Goal: Information Seeking & Learning: Learn about a topic

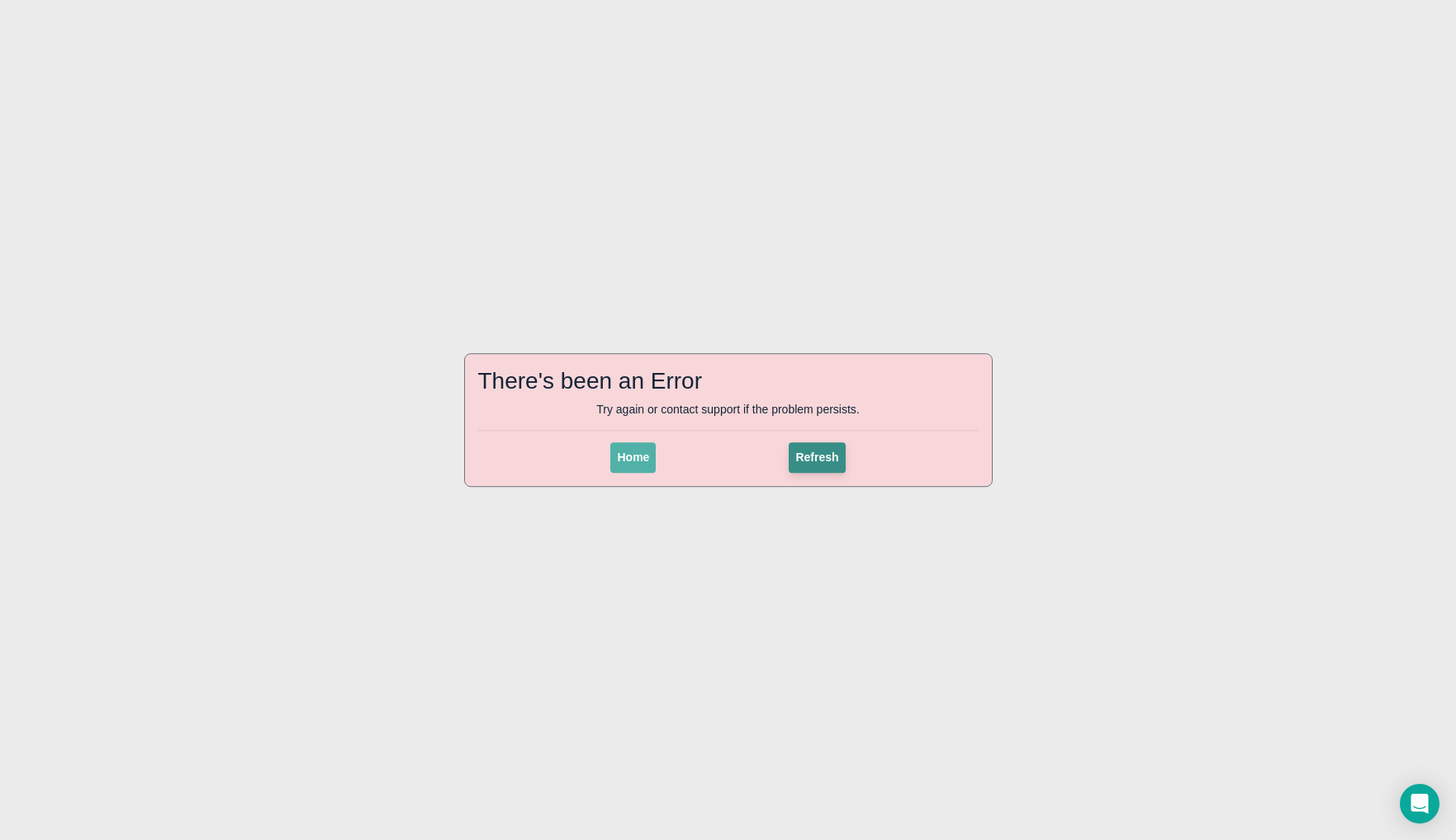
click at [806, 454] on span "Refresh" at bounding box center [817, 457] width 43 height 13
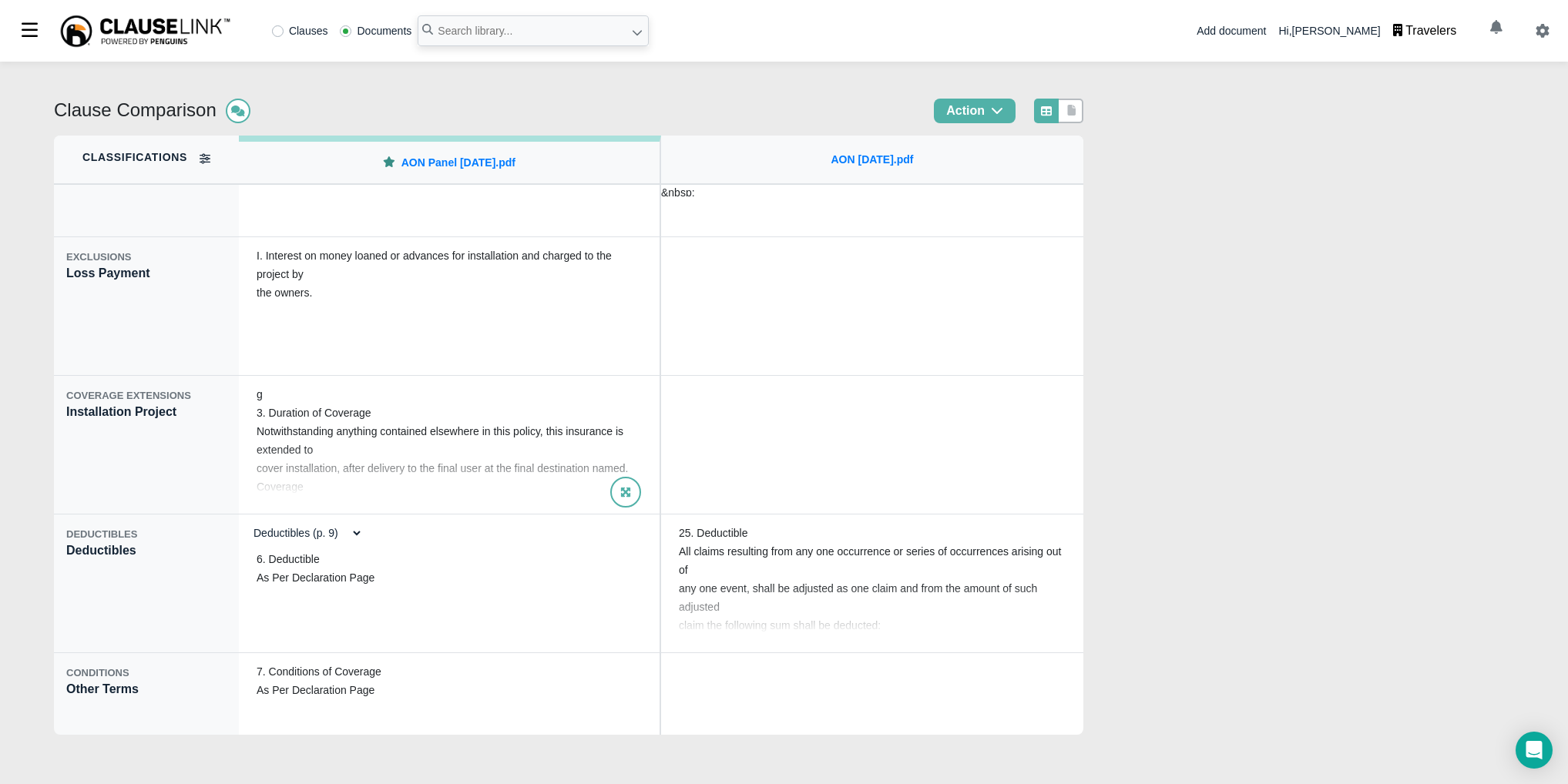
scroll to position [2213, 0]
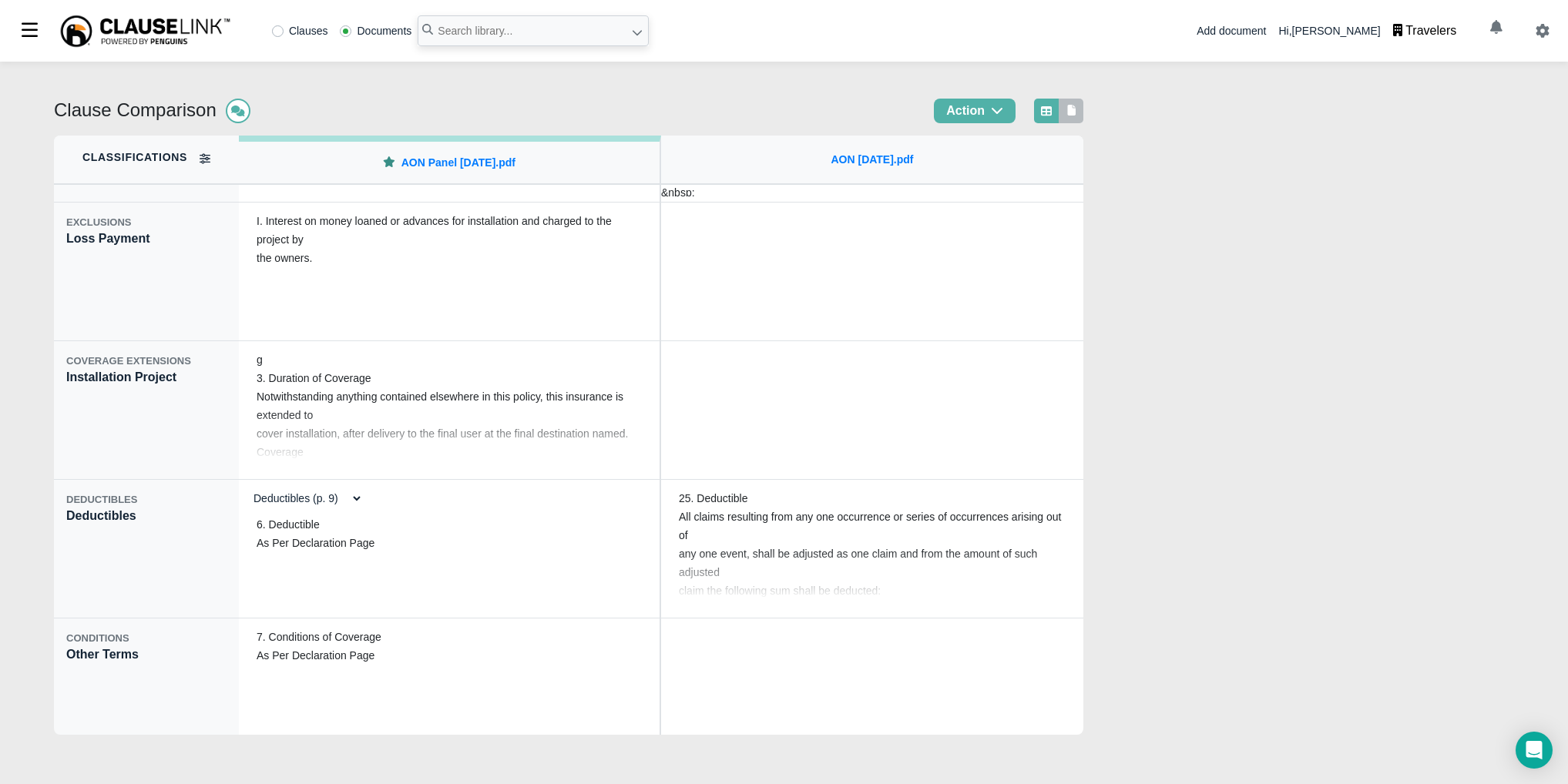
click at [1078, 105] on icon at bounding box center [1071, 110] width 14 height 11
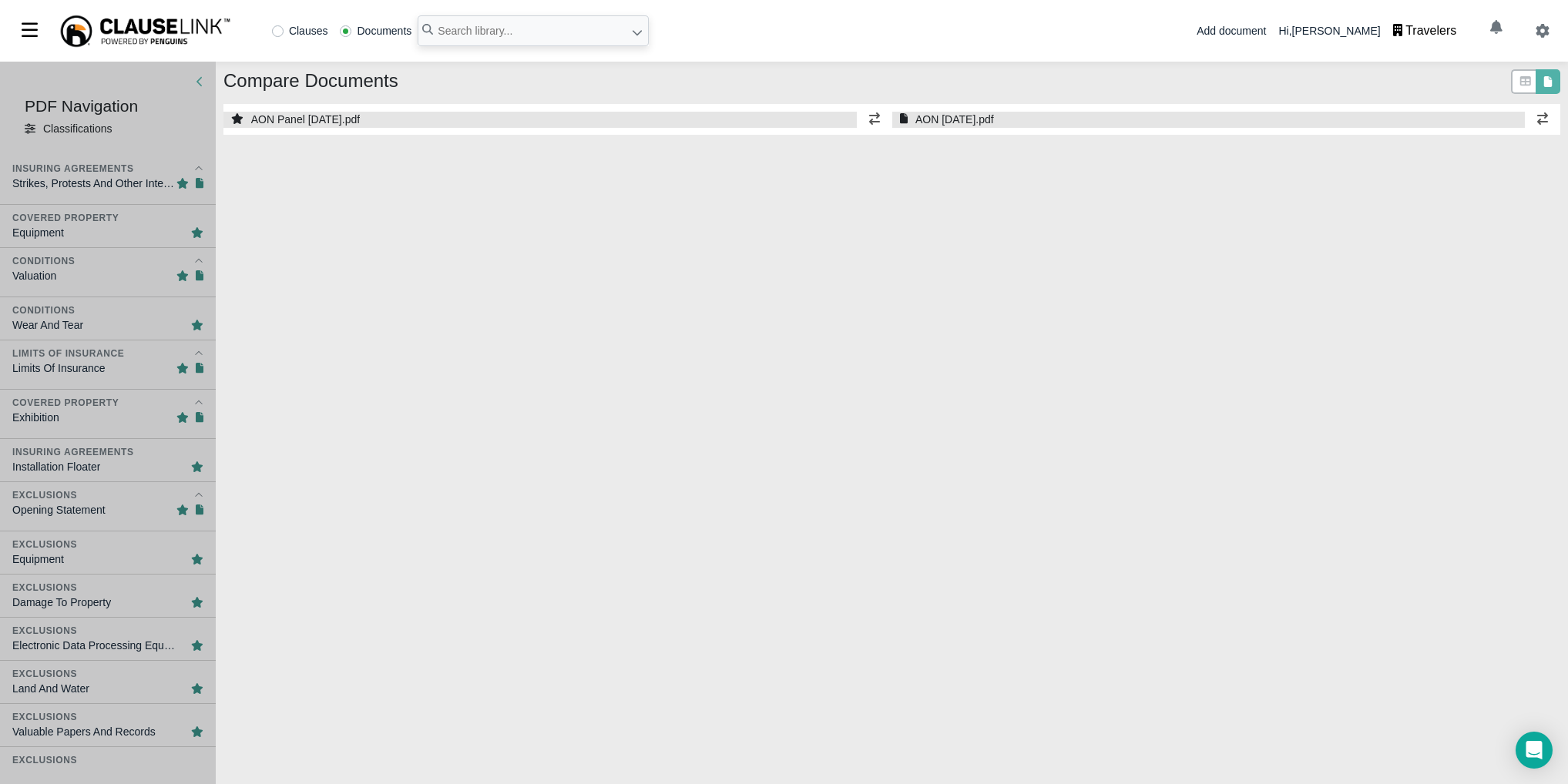
select select "1"
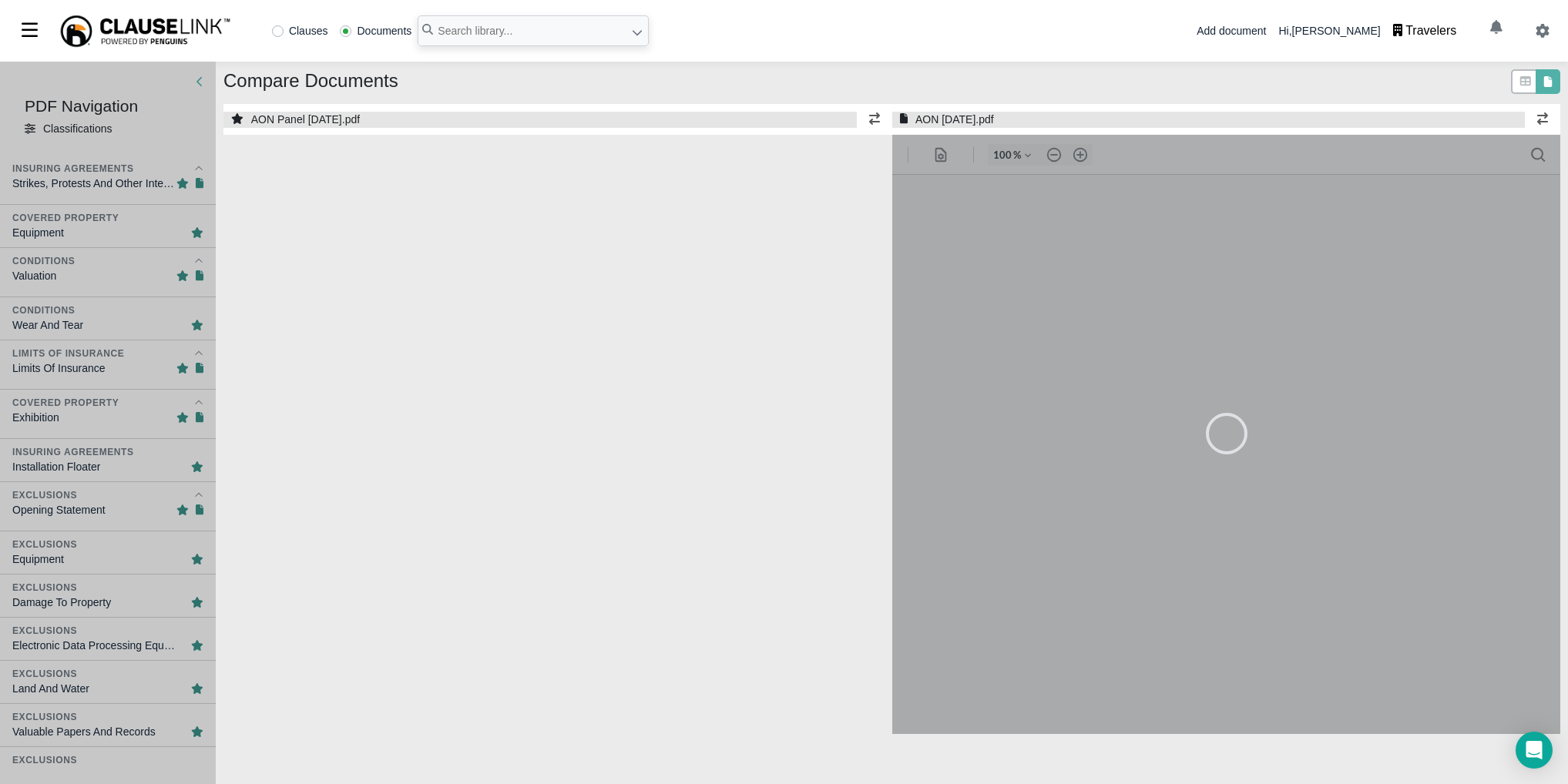
select select "1"
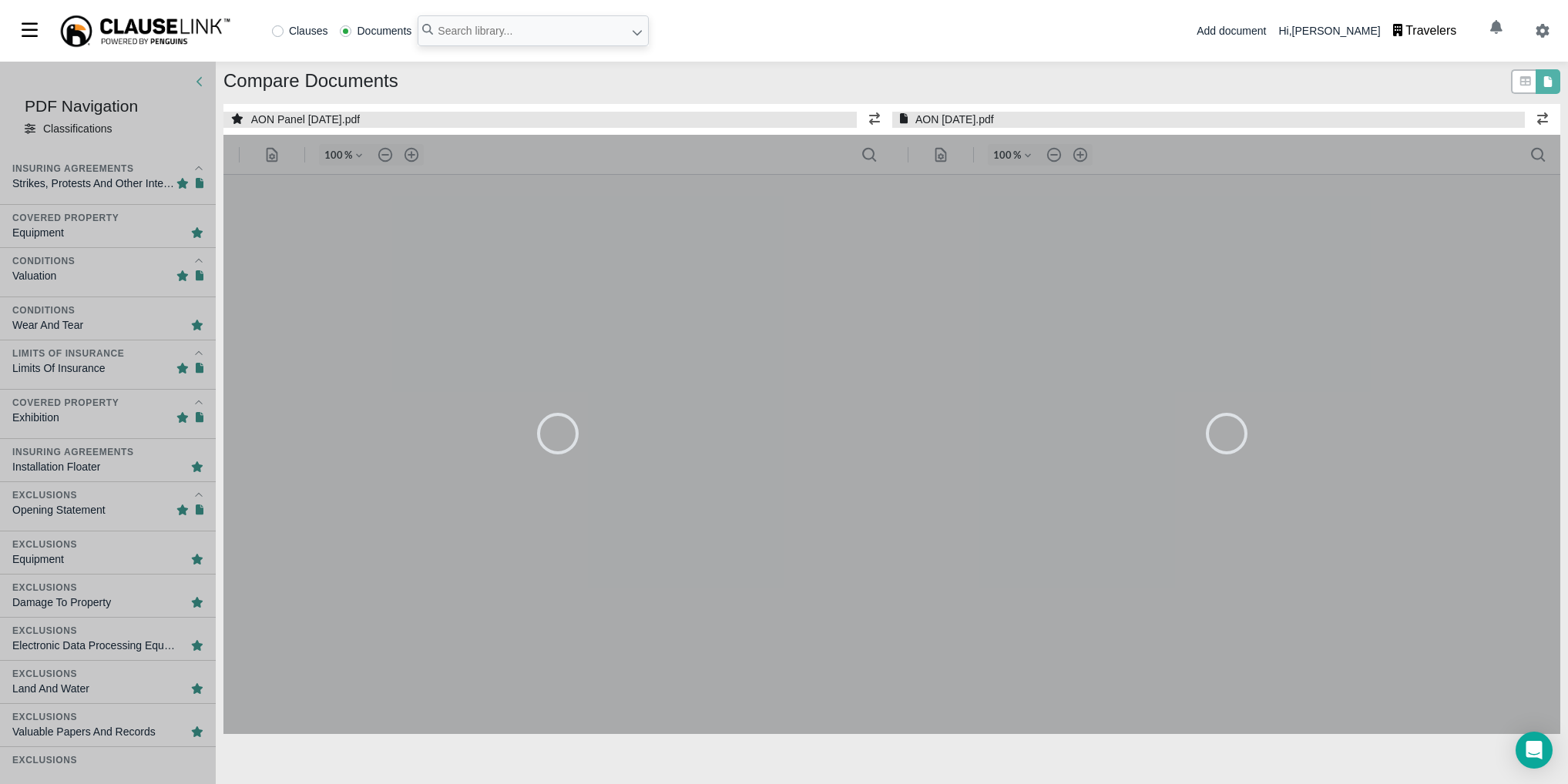
type input "90"
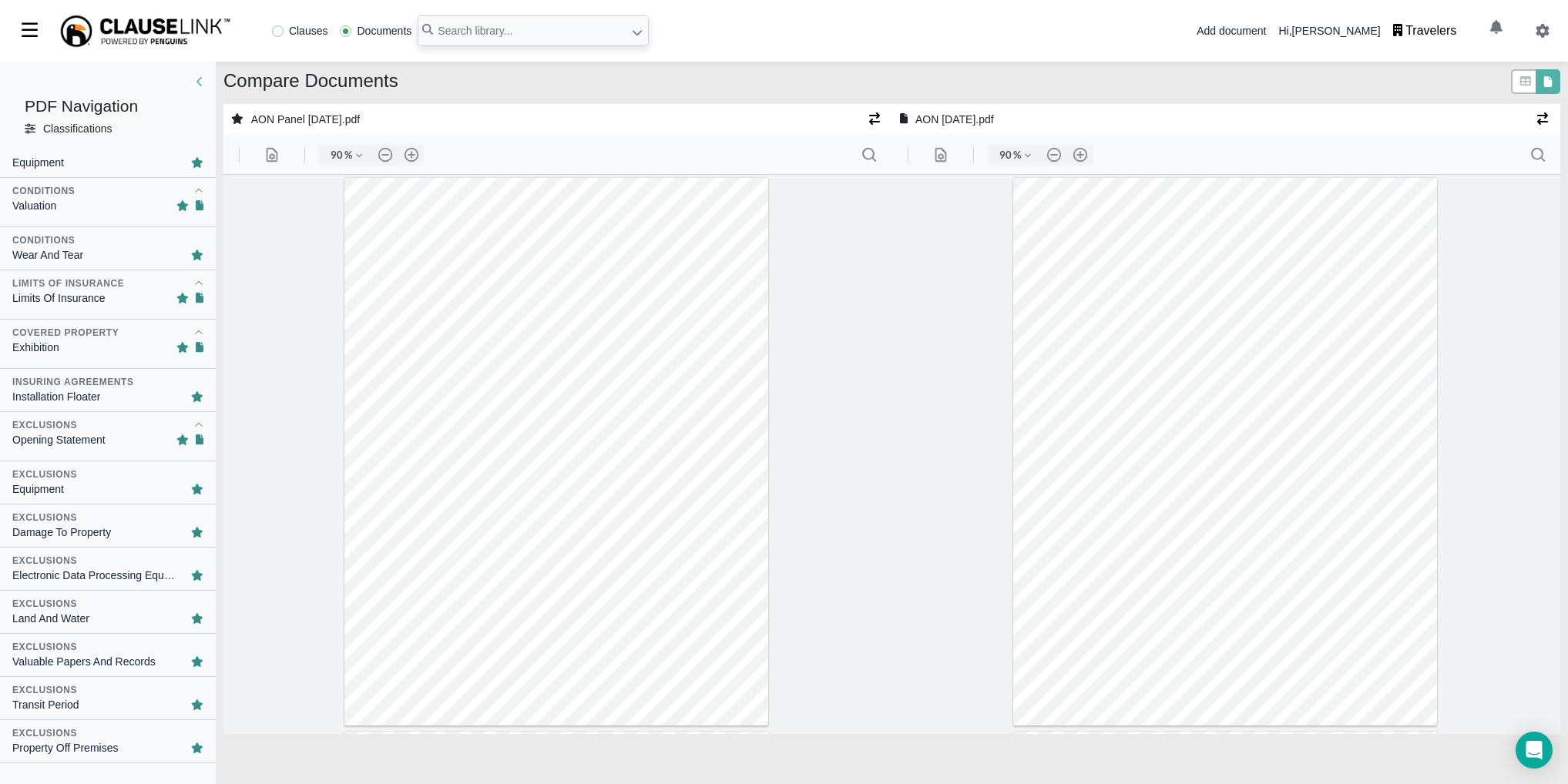
scroll to position [85, 0]
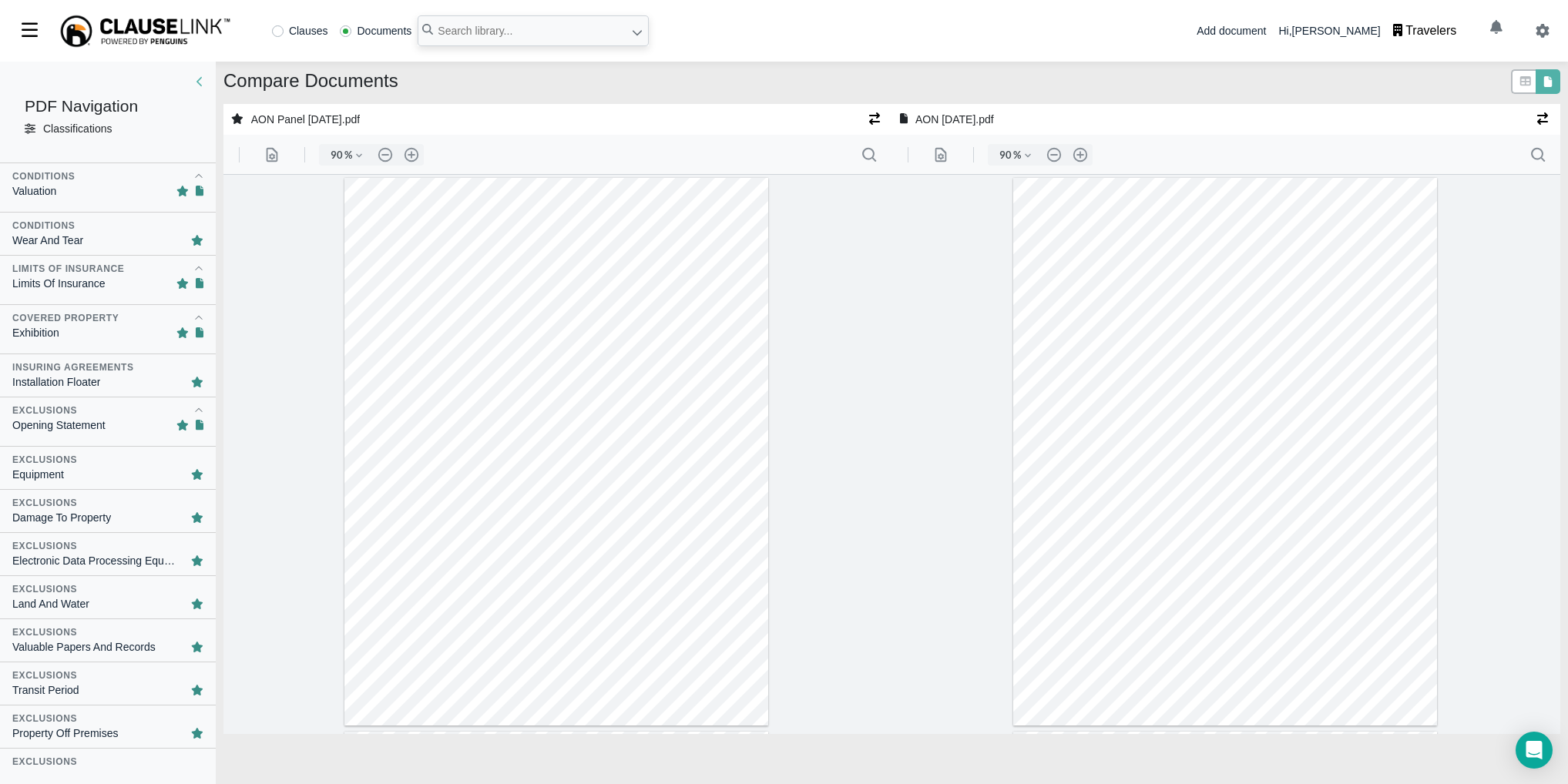
click at [79, 473] on div "Equipment" at bounding box center [108, 475] width 191 height 16
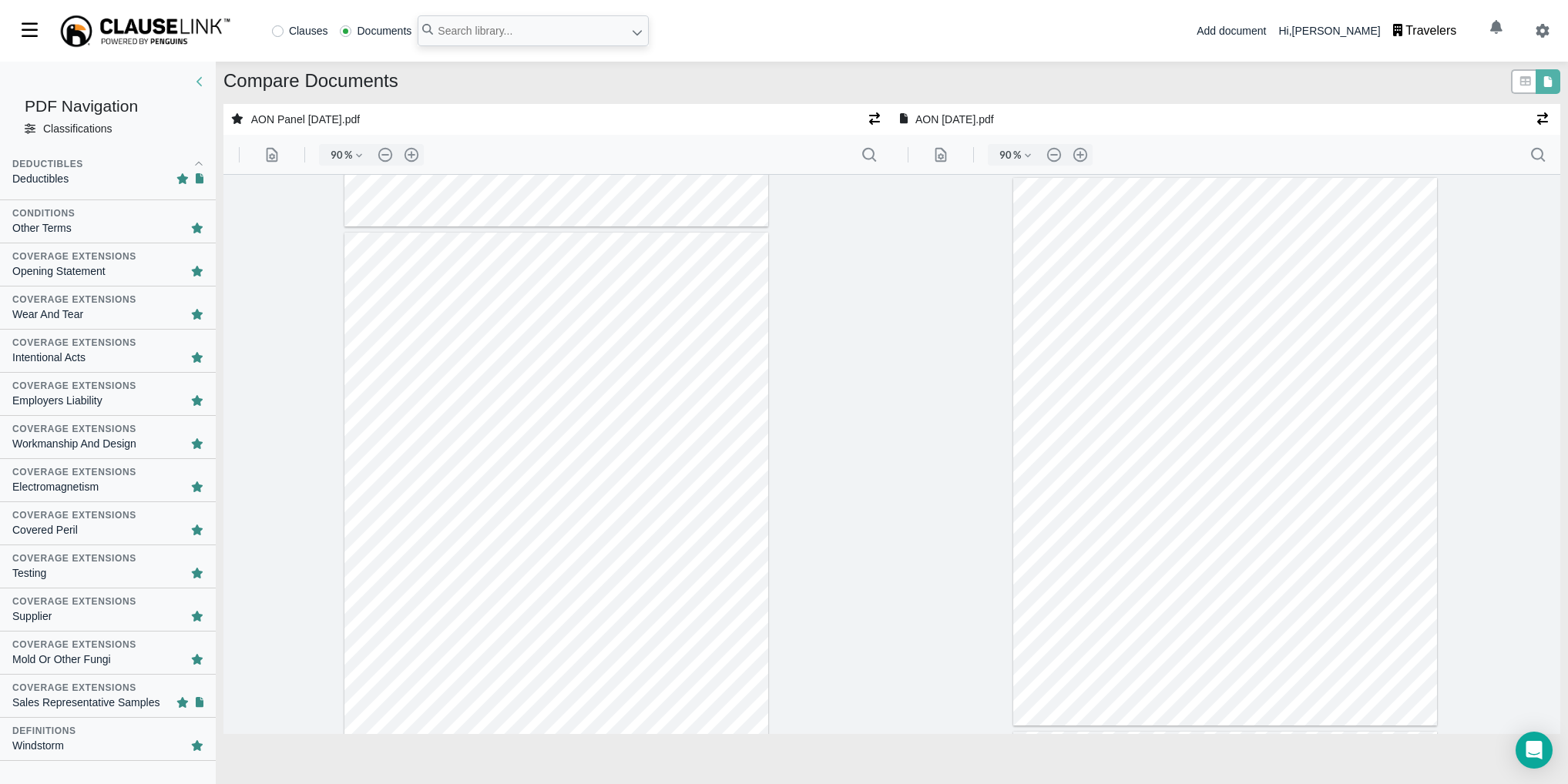
scroll to position [2147, 0]
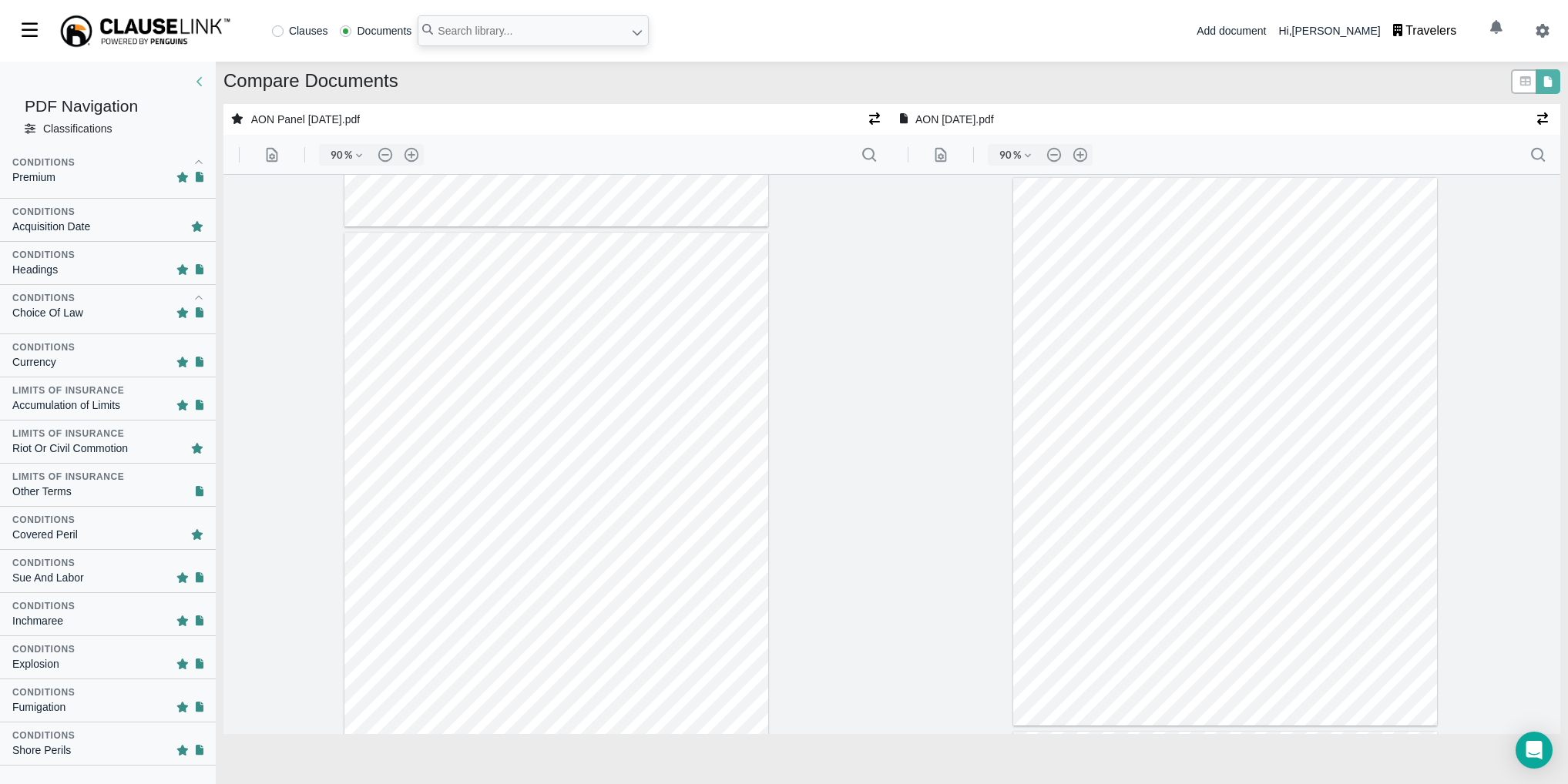
click at [86, 457] on div "Limits of Insurance Riot Or Civil Commotion" at bounding box center [108, 441] width 215 height 43
type input "24"
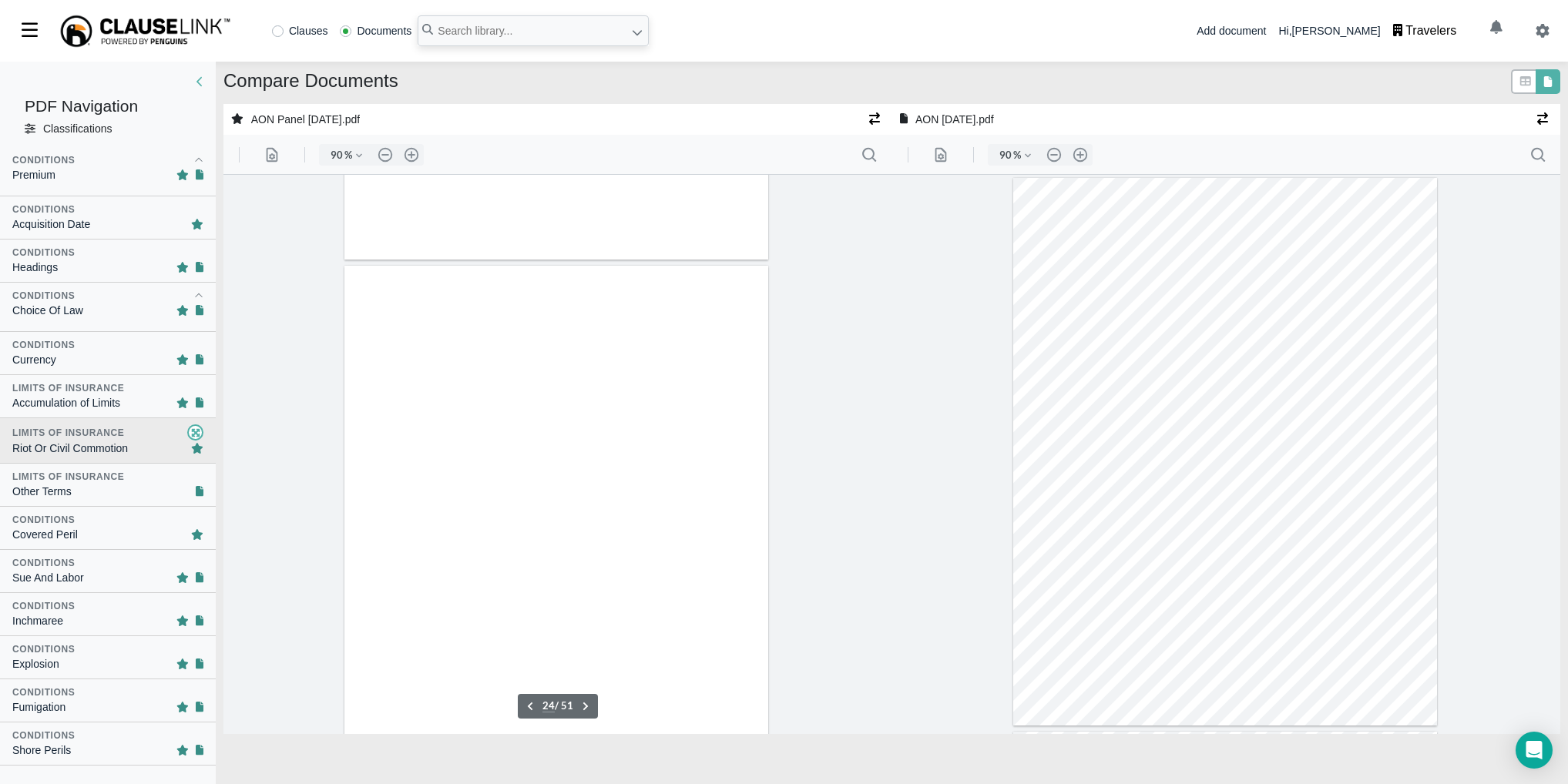
scroll to position [2145, 0]
click at [112, 42] on img at bounding box center [145, 32] width 173 height 35
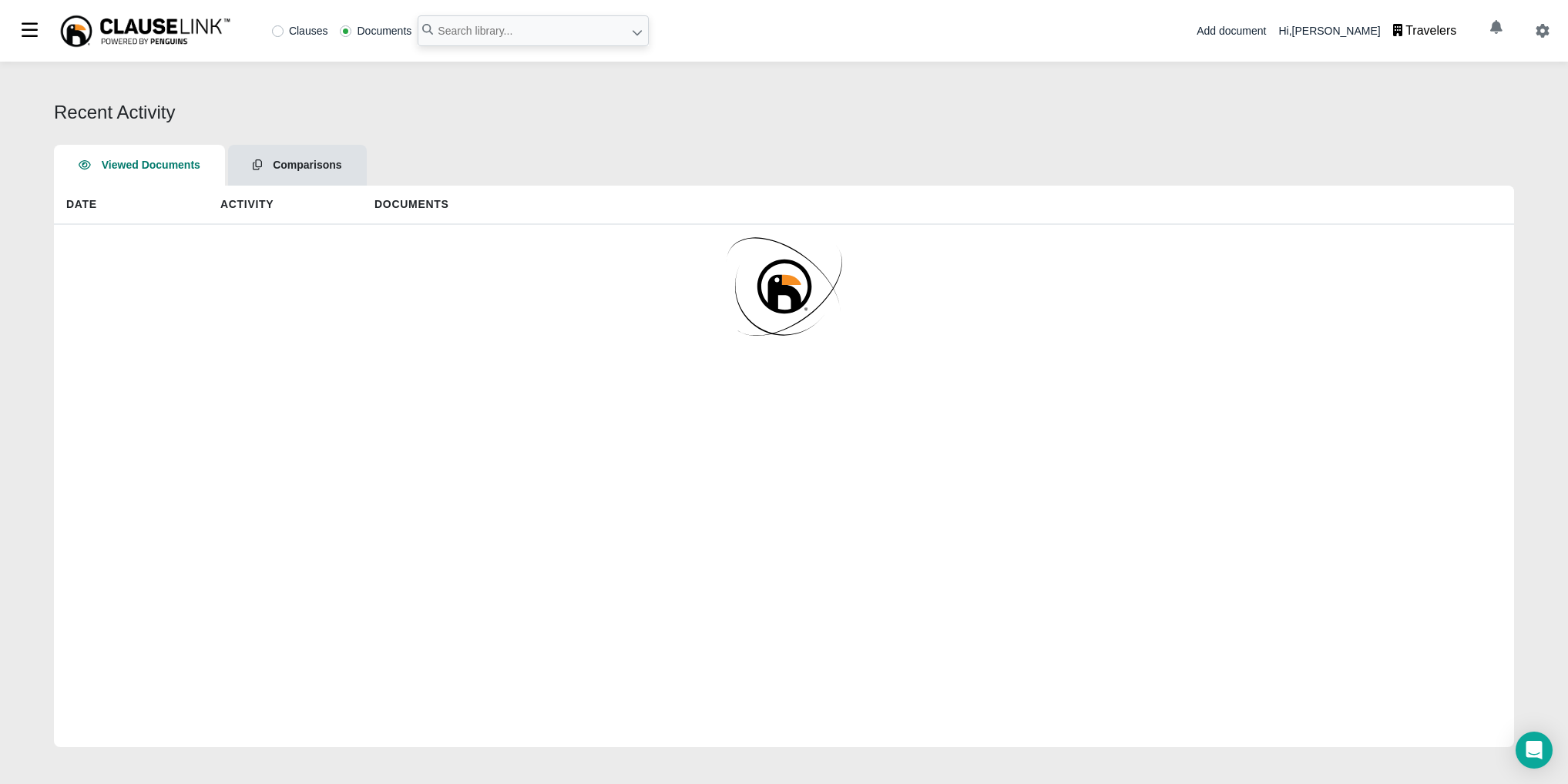
click at [285, 161] on span "Comparisons" at bounding box center [307, 165] width 68 height 12
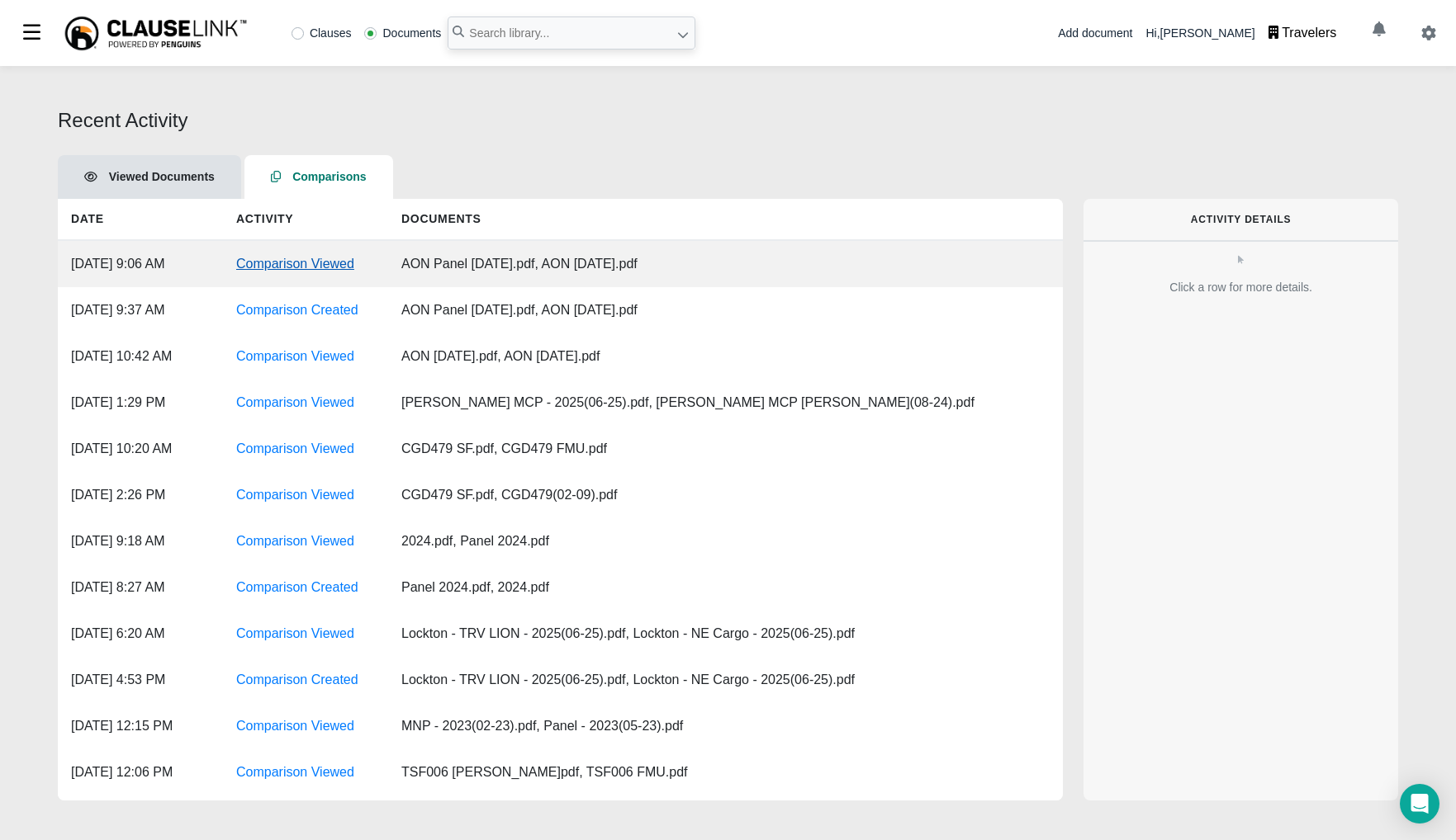
click at [305, 270] on link "Comparison Viewed" at bounding box center [296, 264] width 118 height 14
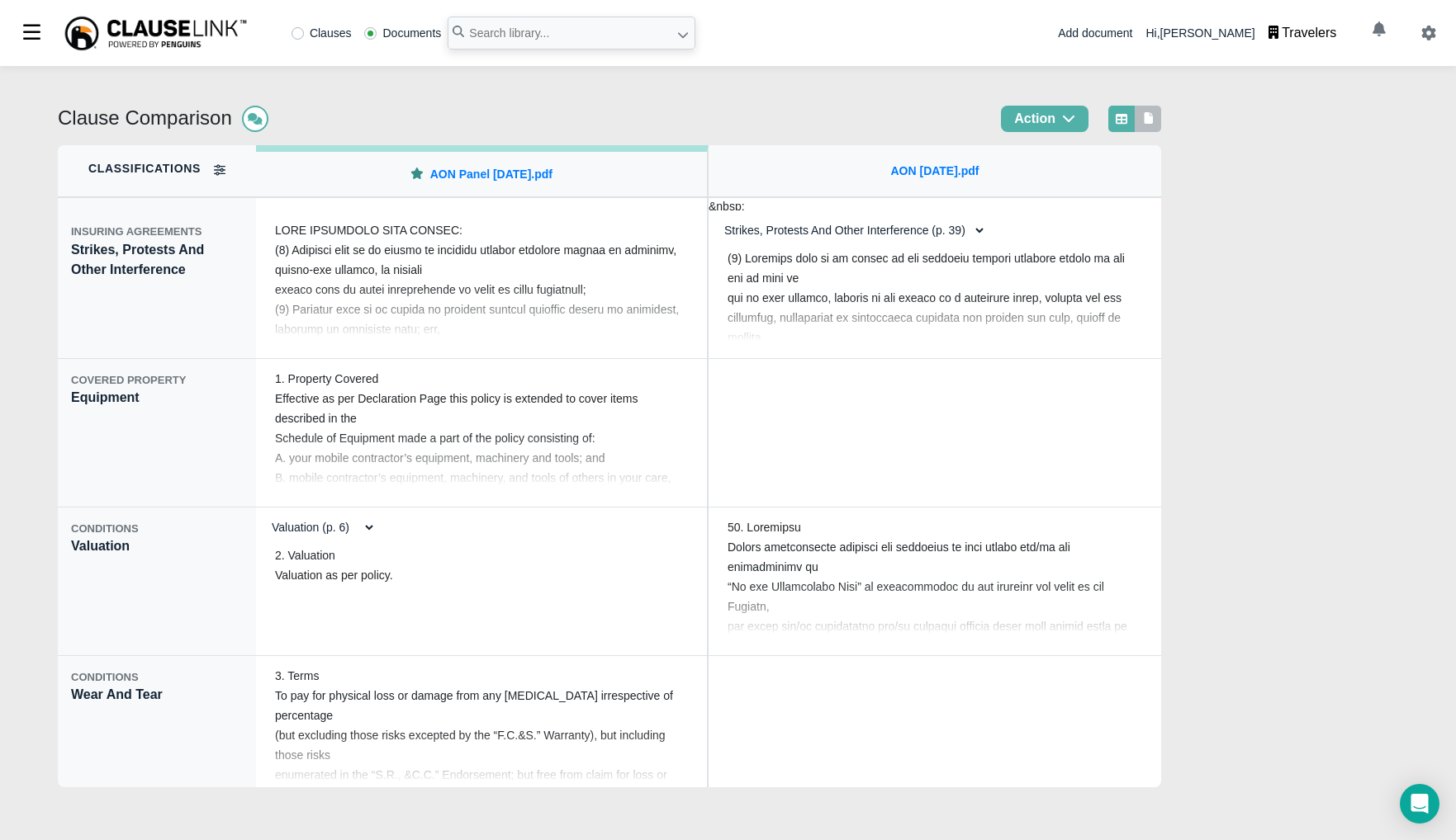
click at [1161, 127] on div at bounding box center [1147, 119] width 26 height 26
click at [1161, 122] on div at bounding box center [1147, 119] width 26 height 26
click at [1154, 119] on icon at bounding box center [1149, 118] width 9 height 11
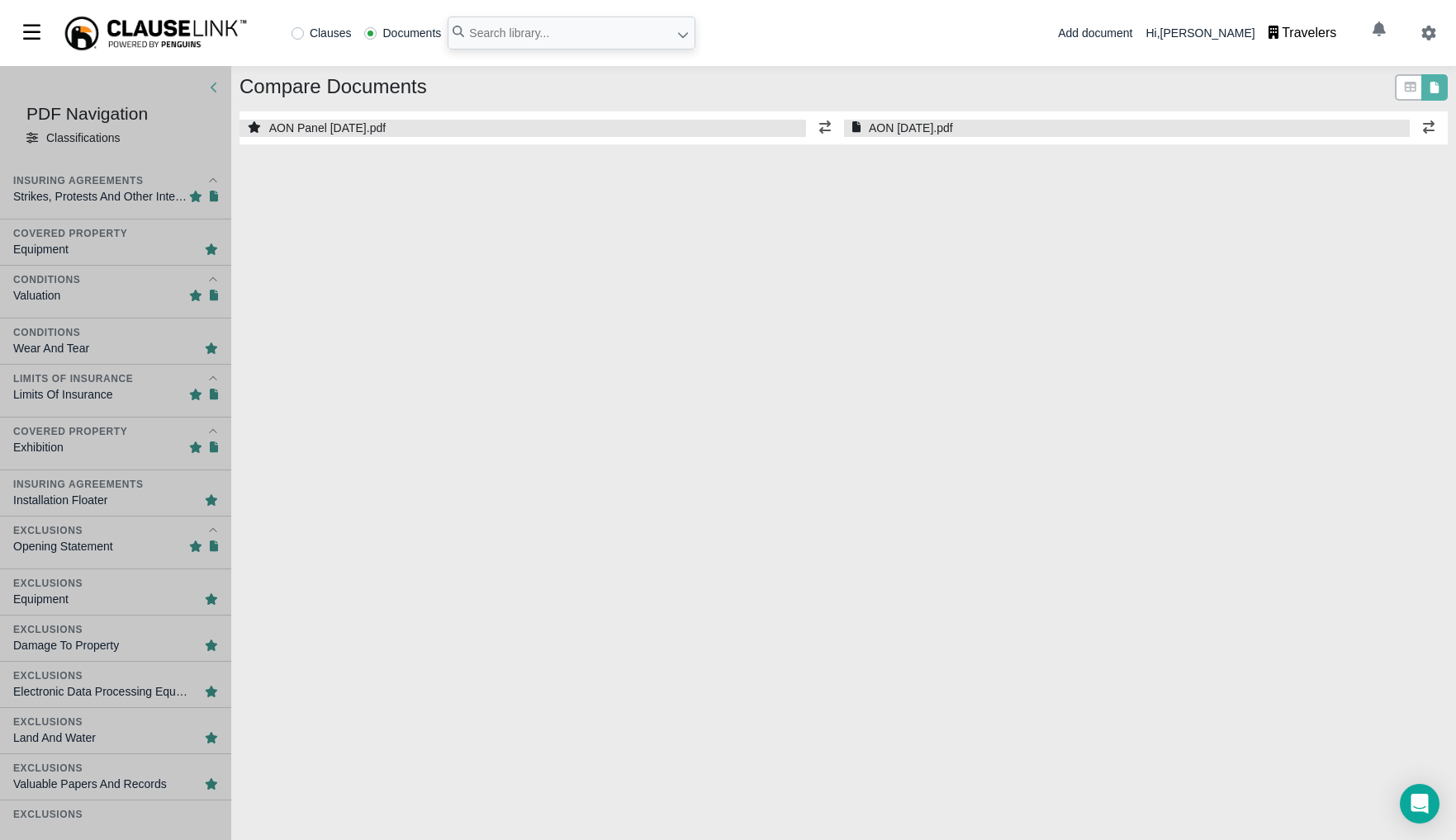
select select "1"
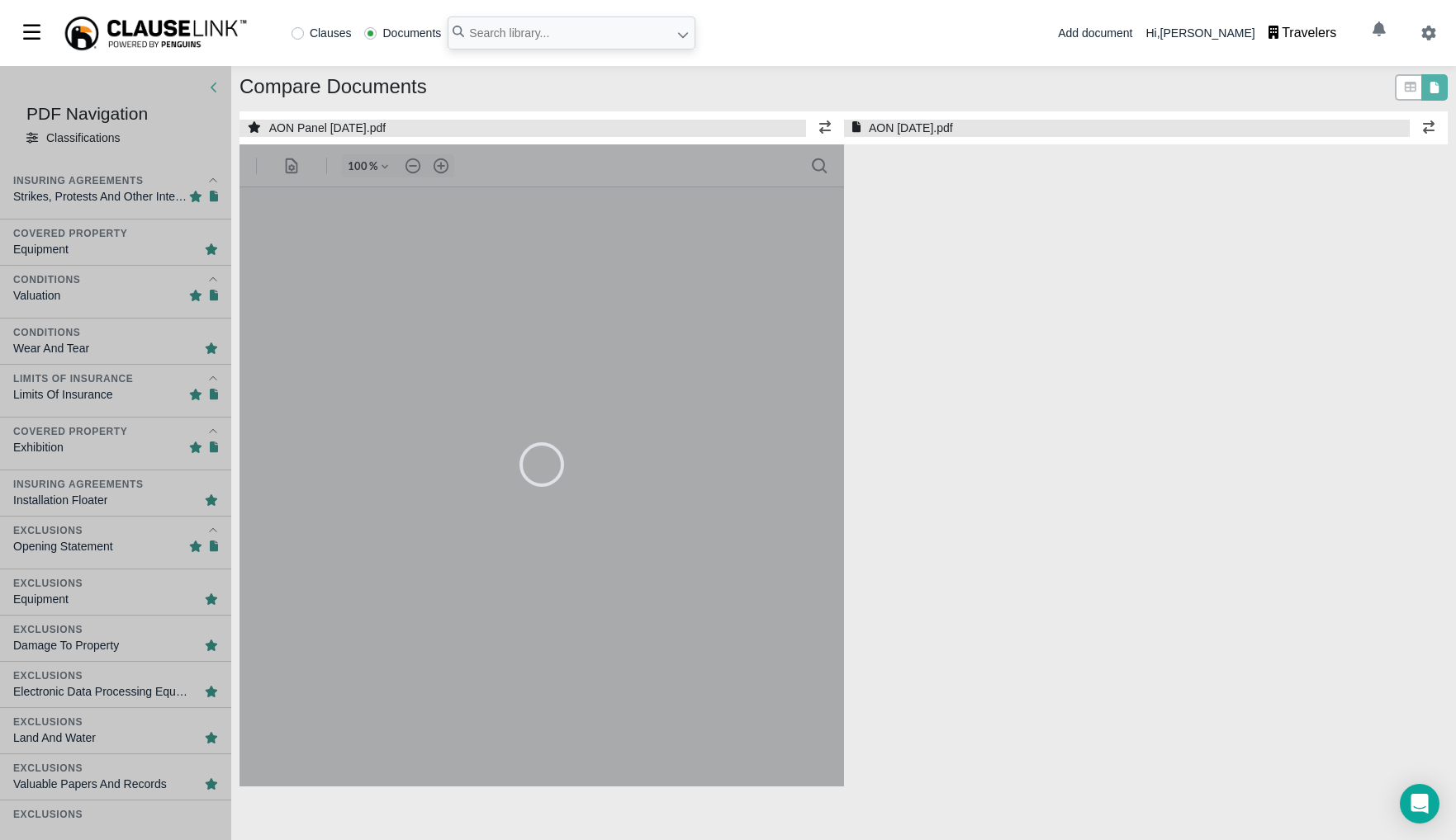
select select "1"
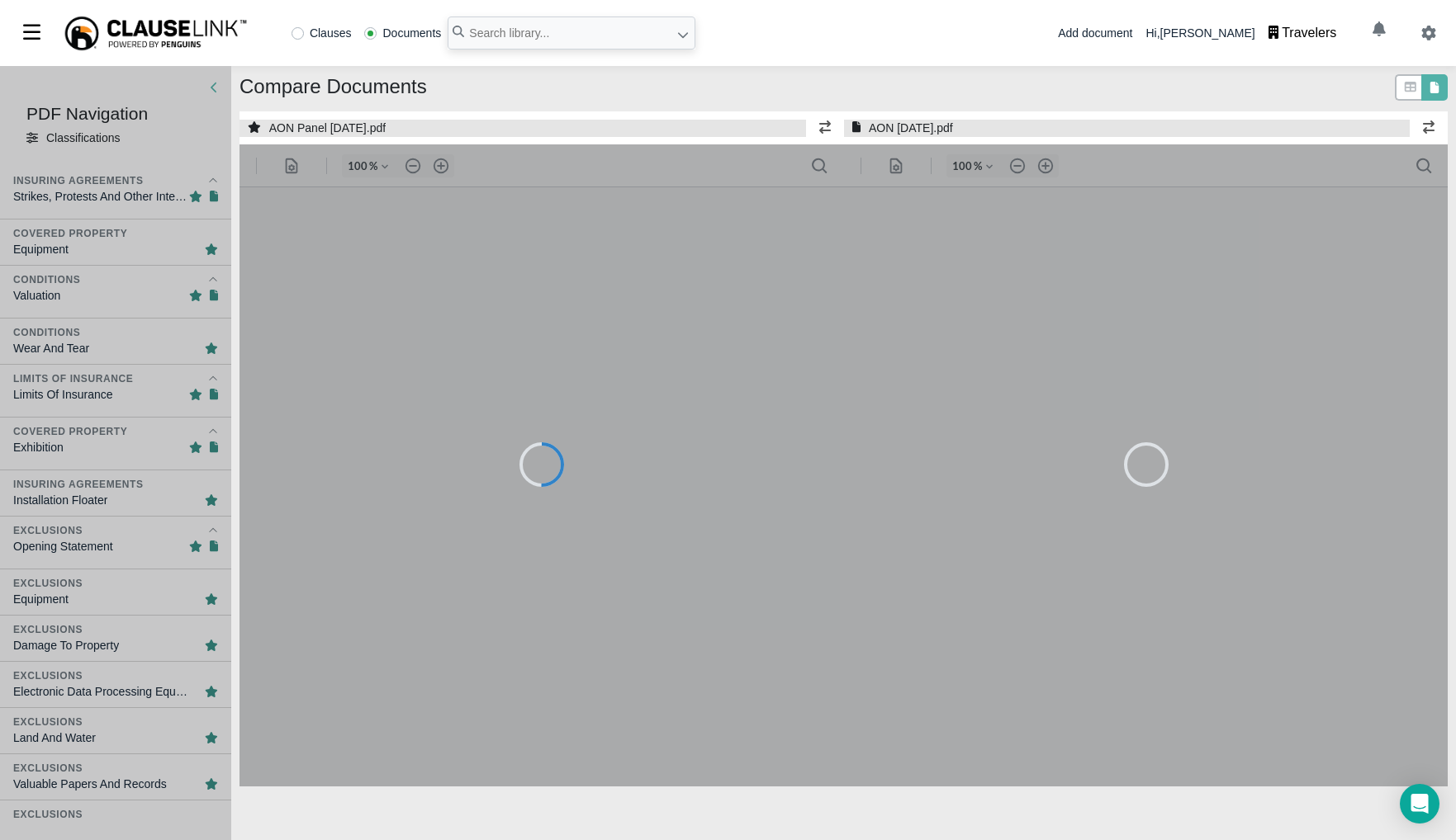
type input "90"
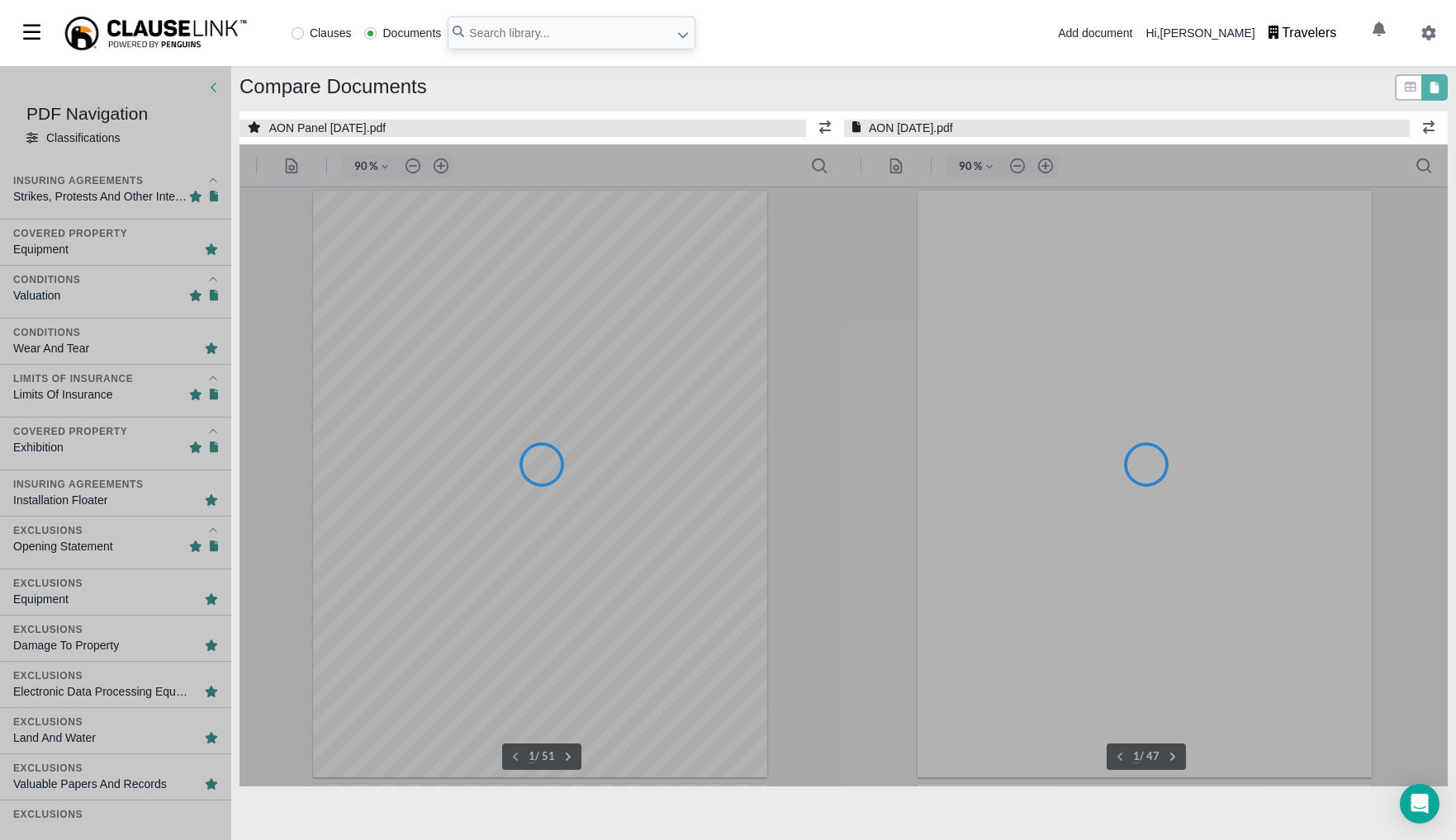
type input "90"
click at [87, 189] on div at bounding box center [115, 452] width 231 height 774
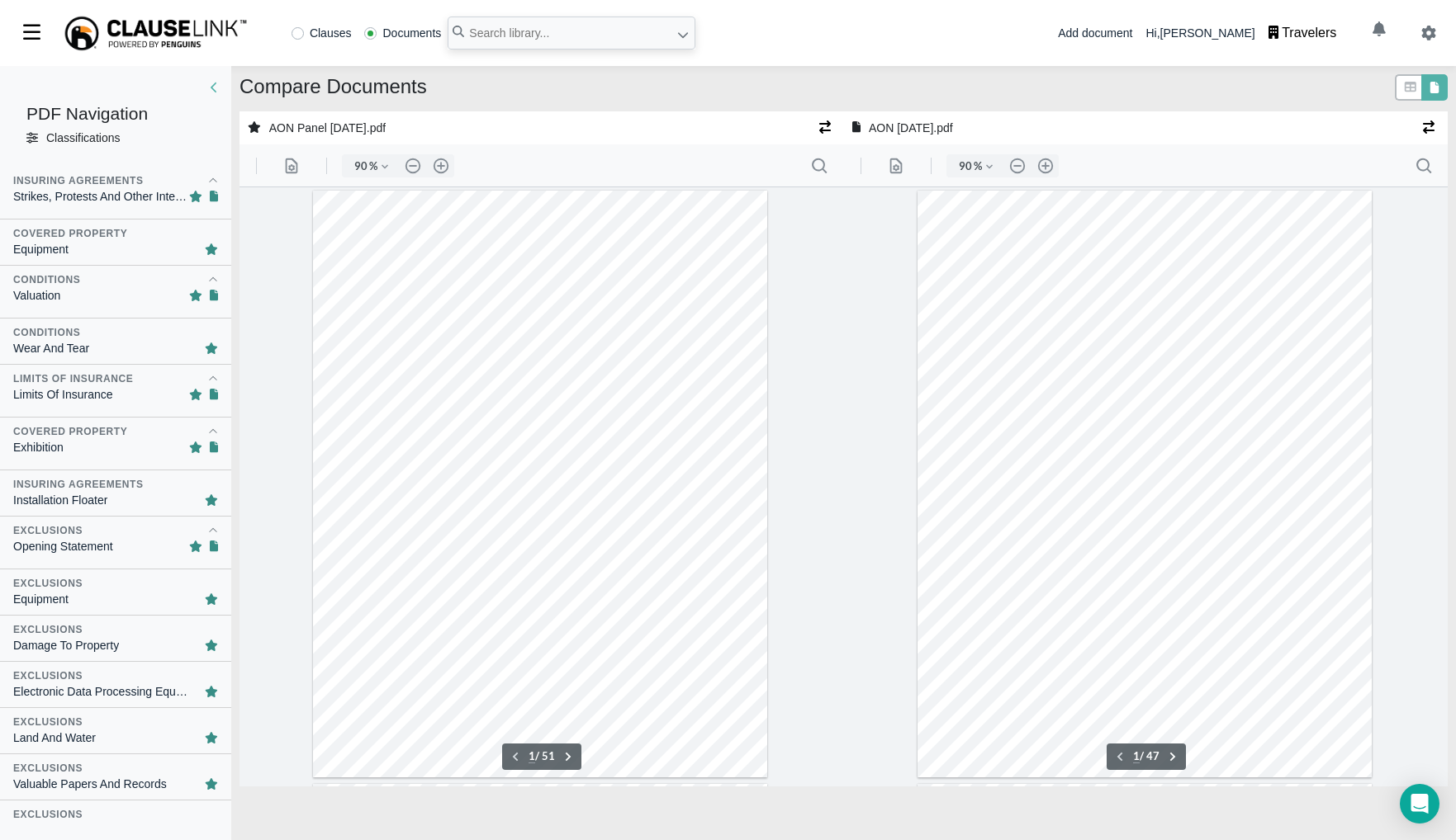
click at [88, 191] on div "Strikes, Protests And Other Interference" at bounding box center [100, 197] width 176 height 17
type input "4"
type input "39"
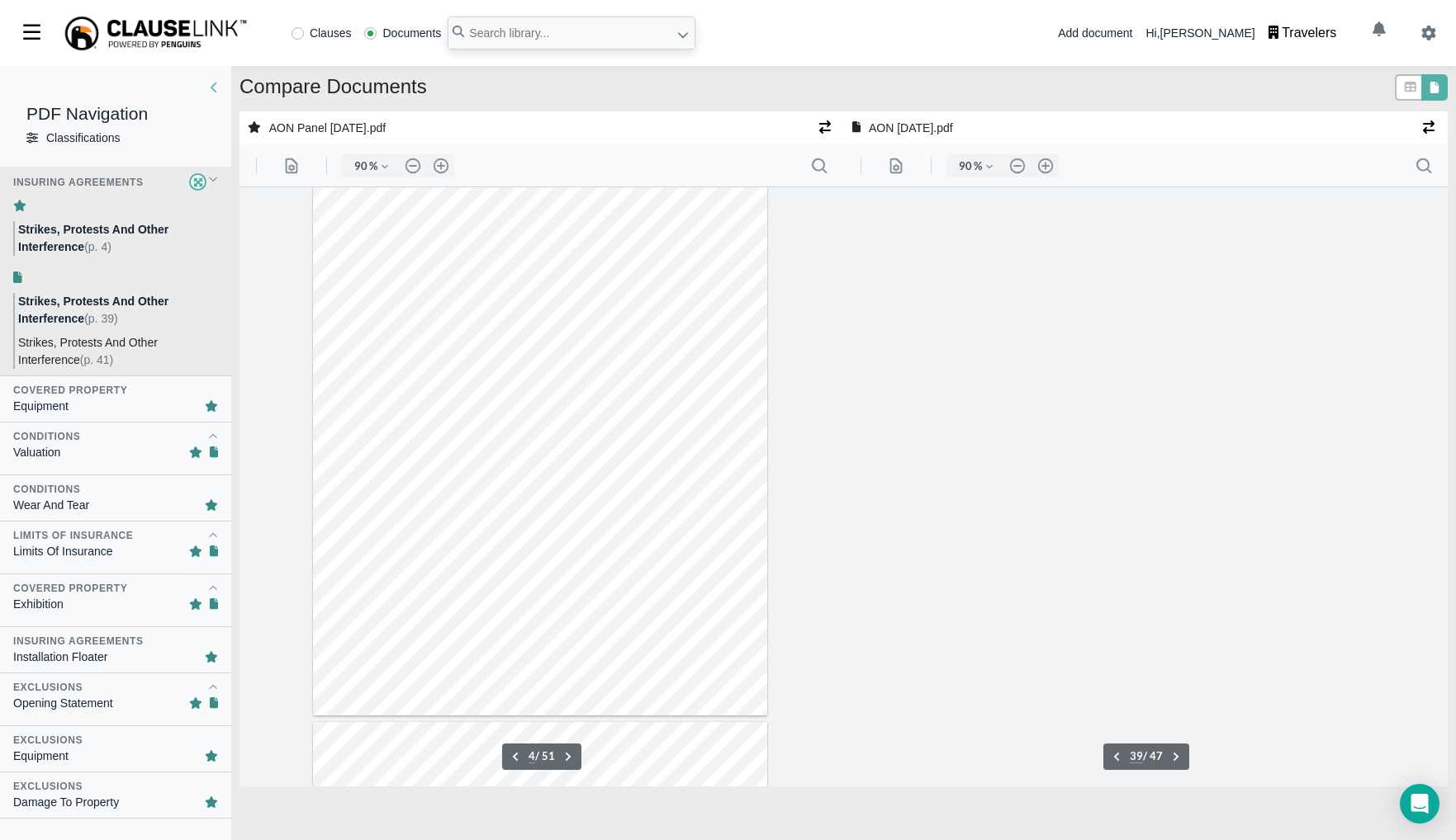
scroll to position [22626, 0]
click at [124, 396] on div "Covered Property" at bounding box center [69, 390] width 114 height 15
type input "6"
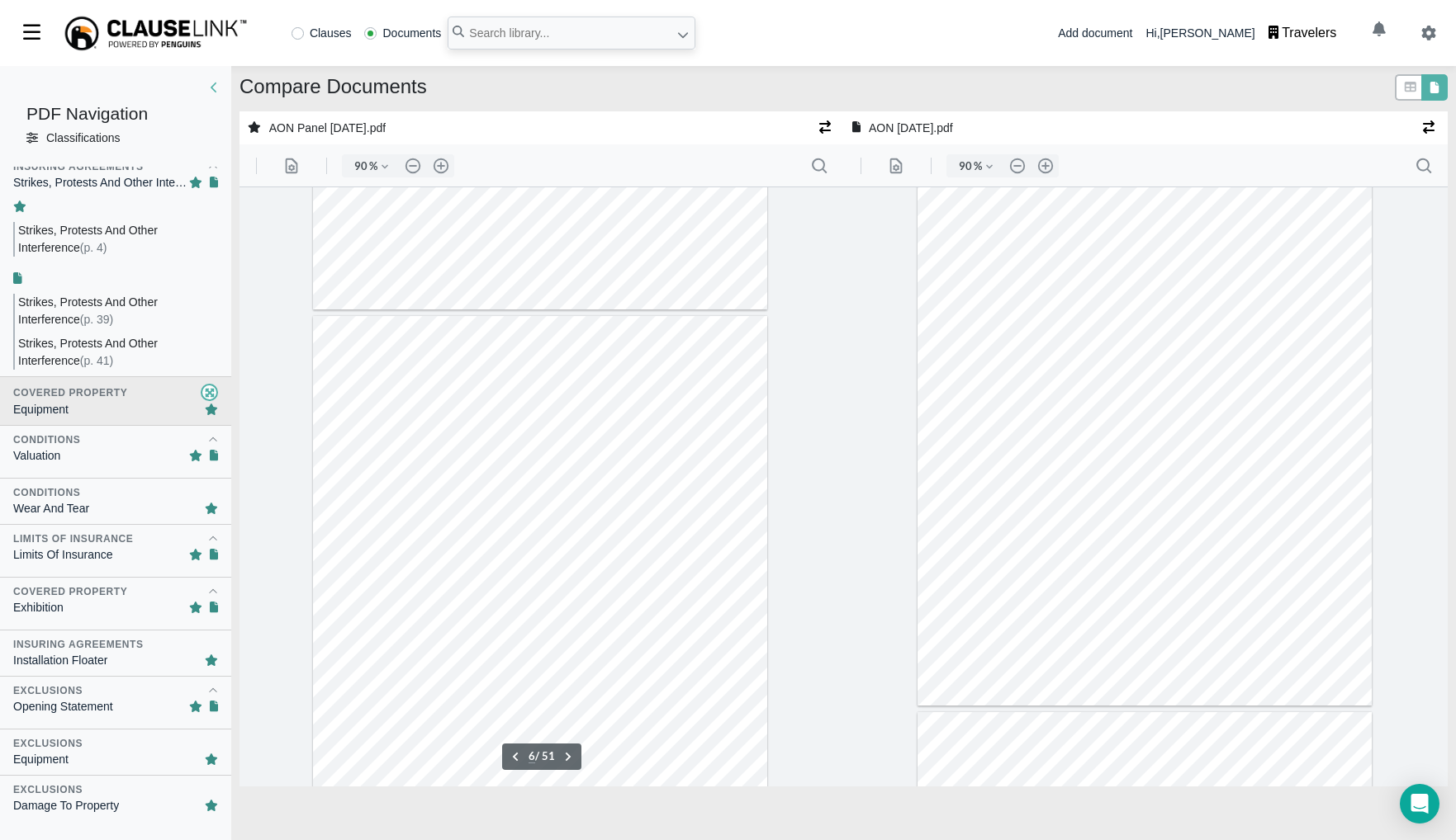
scroll to position [15, 0]
click at [119, 457] on div "Valuation" at bounding box center [115, 455] width 205 height 17
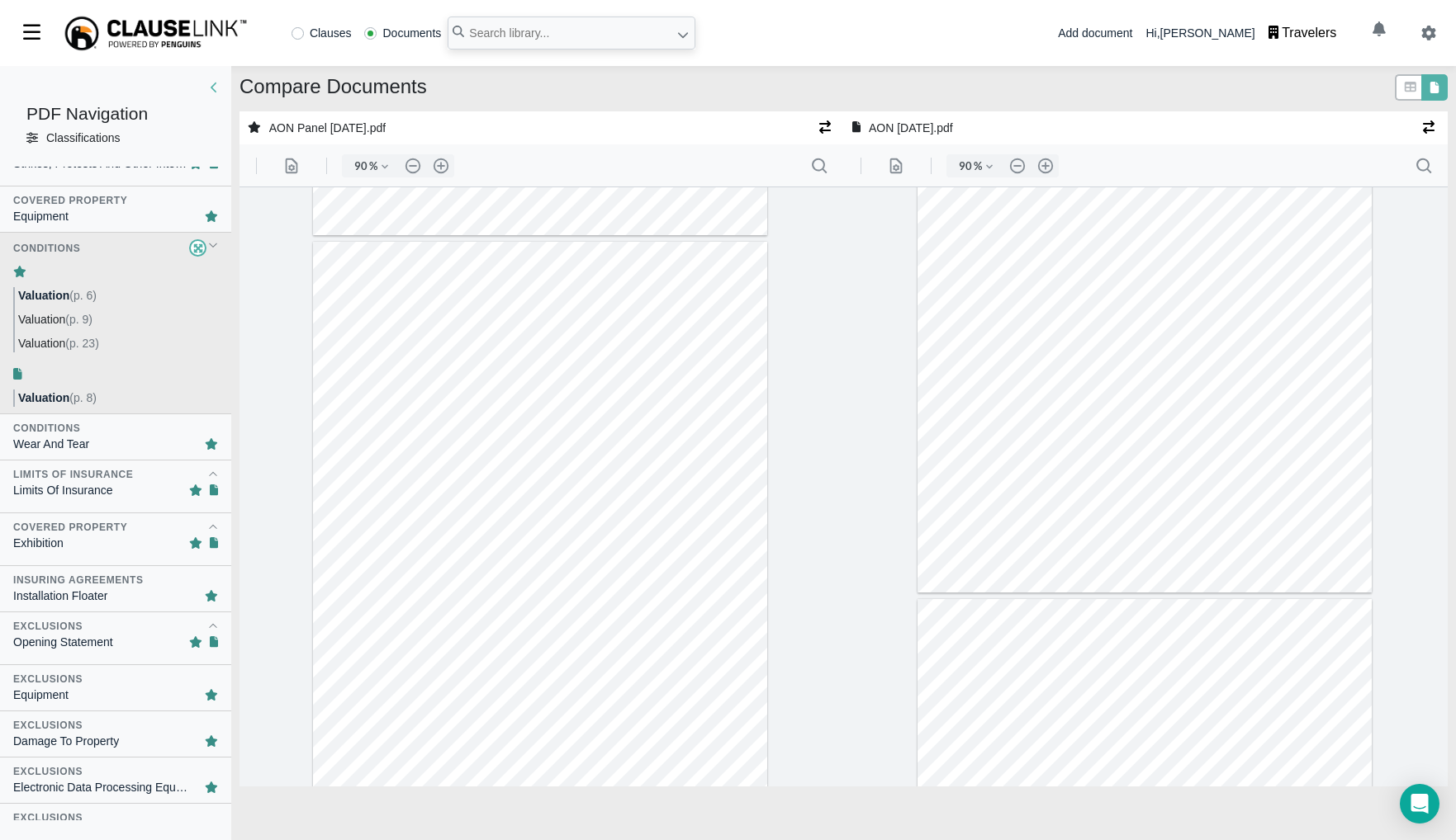
scroll to position [56, 0]
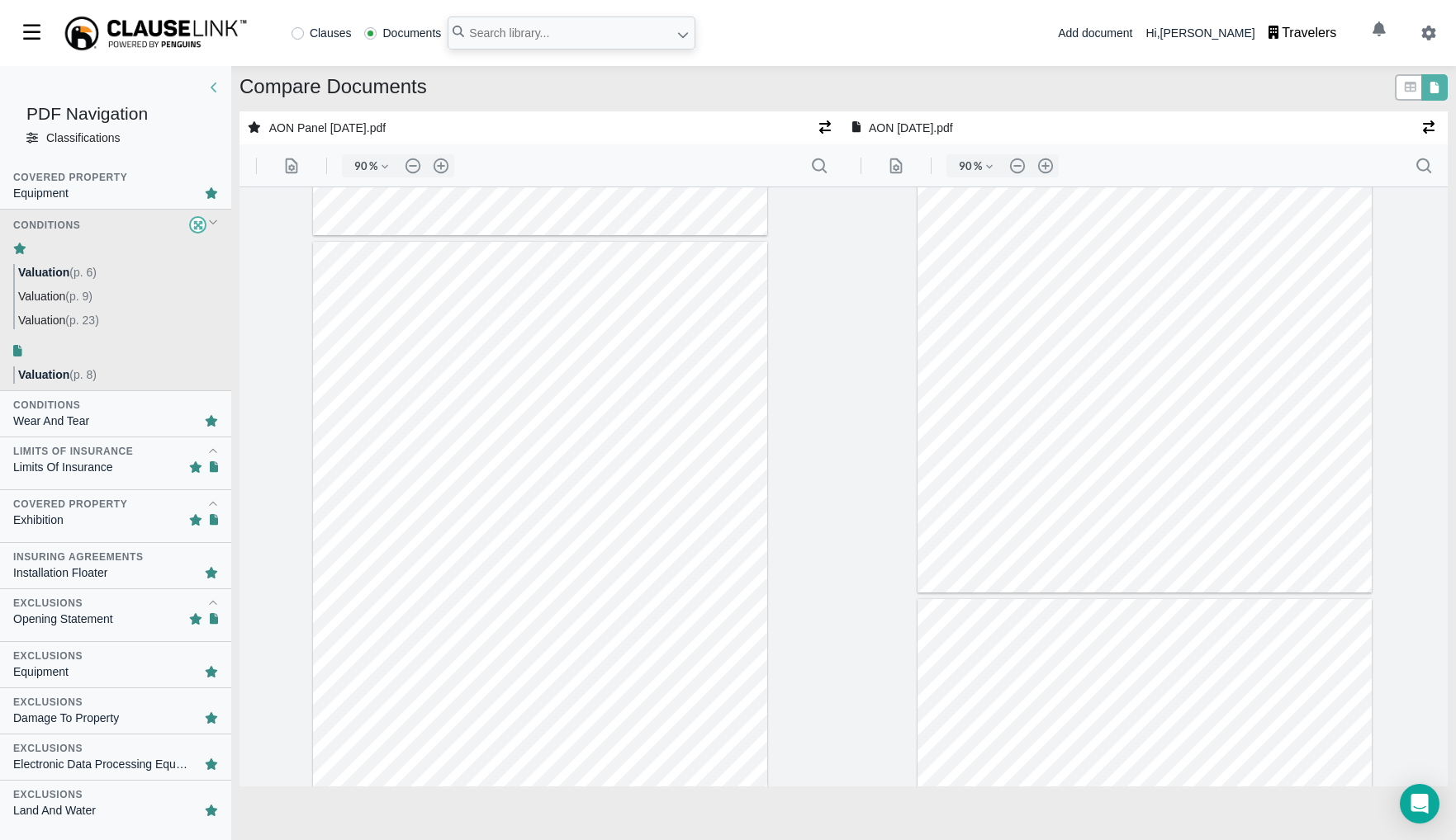
click at [112, 410] on div "Conditions" at bounding box center [115, 405] width 205 height 15
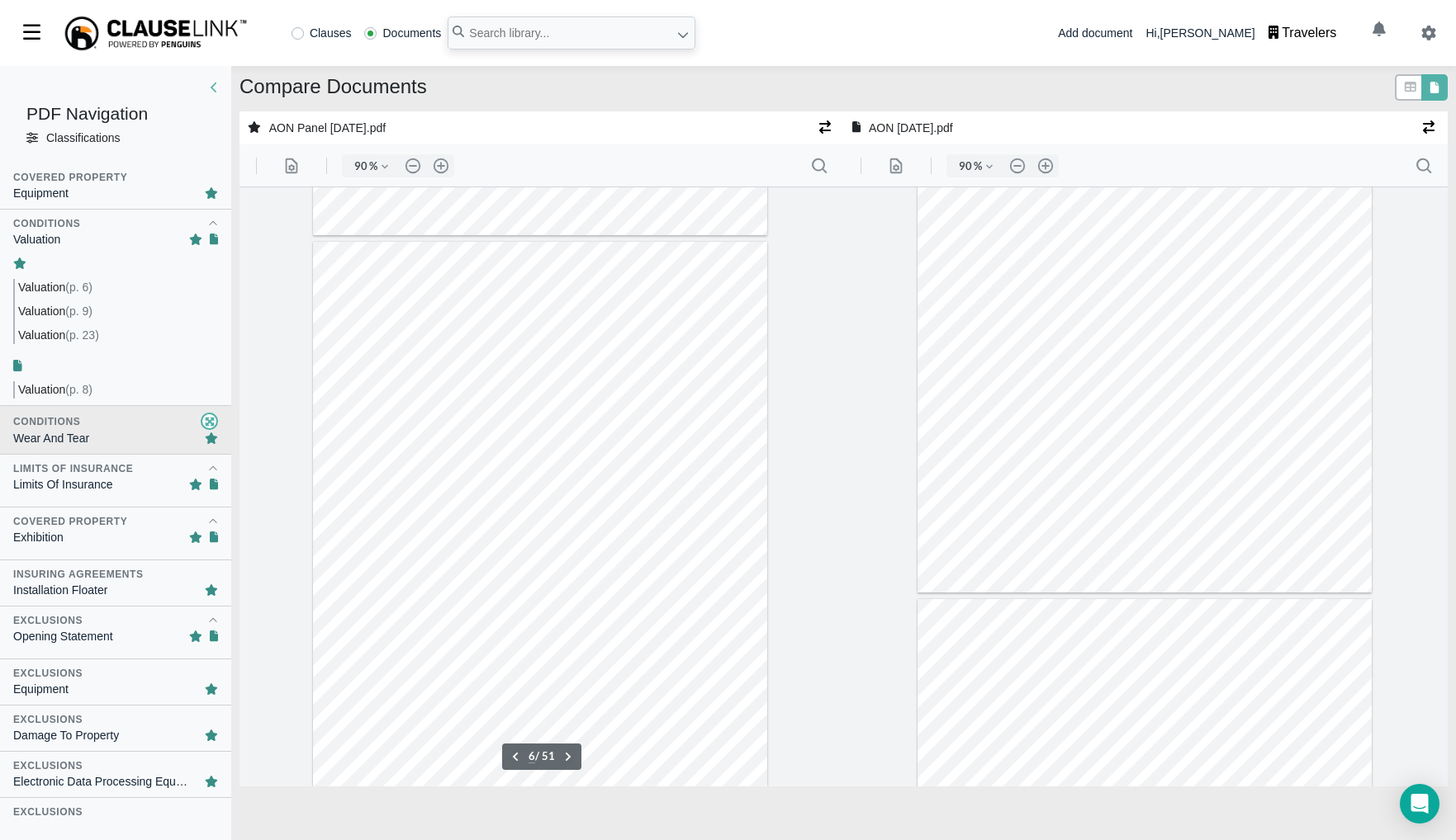
scroll to position [3017, 0]
click at [108, 441] on div "Wear And Tear" at bounding box center [115, 438] width 205 height 17
click at [84, 484] on div "Limits Of Insurance" at bounding box center [63, 484] width 100 height 17
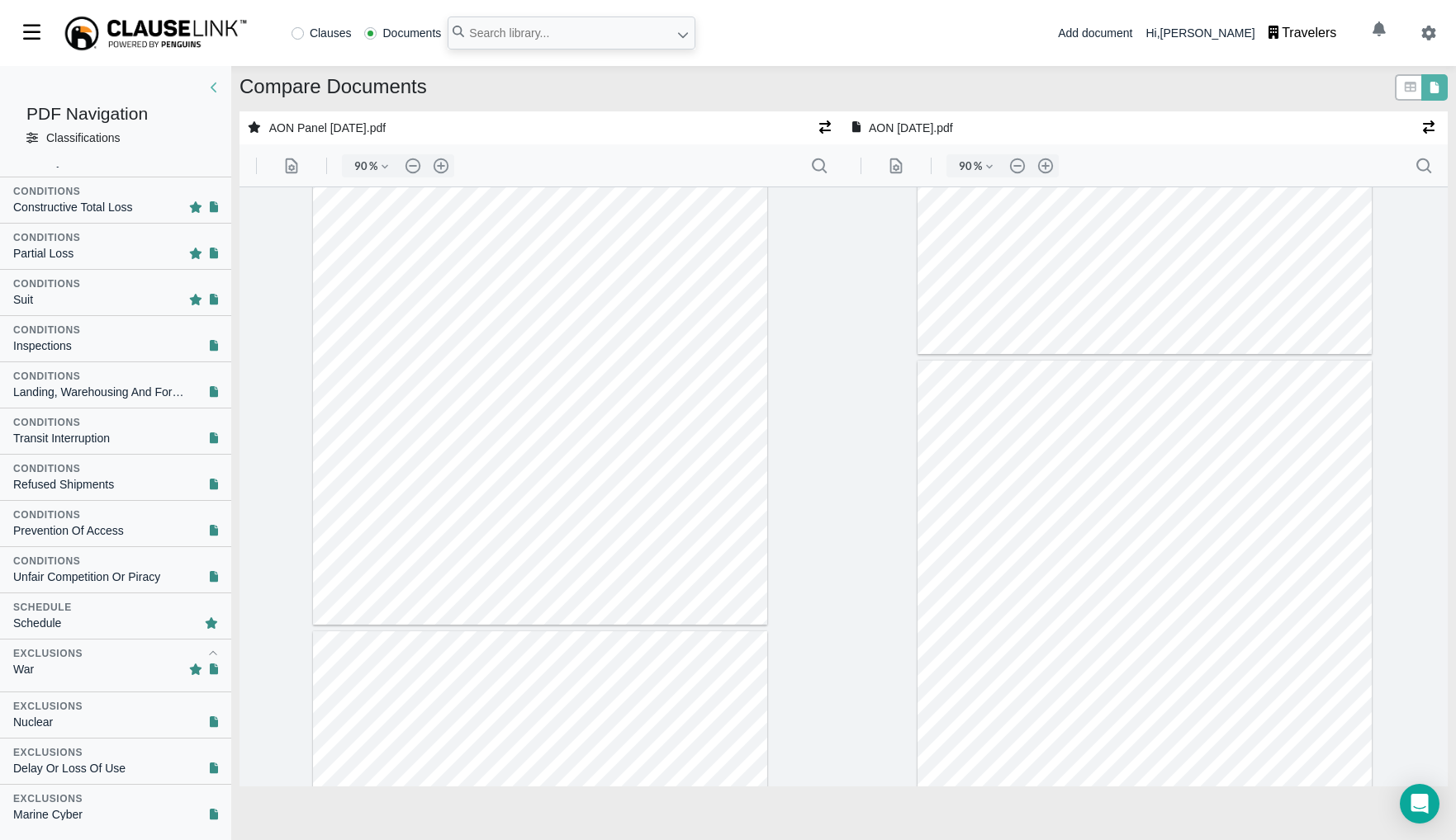
scroll to position [5690, 0]
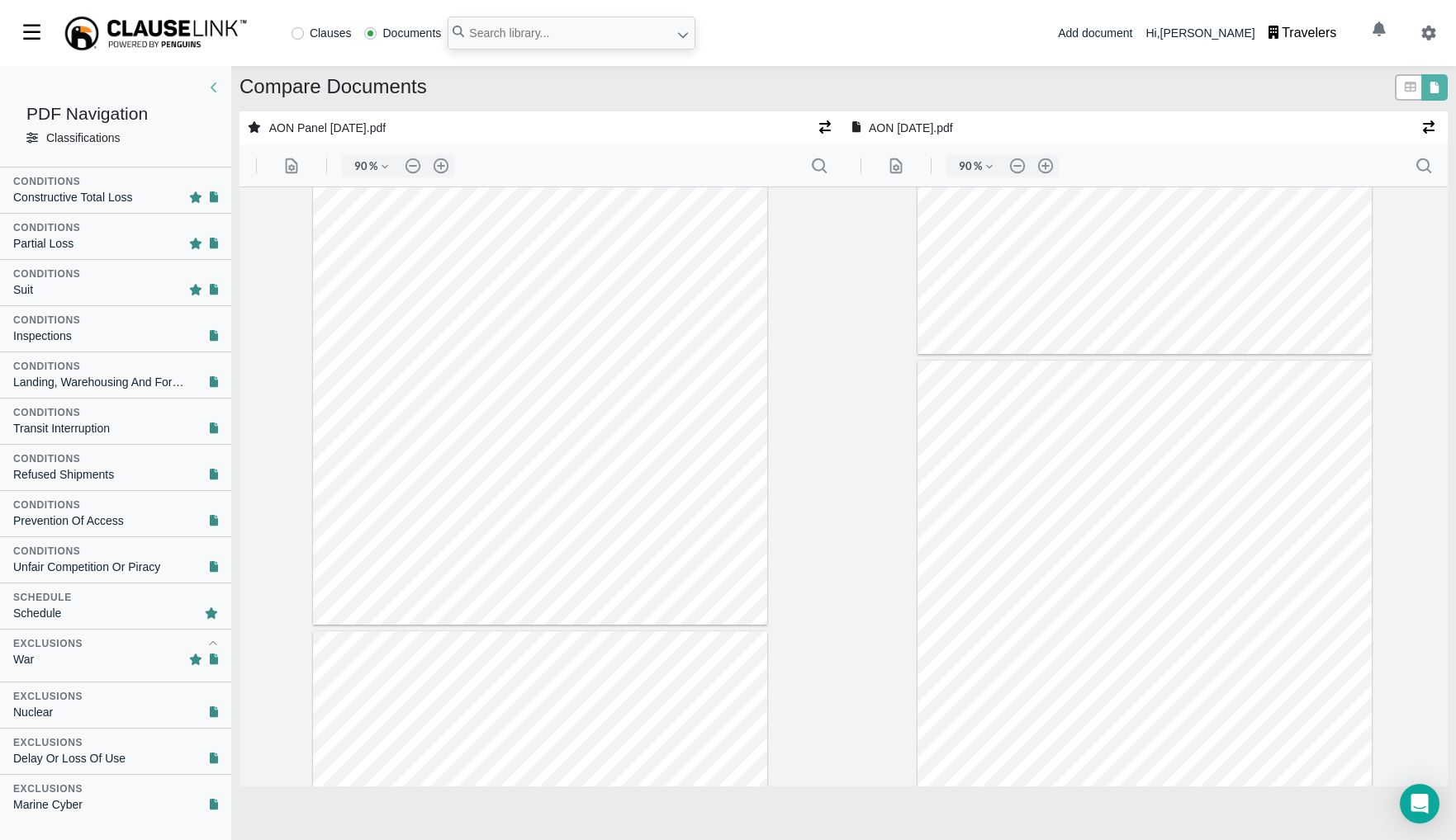
click at [77, 797] on div "Marine Cyber" at bounding box center [48, 805] width 69 height 17
type input "23"
type input "47"
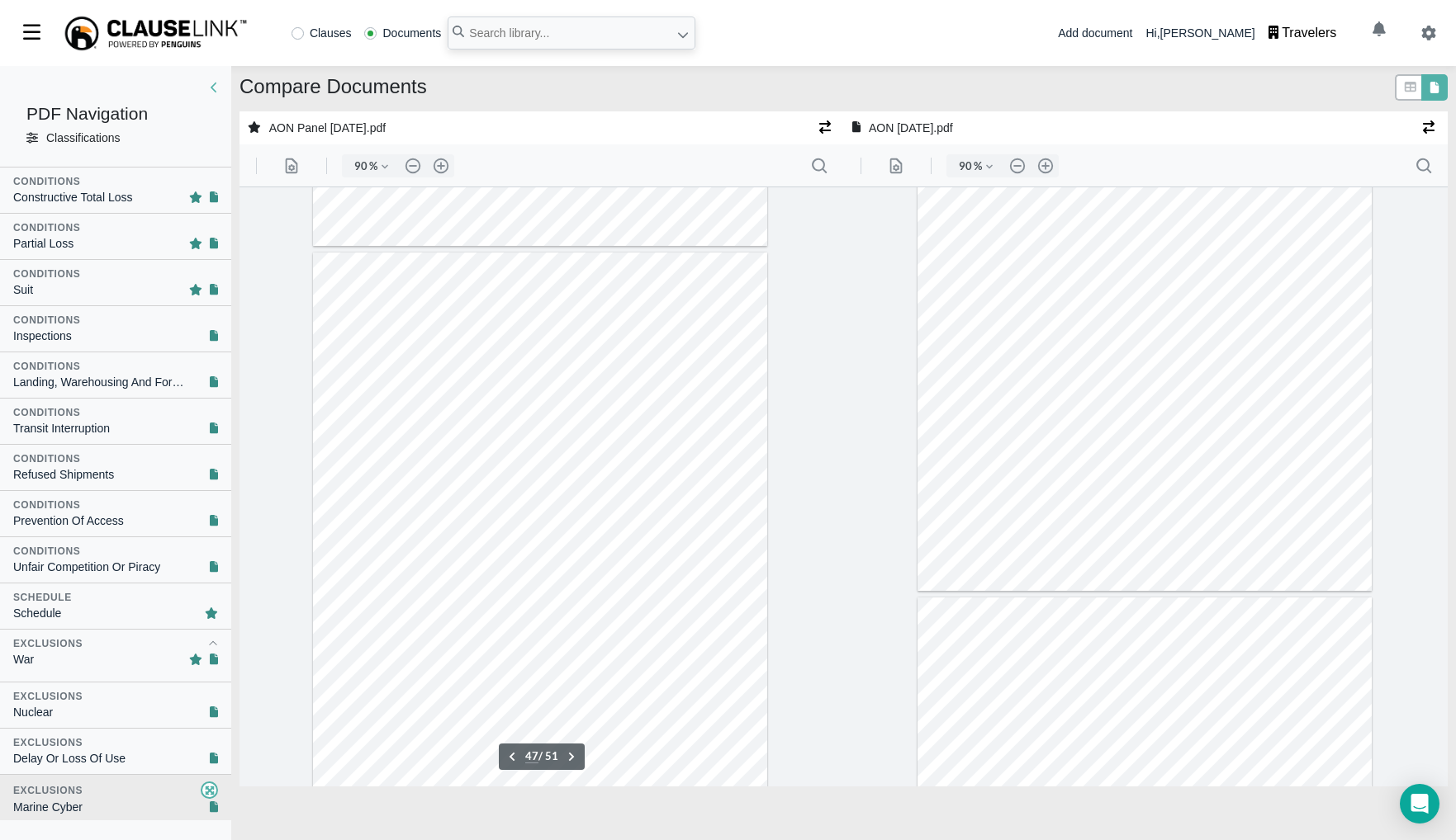
click at [654, 631] on div at bounding box center [540, 546] width 454 height 588
click at [65, 781] on div "Exclusions" at bounding box center [48, 788] width 69 height 15
click at [76, 794] on div "Exclusions" at bounding box center [48, 789] width 69 height 15
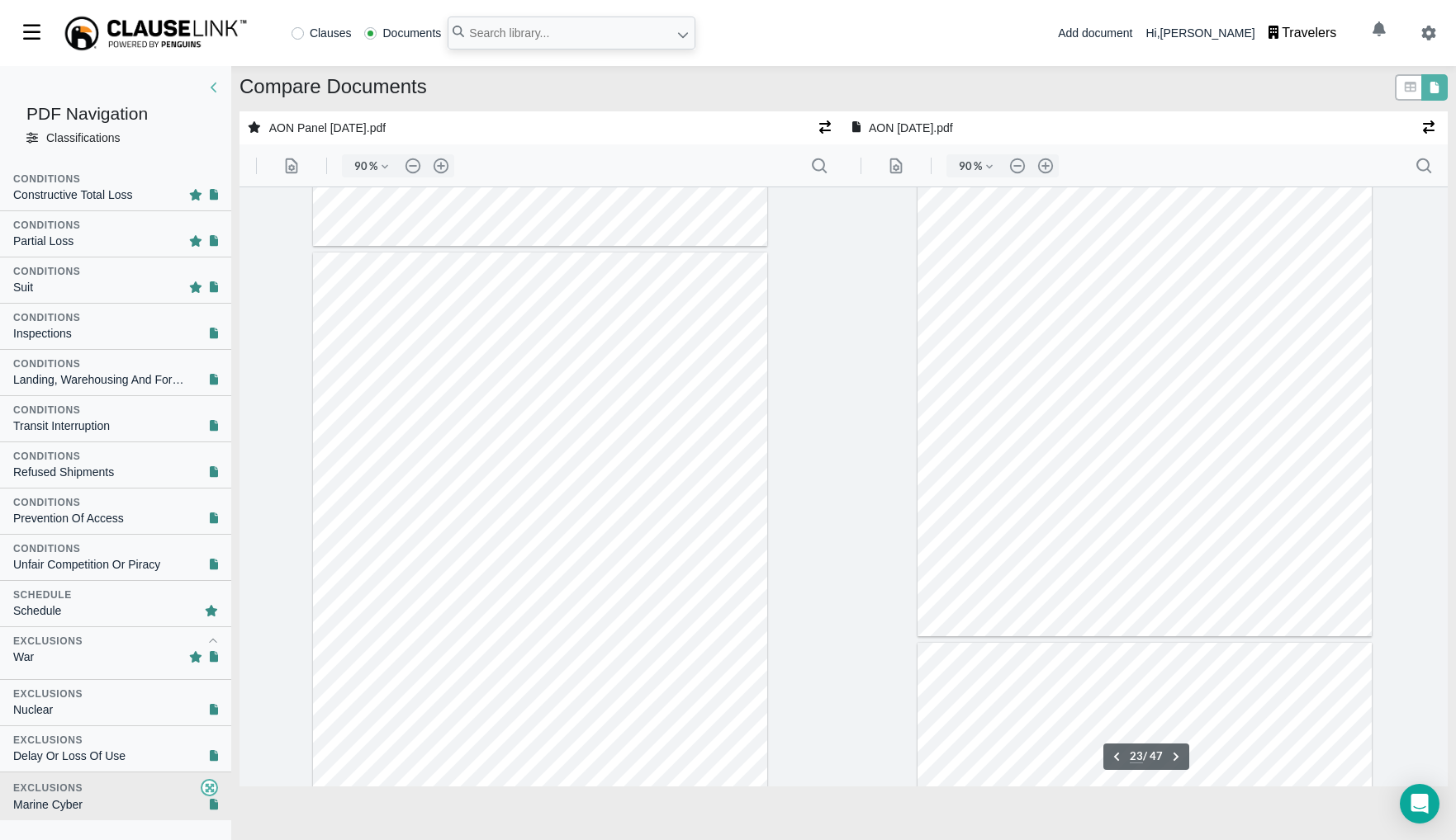
scroll to position [13197, 0]
click at [819, 167] on button ".cls-1{fill:#abb0c4;} icon - header - search" at bounding box center [819, 166] width 26 height 26
type input "66"
type input "marine cyb"
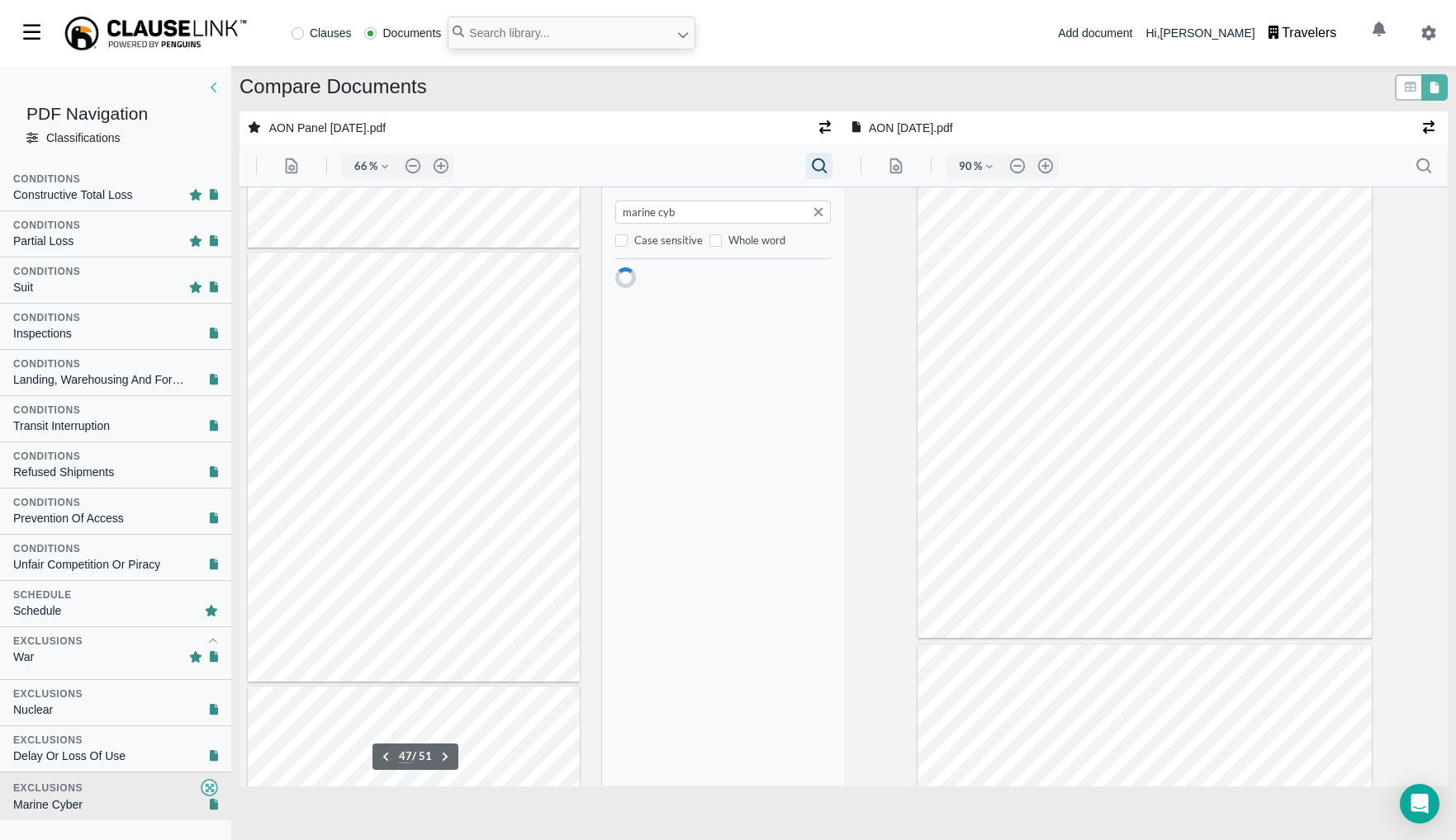
type input "3"
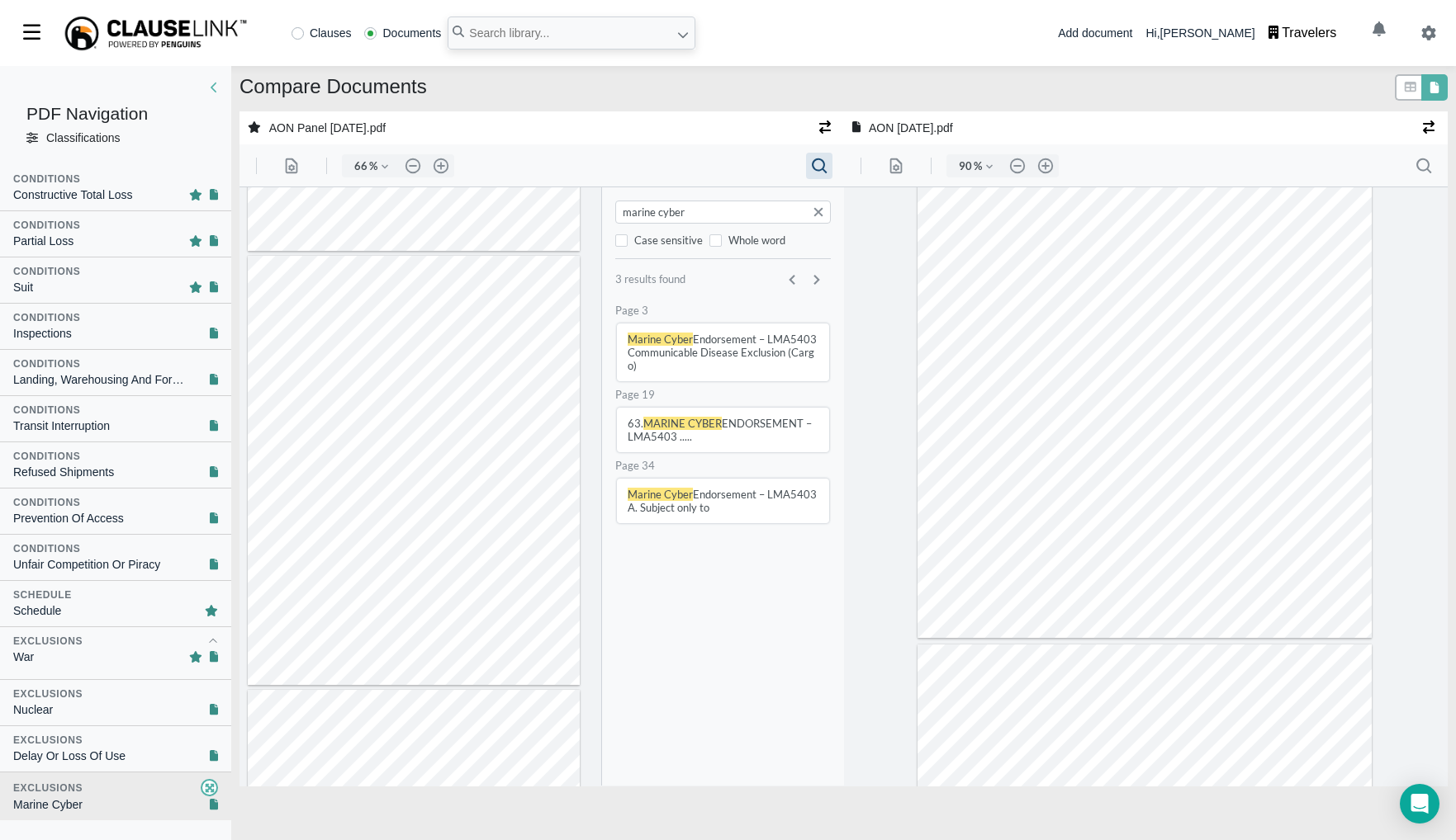
type input "marine cyber"
click at [714, 357] on button "Marine Cyber Endorsement – LMA5403 Communicable Disease Exclusion (Cargo)" at bounding box center [723, 353] width 212 height 58
click at [716, 421] on span "MARINE CYBER" at bounding box center [682, 423] width 79 height 13
click at [721, 514] on button "Marine Cyber Endorsement – LMA5403 A. Subject only to" at bounding box center [723, 500] width 212 height 44
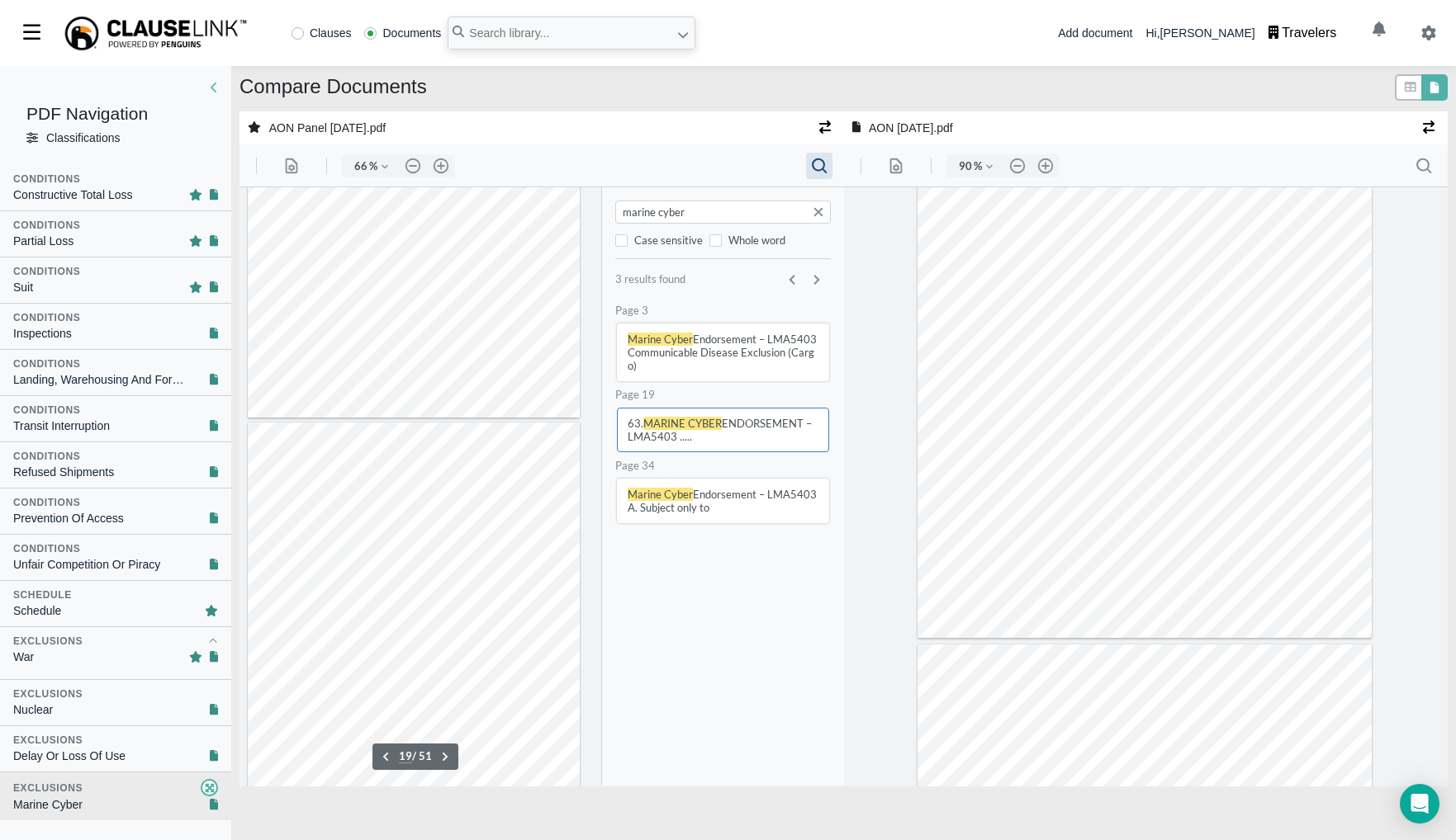
type input "34"
click at [1404, 92] on icon at bounding box center [1410, 86] width 11 height 10
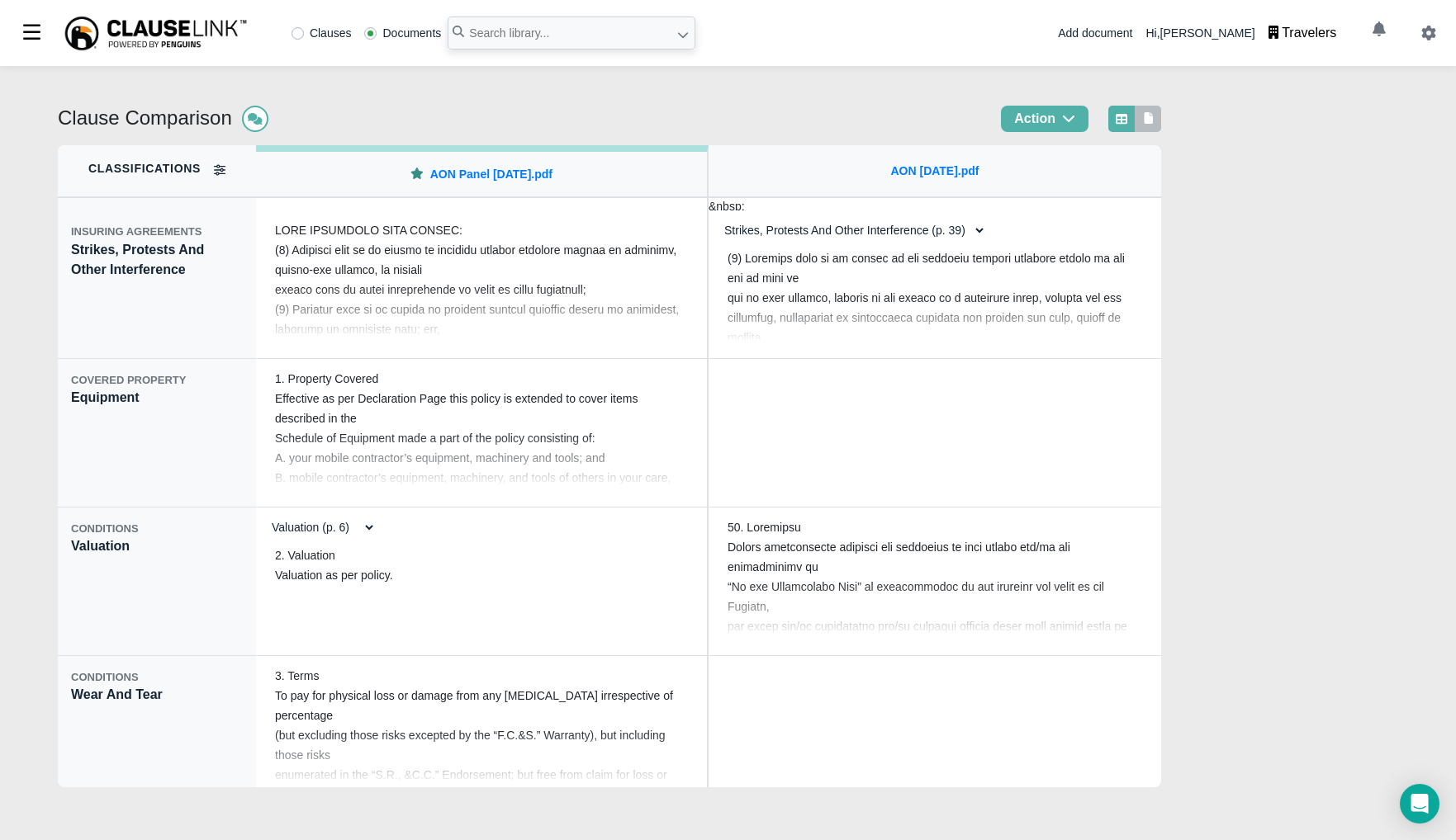
click at [1155, 123] on icon at bounding box center [1148, 118] width 15 height 11
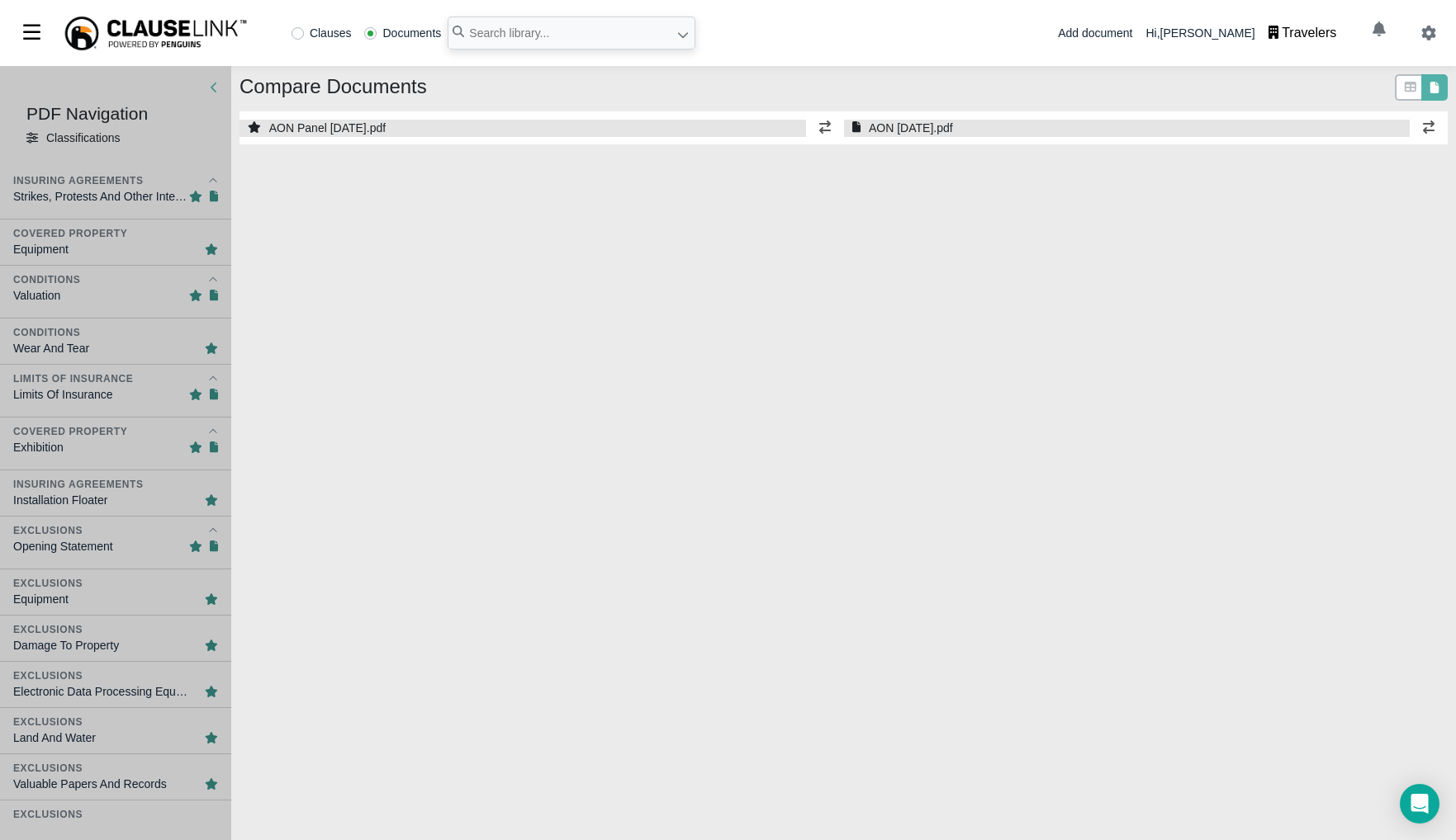
select select "1"
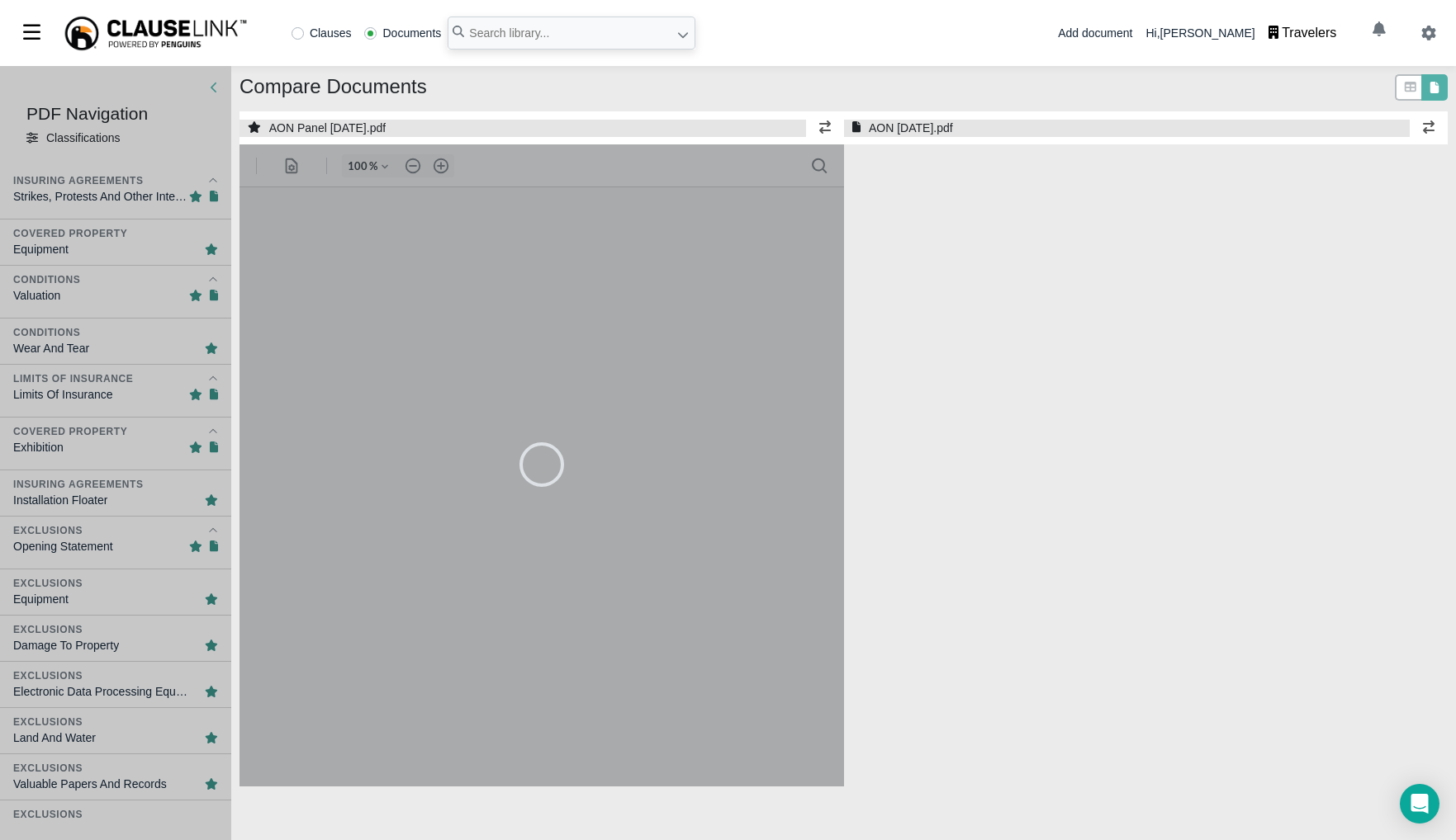
select select "1"
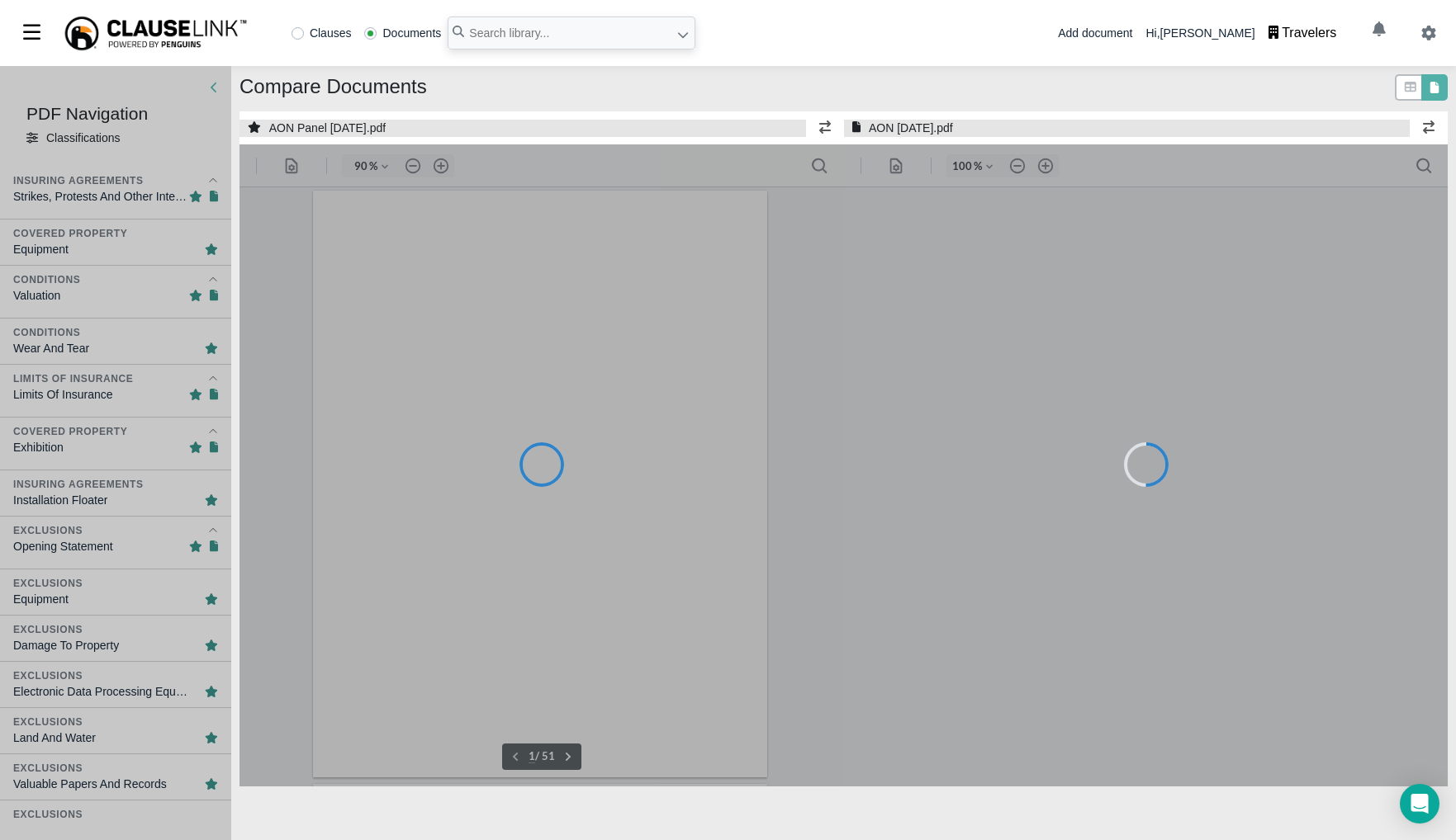
type input "90"
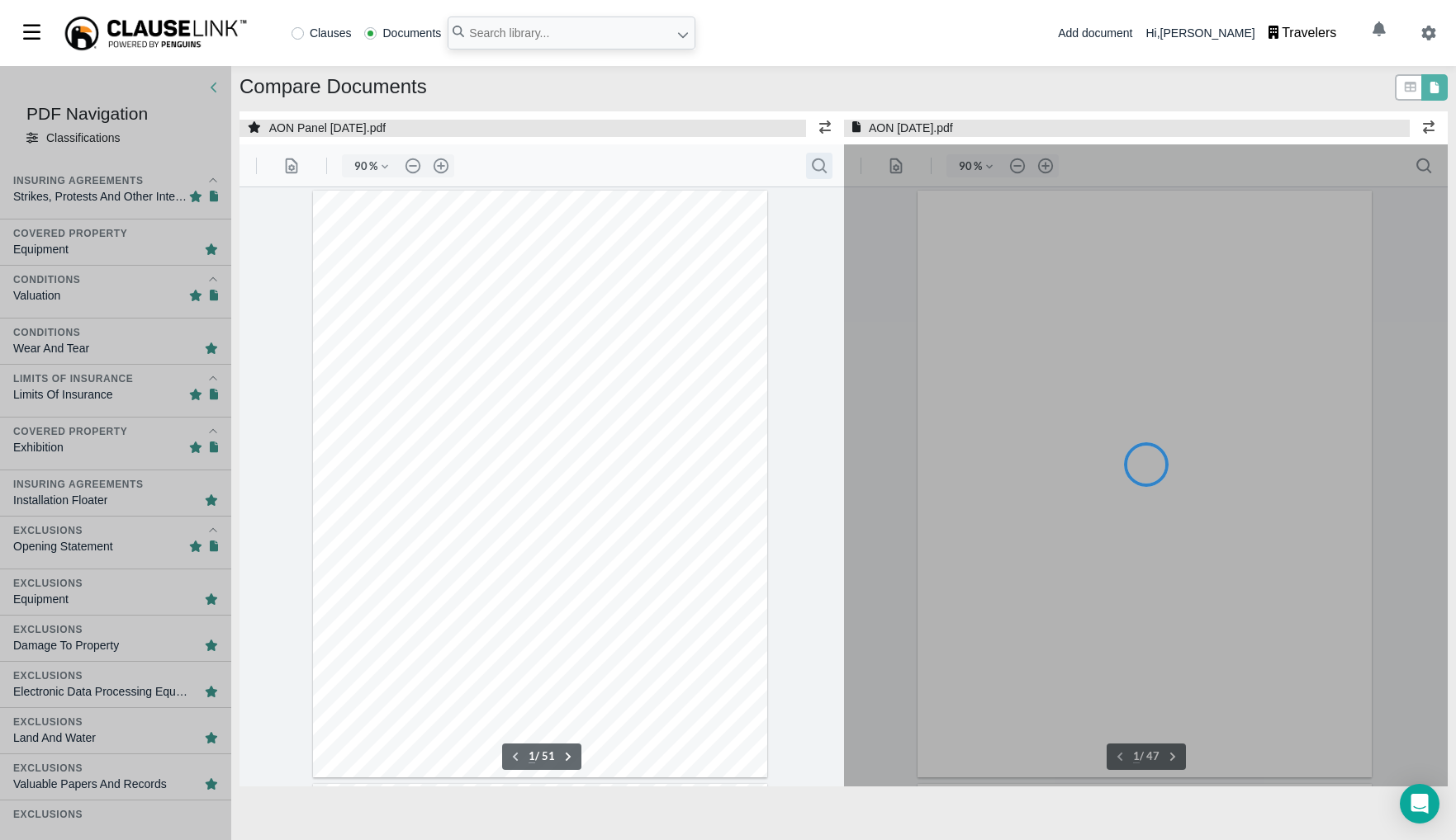
type input "90"
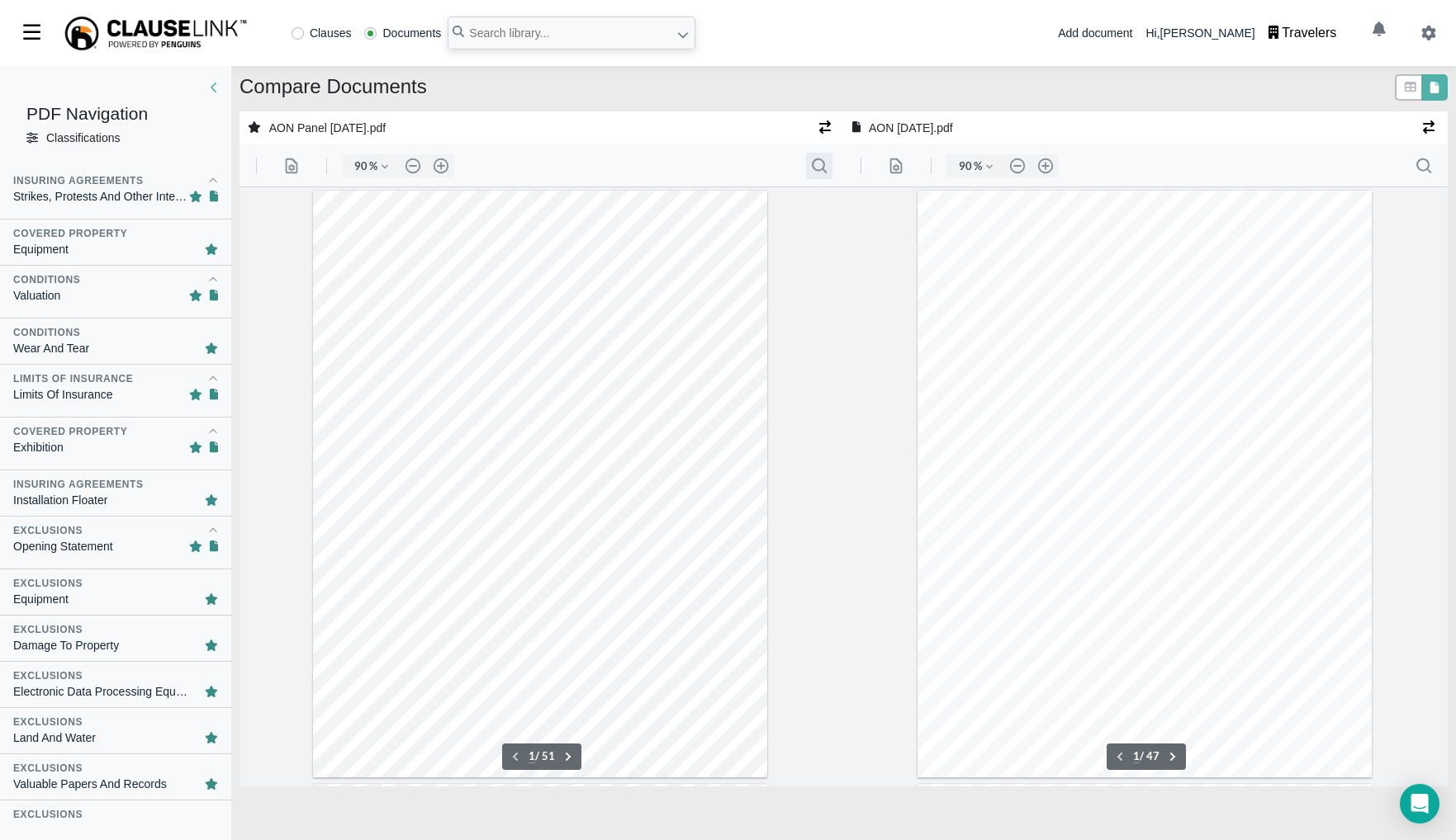
click at [820, 172] on button ".cls-1{fill:#abb0c4;} icon - header - search" at bounding box center [819, 166] width 26 height 26
type input "66"
type input "craft"
type input "2"
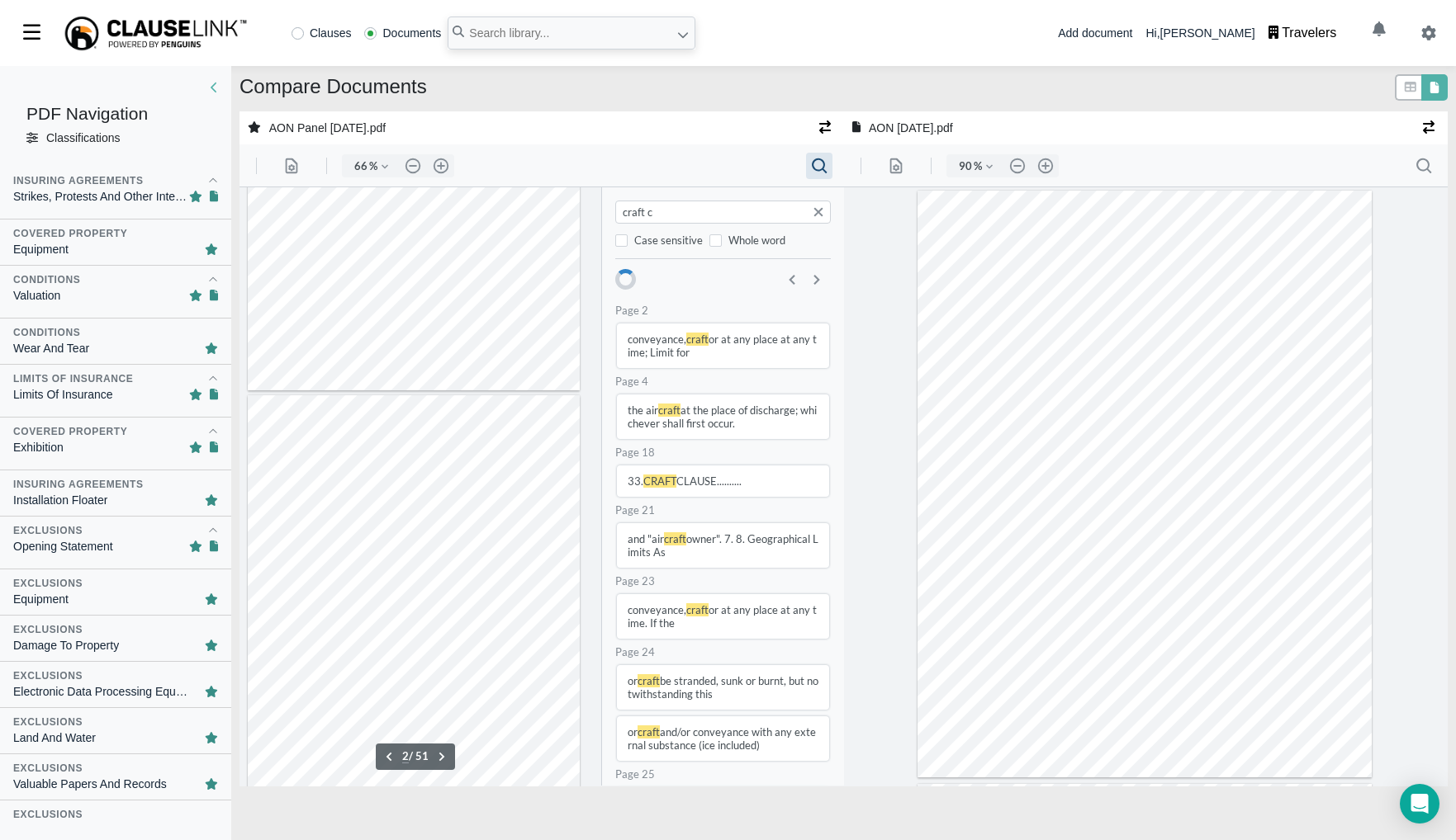
type input "craft cl"
type input "18"
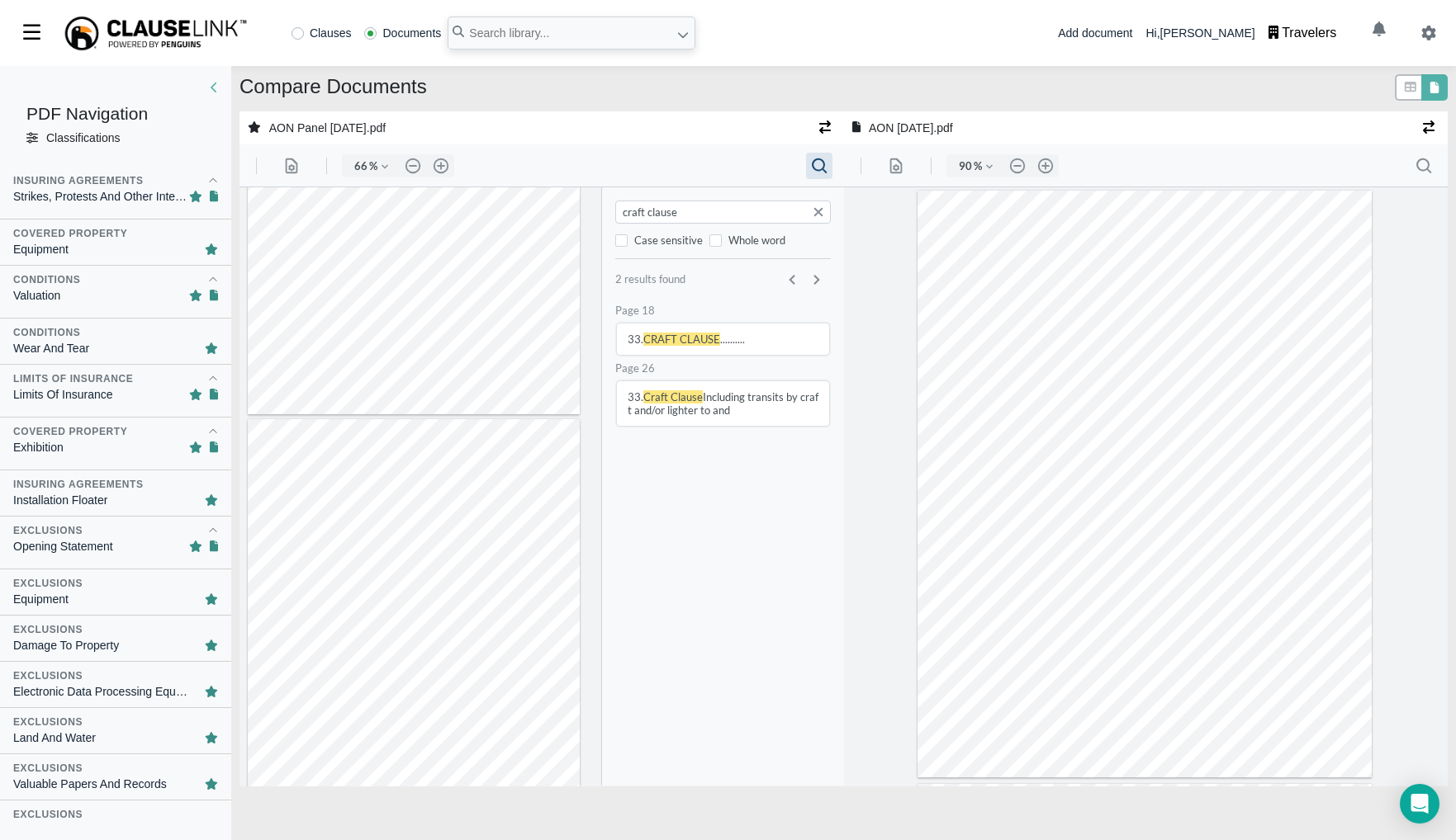
type input "craft clause"
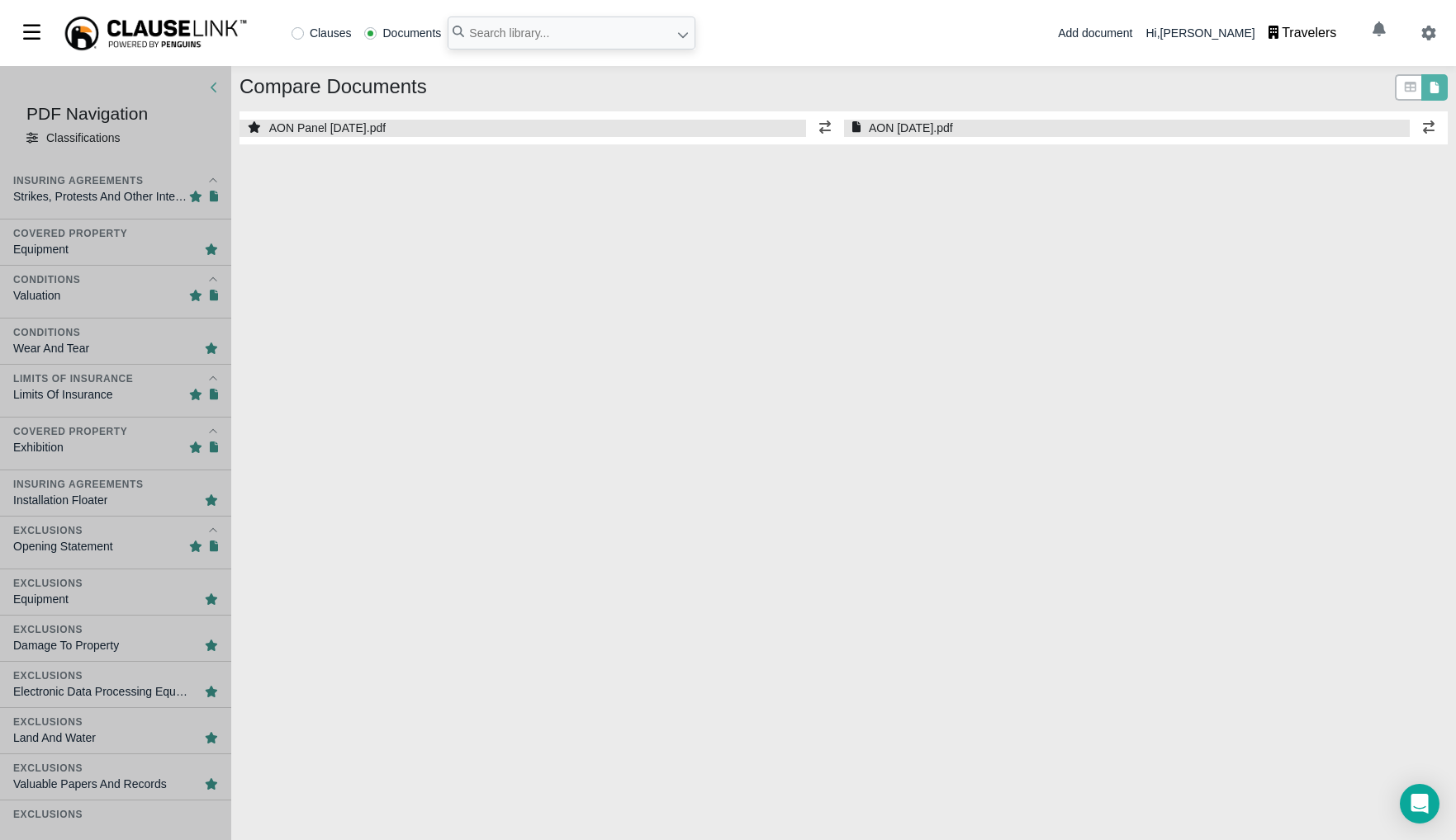
select select "1"
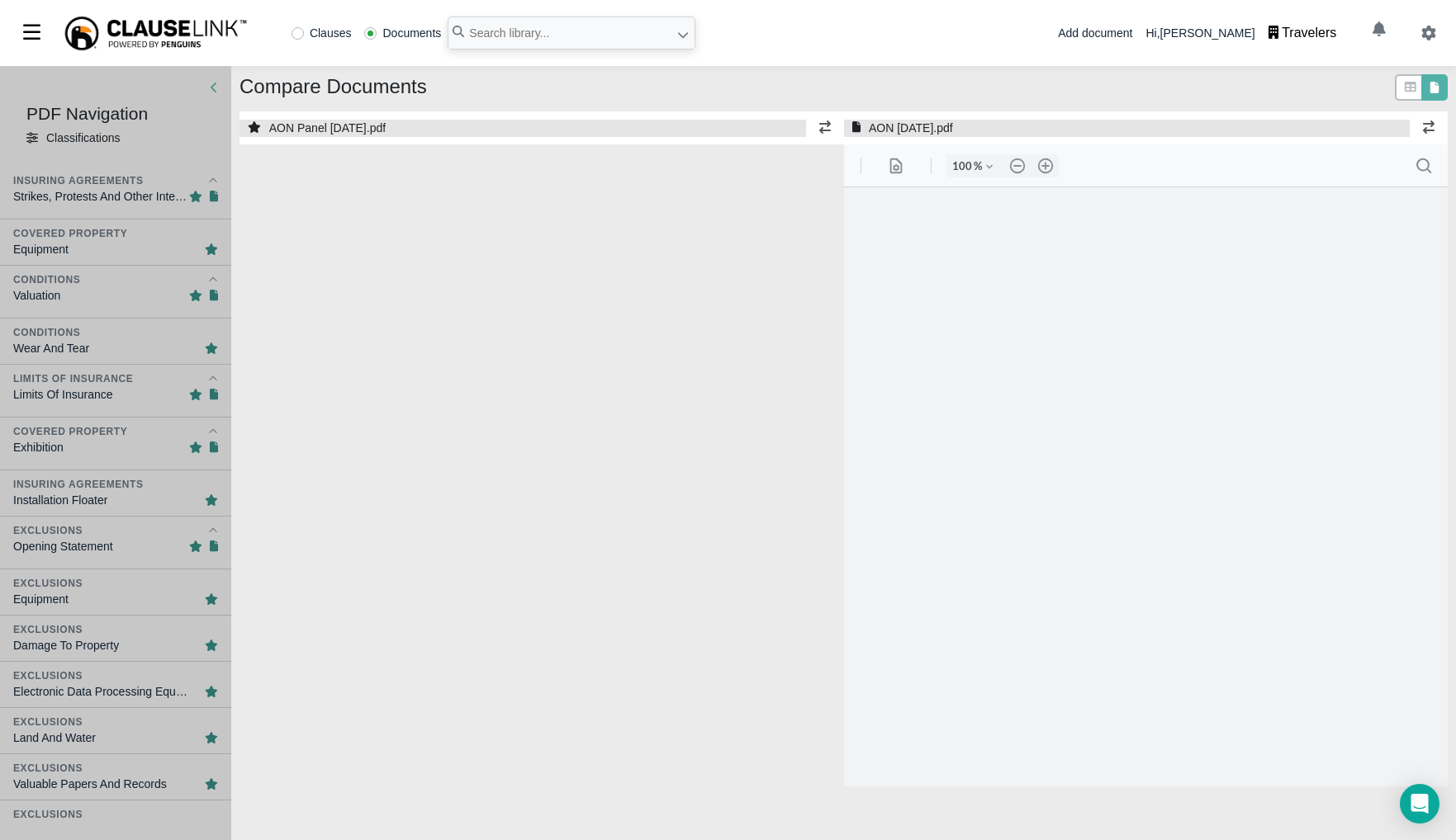
select select "1"
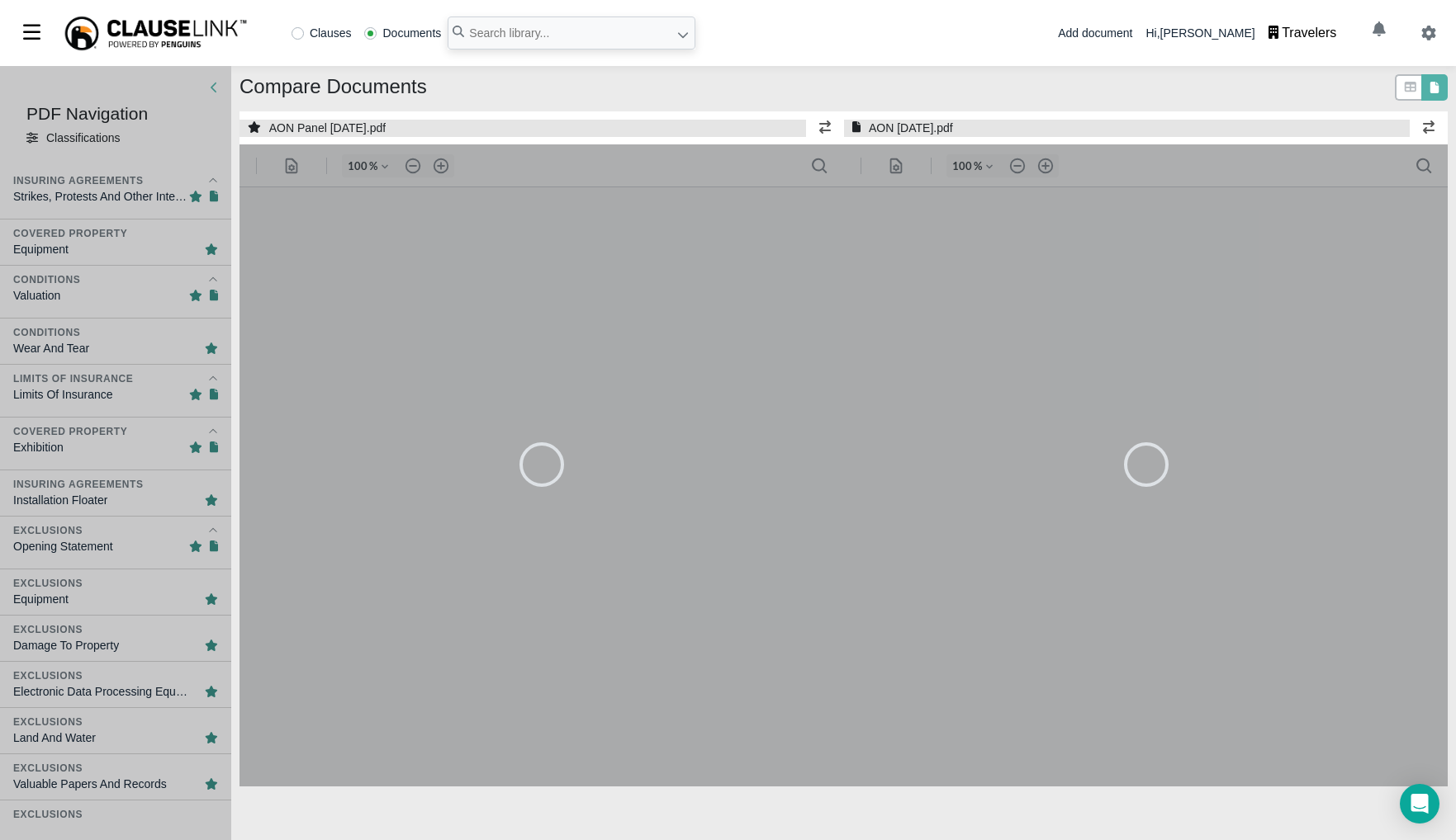
type input "90"
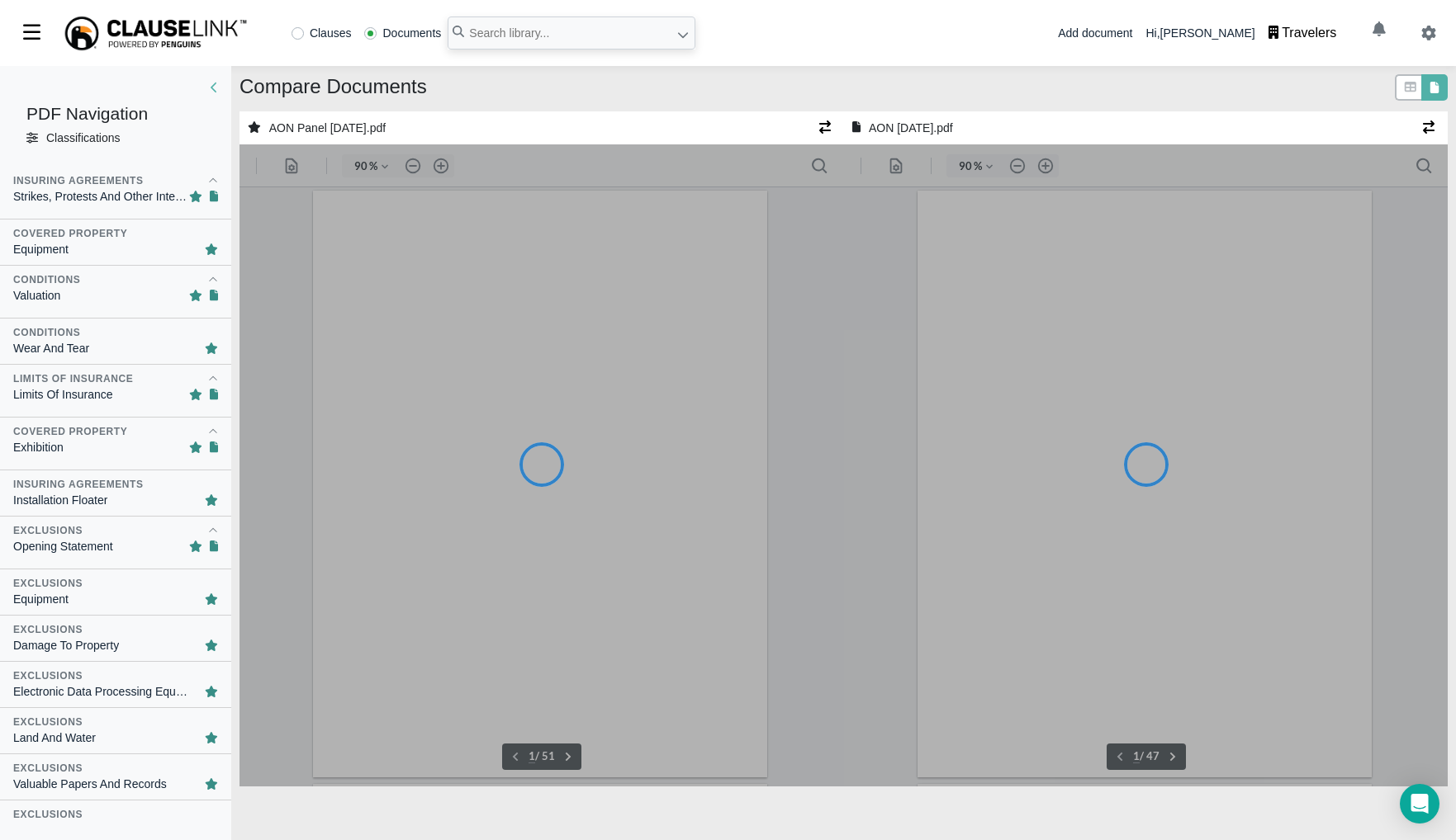
type input "90"
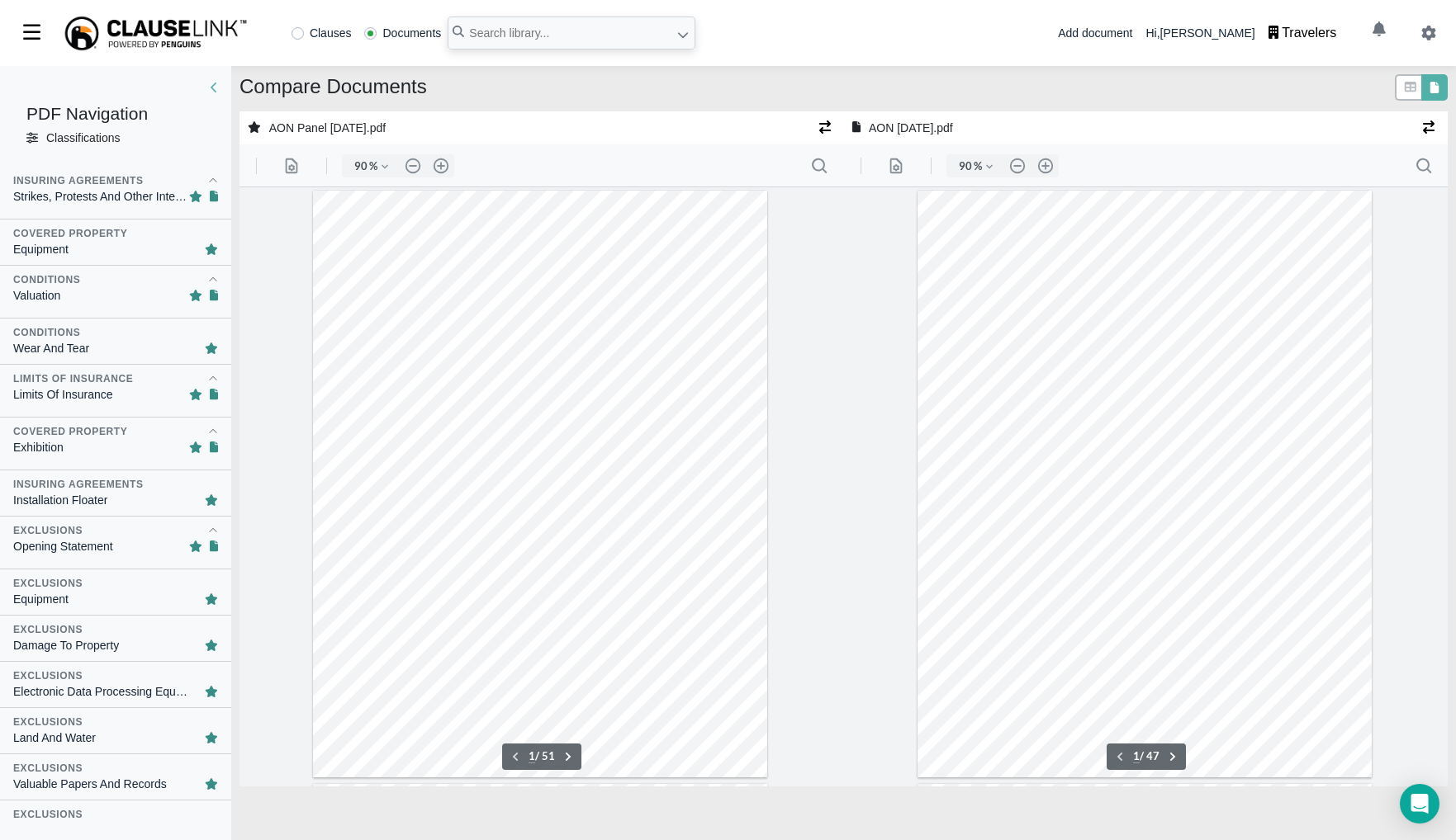
click at [91, 144] on div "Classifications" at bounding box center [83, 138] width 73 height 17
click at [36, 136] on icon at bounding box center [32, 138] width 11 height 11
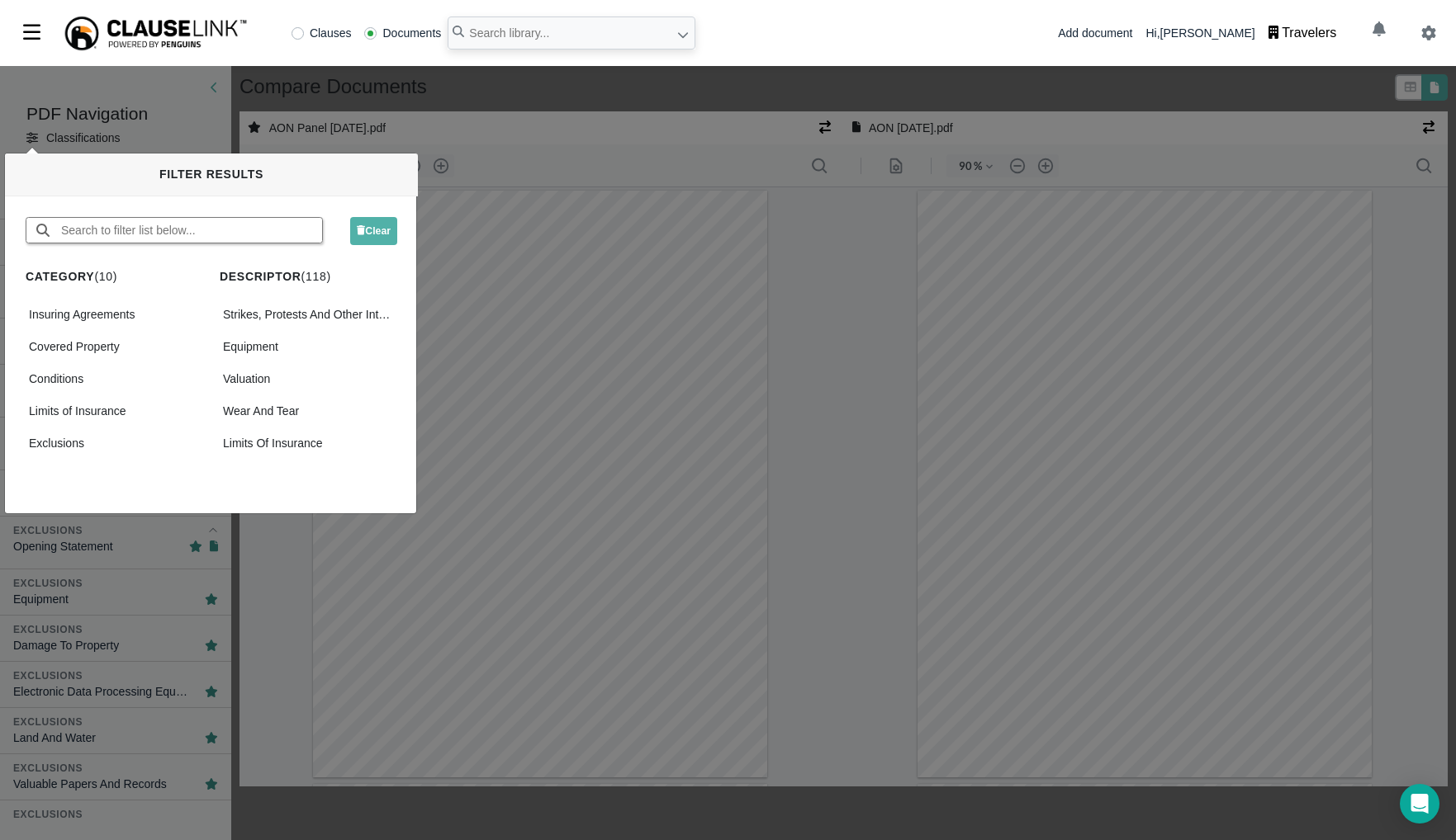
click at [123, 233] on input "text" at bounding box center [191, 230] width 263 height 24
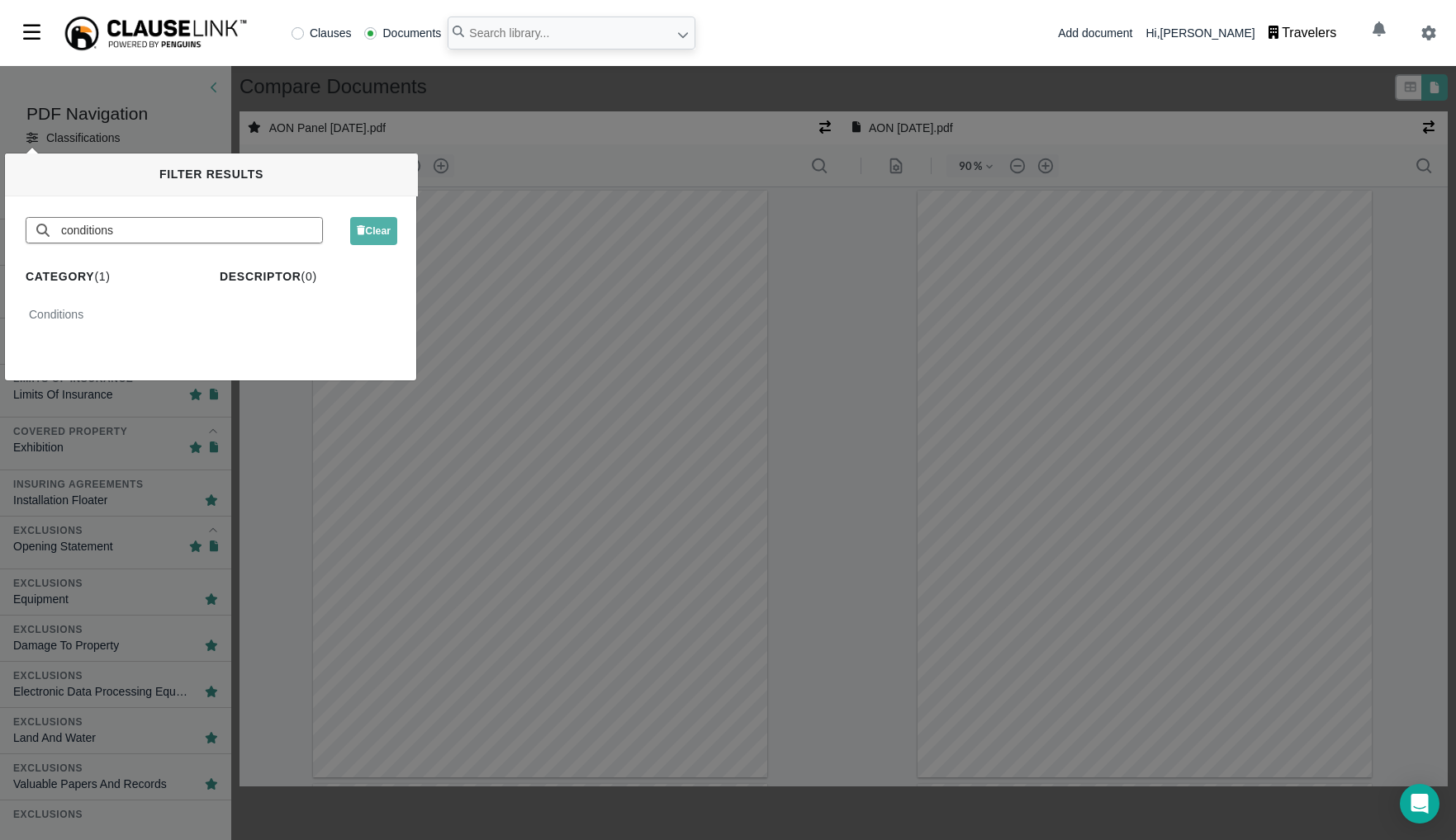
type input "conditions"
click at [85, 318] on div "Conditions" at bounding box center [114, 315] width 177 height 24
click at [227, 232] on input "conditions" at bounding box center [191, 230] width 263 height 24
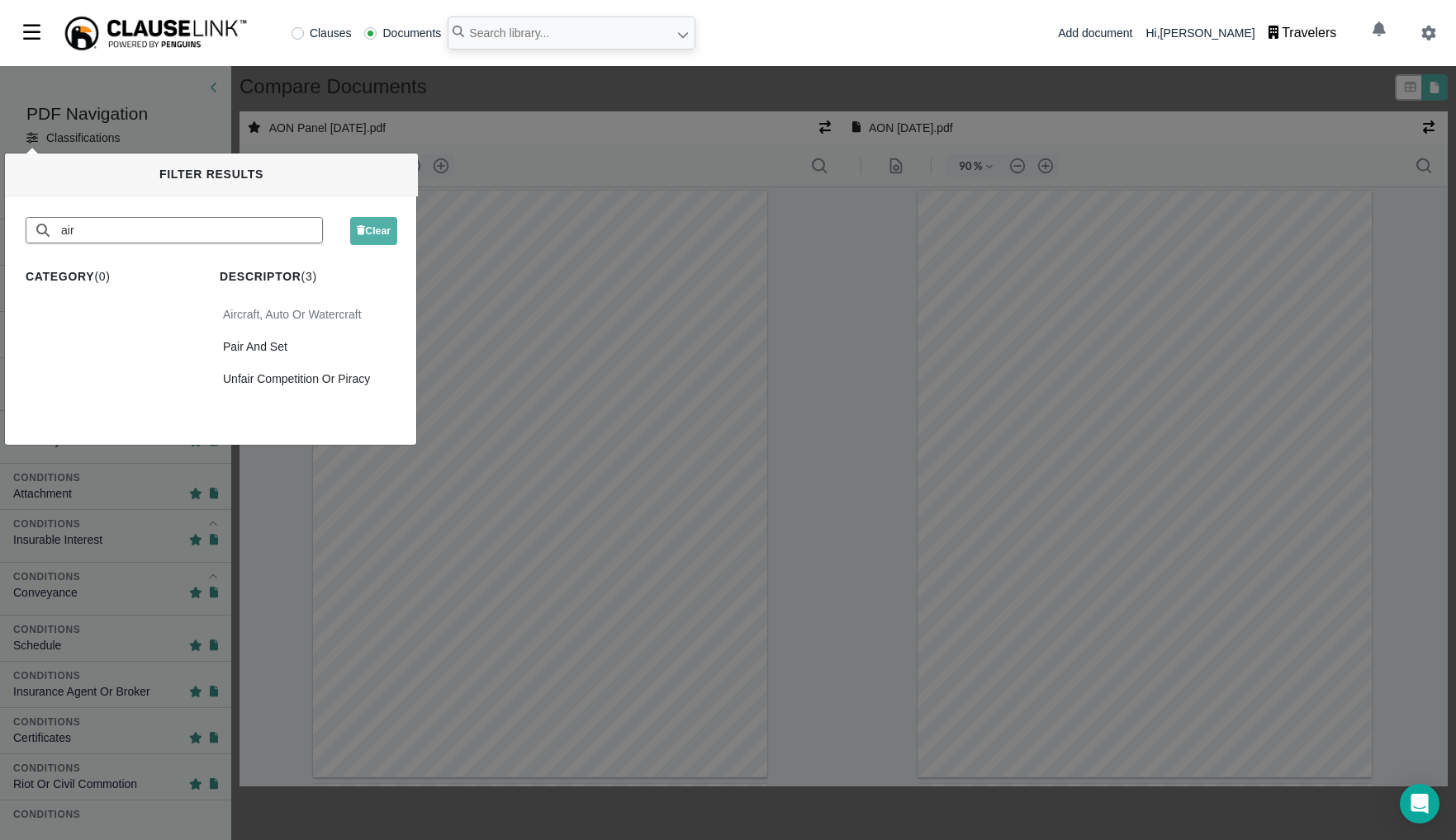
type input "air"
click at [277, 317] on div "Aircraft, Auto Or Watercraft" at bounding box center [308, 315] width 177 height 24
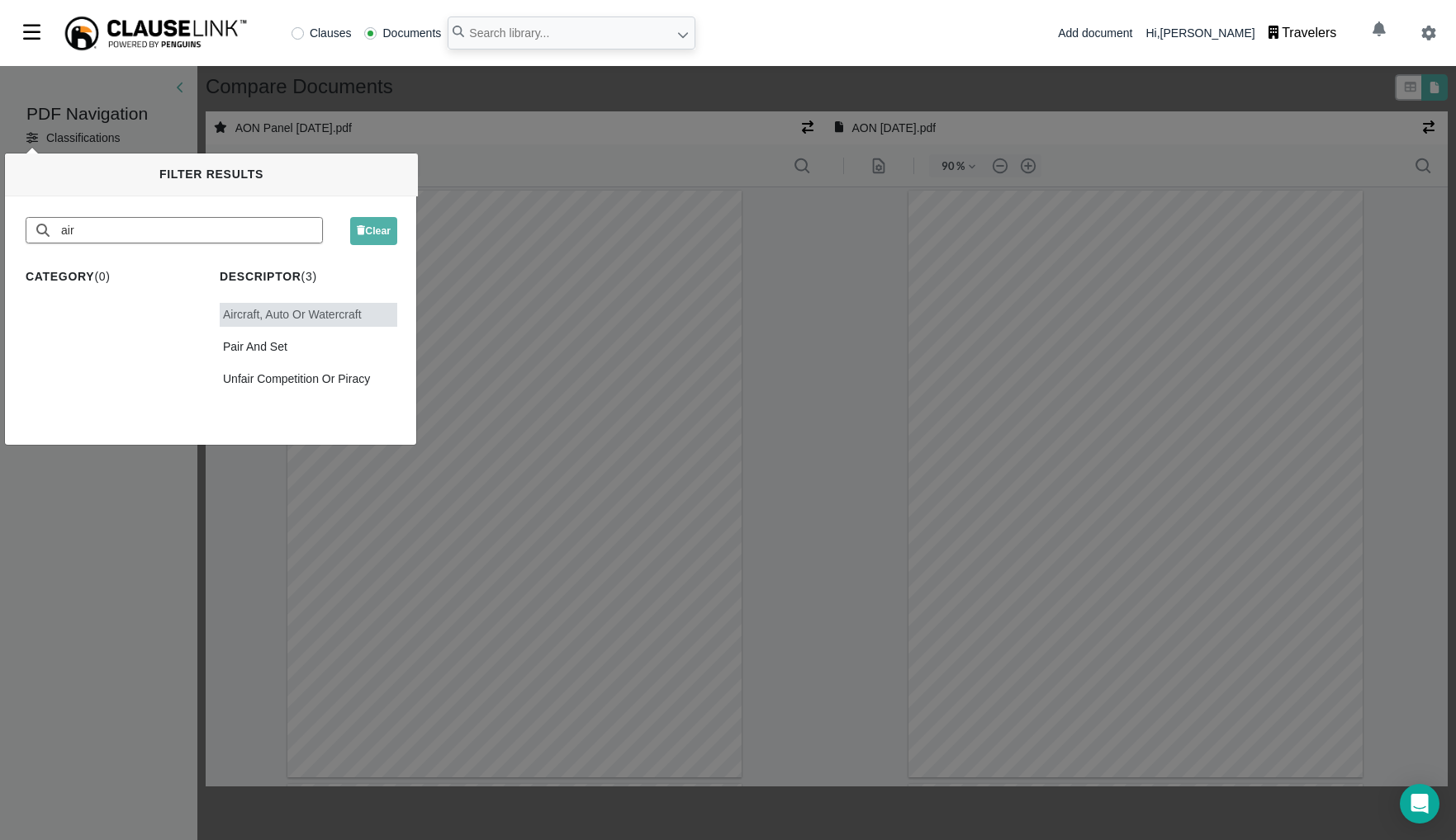
click at [176, 568] on div "PDF Navigation Classifications Classifications Conditions Aircraft, Auto Or Wat…" at bounding box center [728, 452] width 1456 height 774
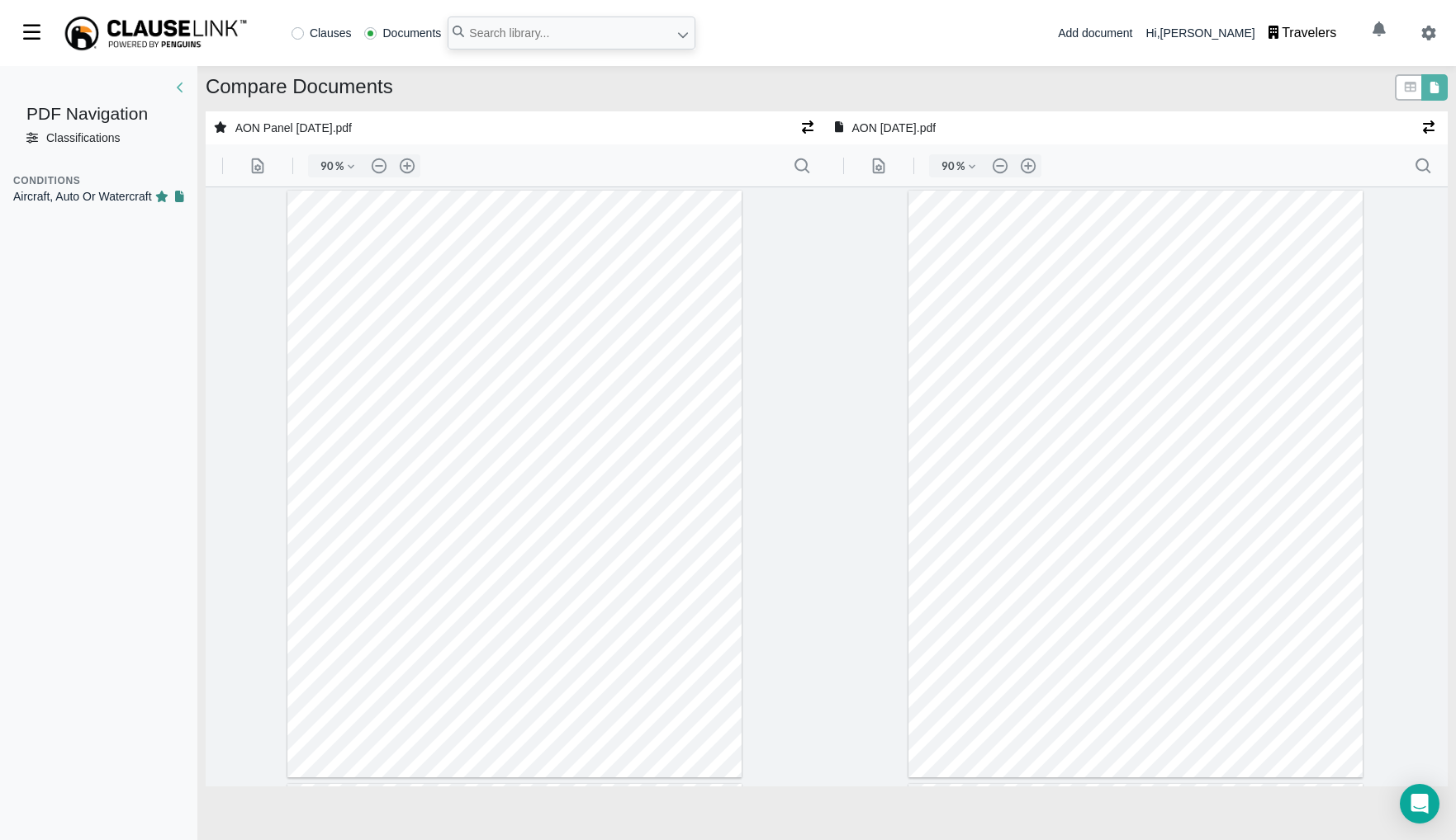
click at [79, 195] on div "Aircraft, Auto Or Watercraft" at bounding box center [83, 197] width 139 height 17
type input "6"
type input "26"
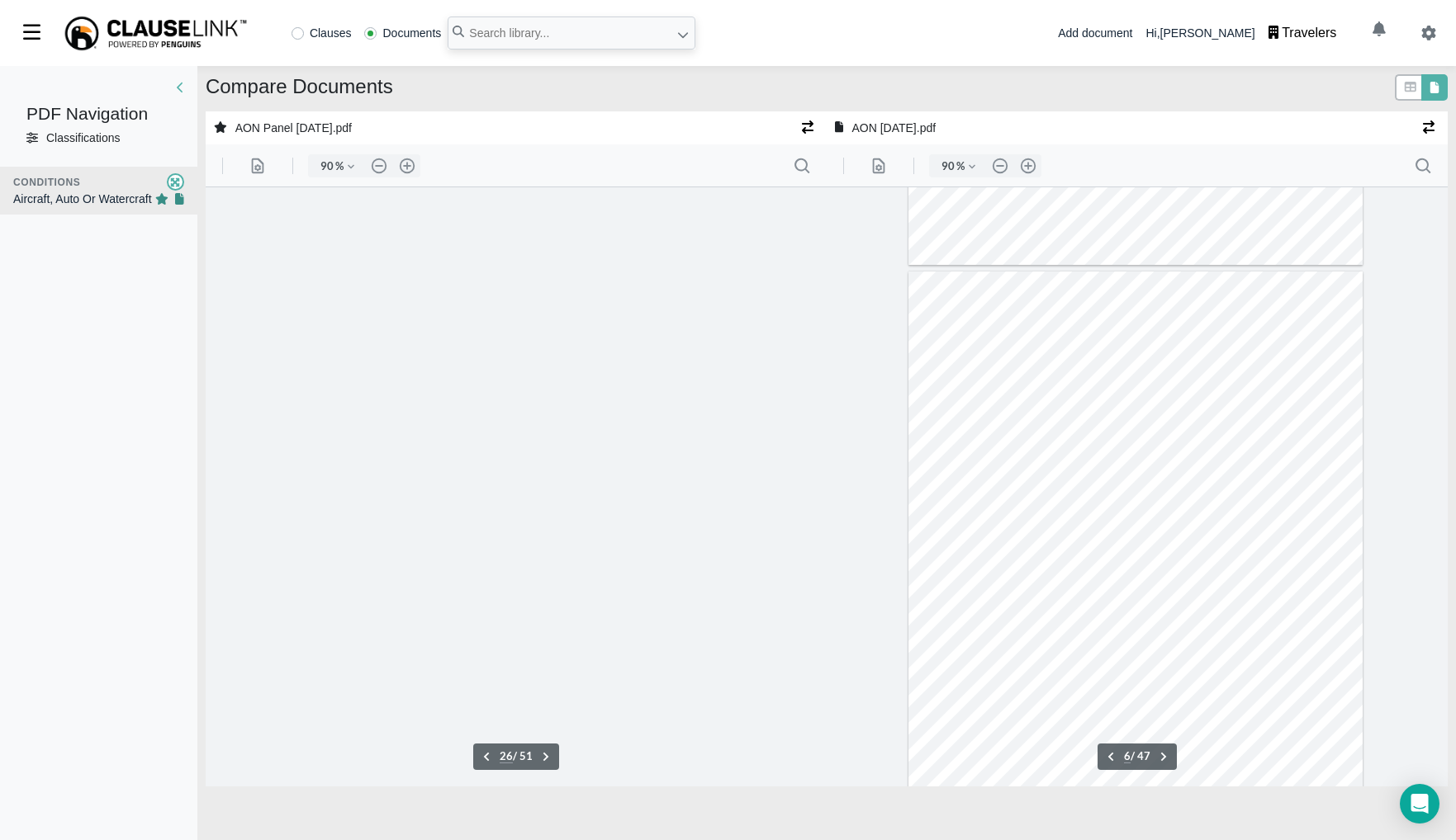
scroll to position [14650, 0]
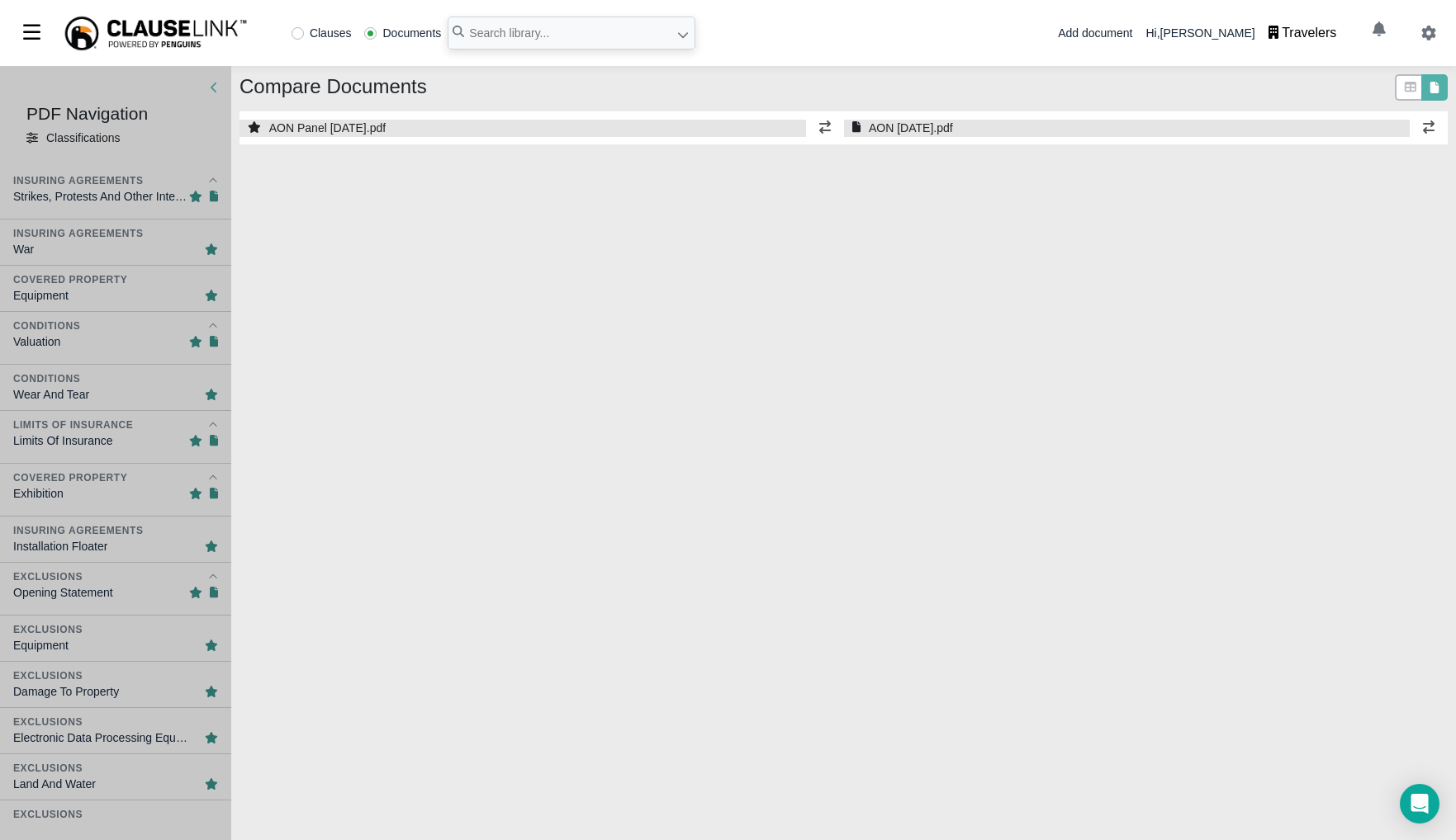
select select "1"
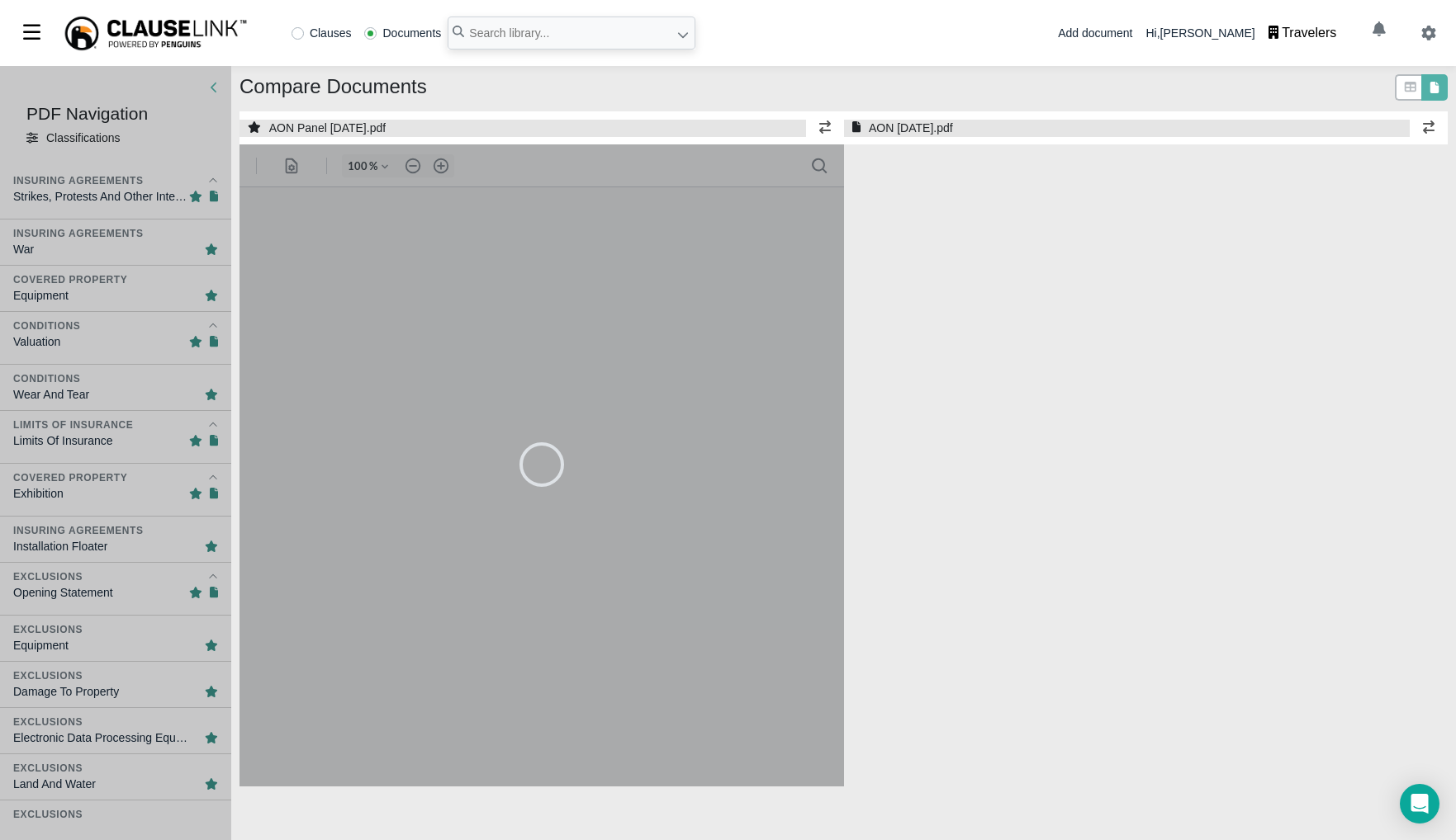
select select "1"
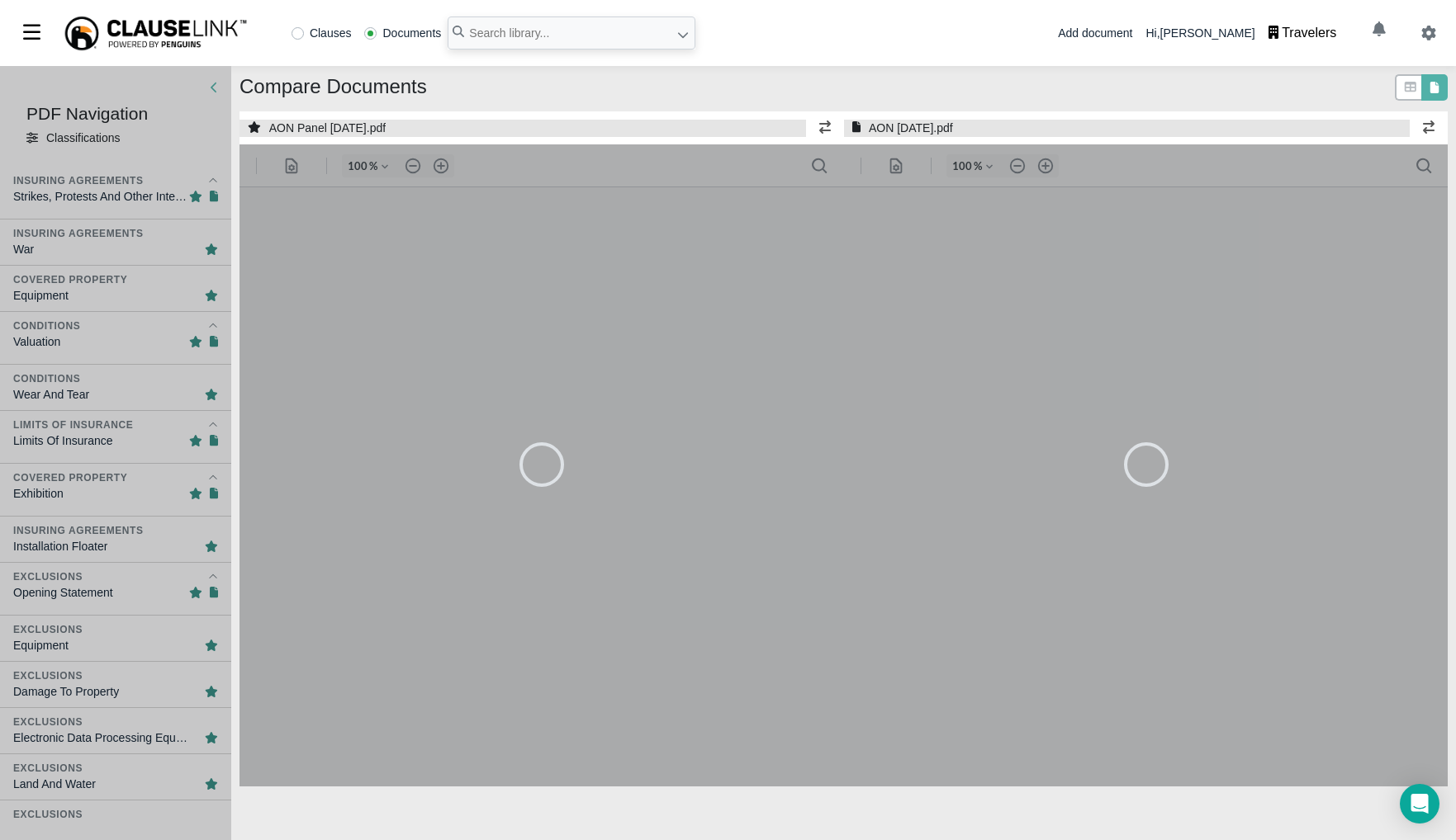
type input "90"
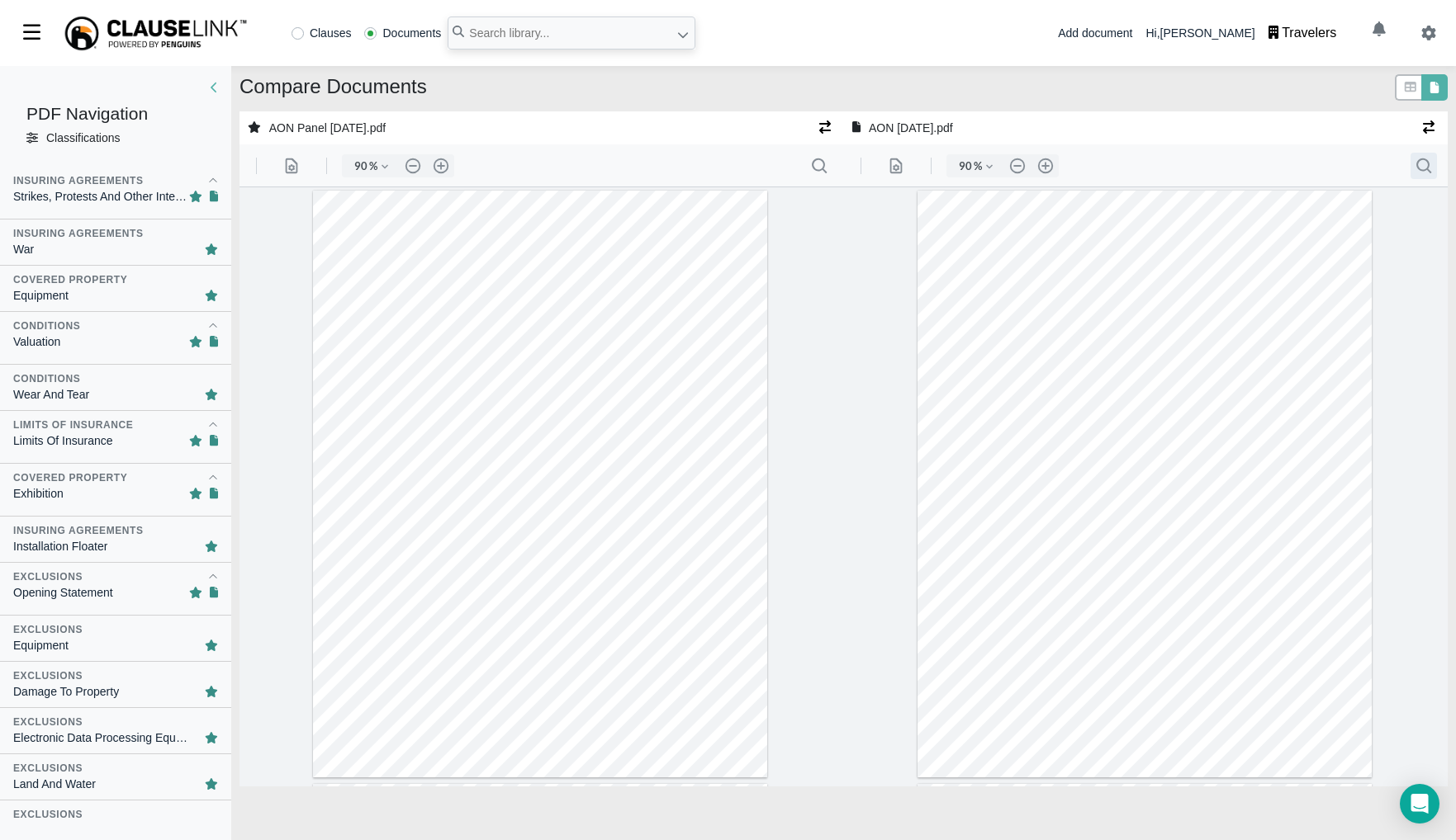
click at [1428, 168] on button ".cls-1{fill:#abb0c4;} icon - header - search" at bounding box center [1422, 166] width 26 height 26
type input "66"
type input "acqu"
type input "2"
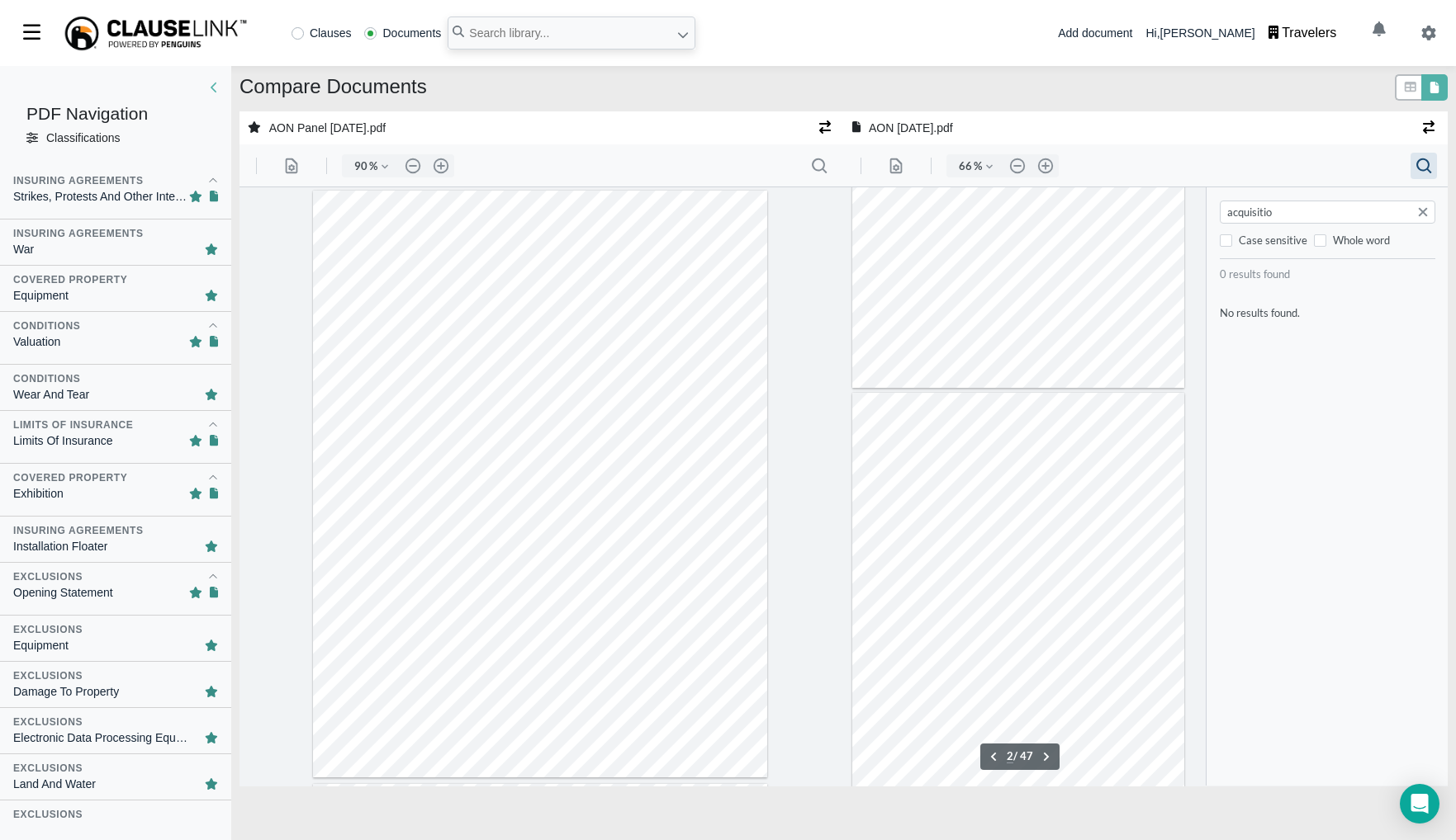
type input "acquisition"
type input "ac"
type input "1"
type input "acq"
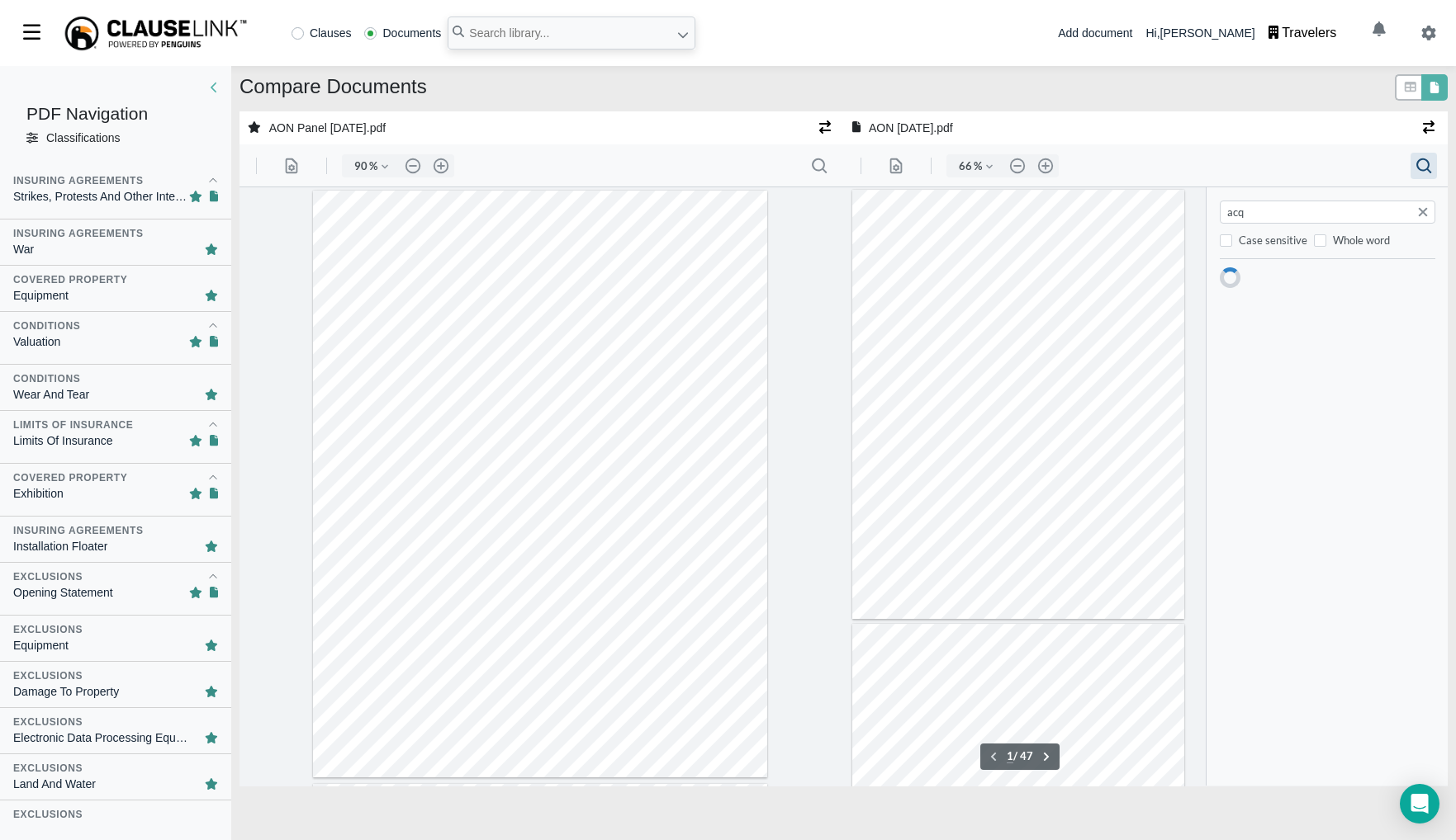
type input "2"
type input "acquisition"
click at [819, 175] on button ".cls-1{fill:#abb0c4;} icon - header - search" at bounding box center [819, 166] width 26 height 26
type input "s"
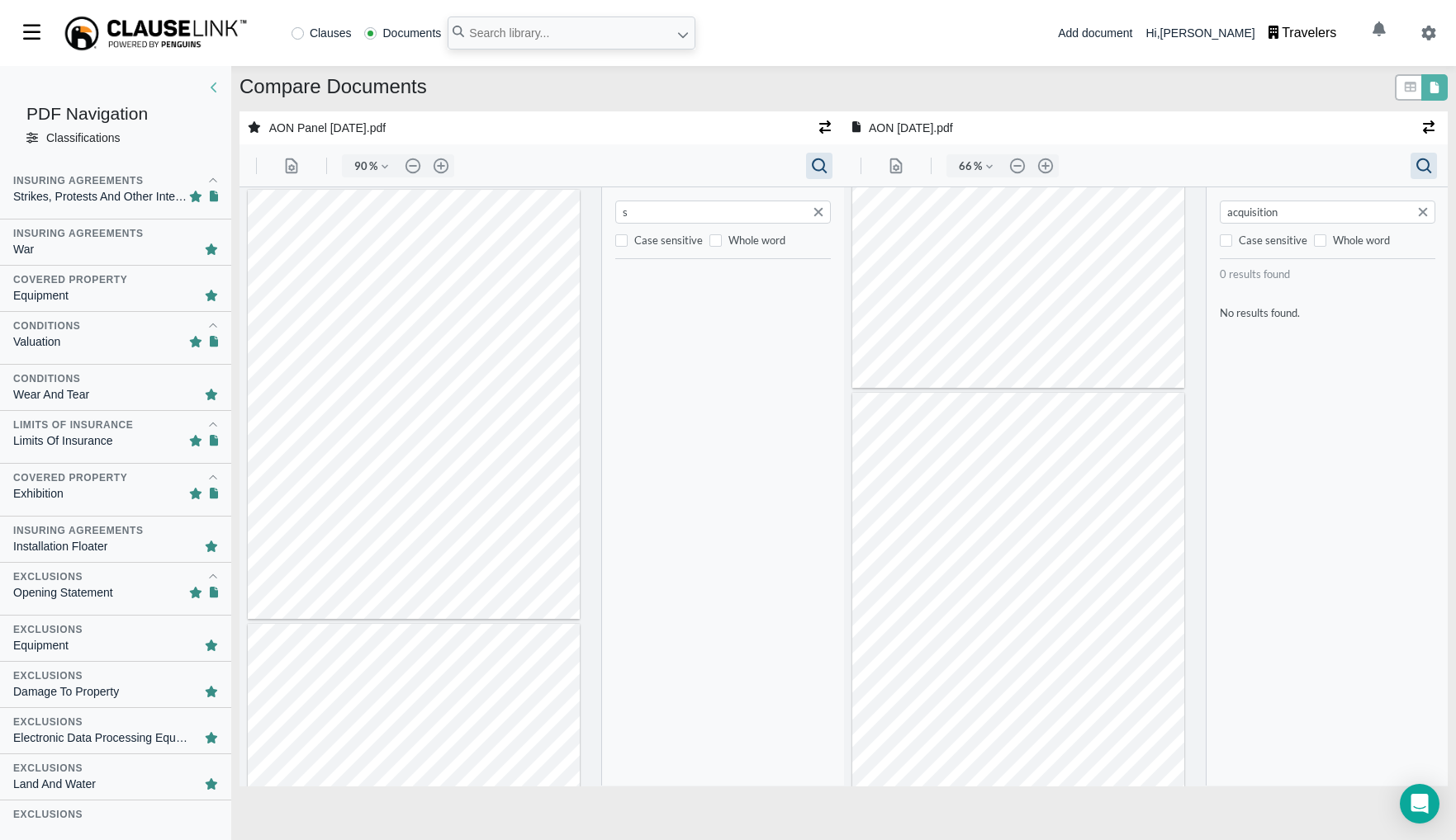
type input "66"
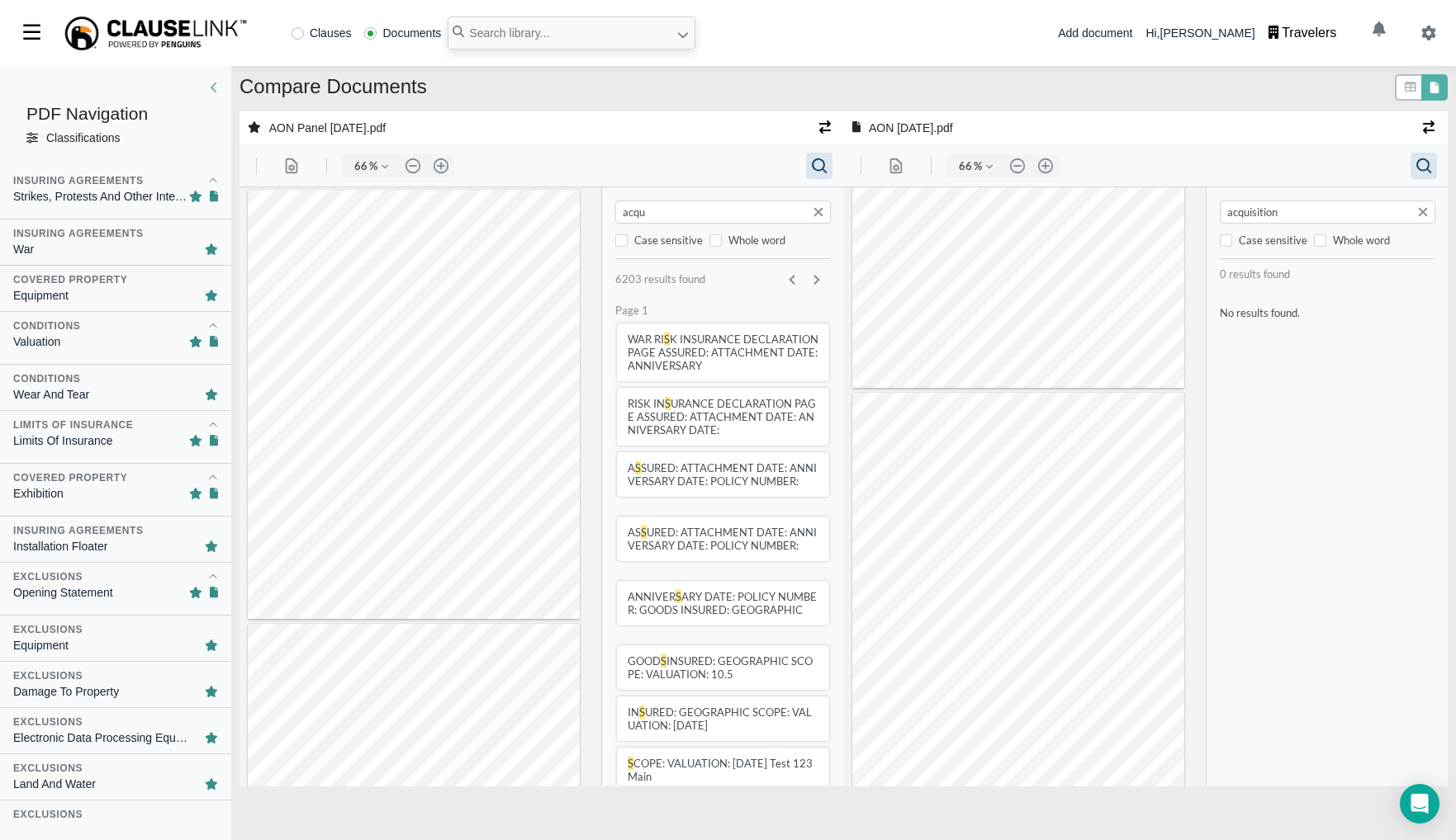
type input "acqui"
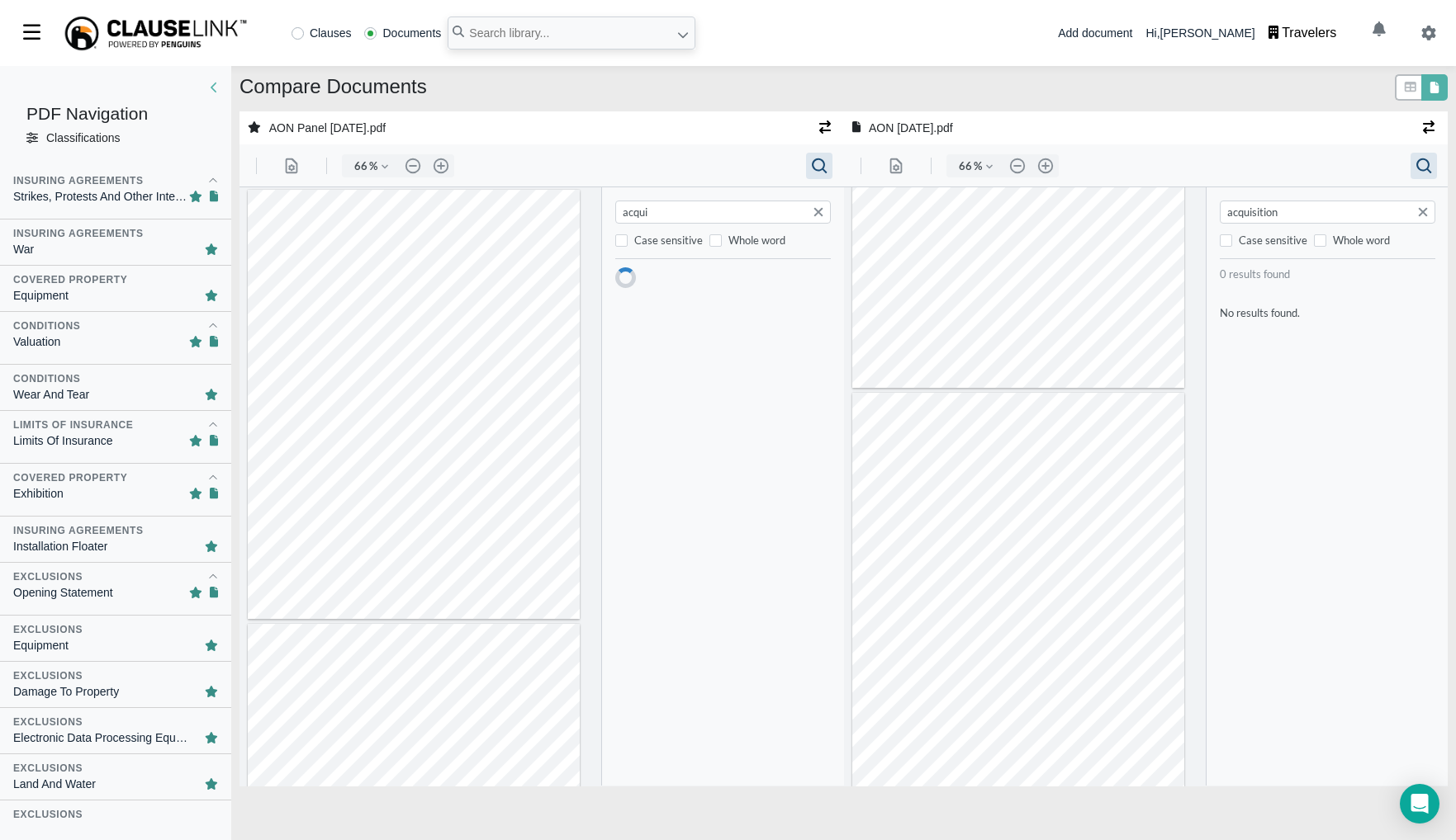
type input "17"
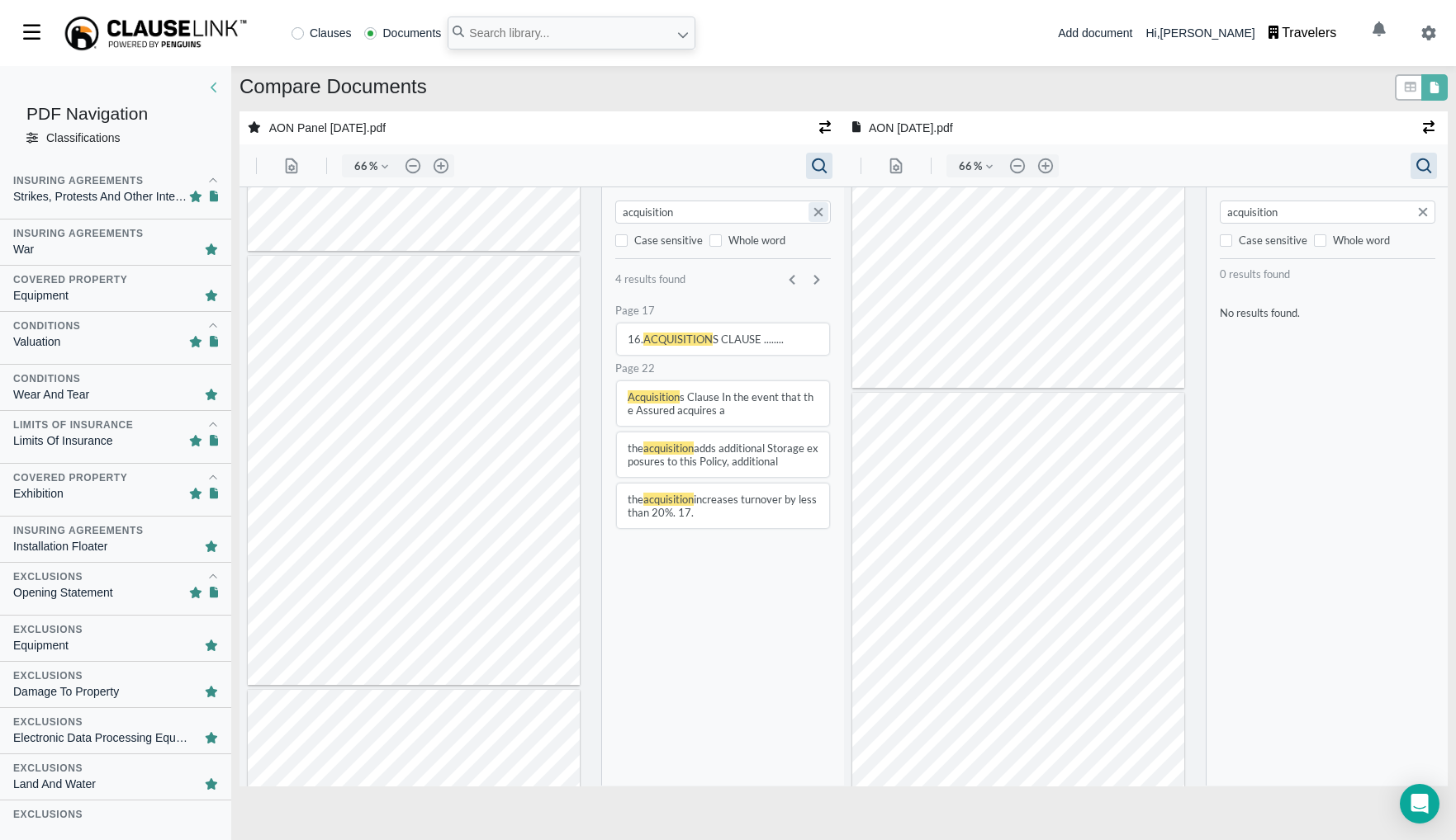
type input "acquisition"
click at [824, 216] on button "Search document" at bounding box center [818, 211] width 20 height 20
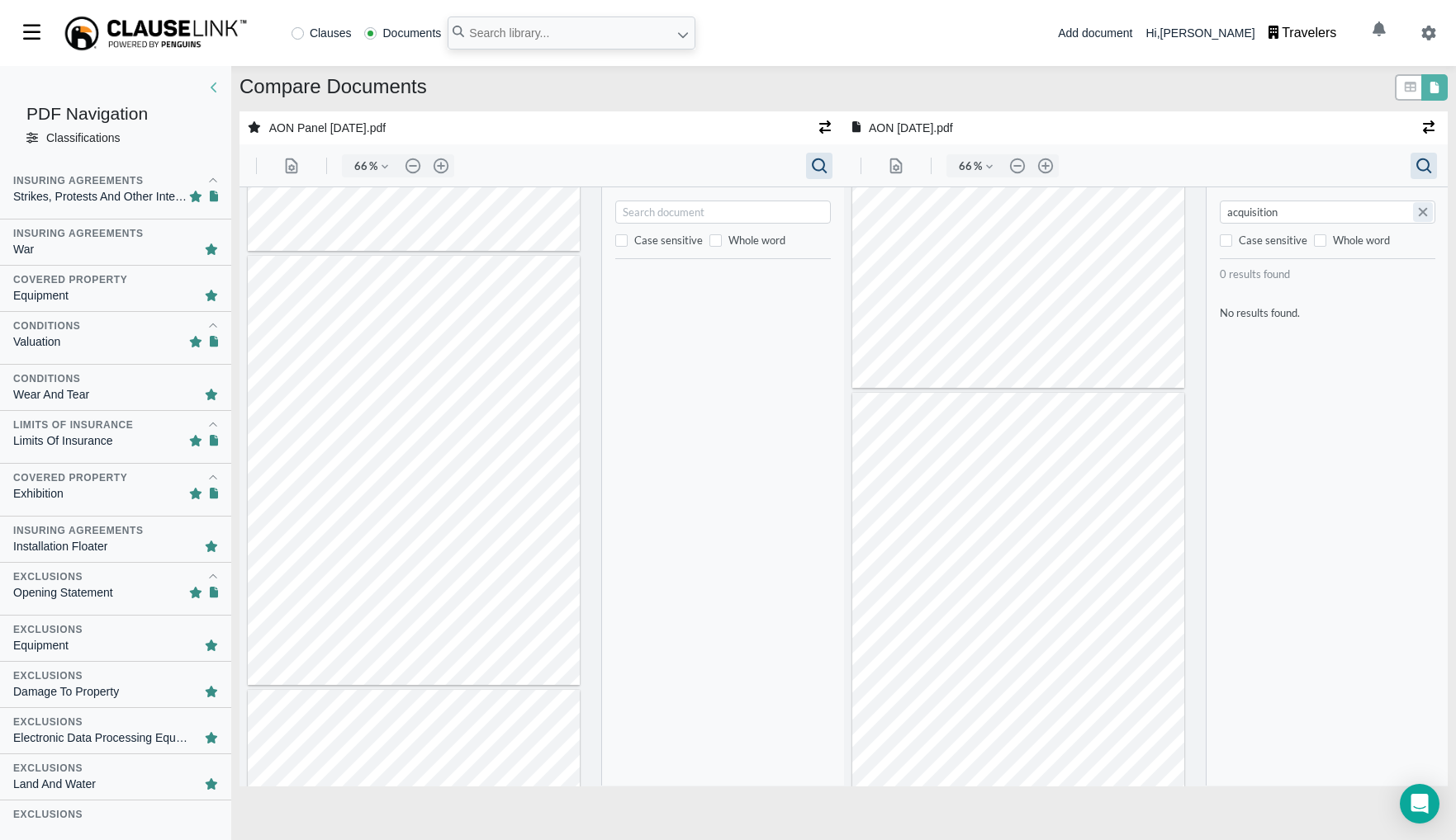
click at [1424, 216] on button "Search document" at bounding box center [1421, 211] width 20 height 20
click at [120, 137] on div "Classifications" at bounding box center [83, 138] width 73 height 17
click at [90, 139] on div "Classifications" at bounding box center [83, 138] width 73 height 17
click at [34, 139] on icon at bounding box center [32, 138] width 11 height 11
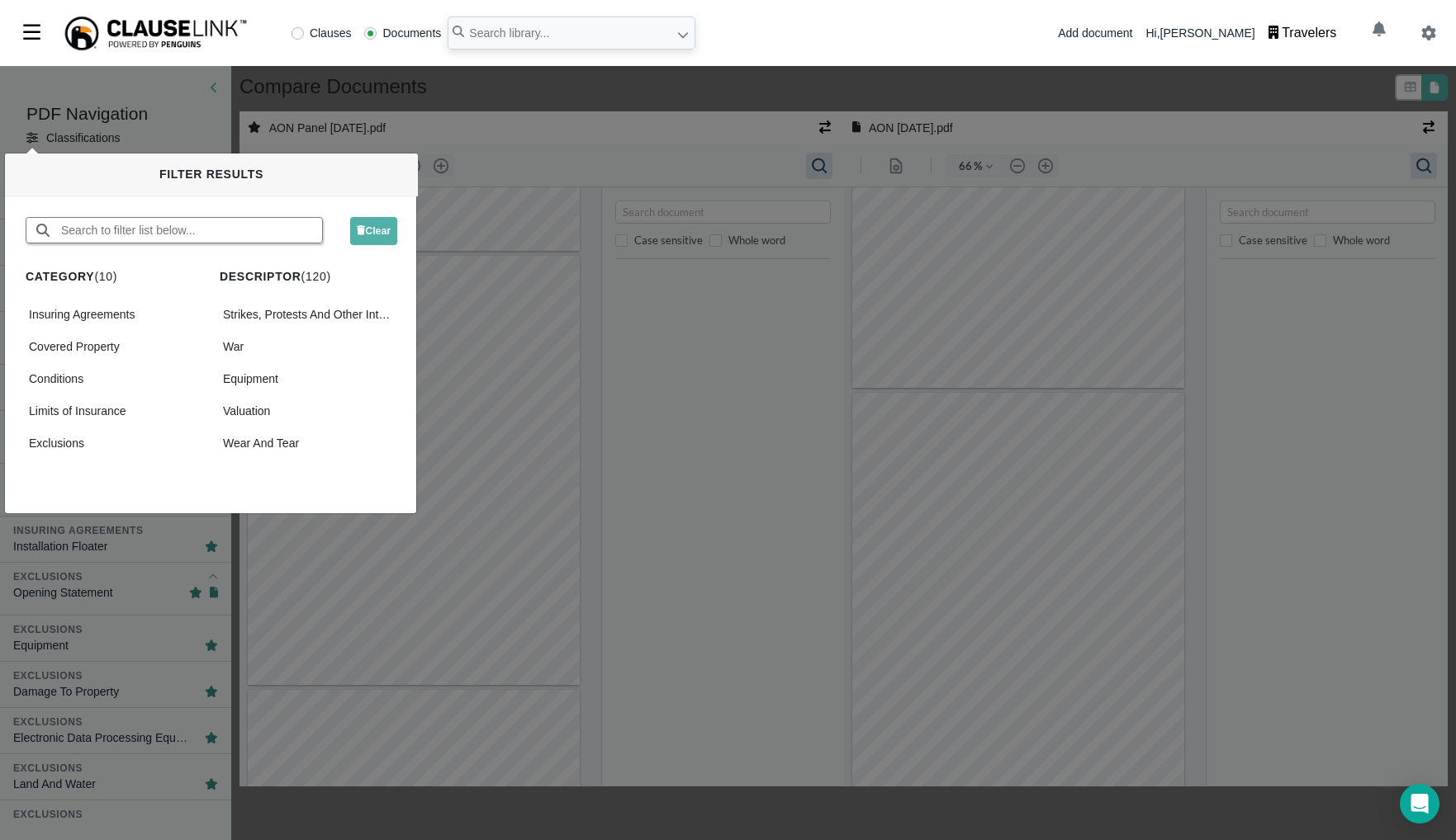
click at [206, 223] on input "text" at bounding box center [191, 230] width 263 height 24
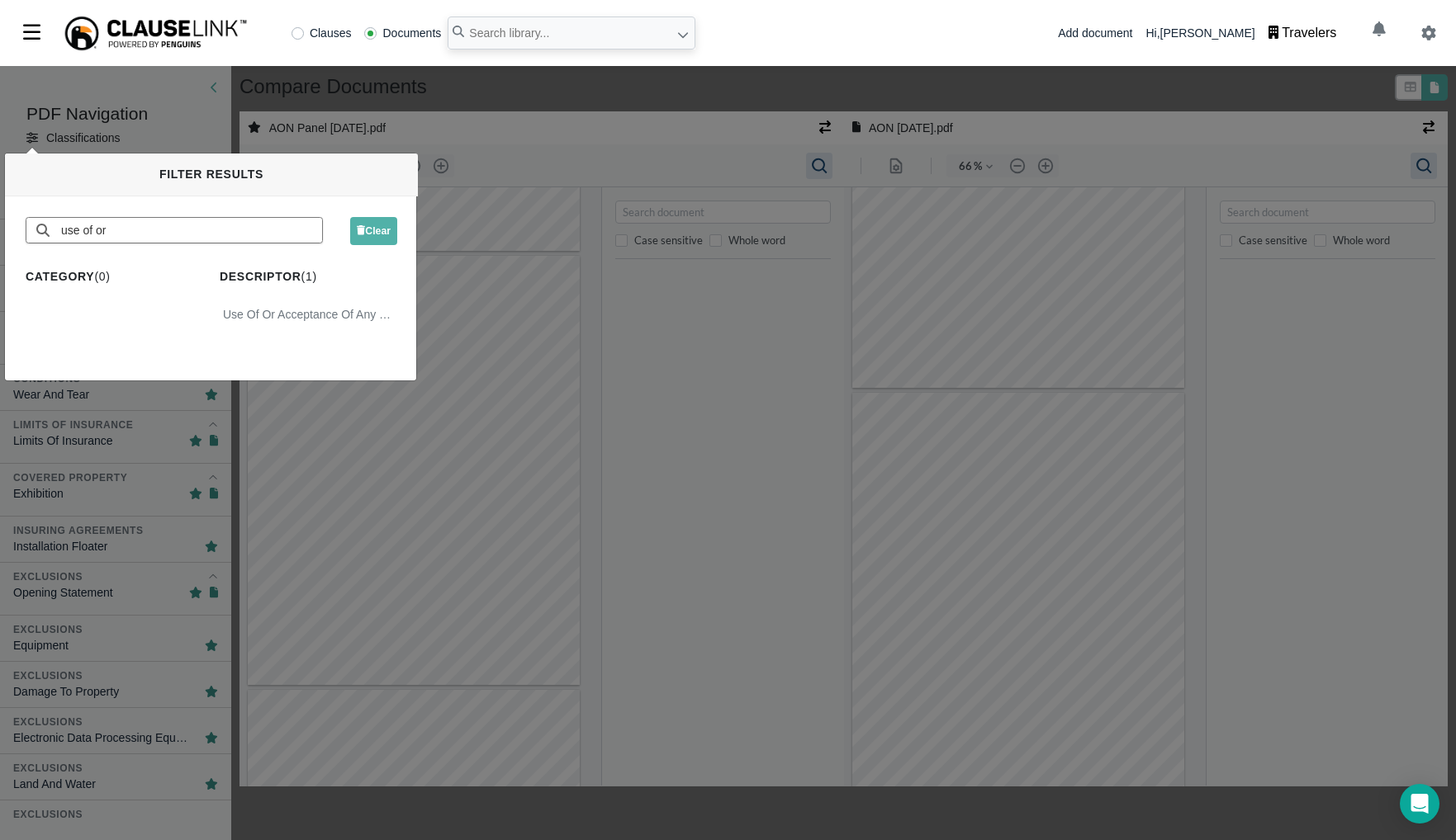
type input "use of or"
click at [309, 309] on div "Use Of Or Acceptance Of Any Credit" at bounding box center [308, 315] width 177 height 24
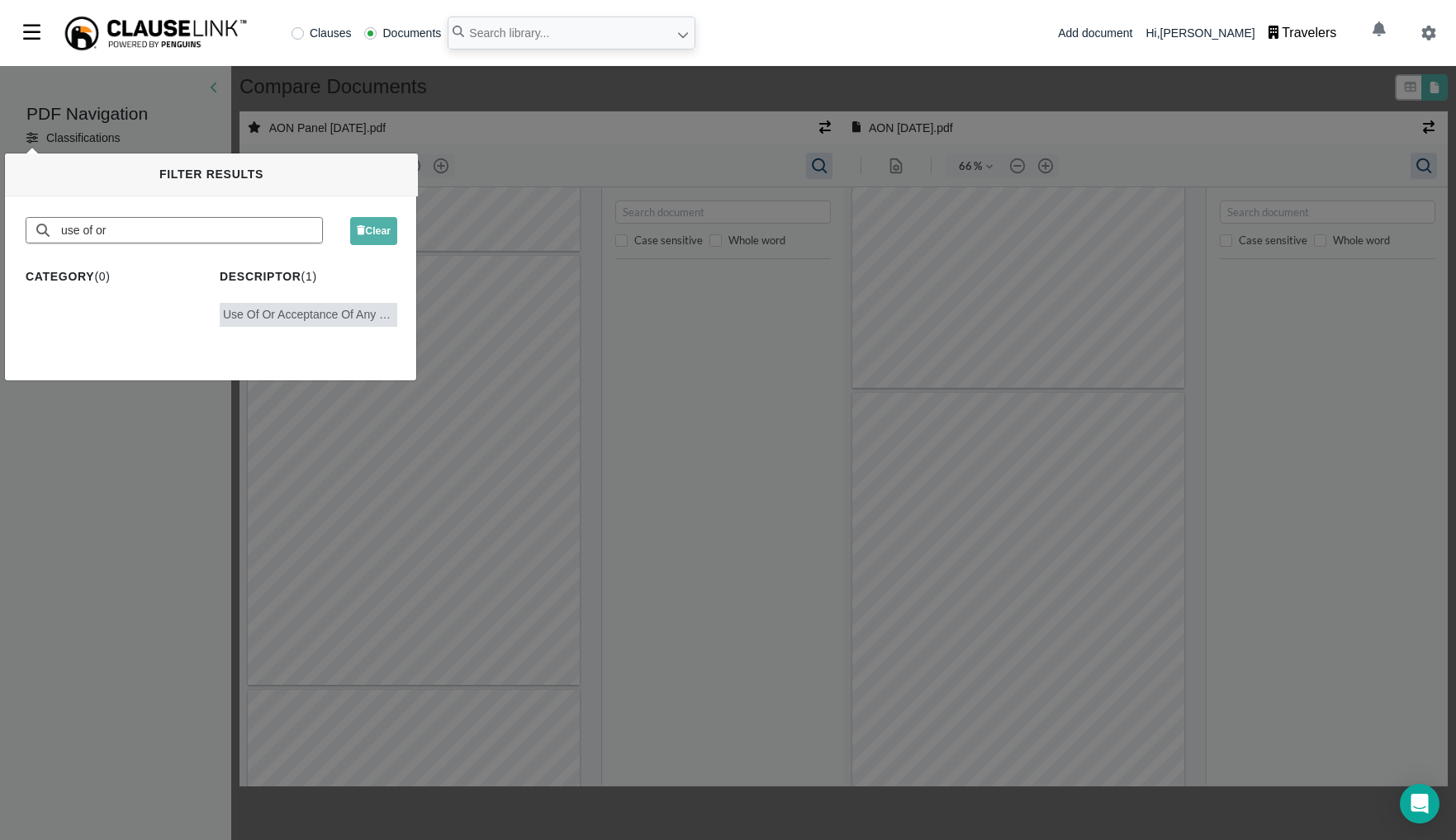
click at [222, 452] on div "PDF Navigation Classifications Classifications Conditions Use Of Or Acceptance …" at bounding box center [728, 452] width 1456 height 774
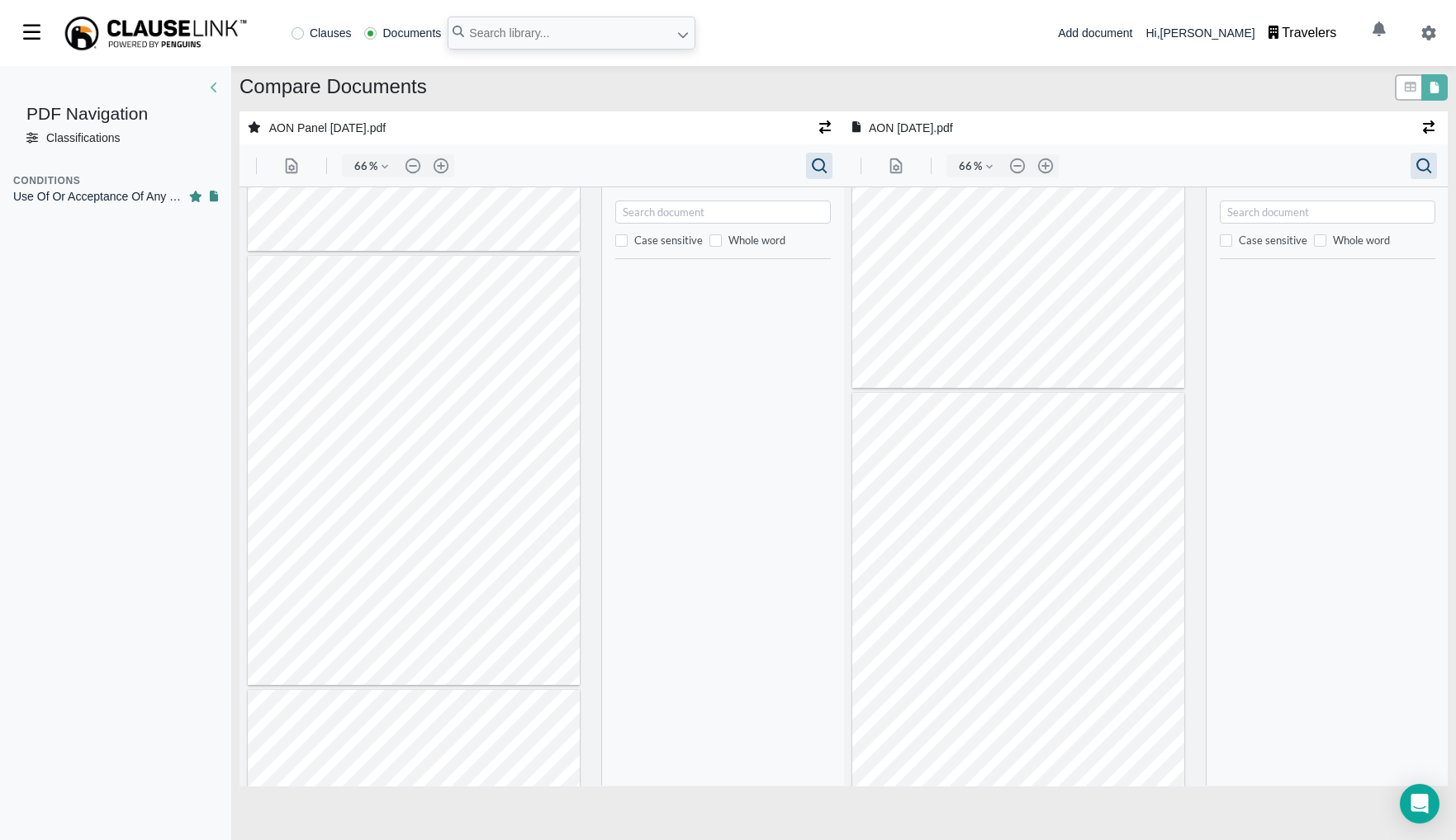
click at [127, 199] on div "Use Of Or Acceptance Of Any Credit" at bounding box center [100, 197] width 176 height 17
type input "21"
type input "7"
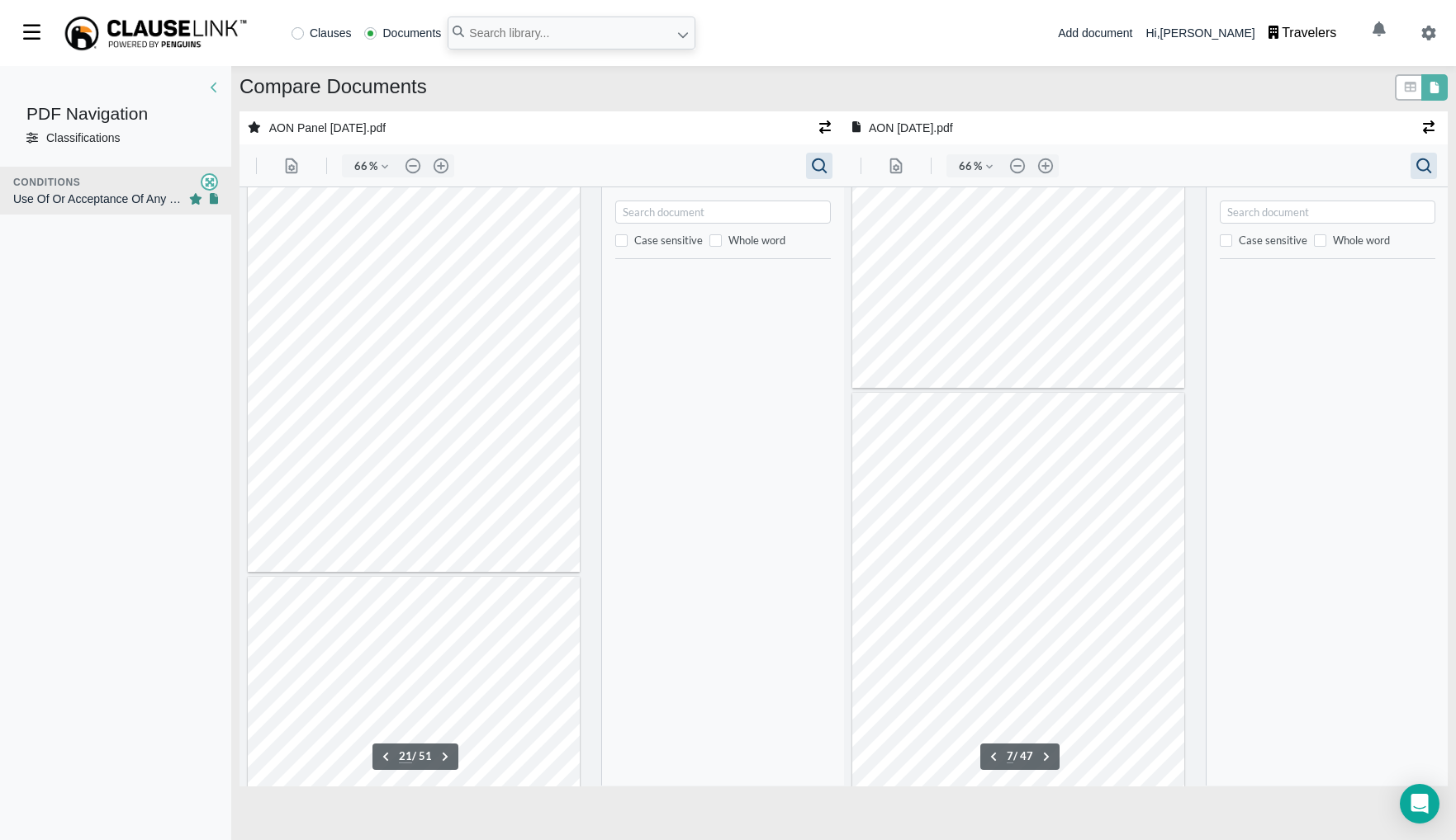
scroll to position [2493, 0]
click at [100, 148] on div "PDF Navigation Classifications Classifications" at bounding box center [115, 125] width 231 height 57
click at [52, 134] on div "Classifications" at bounding box center [83, 138] width 73 height 17
click at [31, 136] on icon at bounding box center [32, 138] width 11 height 11
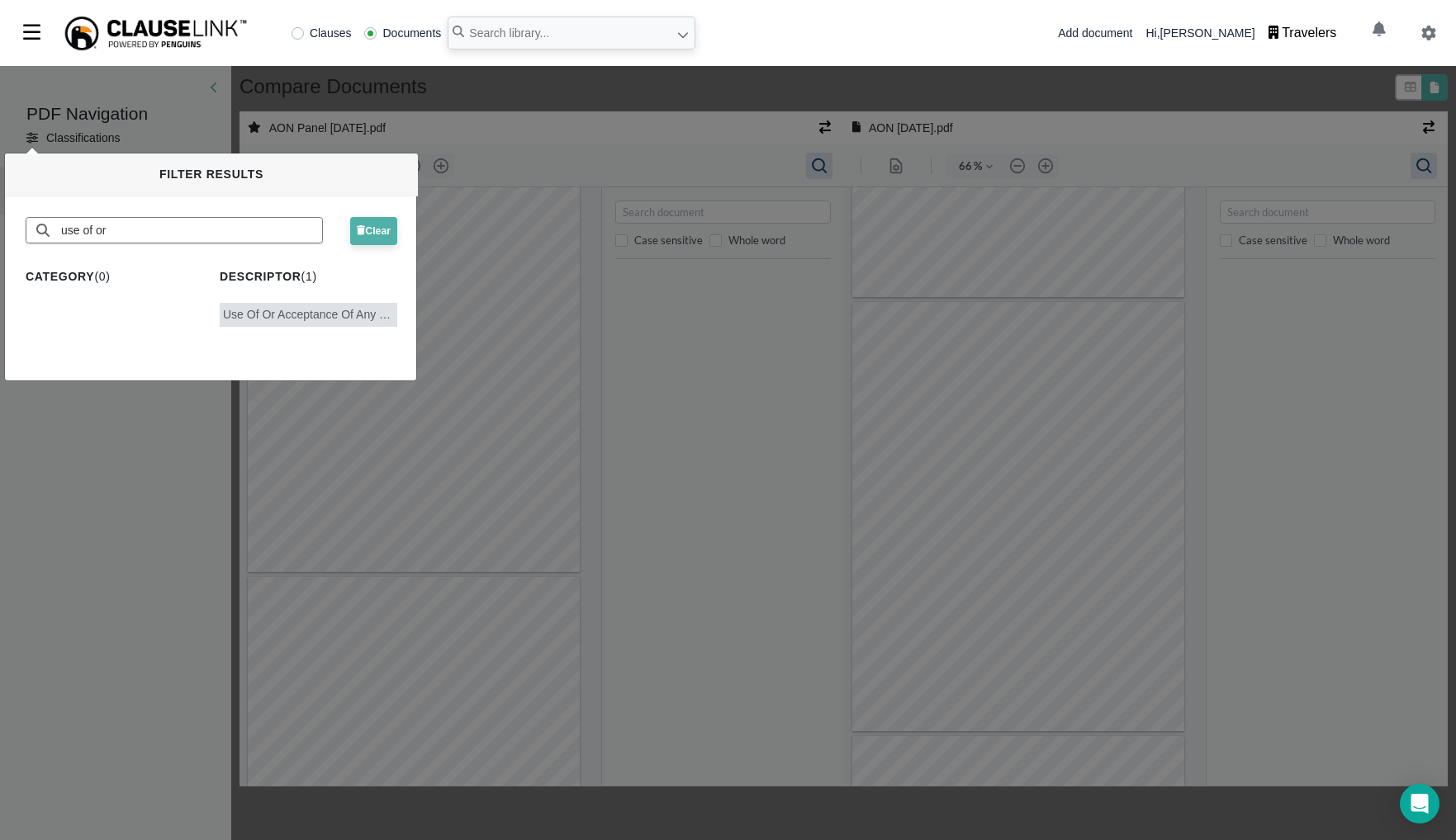
drag, startPoint x: 381, startPoint y: 236, endPoint x: 332, endPoint y: 221, distance: 51.2
click at [381, 236] on span "Clear" at bounding box center [374, 231] width 34 height 11
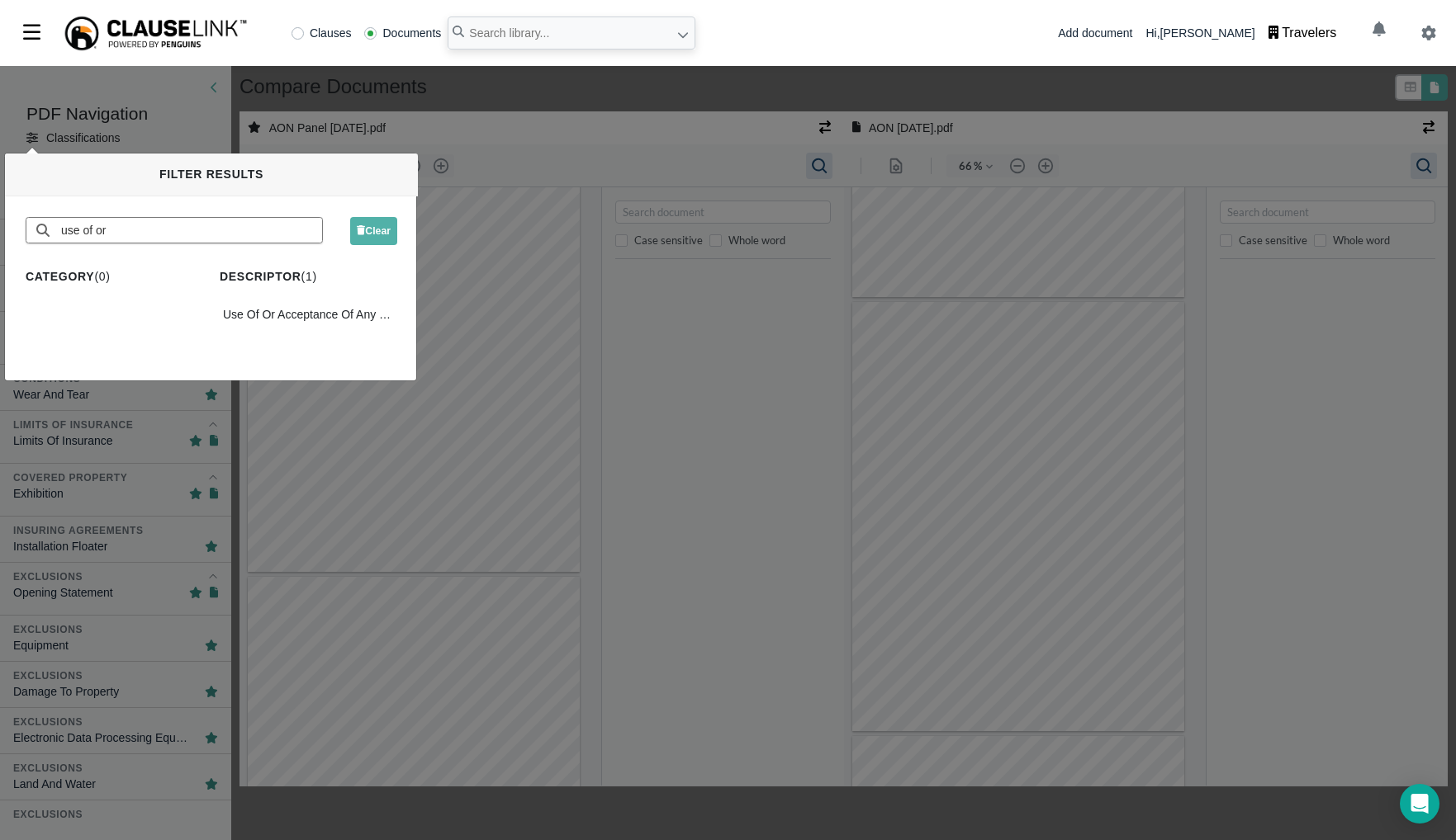
click at [558, 94] on div "PDF Navigation Classifications Classifications Insuring Agreements Strikes, Pro…" at bounding box center [728, 452] width 1456 height 774
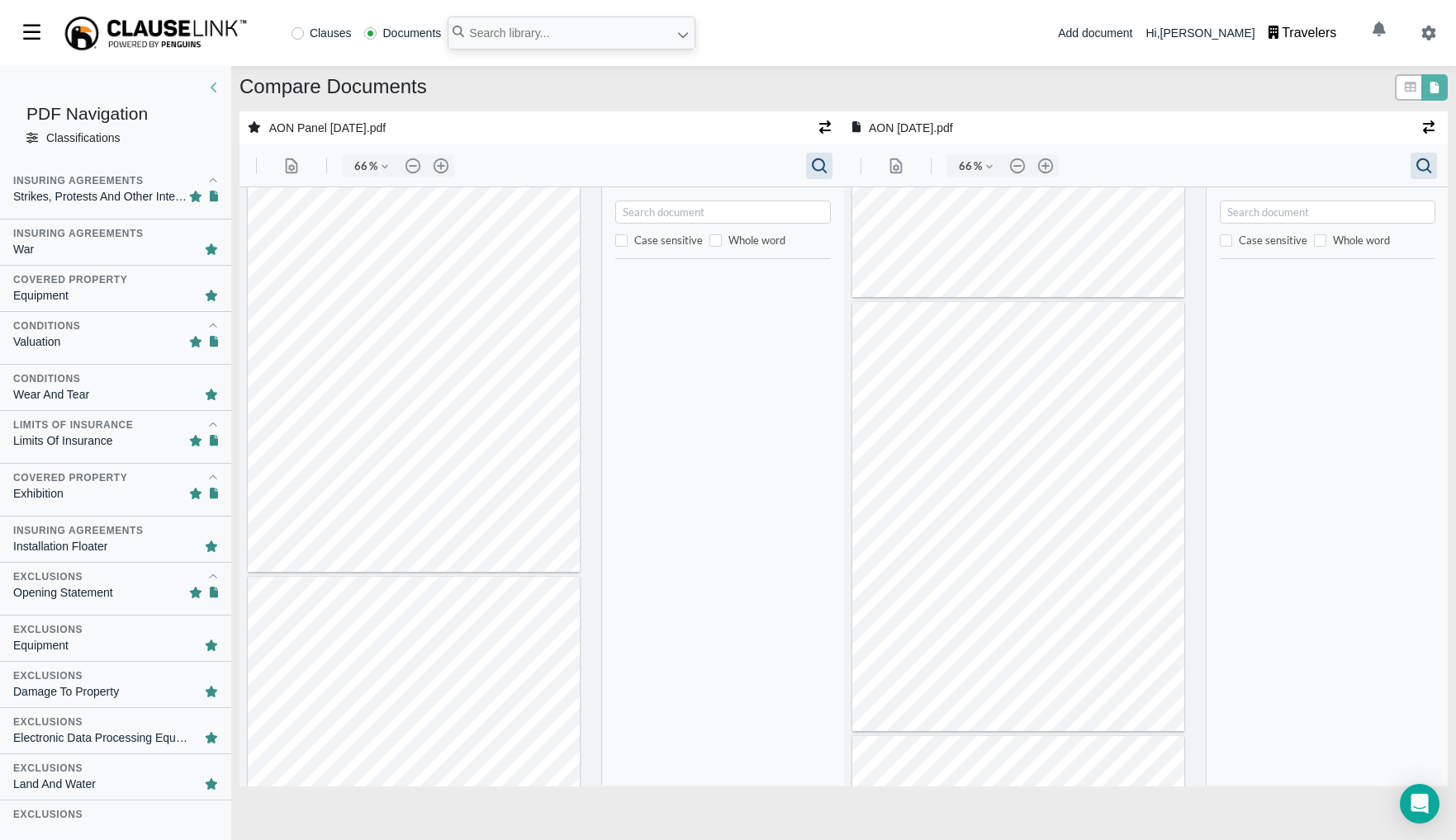
click at [1271, 215] on input "Search document" at bounding box center [1327, 212] width 207 height 17
type input "superseding"
click at [730, 214] on input "Search document" at bounding box center [724, 212] width 207 height 17
type input "super"
type input "17"
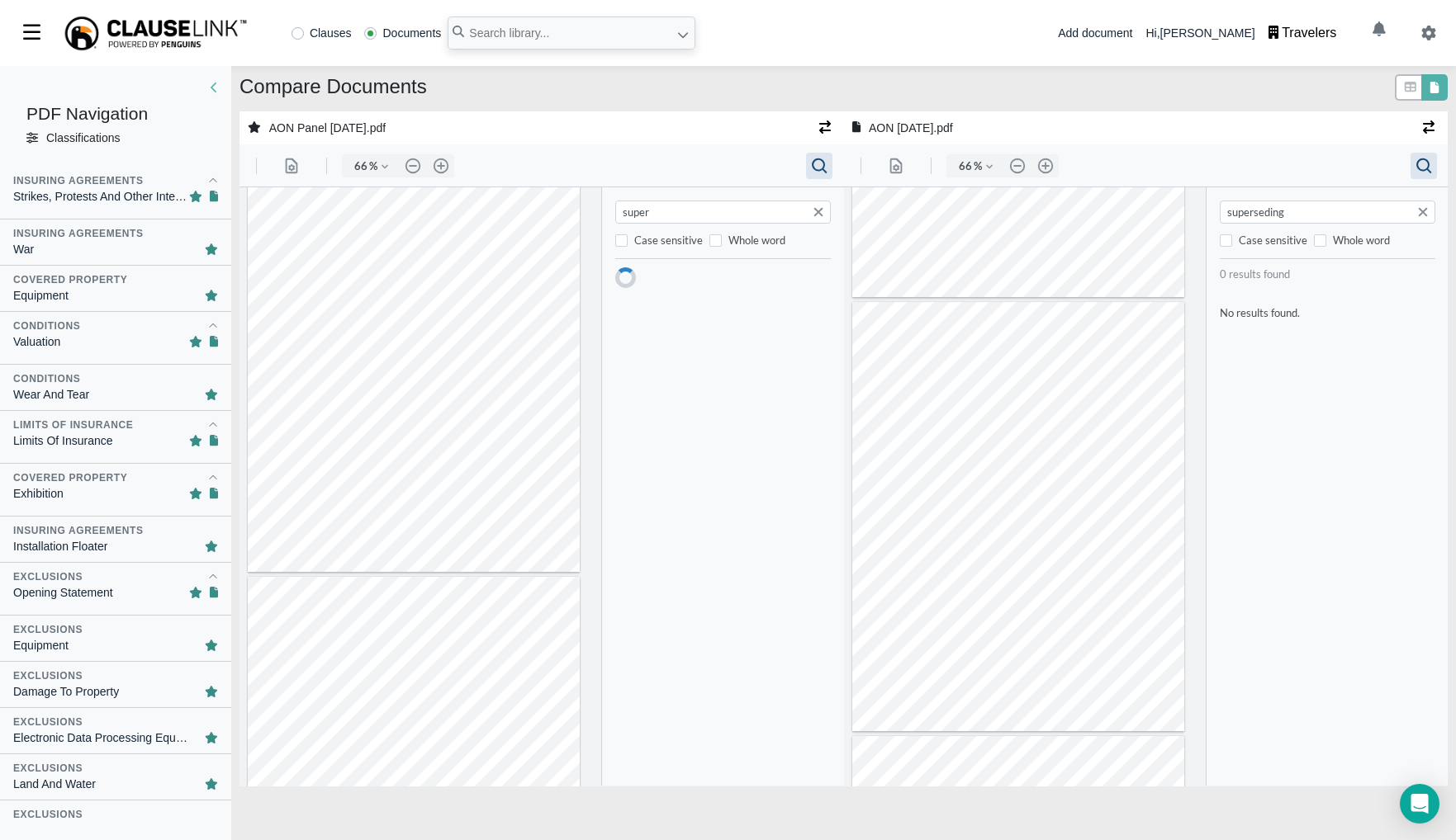
scroll to position [6903, 0]
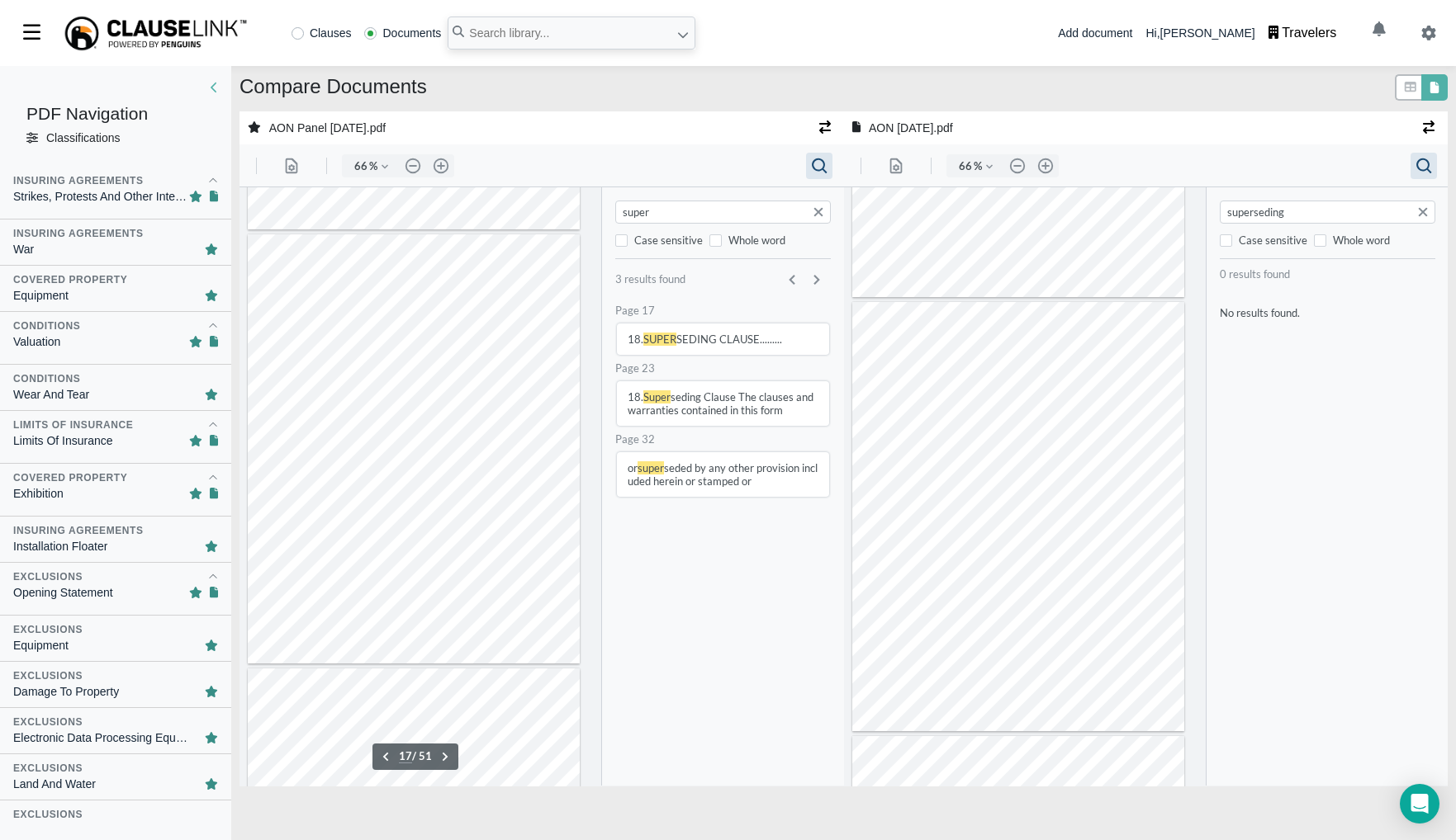
type input "super"
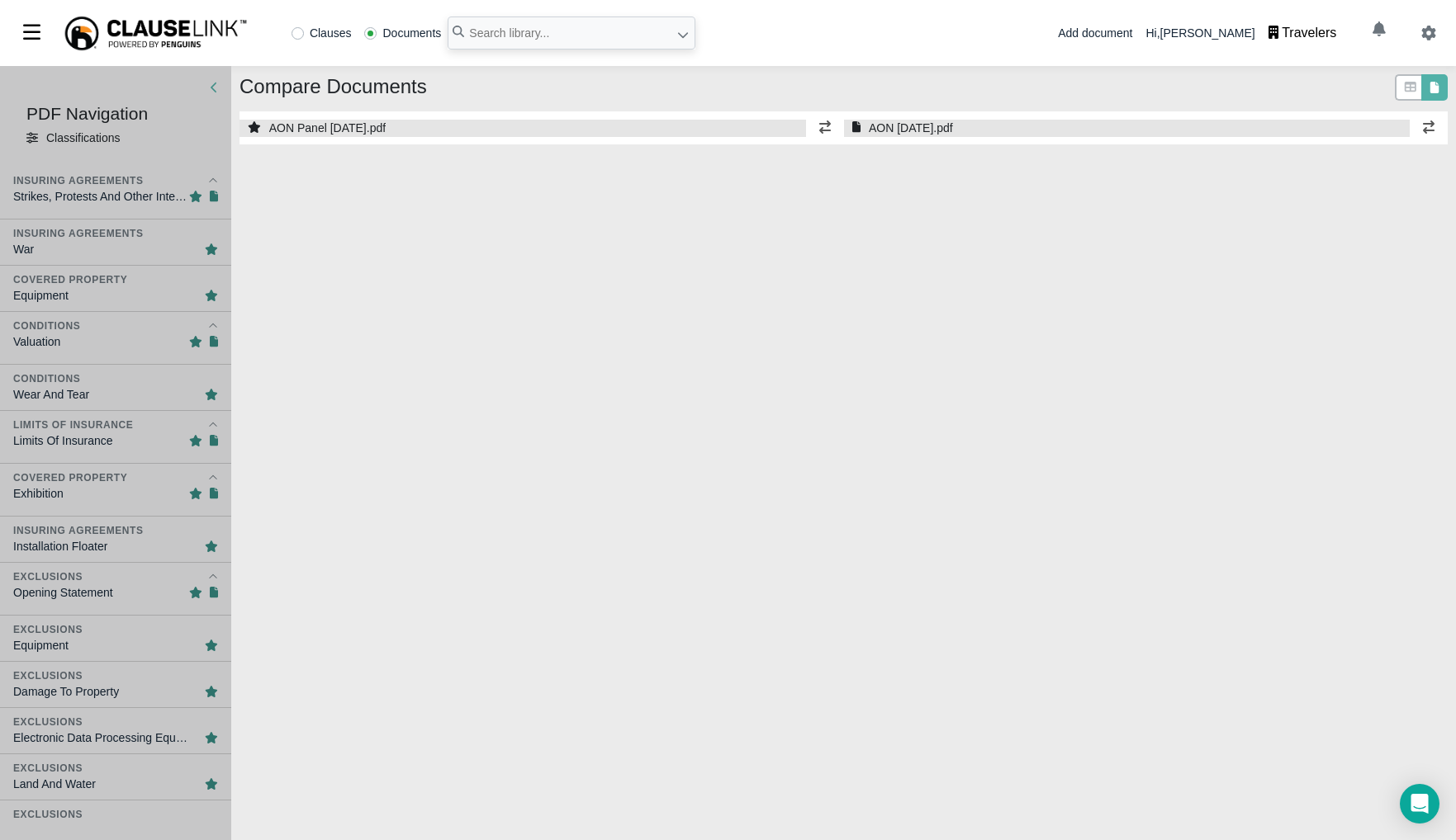
select select "1"
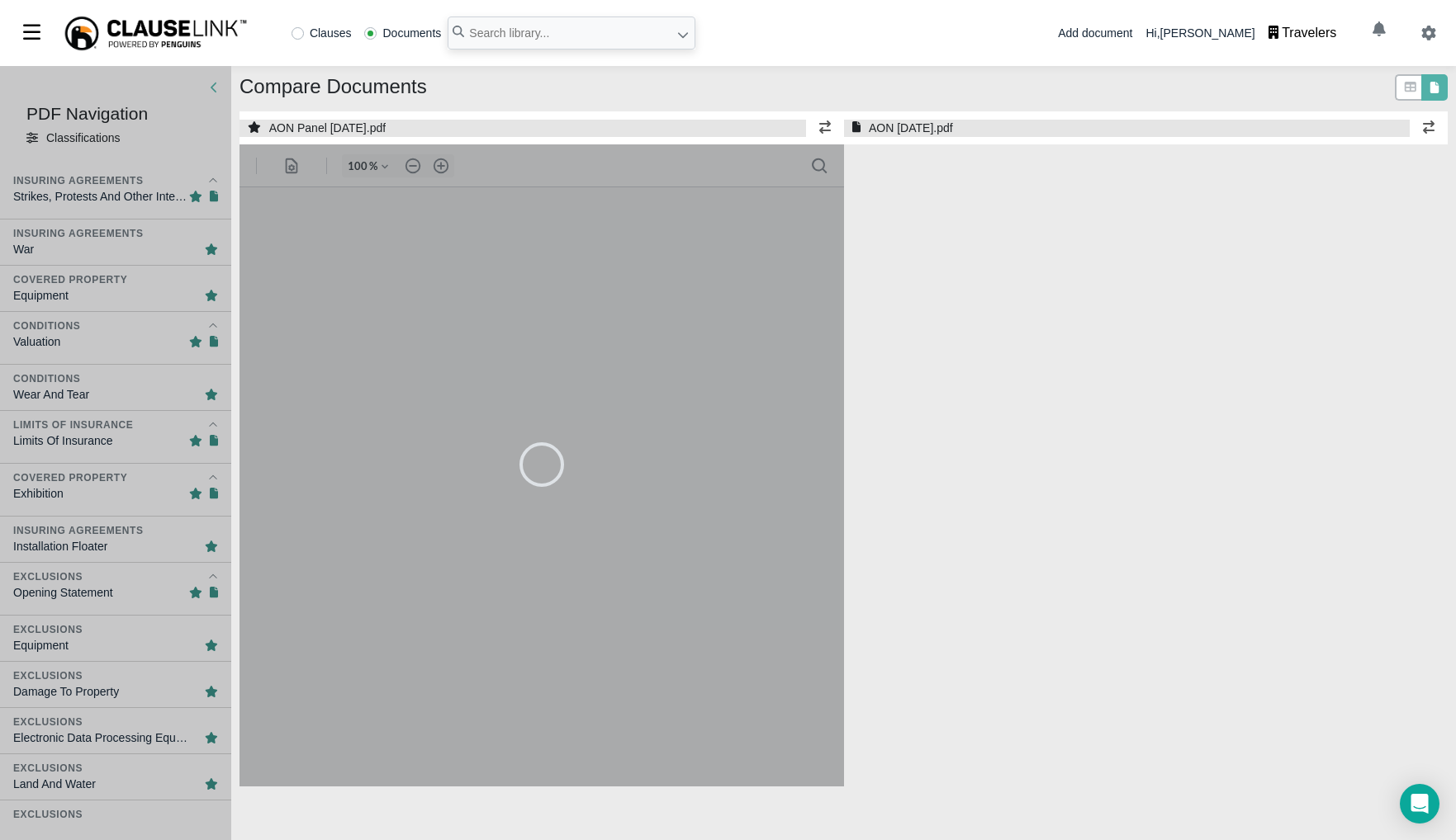
select select "1"
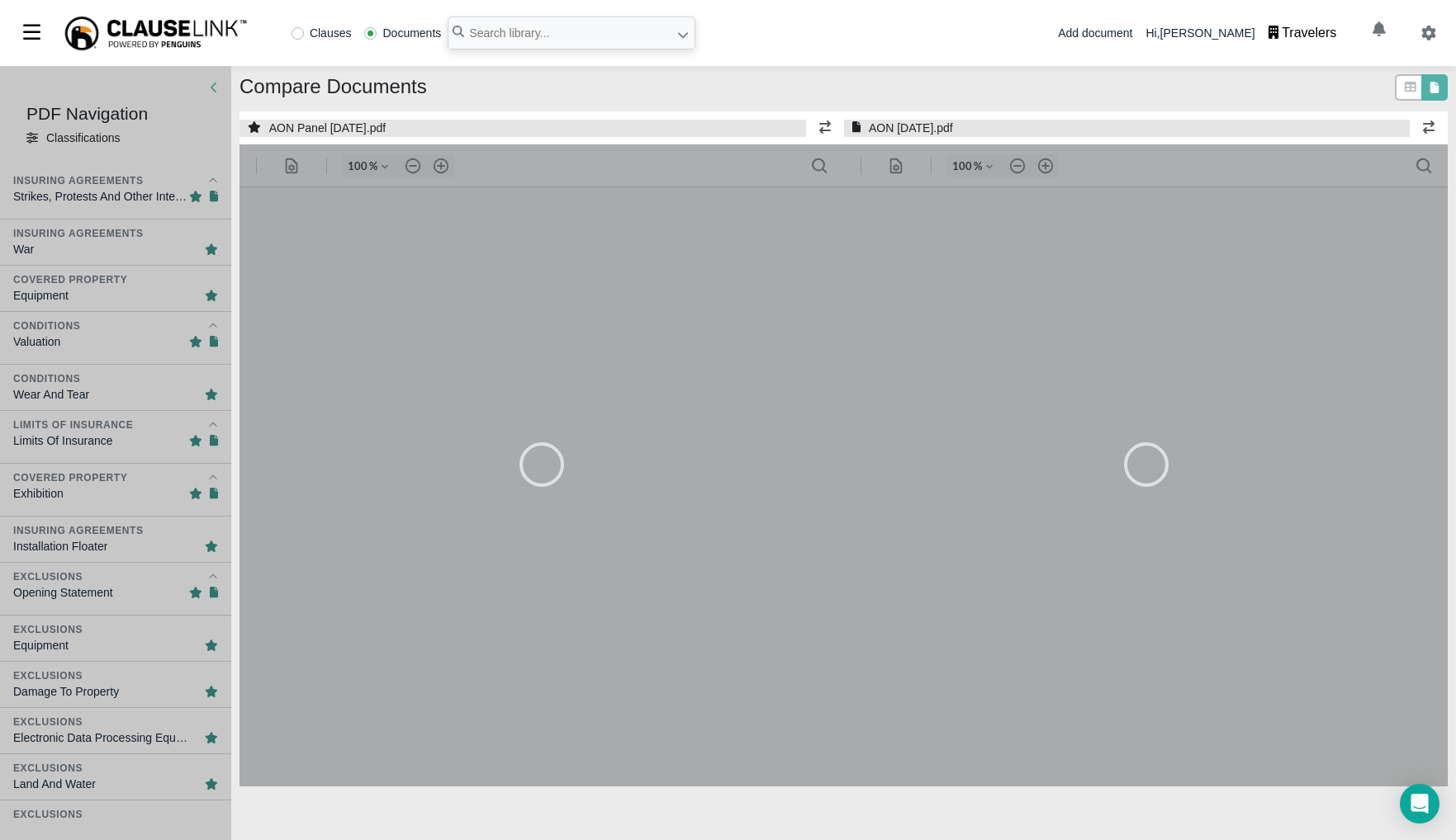
type input "90"
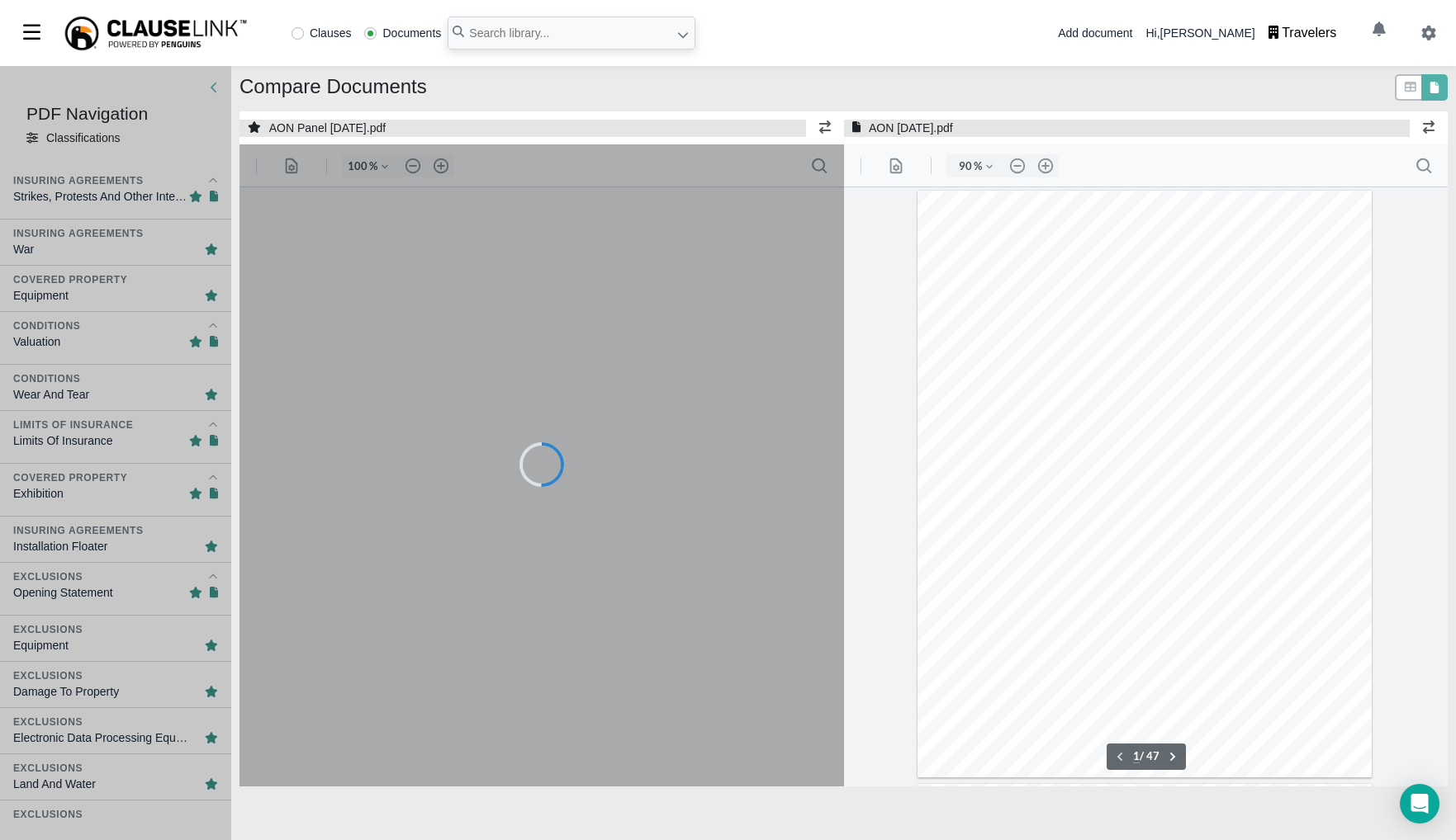
type input "90"
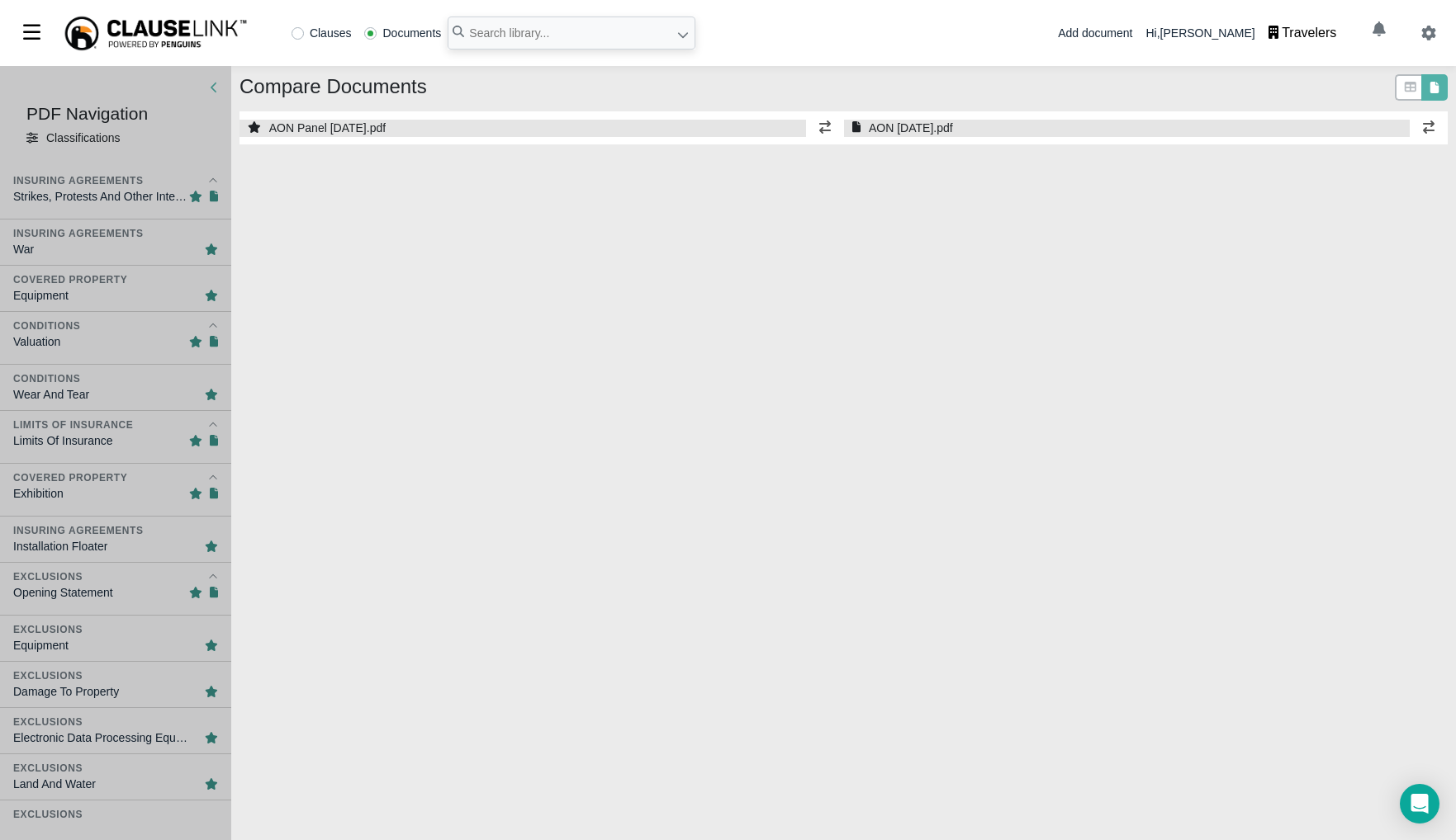
select select "1"
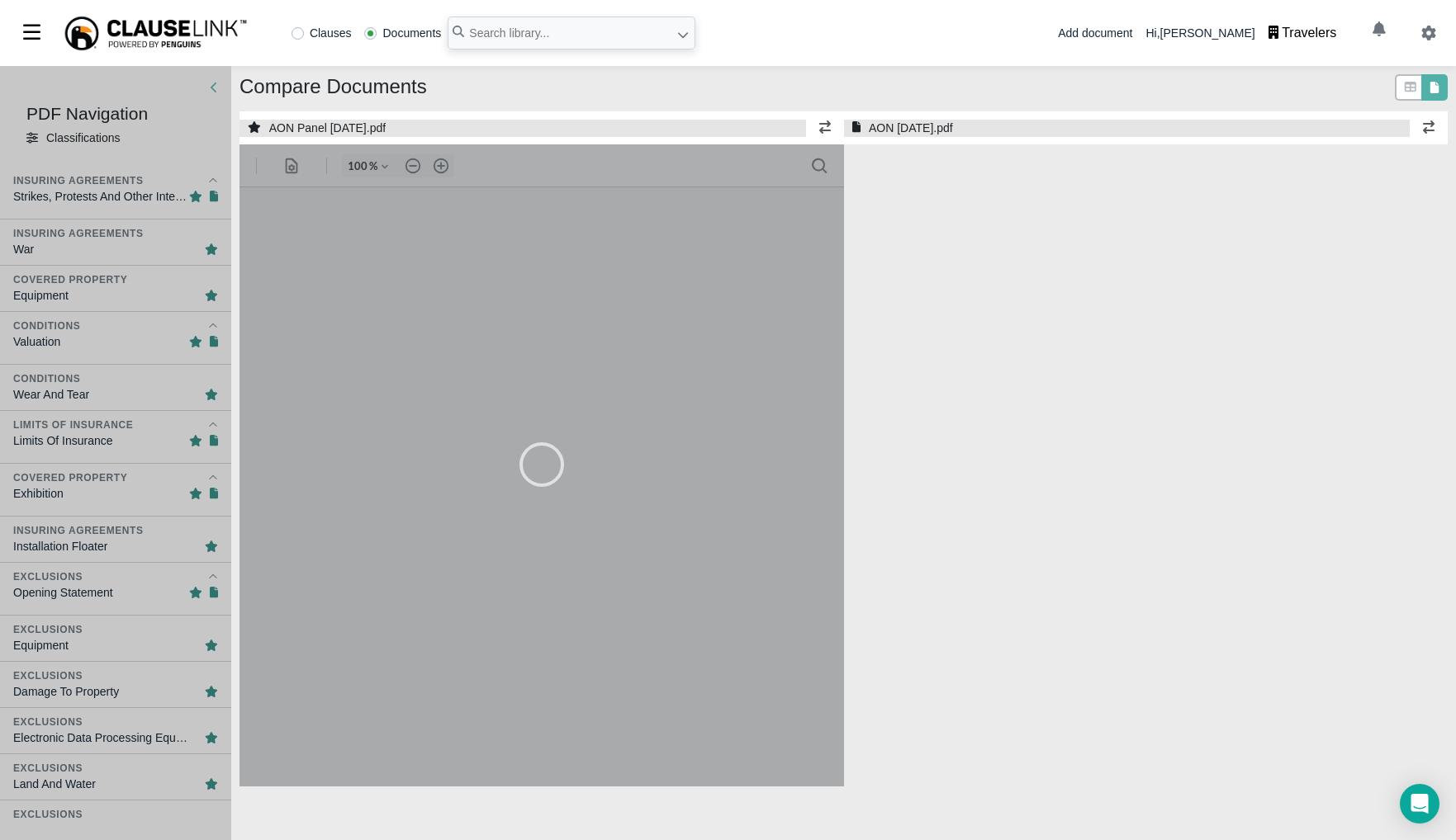
select select "1"
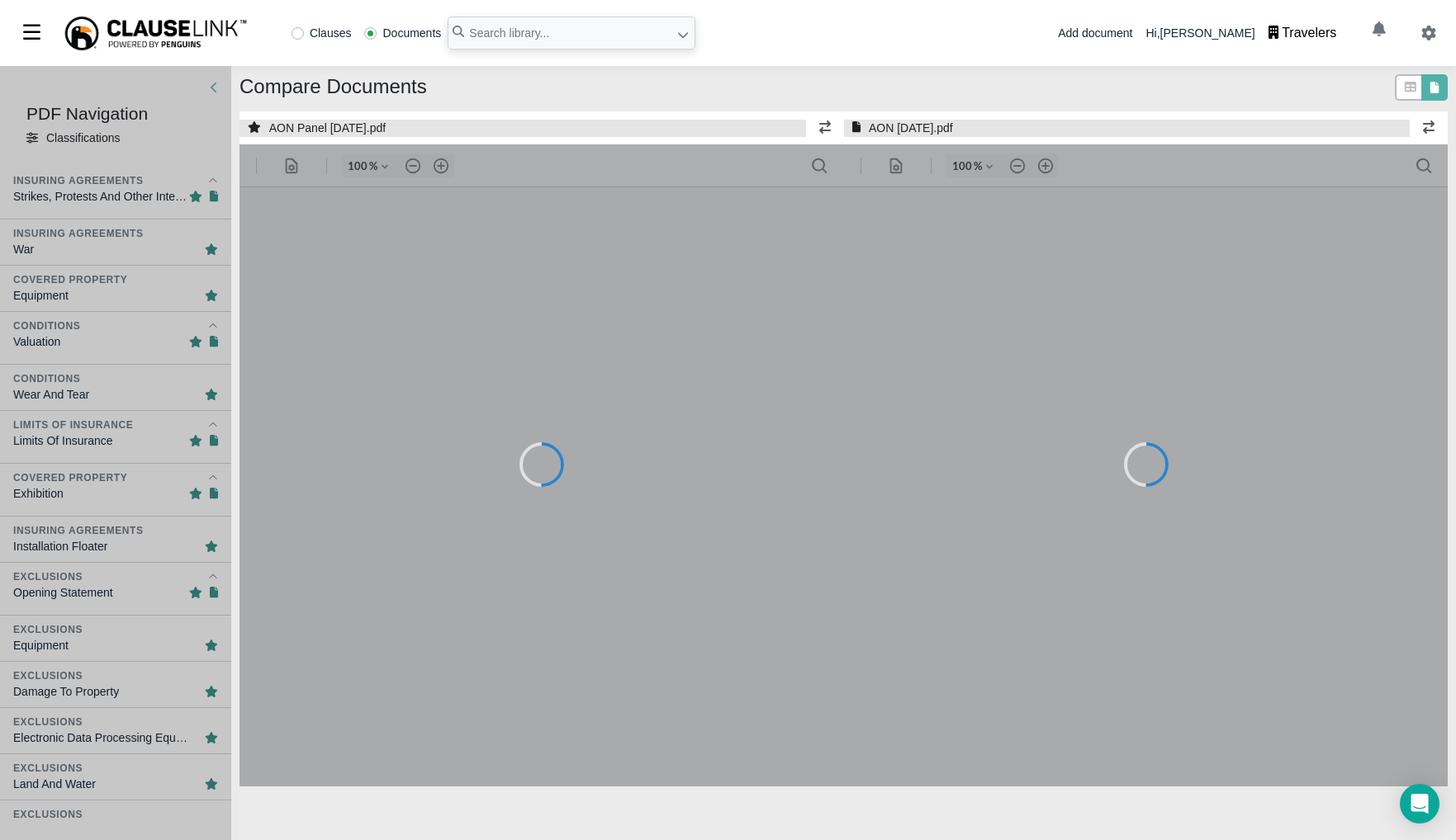
type input "90"
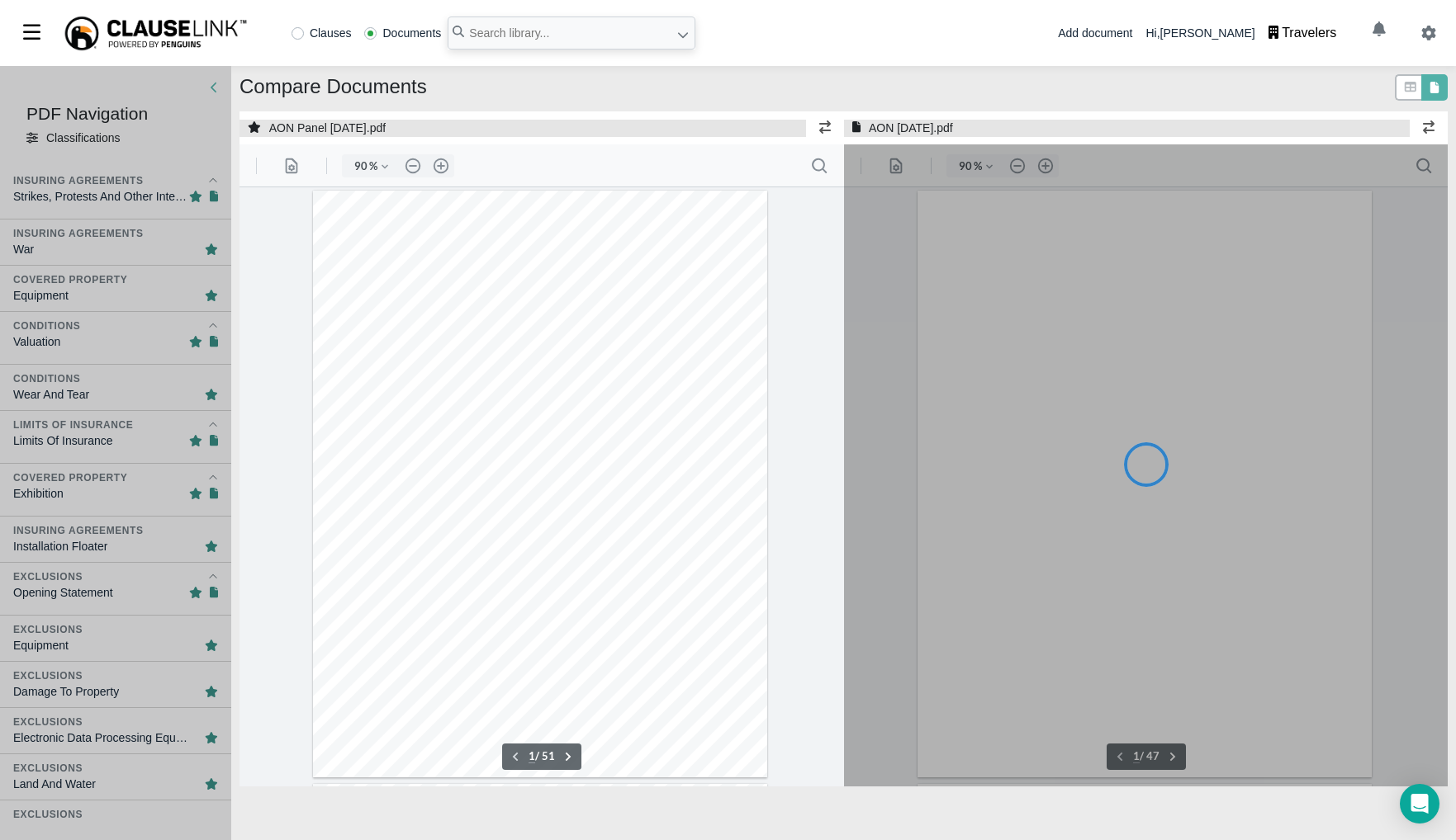
type input "90"
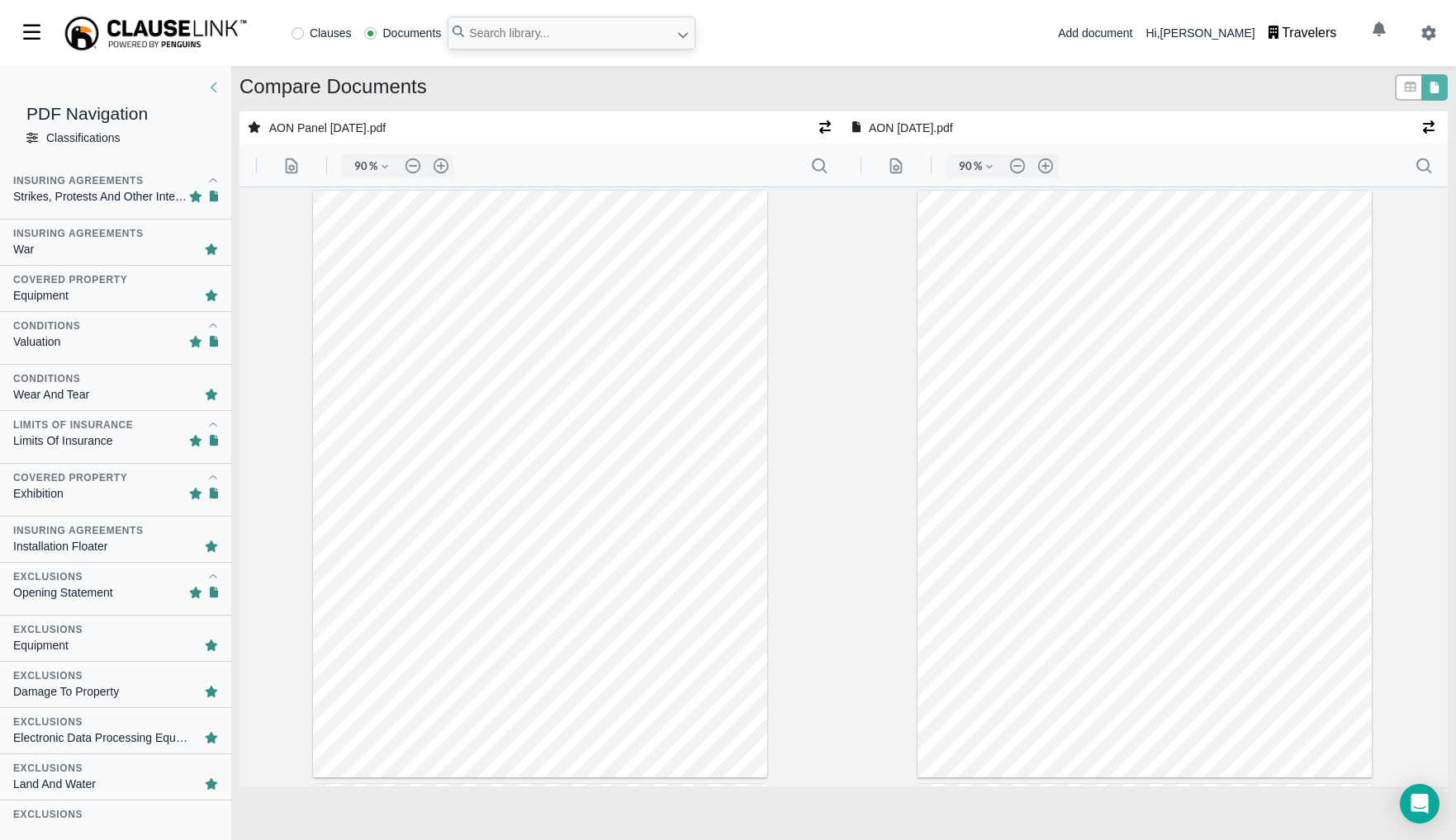
click at [29, 137] on icon at bounding box center [32, 138] width 11 height 11
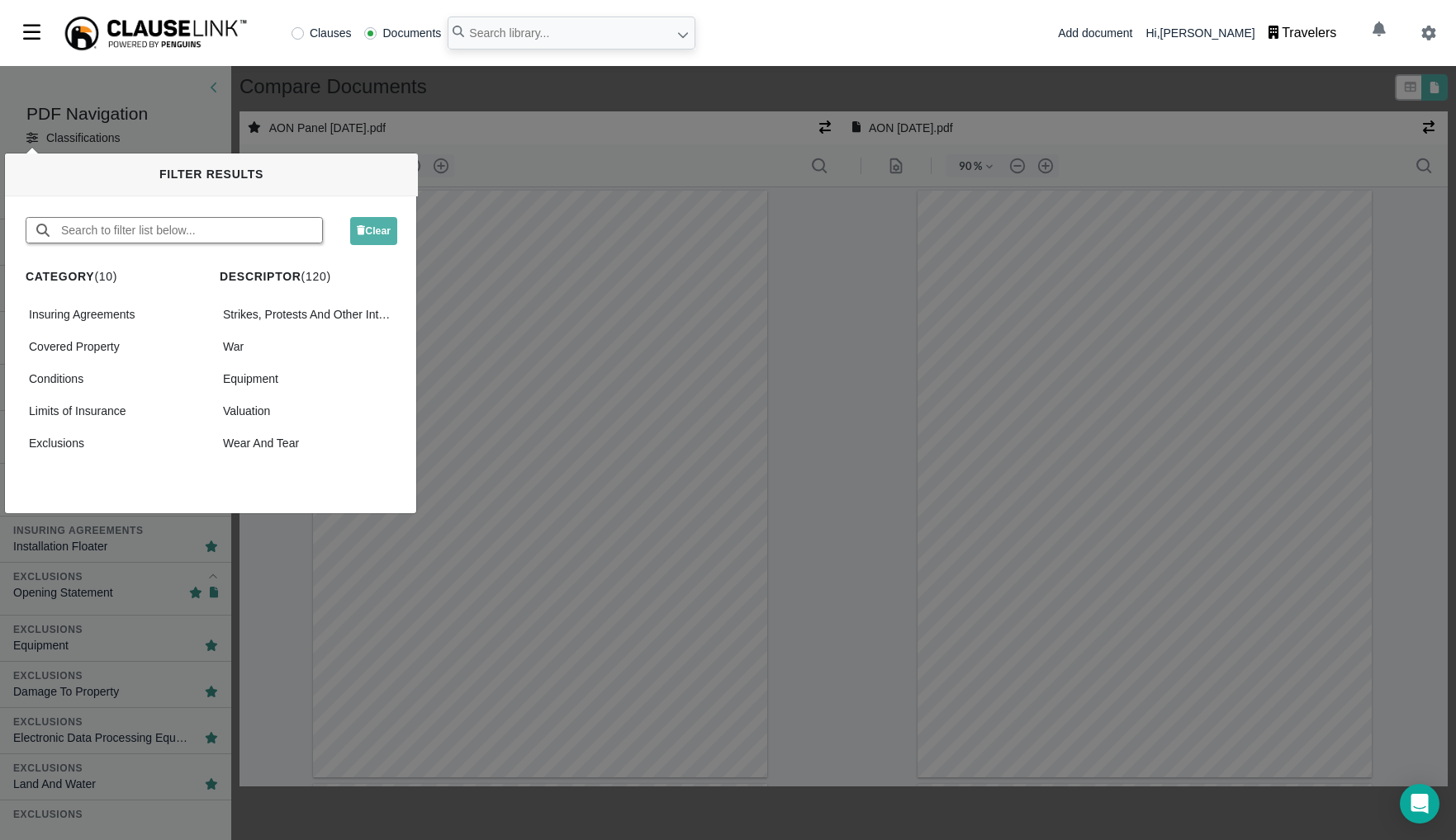
click at [301, 230] on input "text" at bounding box center [191, 230] width 263 height 24
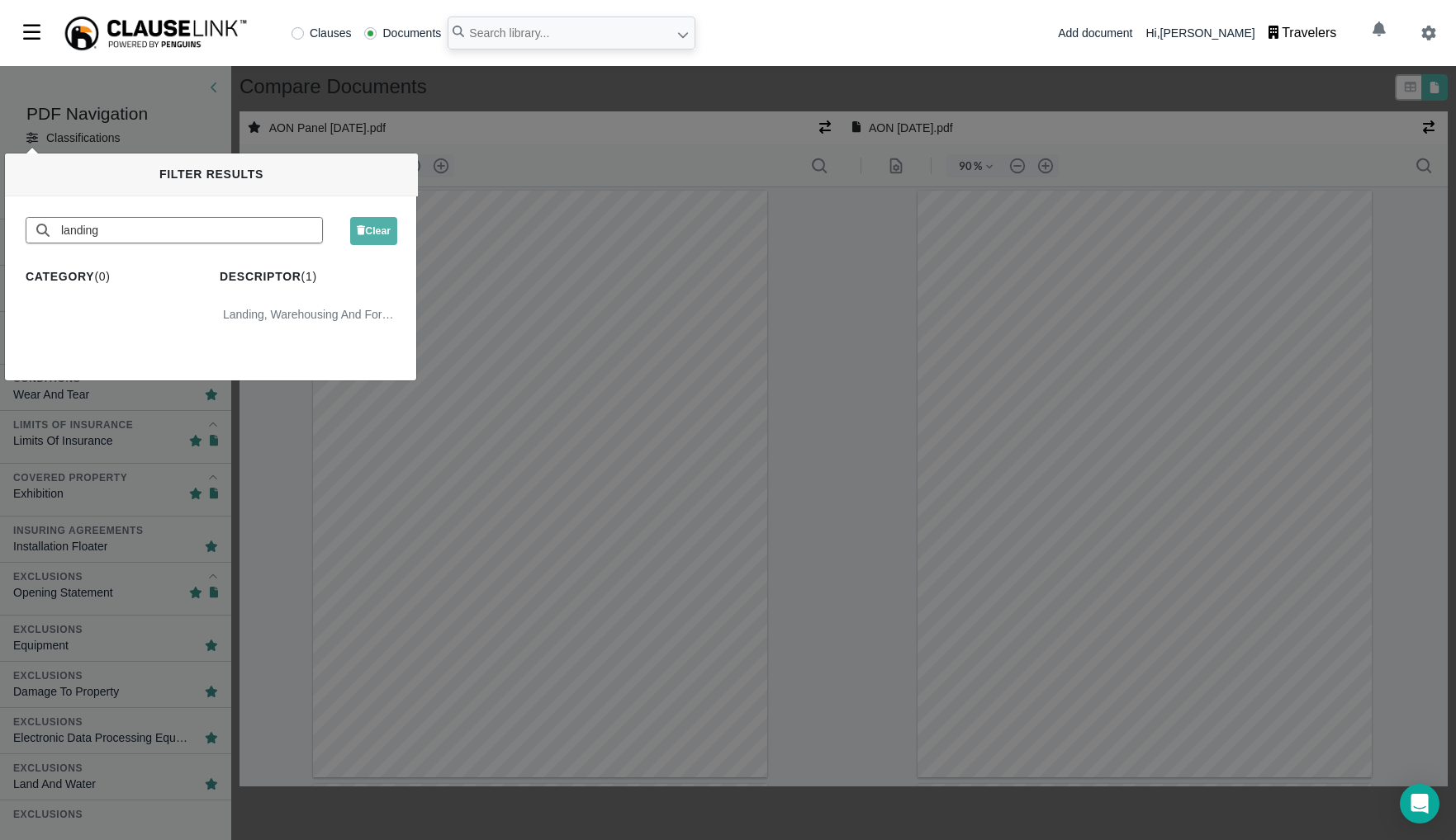
type input "landing"
click at [337, 313] on div "Landing, Warehousing And Forwarding" at bounding box center [308, 315] width 177 height 24
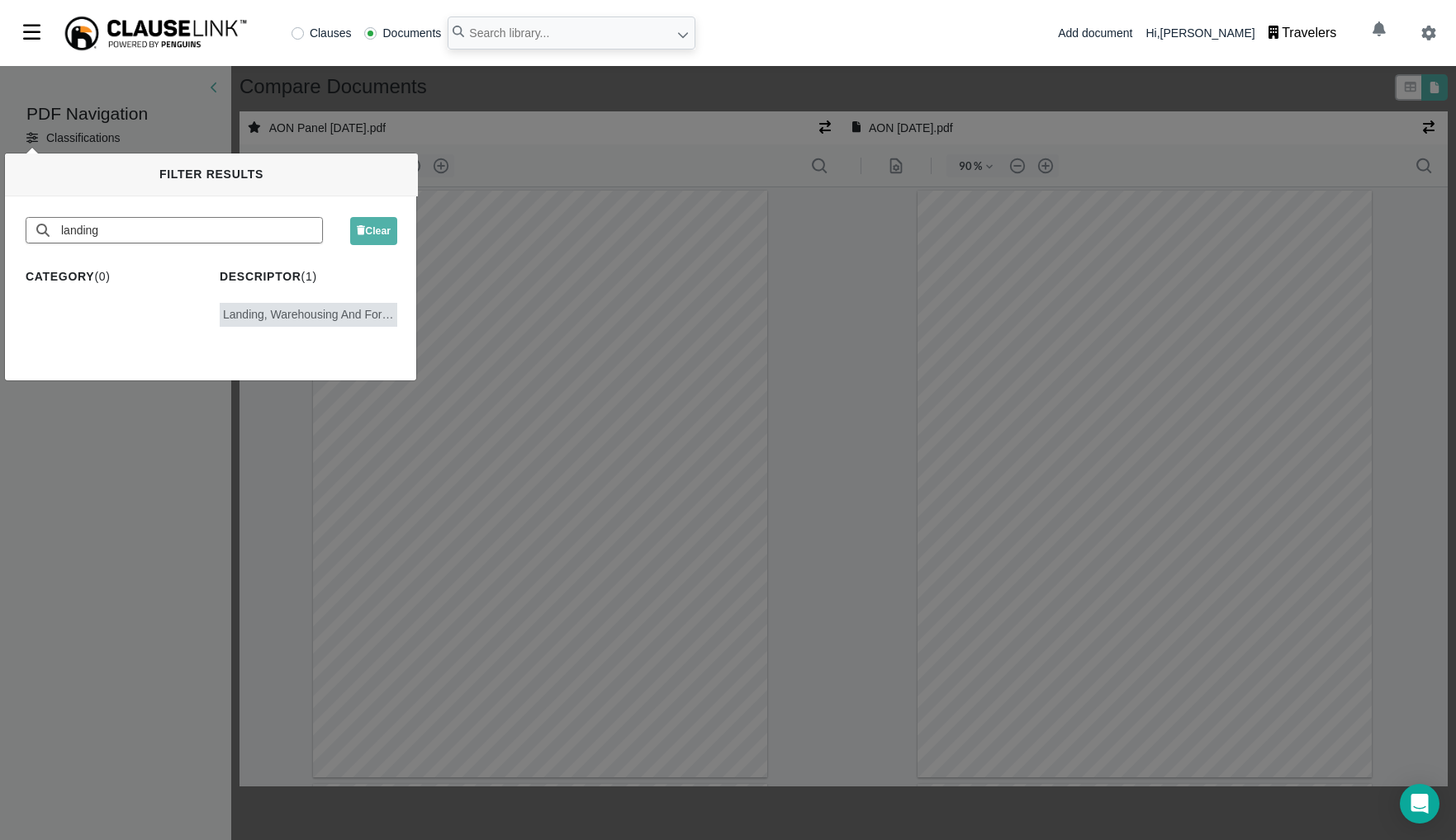
click at [68, 455] on div "PDF Navigation Classifications Classifications Conditions Landing, Warehousing …" at bounding box center [728, 452] width 1456 height 774
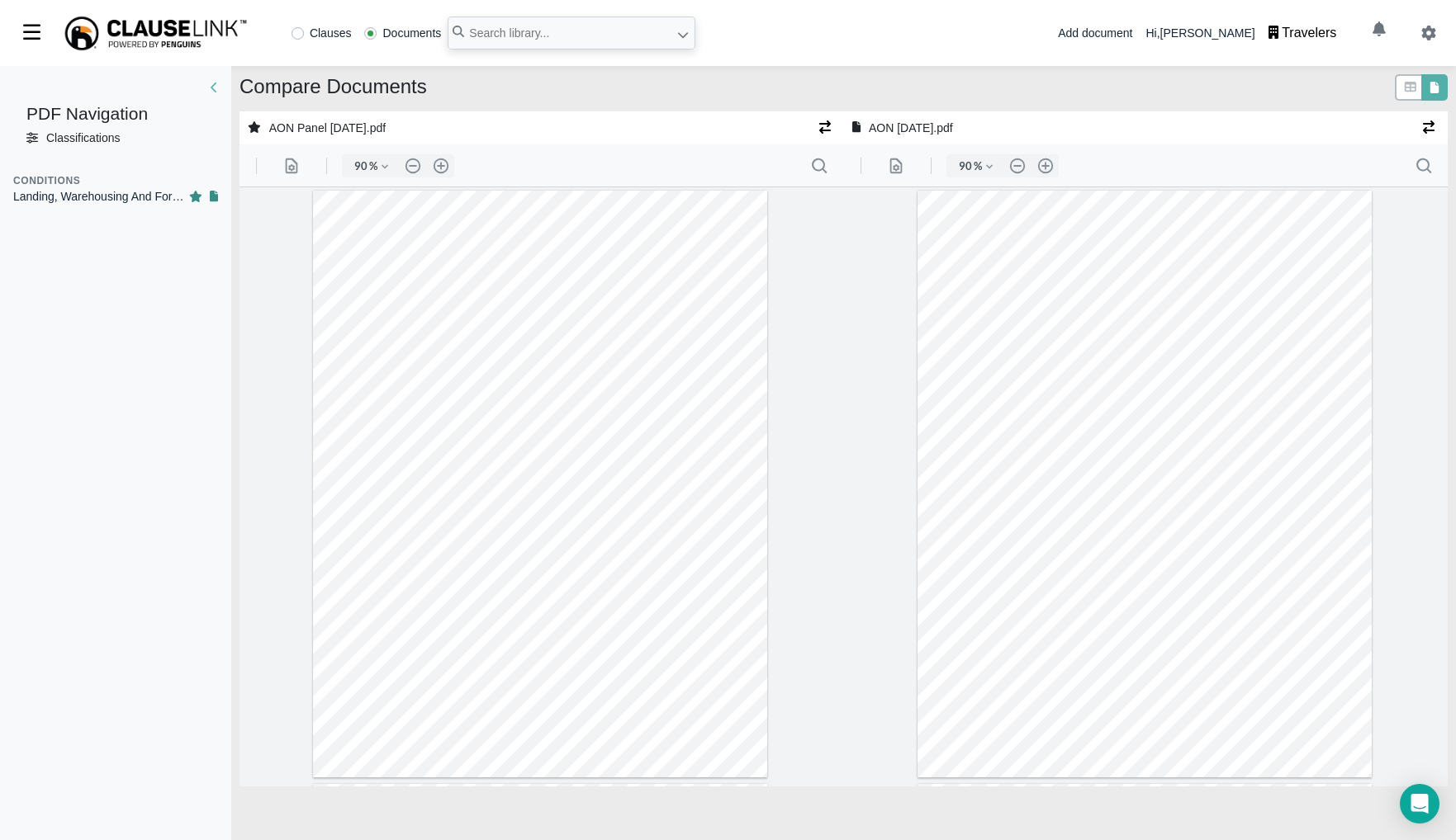
click at [130, 194] on div "Landing, Warehousing And Forwarding" at bounding box center [100, 197] width 176 height 17
type input "25"
type input "13"
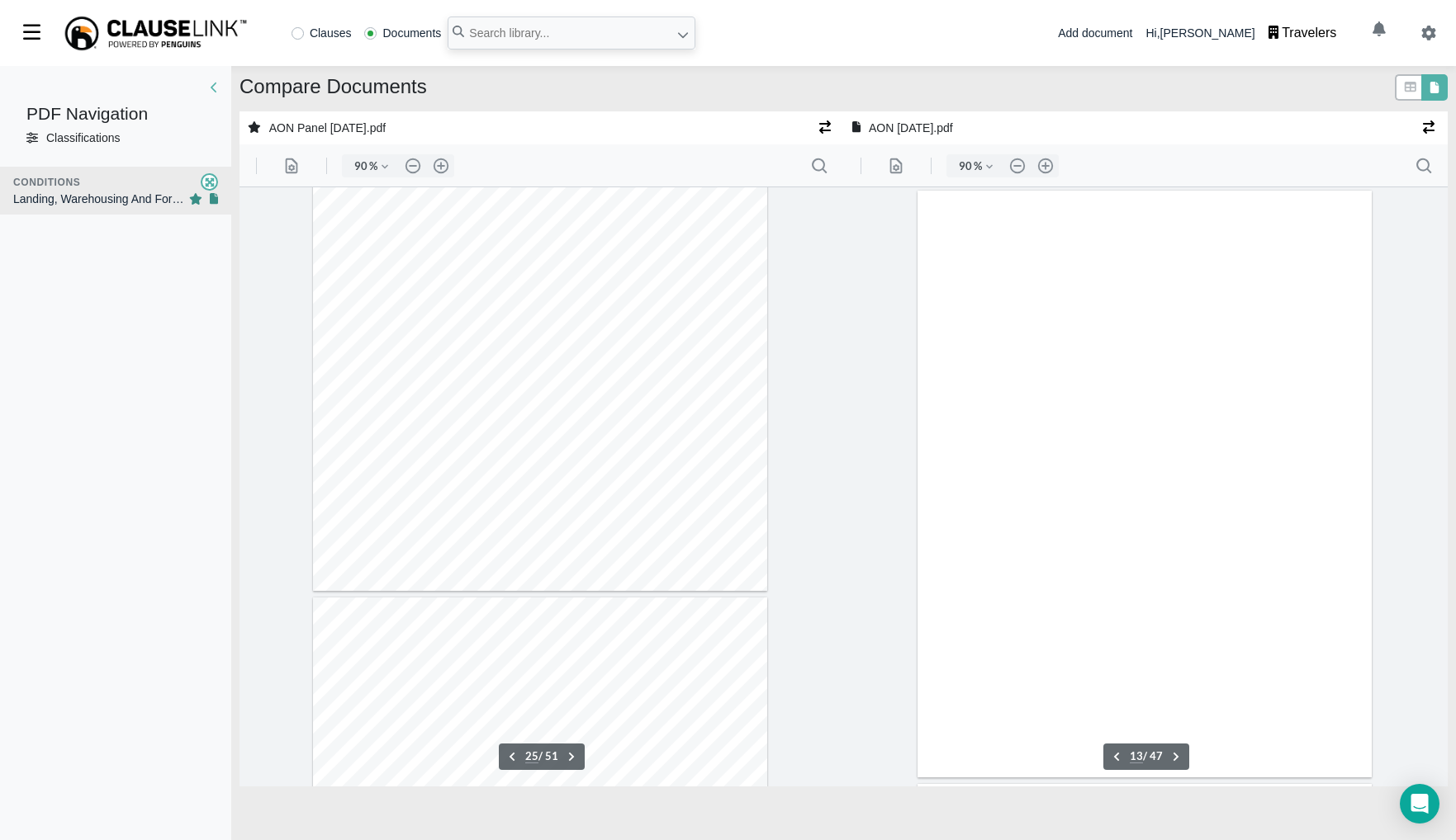
scroll to position [6945, 0]
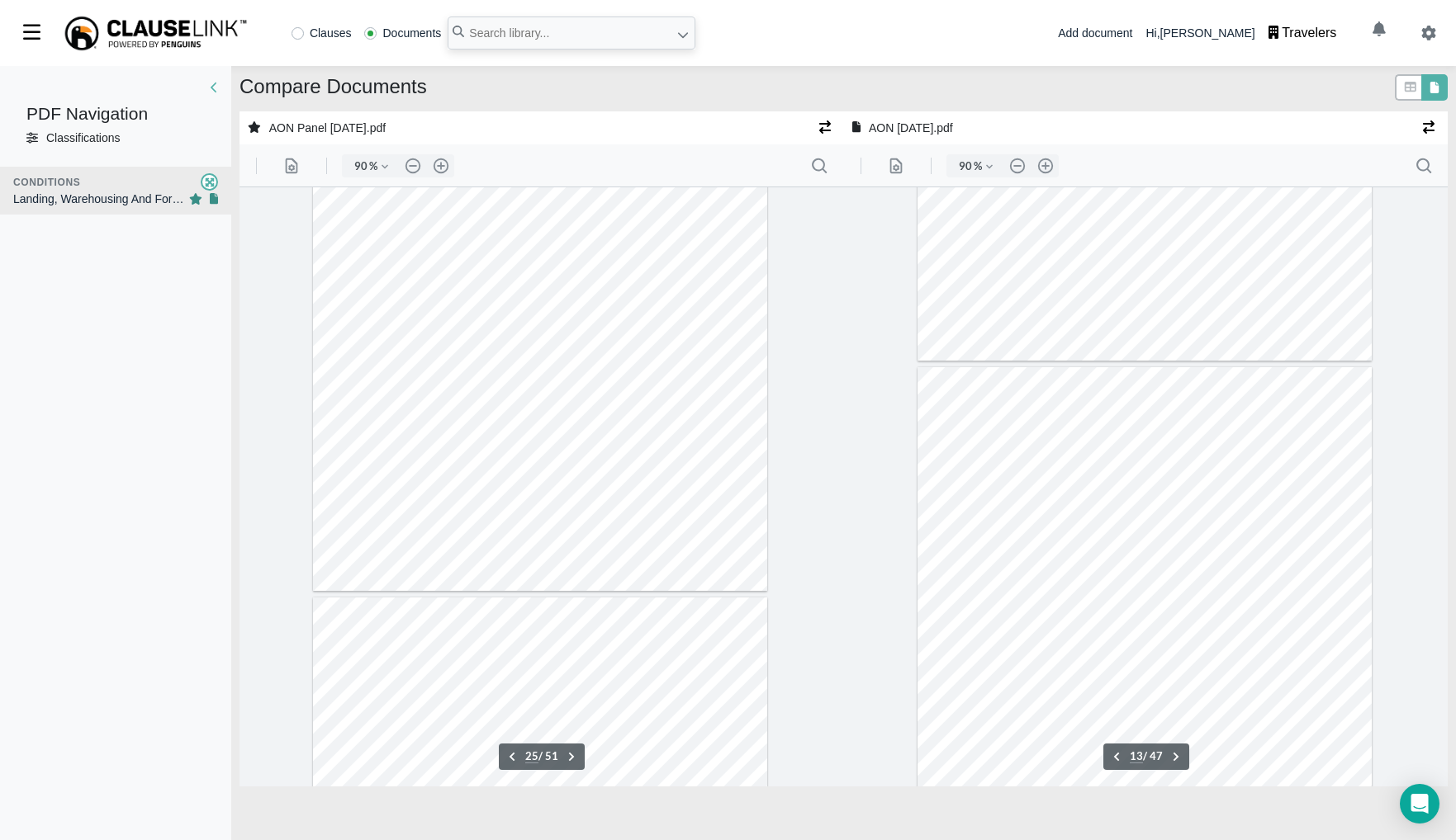
click at [108, 133] on div "Classifications" at bounding box center [83, 138] width 73 height 17
click at [29, 140] on icon at bounding box center [32, 138] width 11 height 11
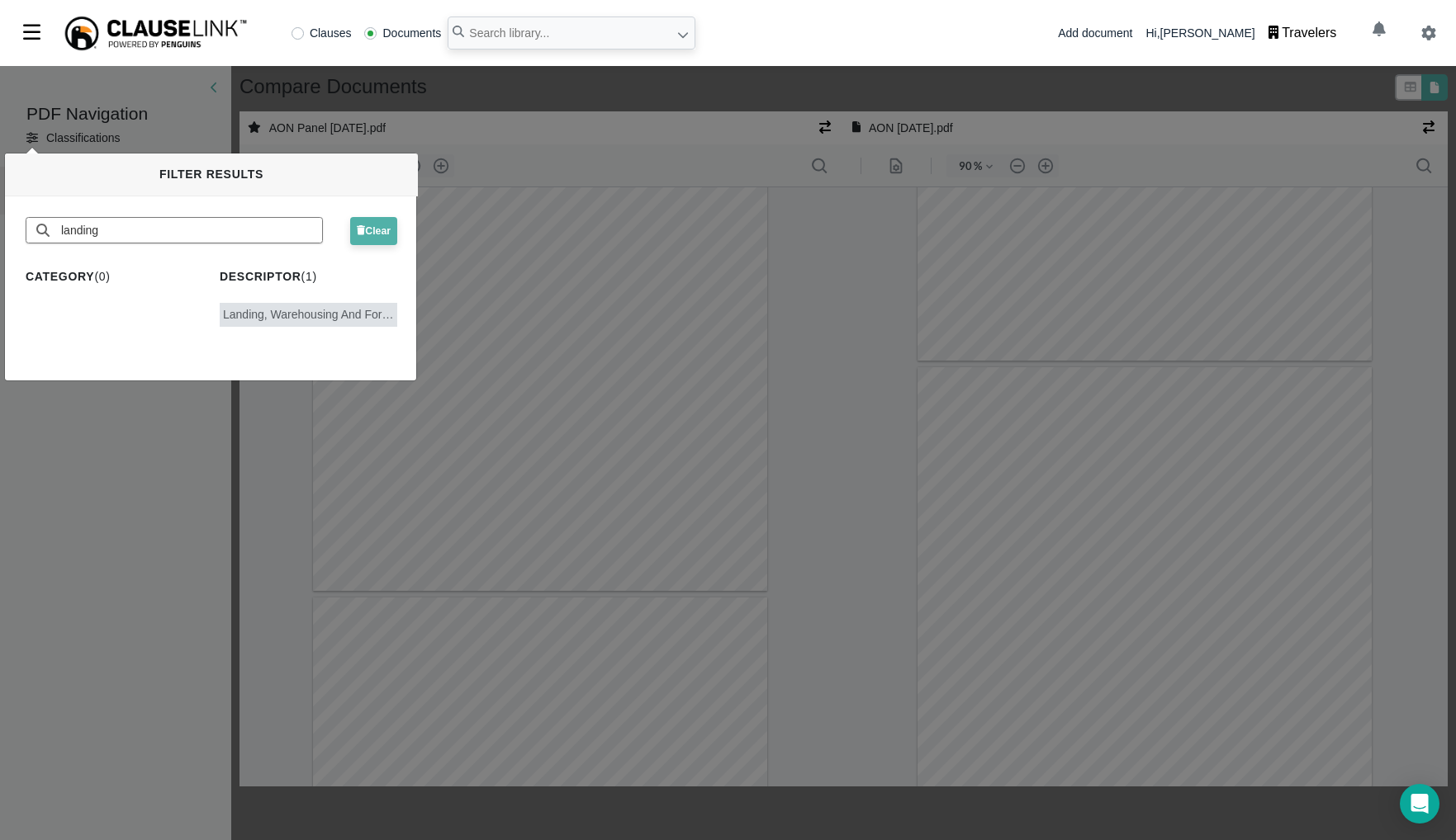
drag, startPoint x: 369, startPoint y: 232, endPoint x: 205, endPoint y: 493, distance: 308.2
click at [368, 232] on span "Clear" at bounding box center [374, 231] width 34 height 11
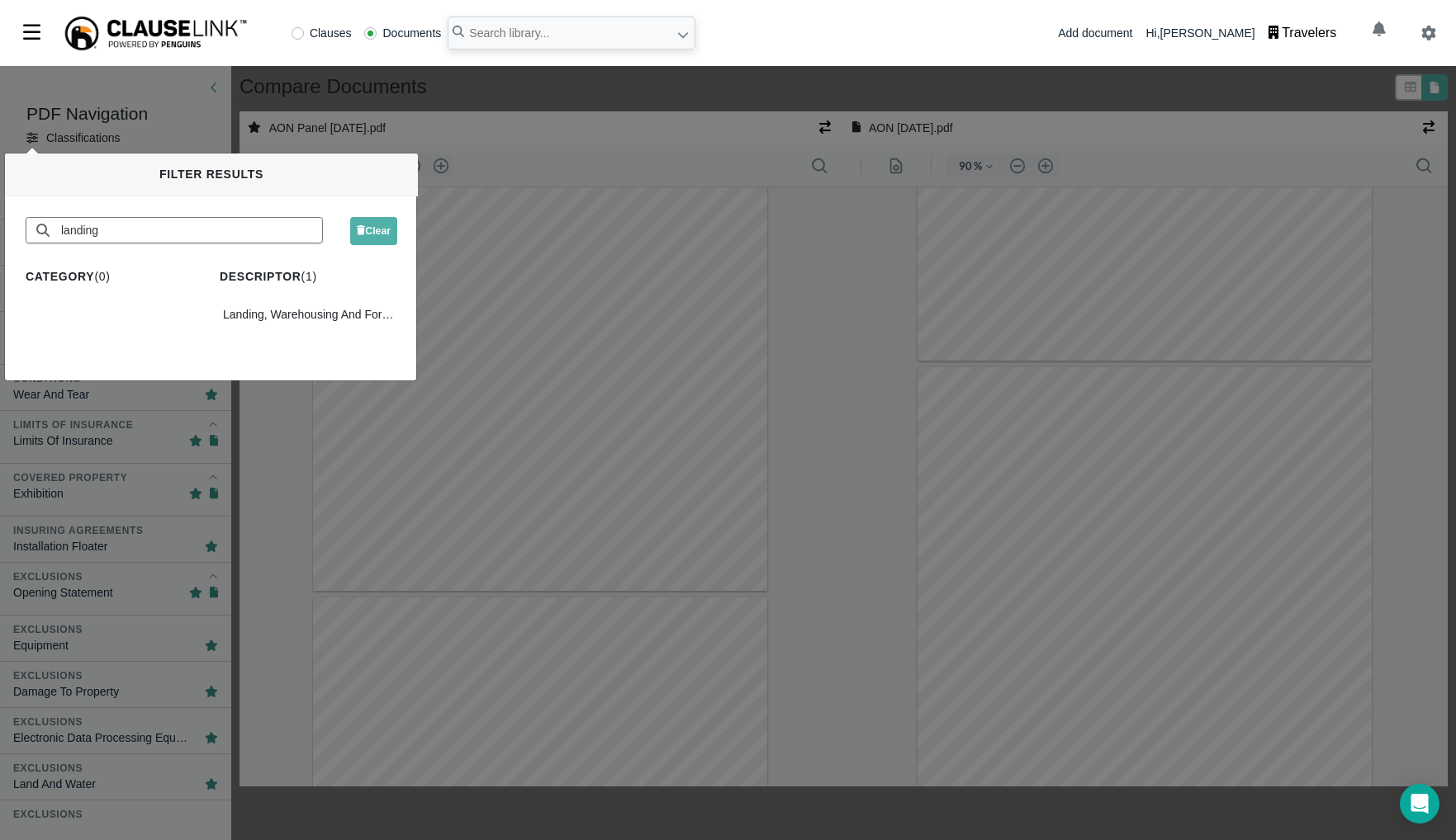
drag, startPoint x: 284, startPoint y: 467, endPoint x: 45, endPoint y: 326, distance: 277.5
click at [284, 467] on div "PDF Navigation Classifications Classifications Insuring Agreements Strikes, Pro…" at bounding box center [728, 452] width 1456 height 774
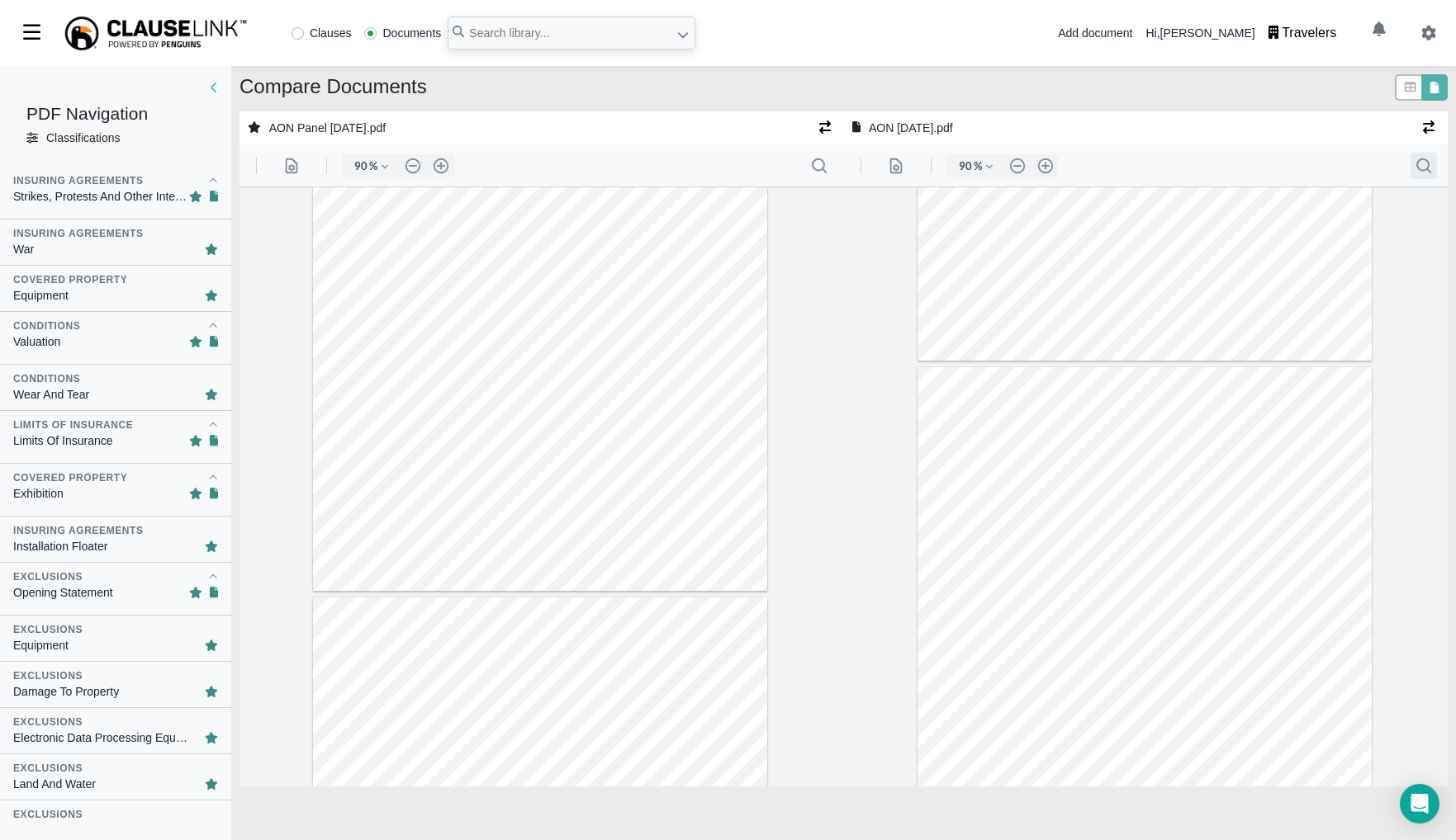
click at [1422, 172] on button ".cls-1{fill:#abb0c4;} icon - header - search" at bounding box center [1422, 166] width 26 height 26
type input "66"
type input "carft c"
type input "1"
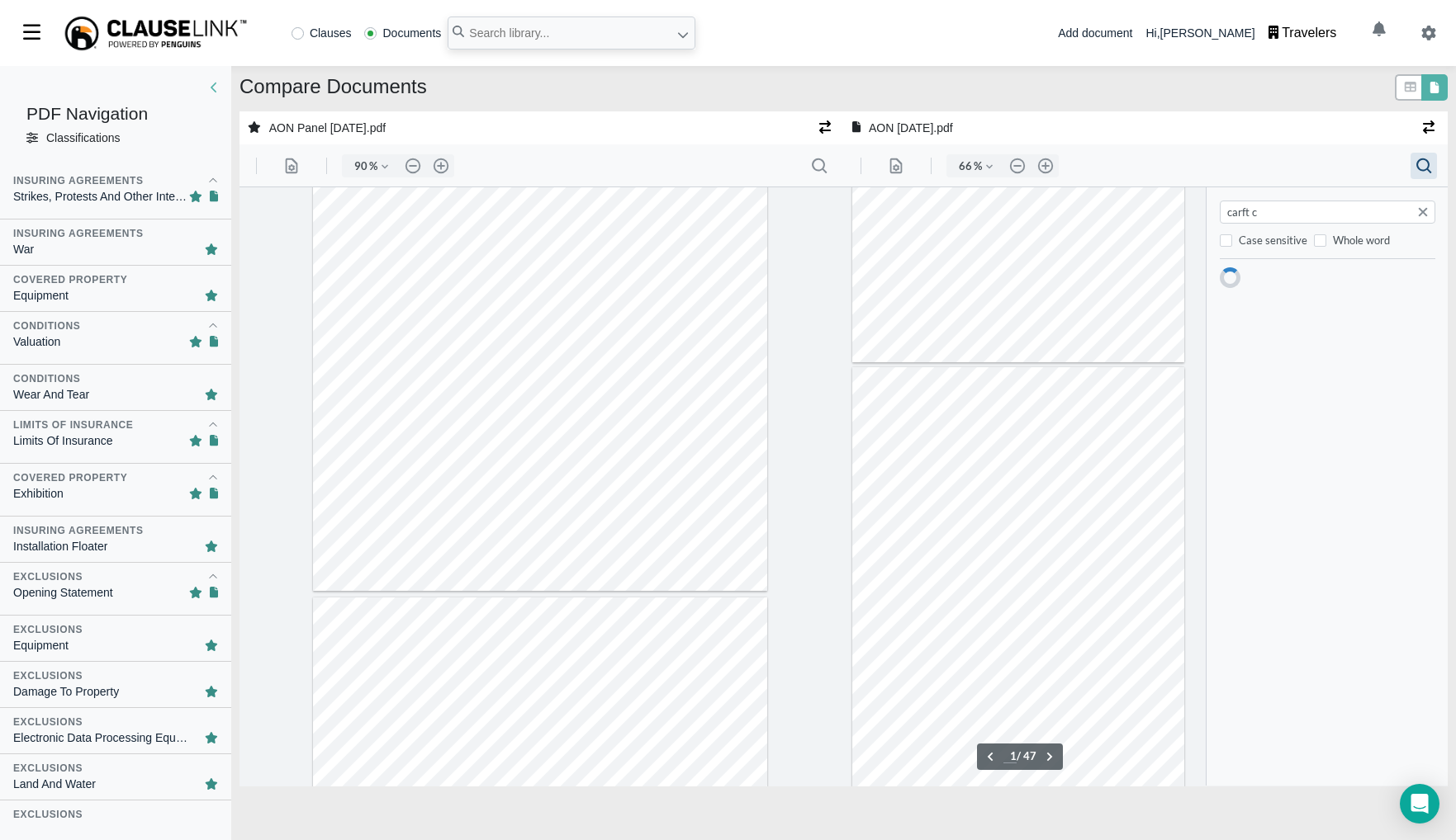
scroll to position [0, 0]
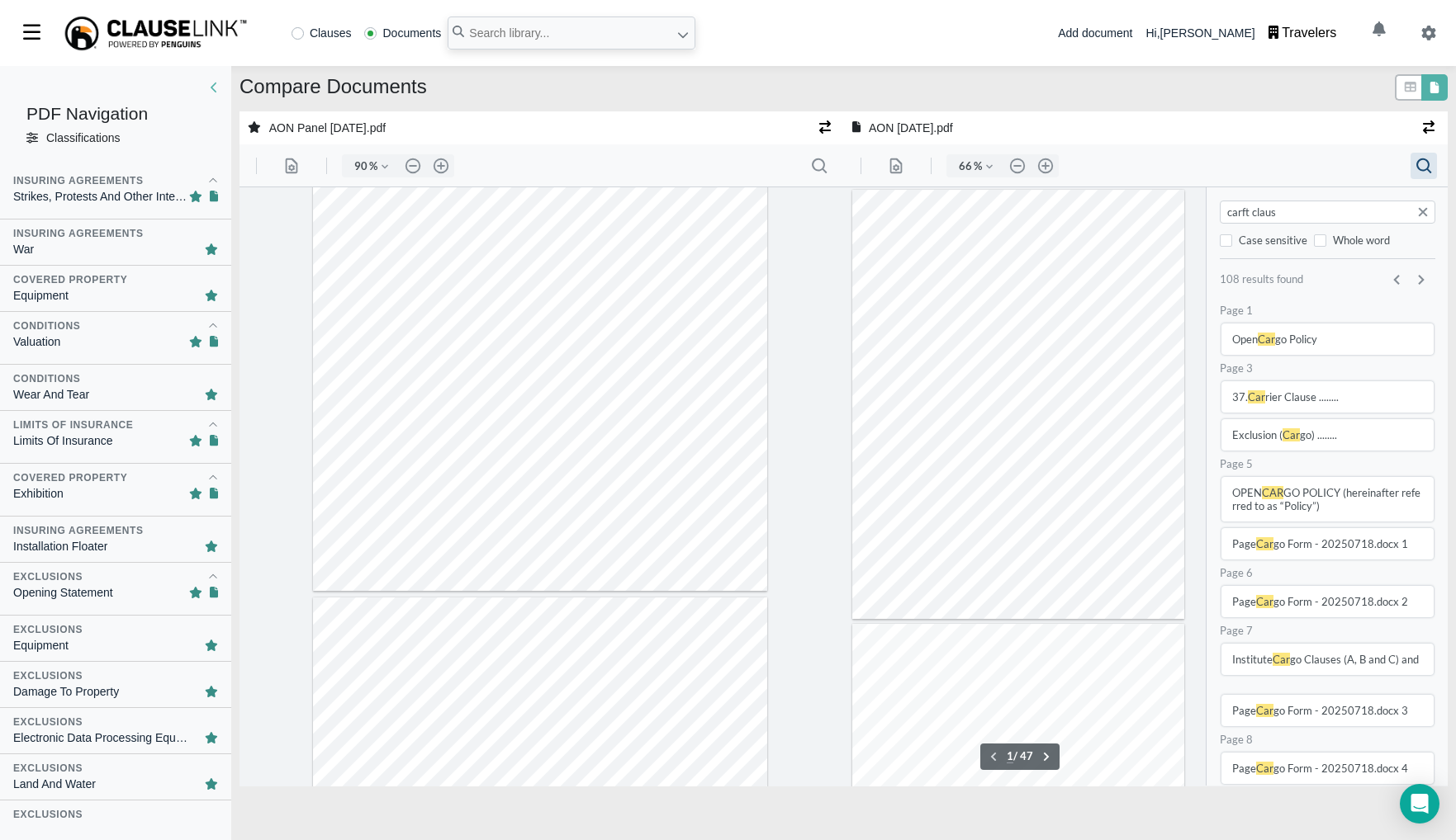
type input "carft clause"
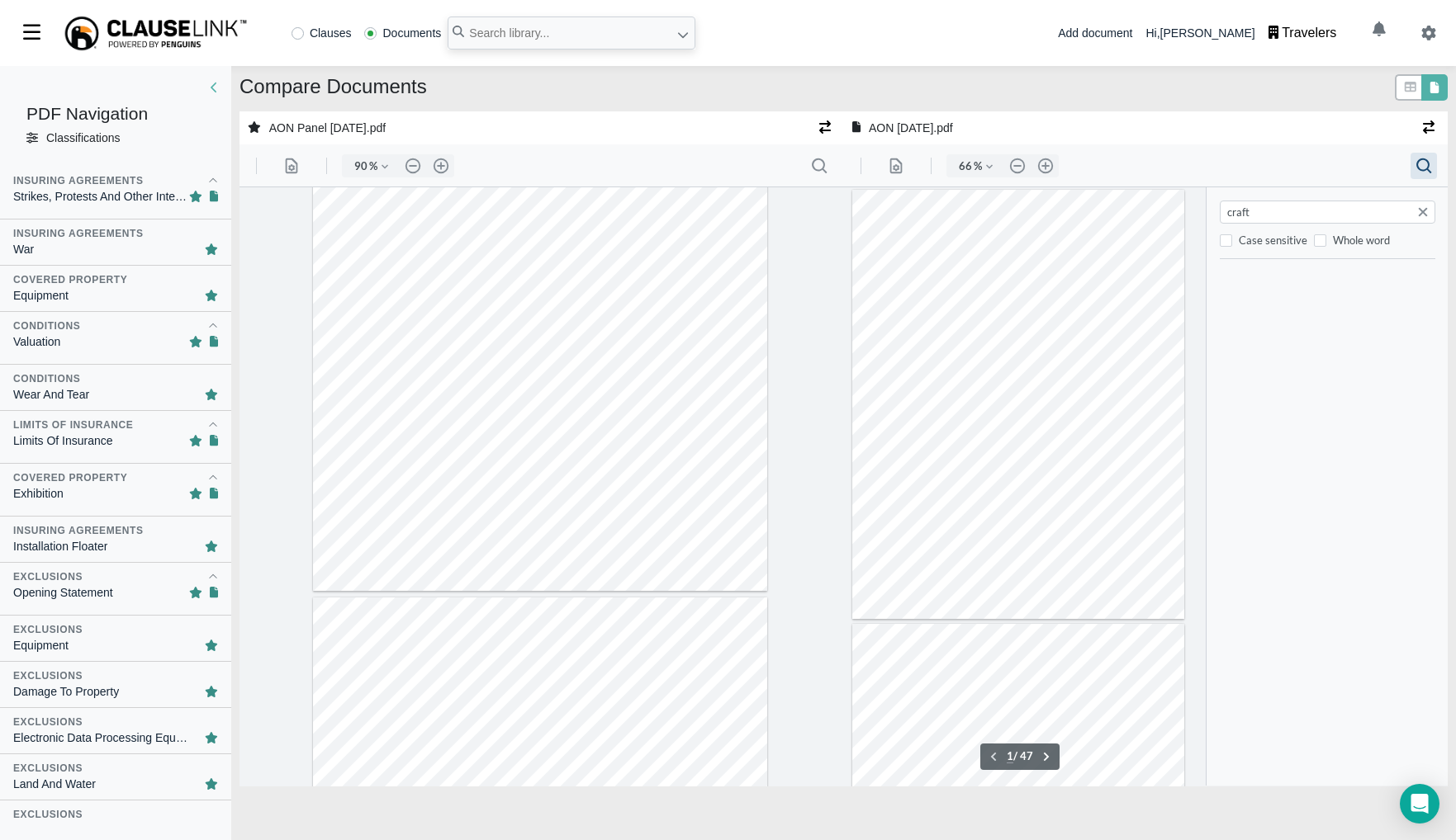
type input "craft"
type input "2"
type input "craft clause"
click at [815, 168] on button ".cls-1{fill:#abb0c4;} icon - header - search" at bounding box center [819, 166] width 26 height 26
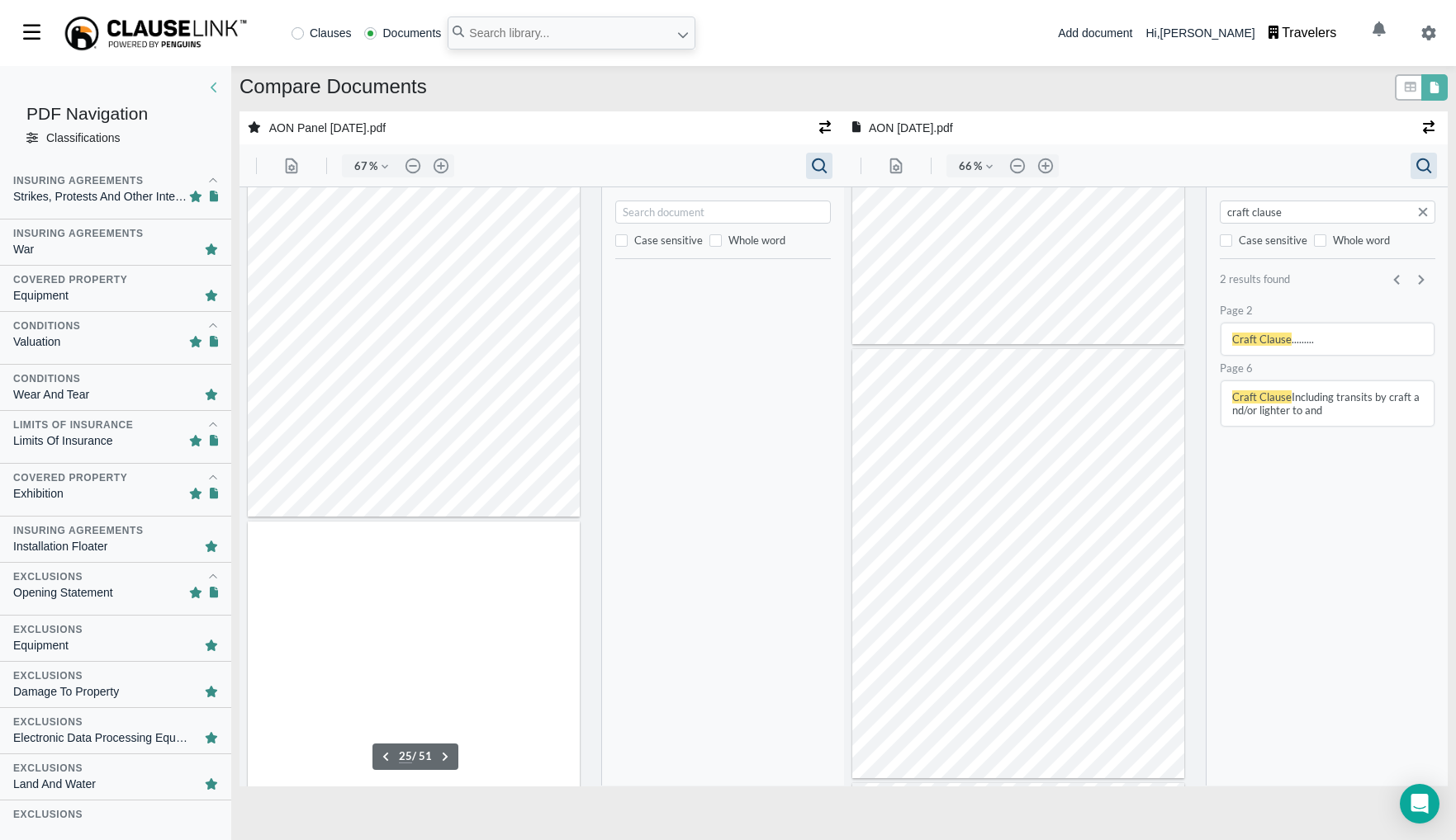
type input "66"
type input "26"
type input "pairs"
type input "19"
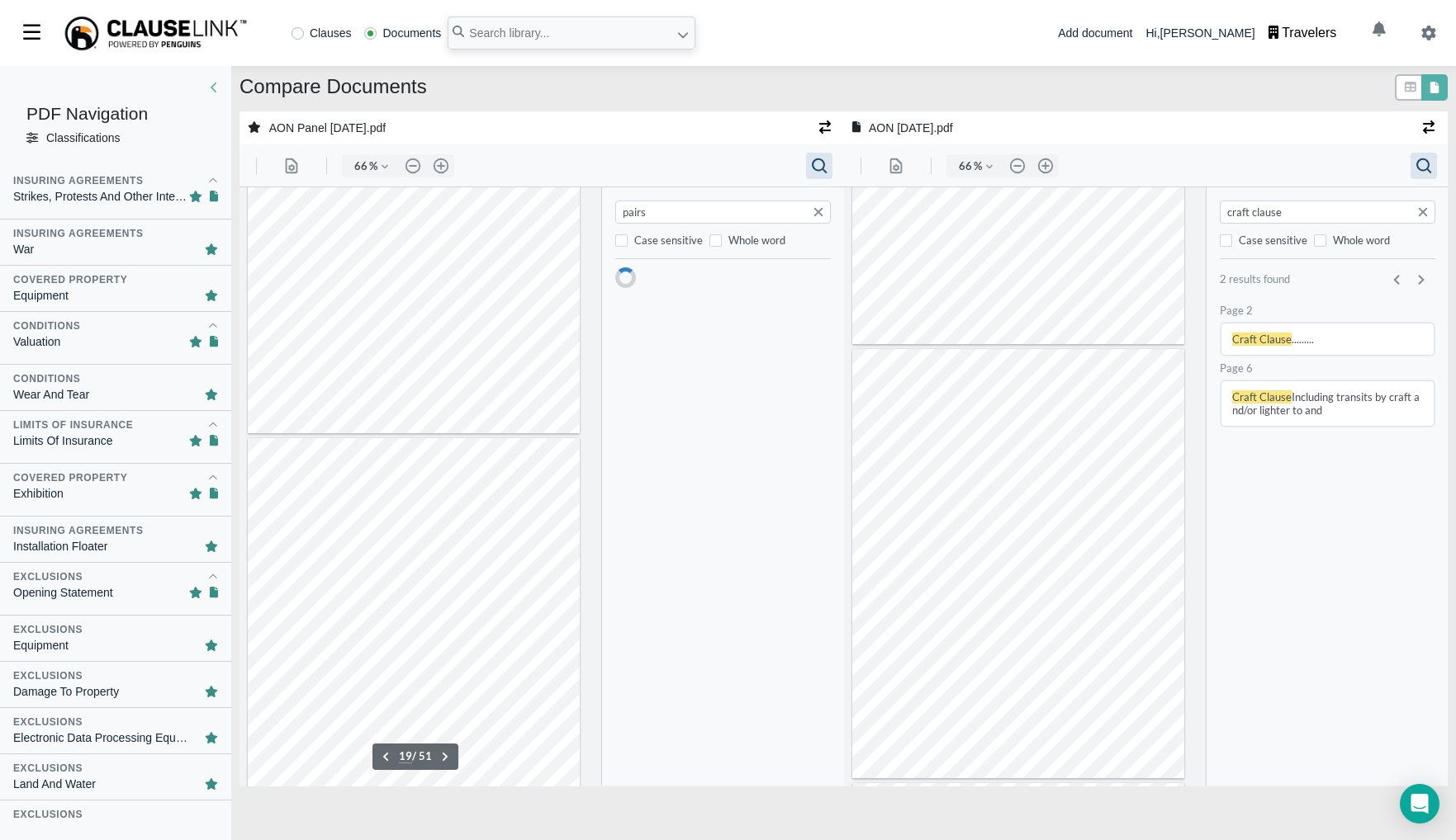
scroll to position [7679, 0]
type input "pairs"
click at [693, 340] on button "72. PAIRS AND SETS........" at bounding box center [723, 339] width 212 height 31
click at [696, 397] on button "Pairs and Sets If goods and/or merchandise which form" at bounding box center [723, 403] width 212 height 44
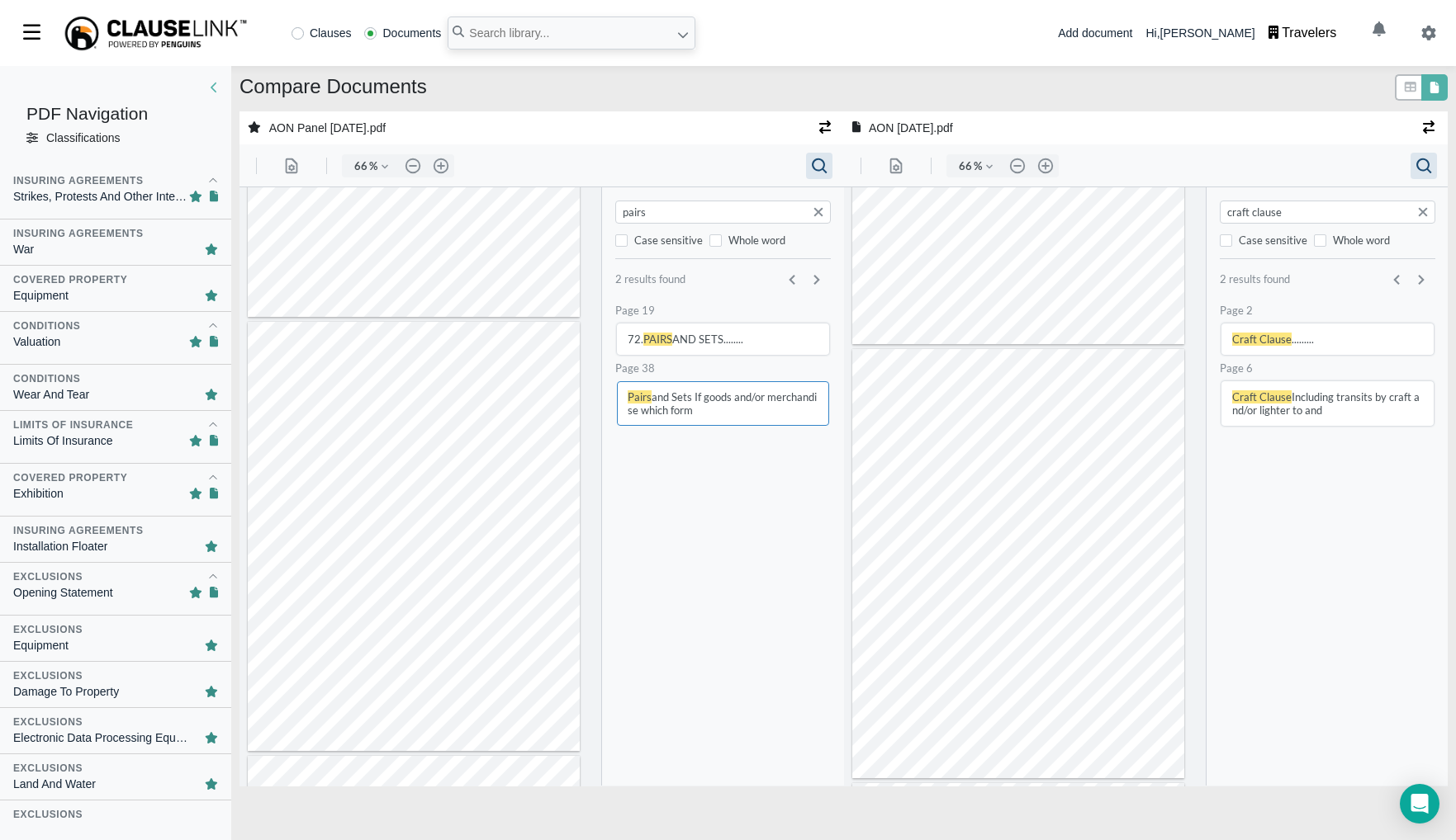
type input "25"
type input "13"
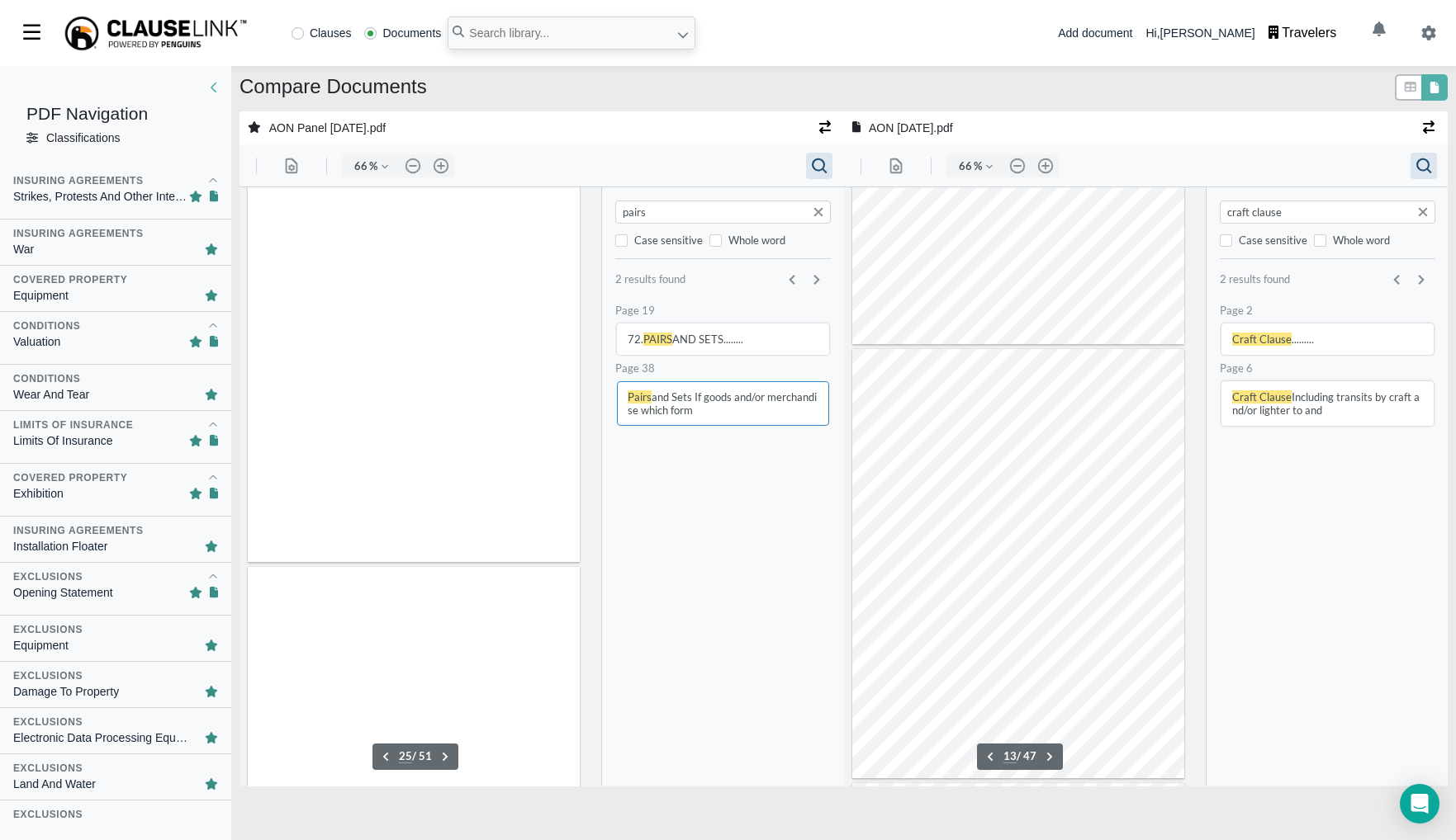
scroll to position [5002, 0]
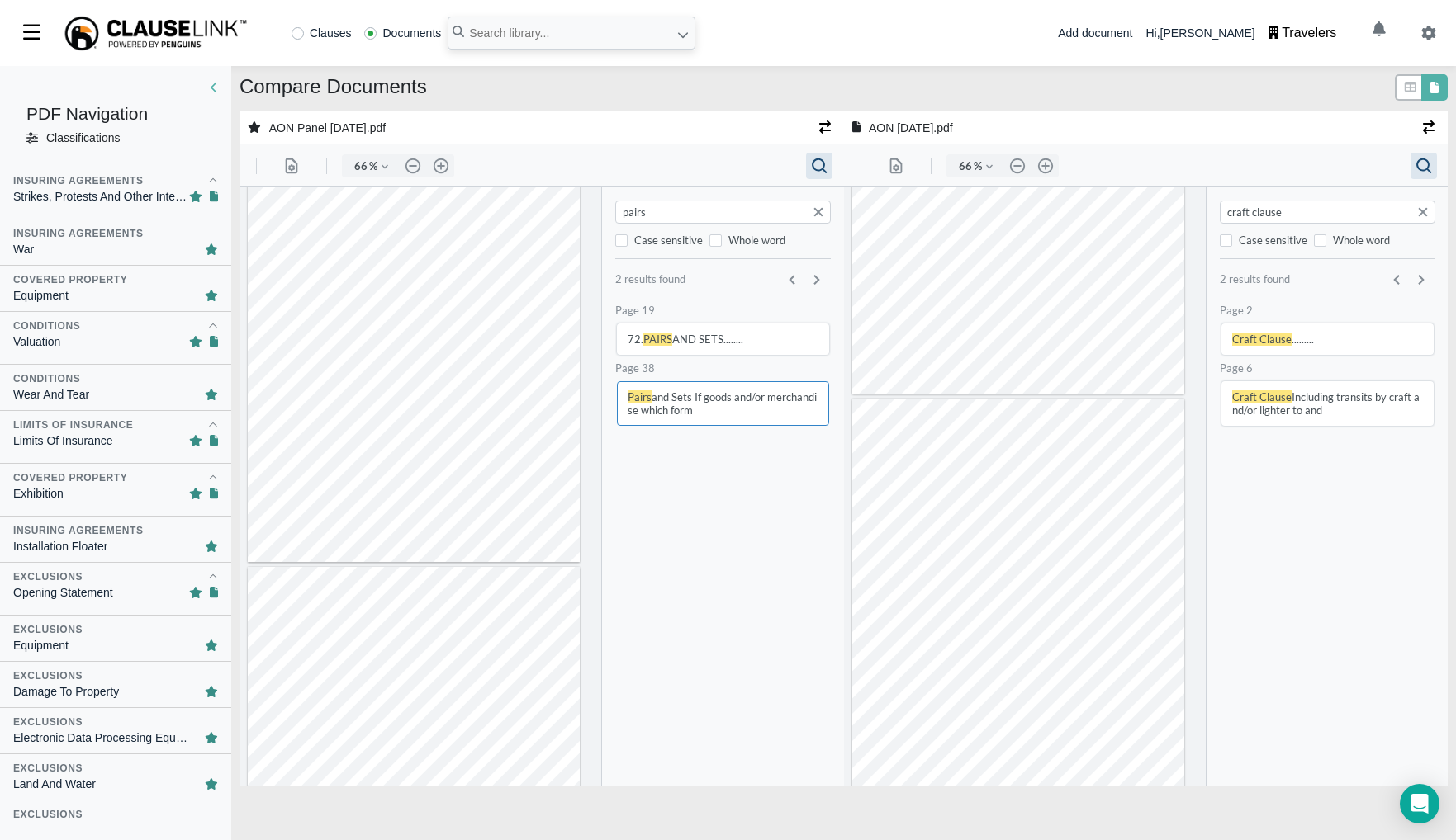
click at [1300, 208] on input "craft clause" at bounding box center [1327, 212] width 207 height 17
type input "Cargo"
type input "1"
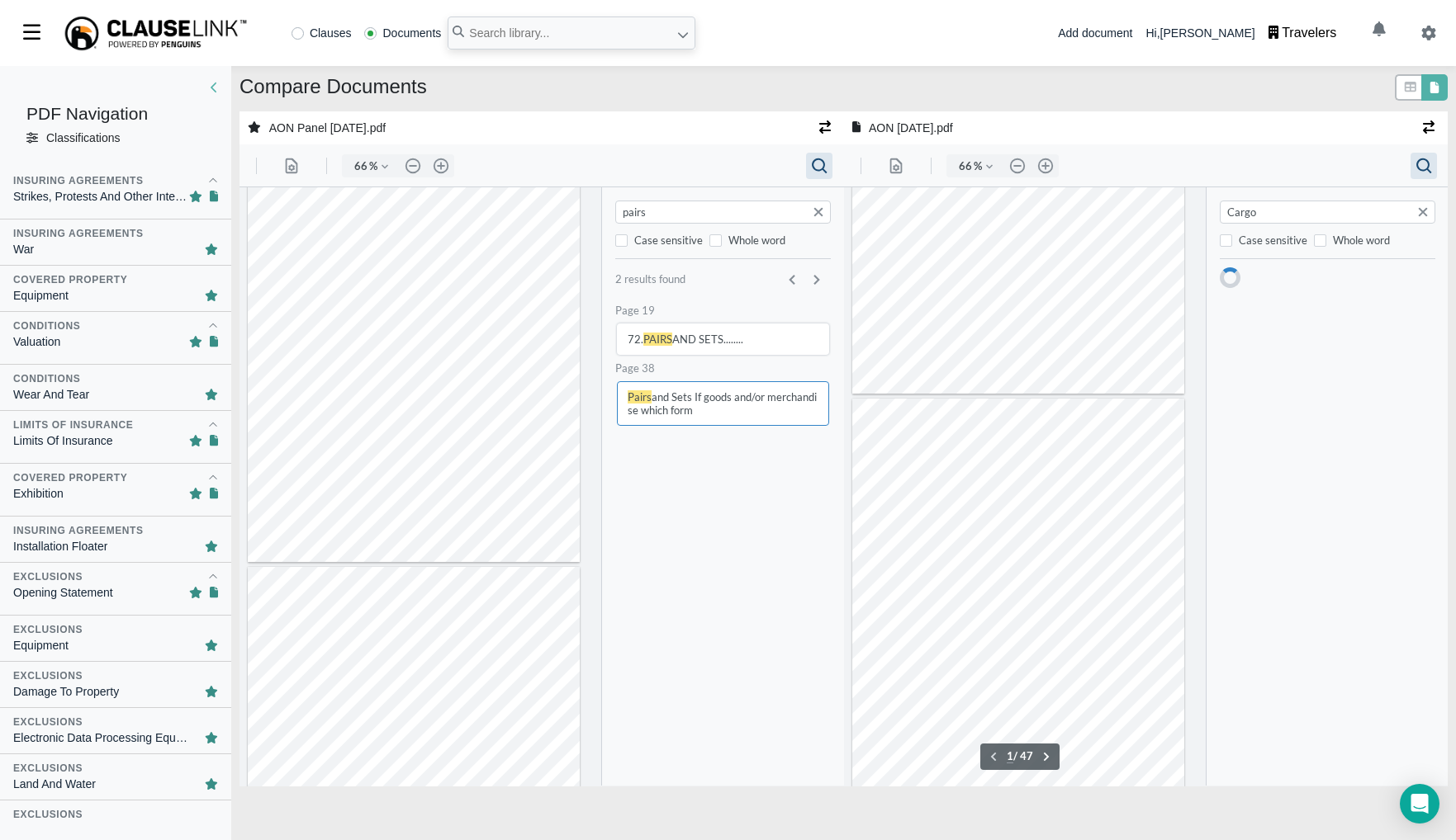
scroll to position [0, 0]
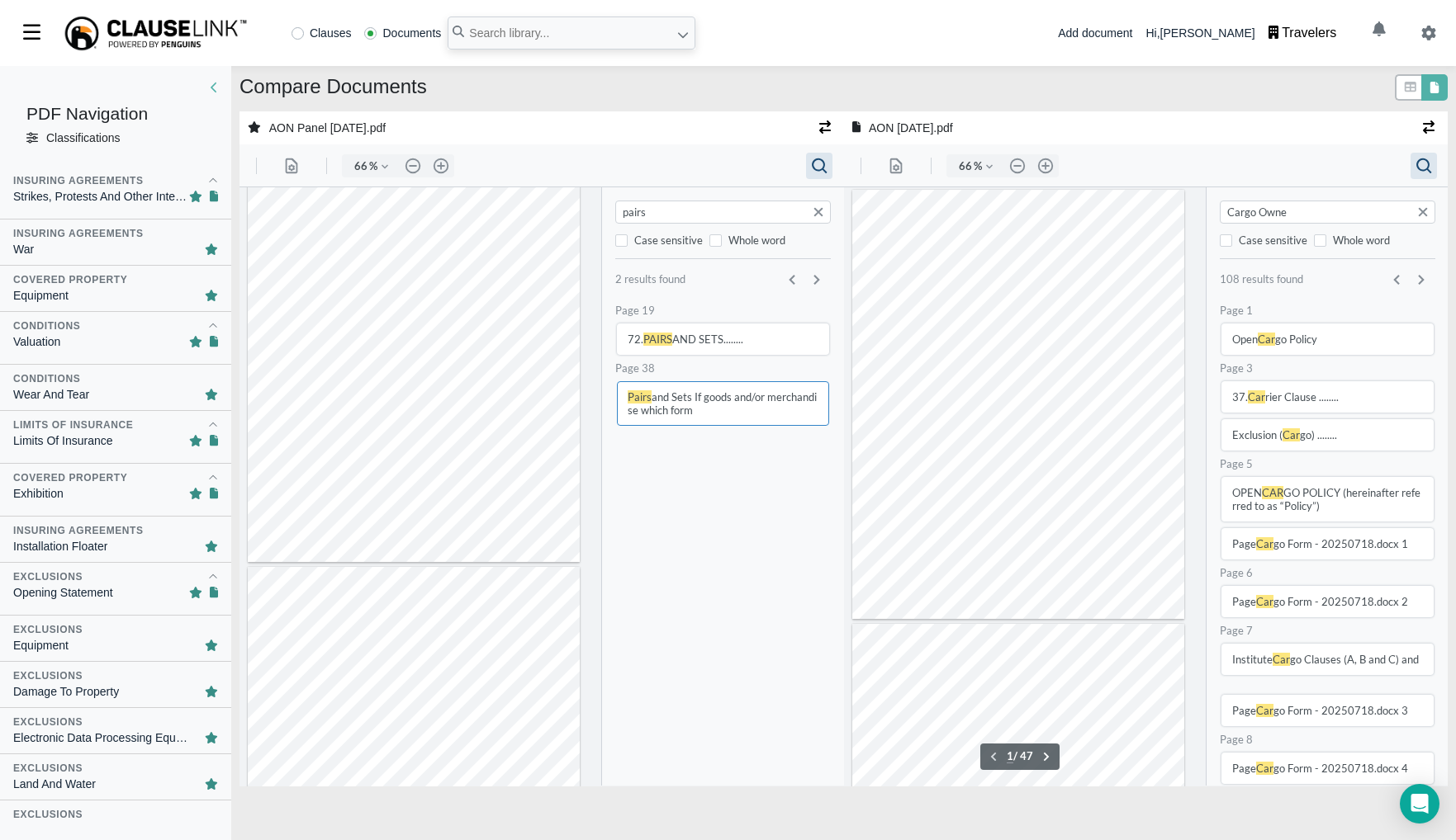
type input "Cargo Owner"
type input "36"
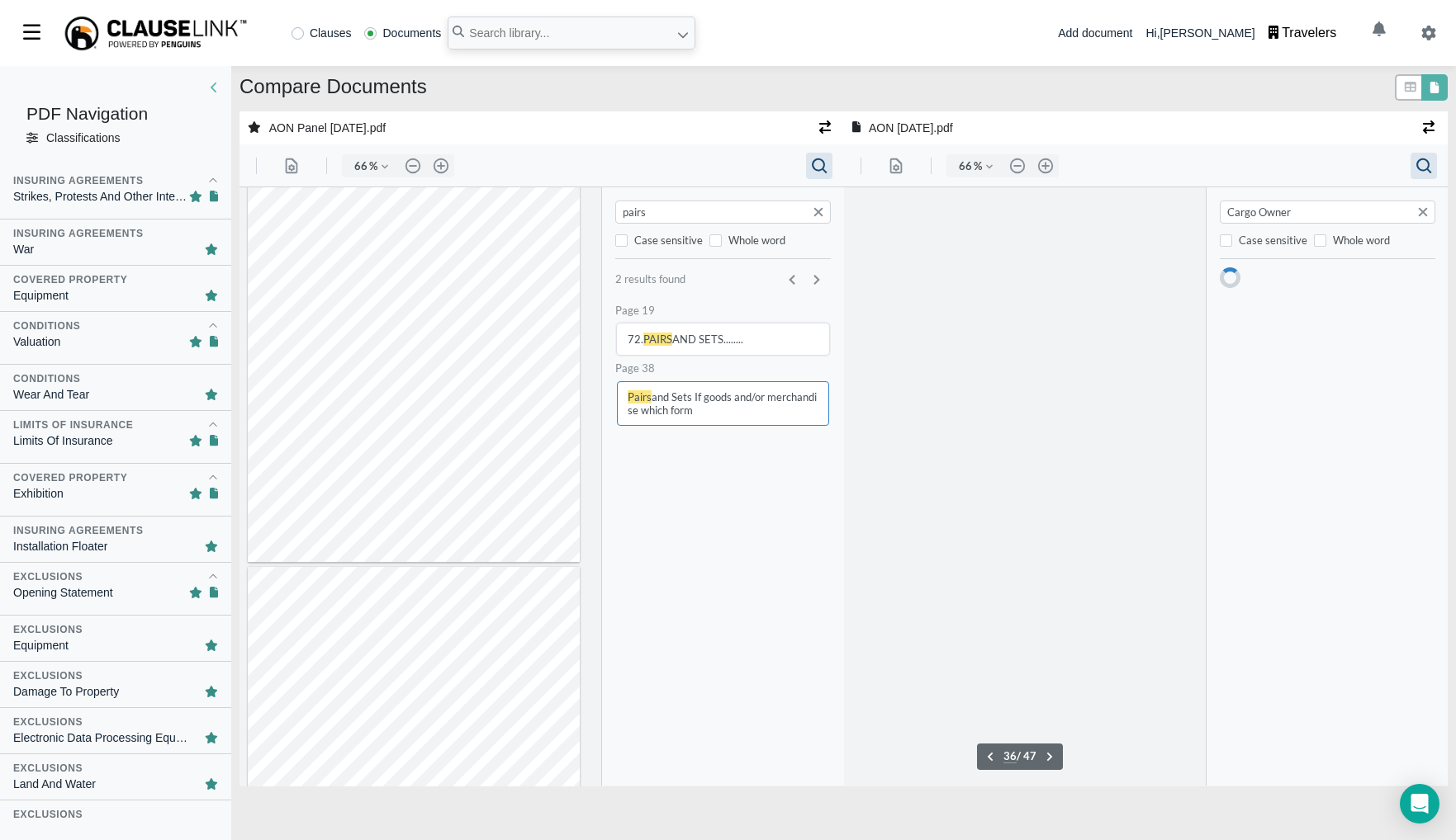
scroll to position [14962, 0]
type input "Cargo Owner"
click at [1341, 322] on div "Page 36 Cargo Owner ’s Liability This insurance is to cover the Insured" at bounding box center [1326, 340] width 216 height 71
click at [1341, 328] on button "Cargo Owner ’s Liability This insurance is to cover the Insured" at bounding box center [1326, 345] width 212 height 44
click at [1333, 343] on button "Cargo Owner ’s Liability This insurance is to cover the Insured" at bounding box center [1326, 345] width 212 height 44
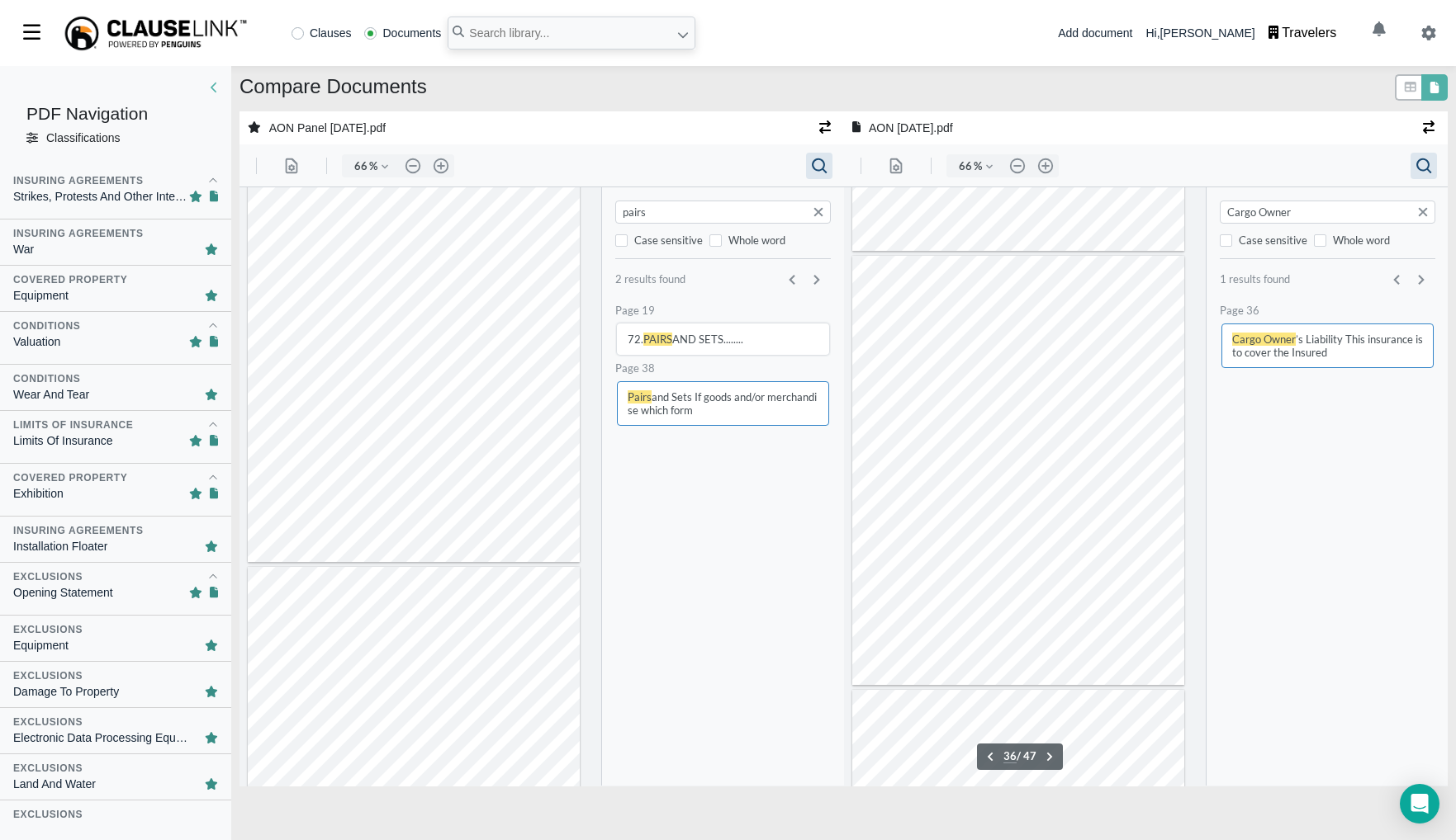
scroll to position [15173, 0]
type input "35"
click at [703, 190] on div "pairs Case sensitive Whole word 2 results found .cls-1{fill:#abb0c4;} icon - ch…" at bounding box center [723, 487] width 242 height 599
click at [704, 206] on input "pairs" at bounding box center [724, 212] width 207 height 17
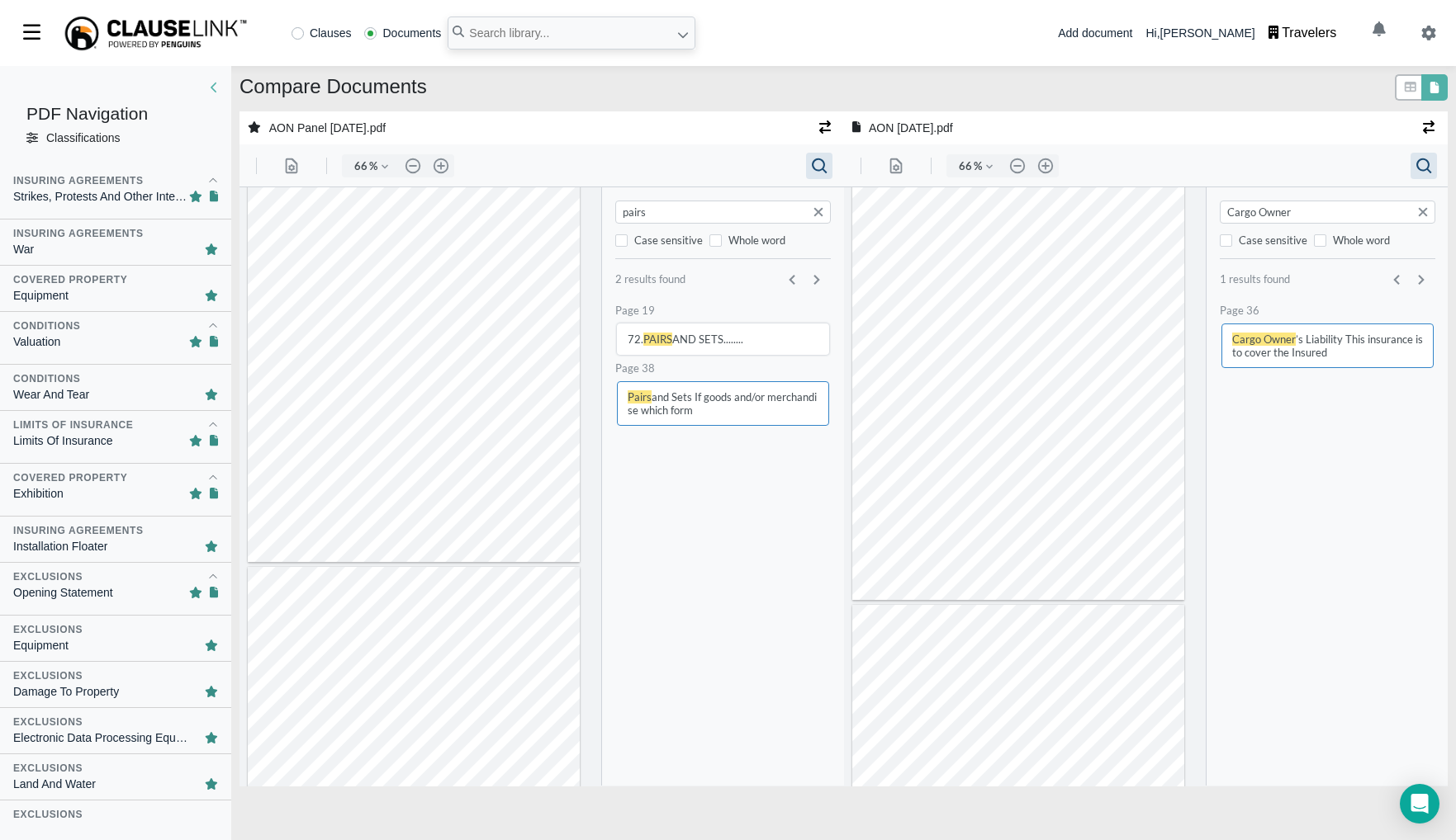
click at [704, 206] on input "pairs" at bounding box center [724, 212] width 207 height 17
type input "tax liability"
type input "19"
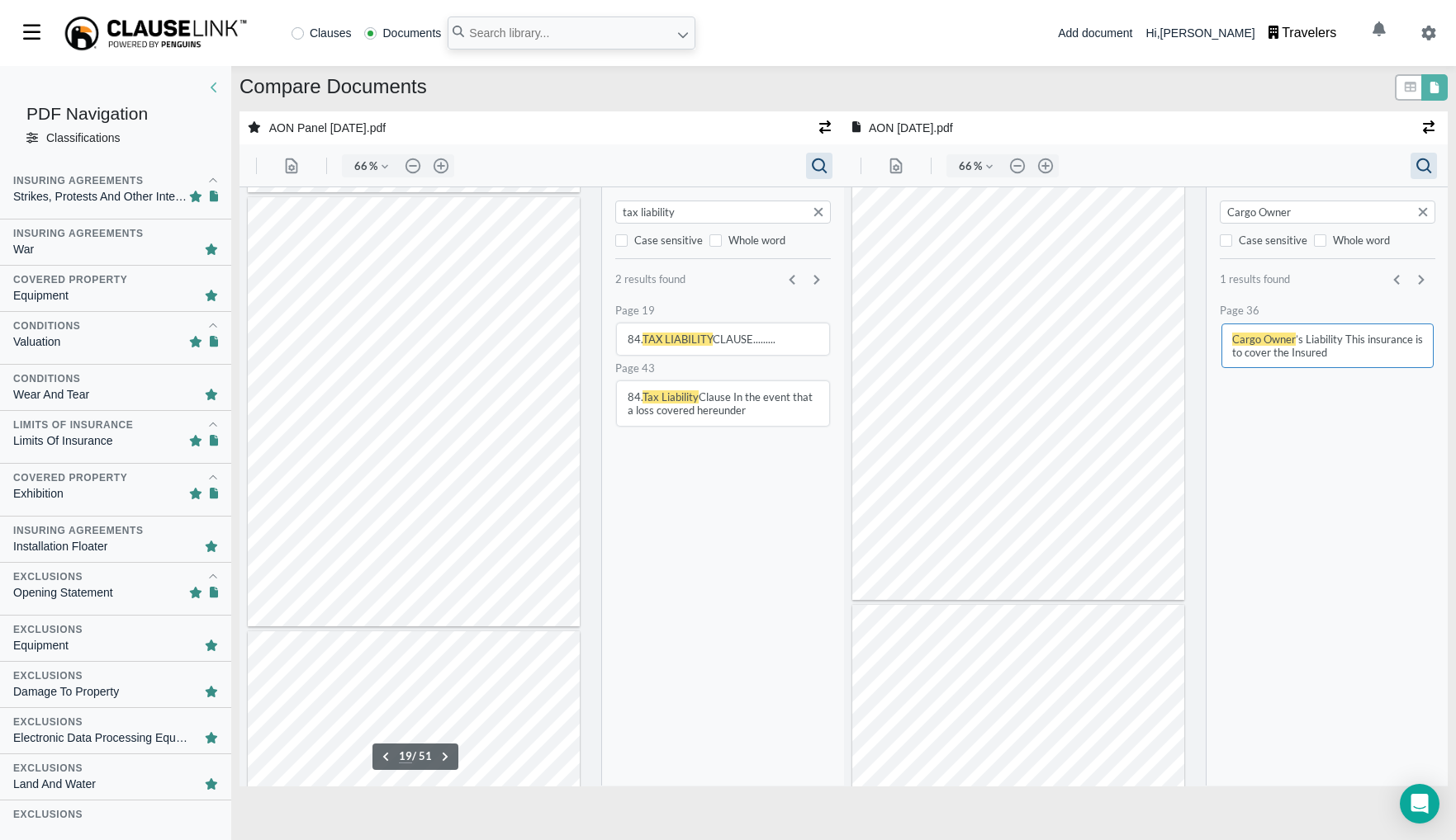
type input "tax liability"
click at [724, 384] on button "84. Tax Liability Clause In the event that a loss covered hereunder" at bounding box center [723, 403] width 212 height 44
type input "25"
type input "13"
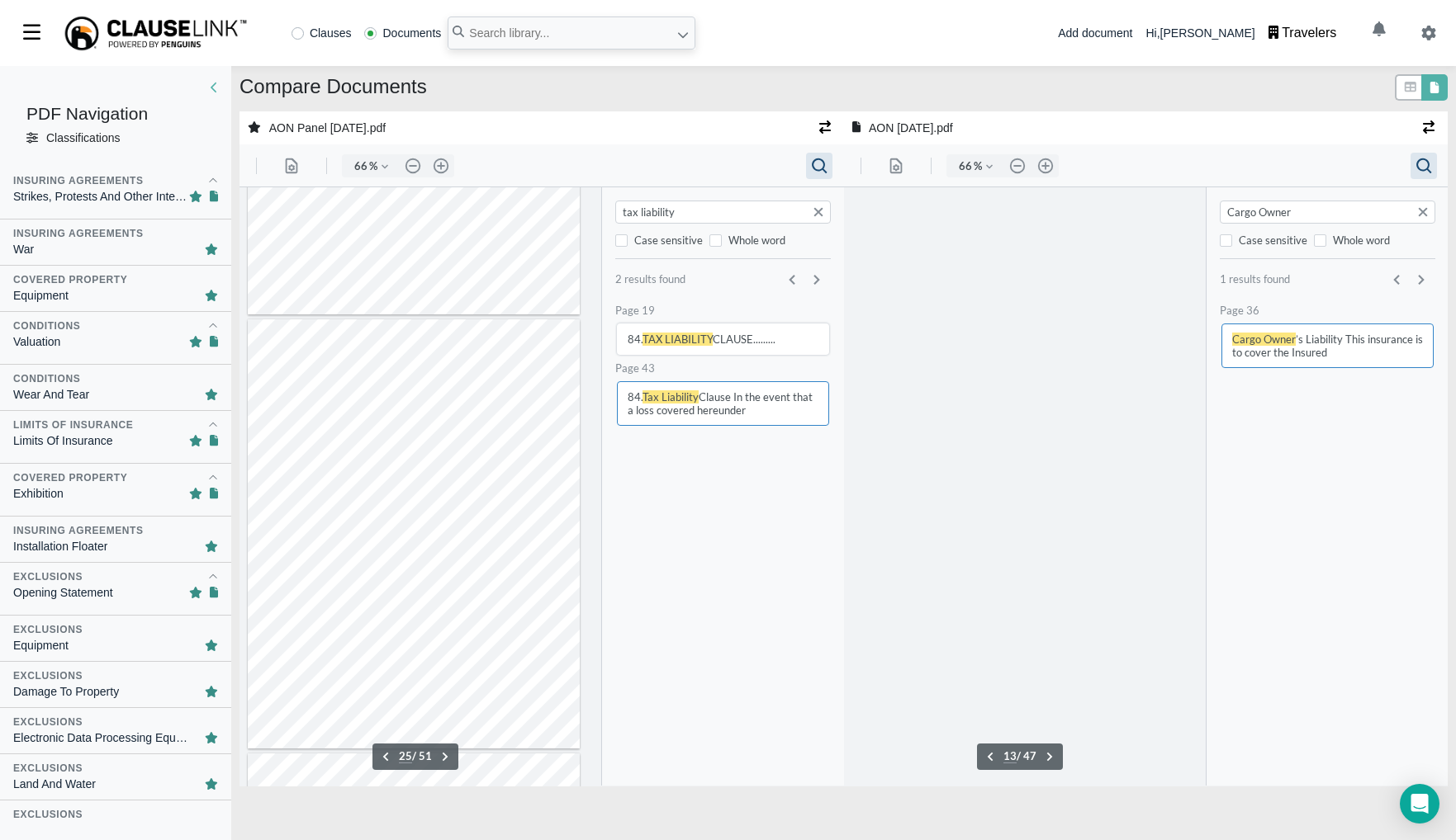
scroll to position [5002, 0]
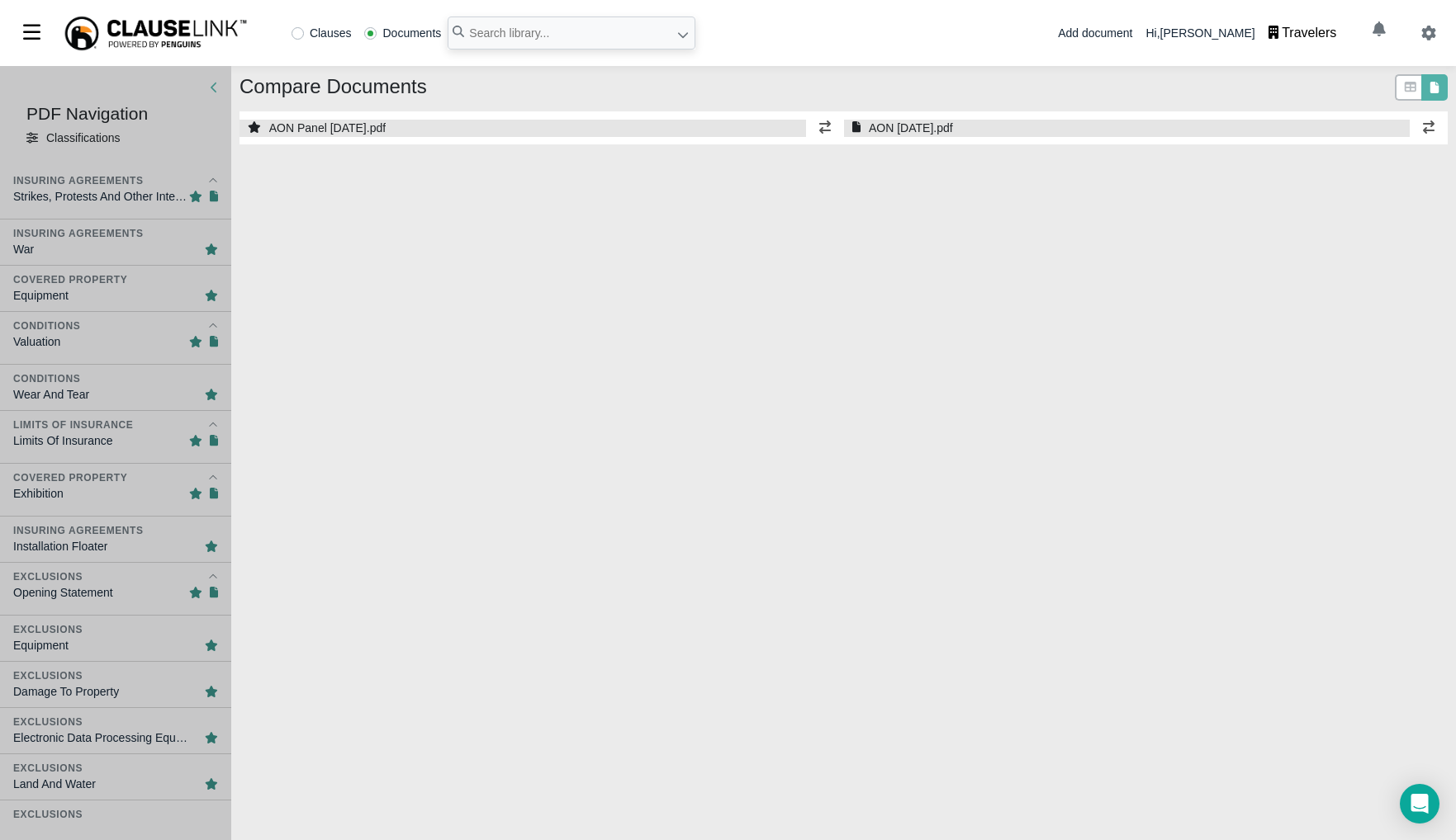
select select "1"
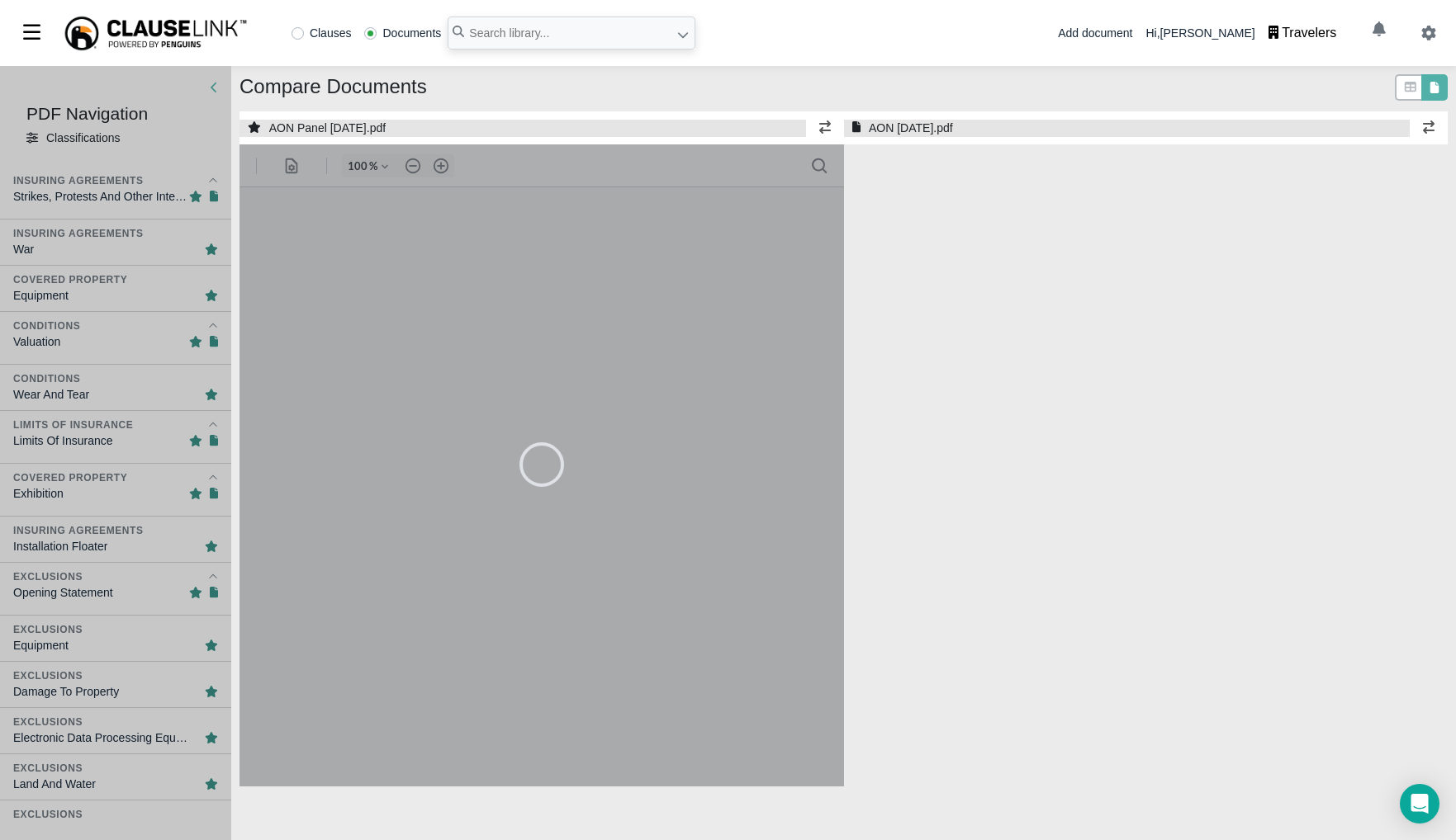
select select "1"
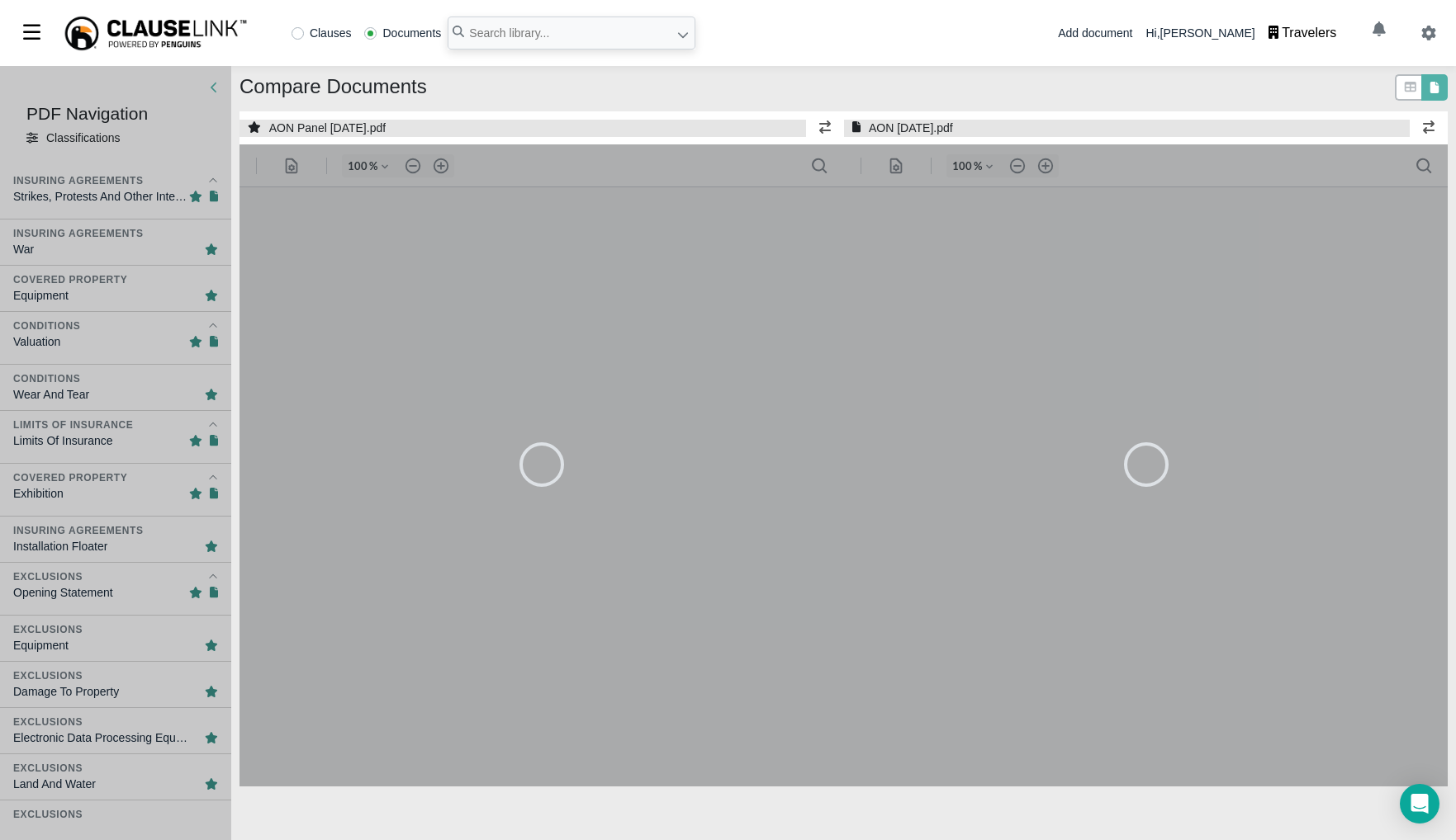
type input "90"
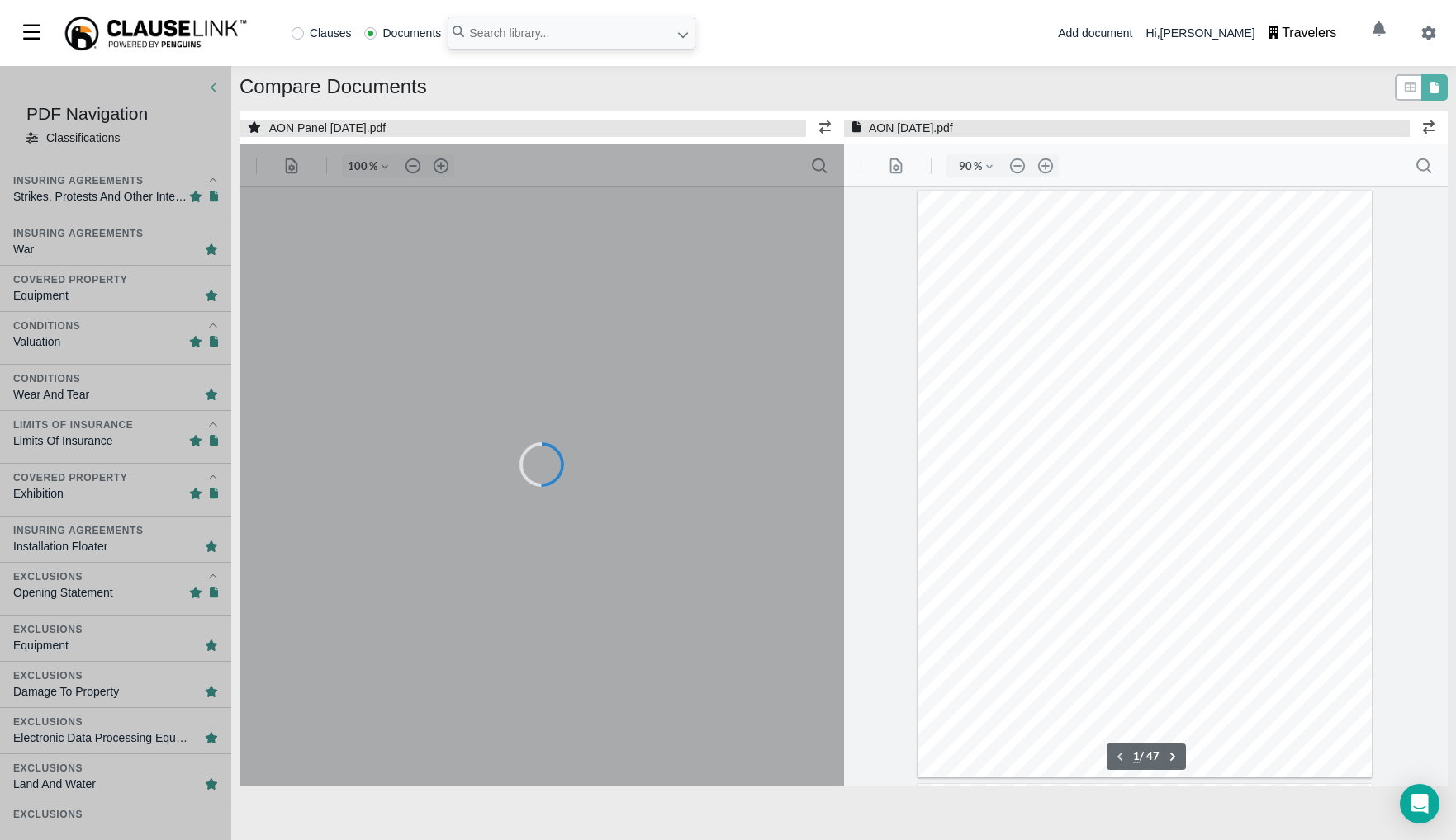
type input "90"
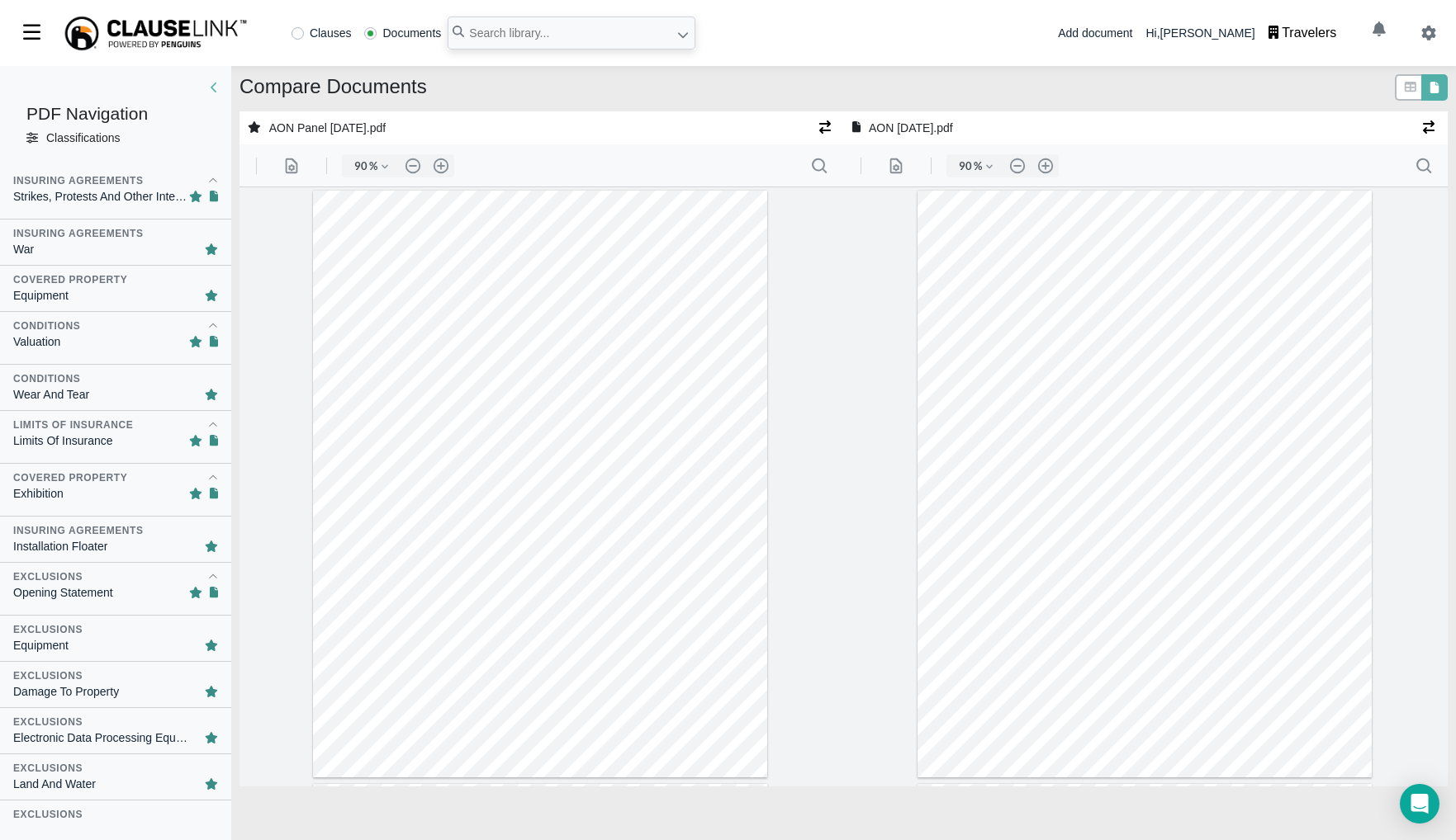
click at [37, 135] on icon at bounding box center [32, 138] width 11 height 11
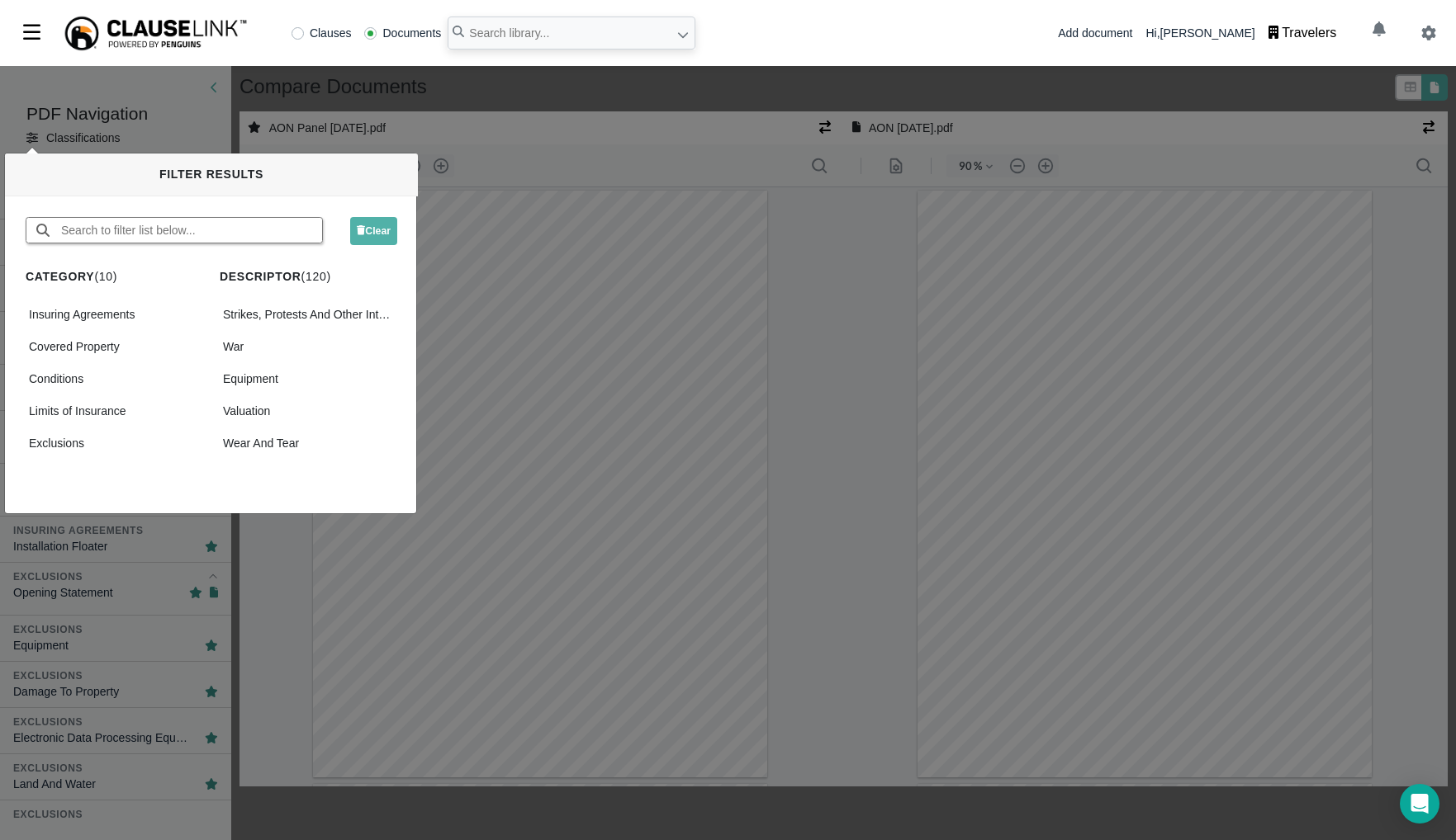
click at [233, 223] on input "text" at bounding box center [191, 230] width 263 height 24
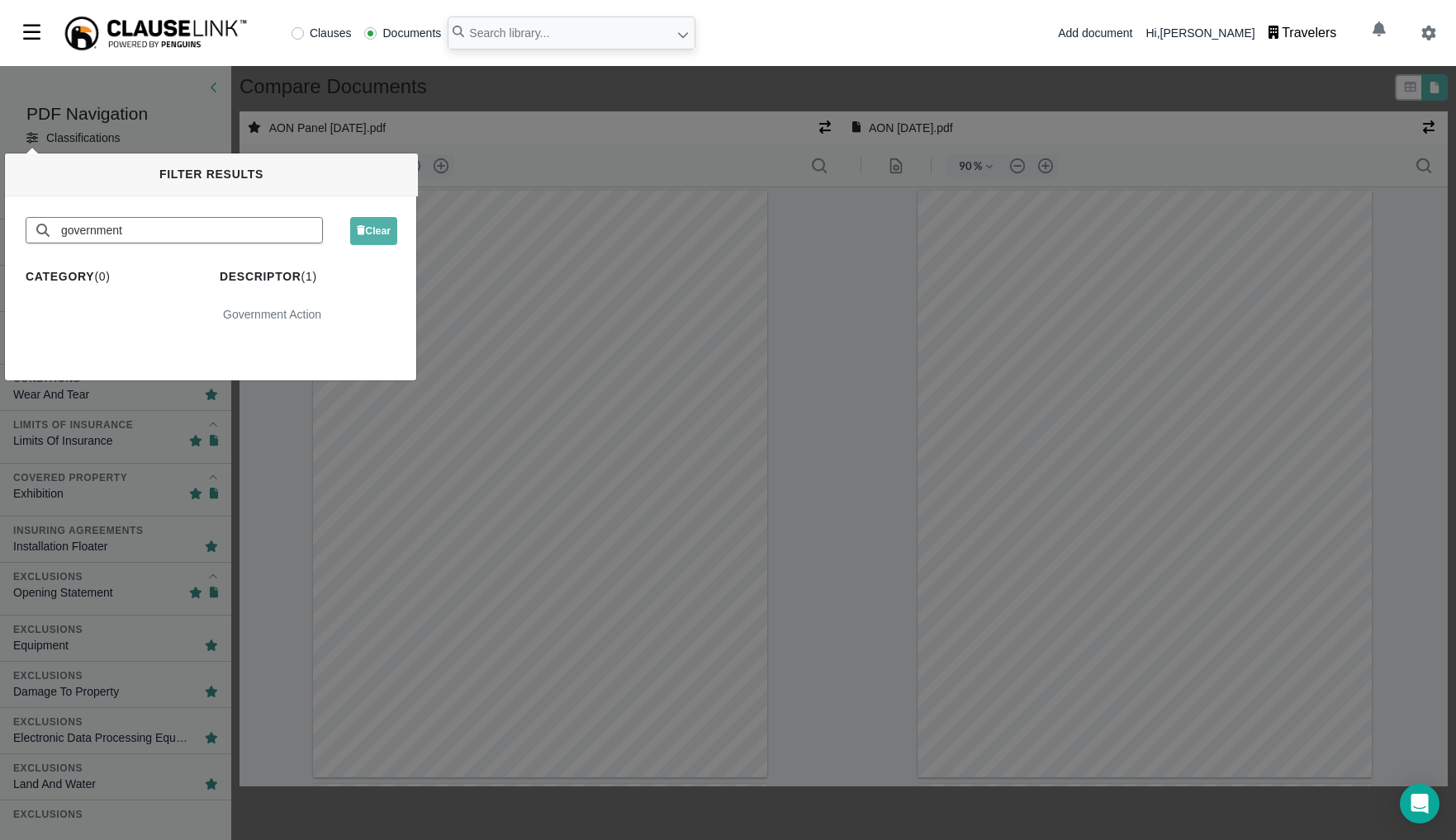
type input "government"
click at [237, 310] on div "Government Action" at bounding box center [308, 315] width 177 height 24
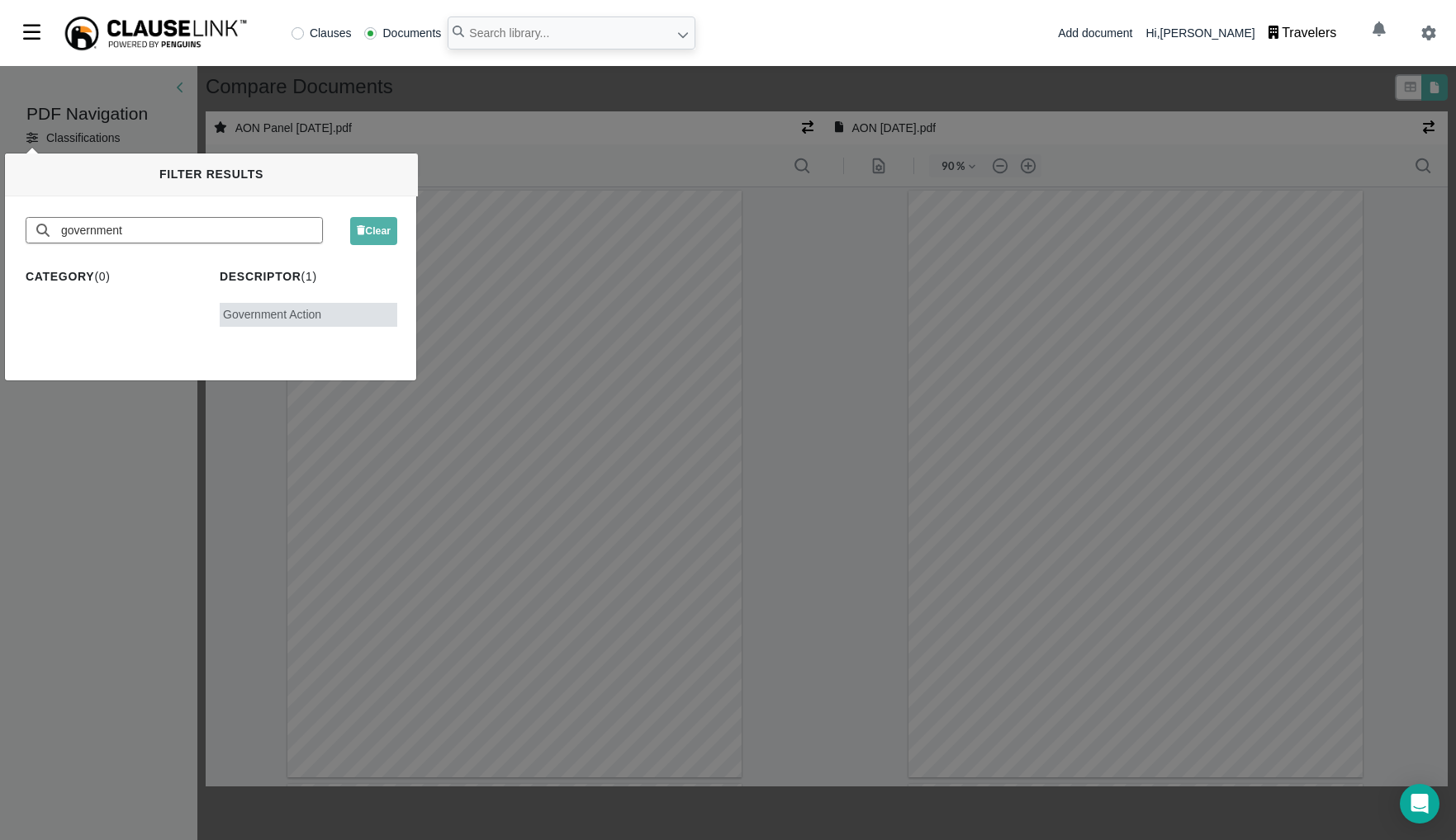
click at [505, 105] on div "PDF Navigation Classifications Classifications Exclusions Government Action Com…" at bounding box center [728, 452] width 1456 height 774
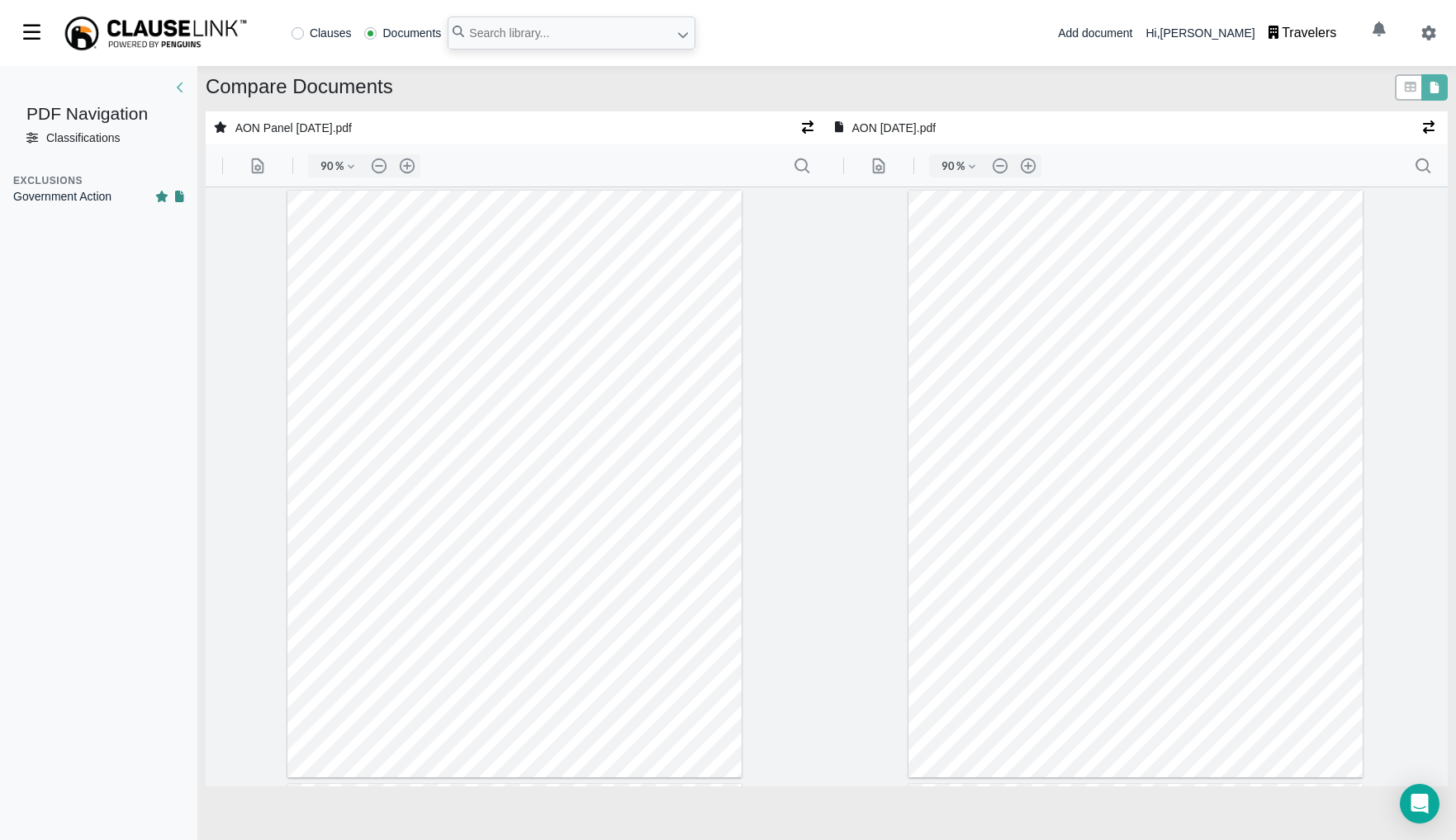
click at [103, 206] on div "Exclusions Government Action" at bounding box center [99, 190] width 197 height 45
type input "32"
type input "20"
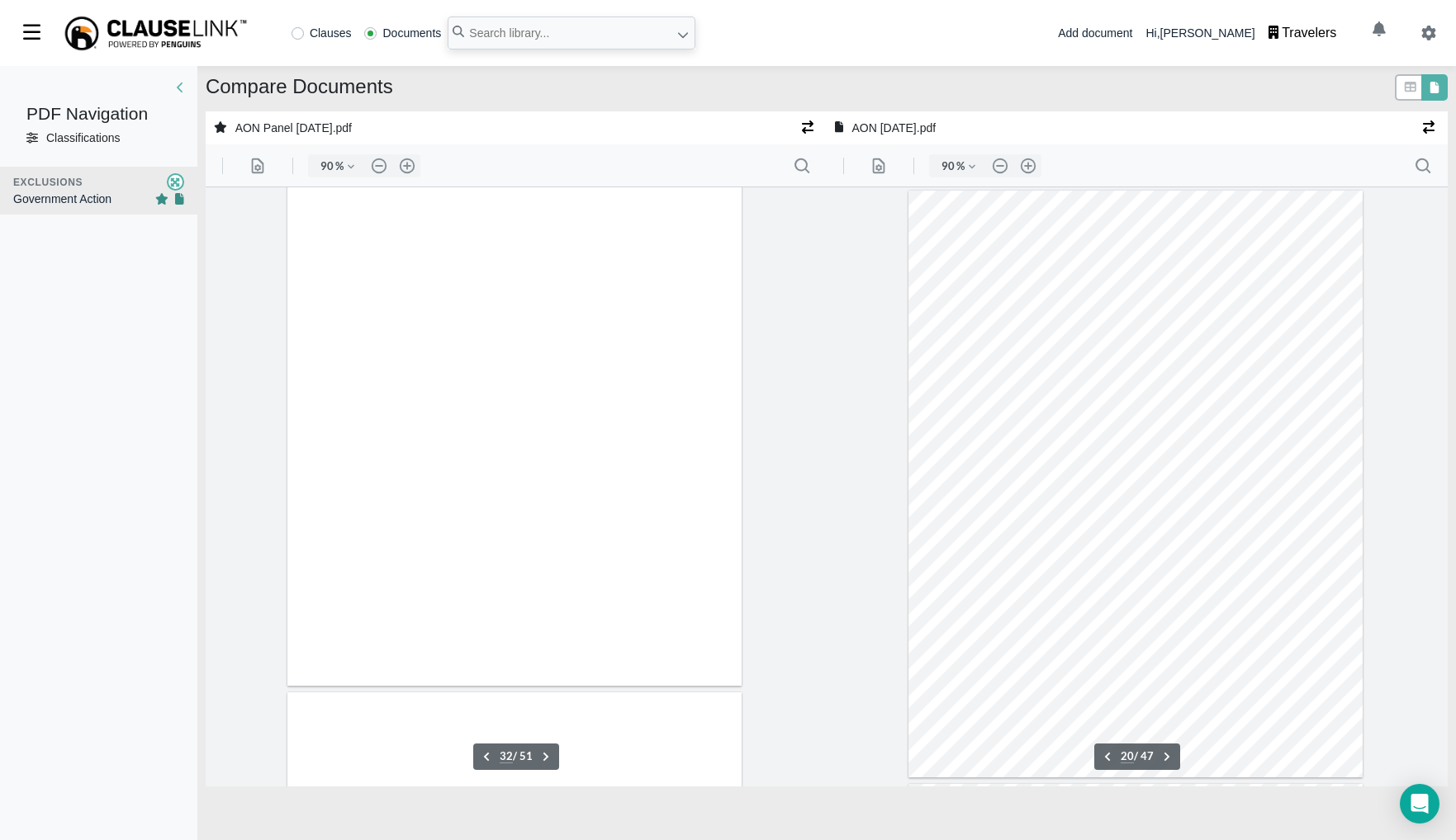
scroll to position [11445, 0]
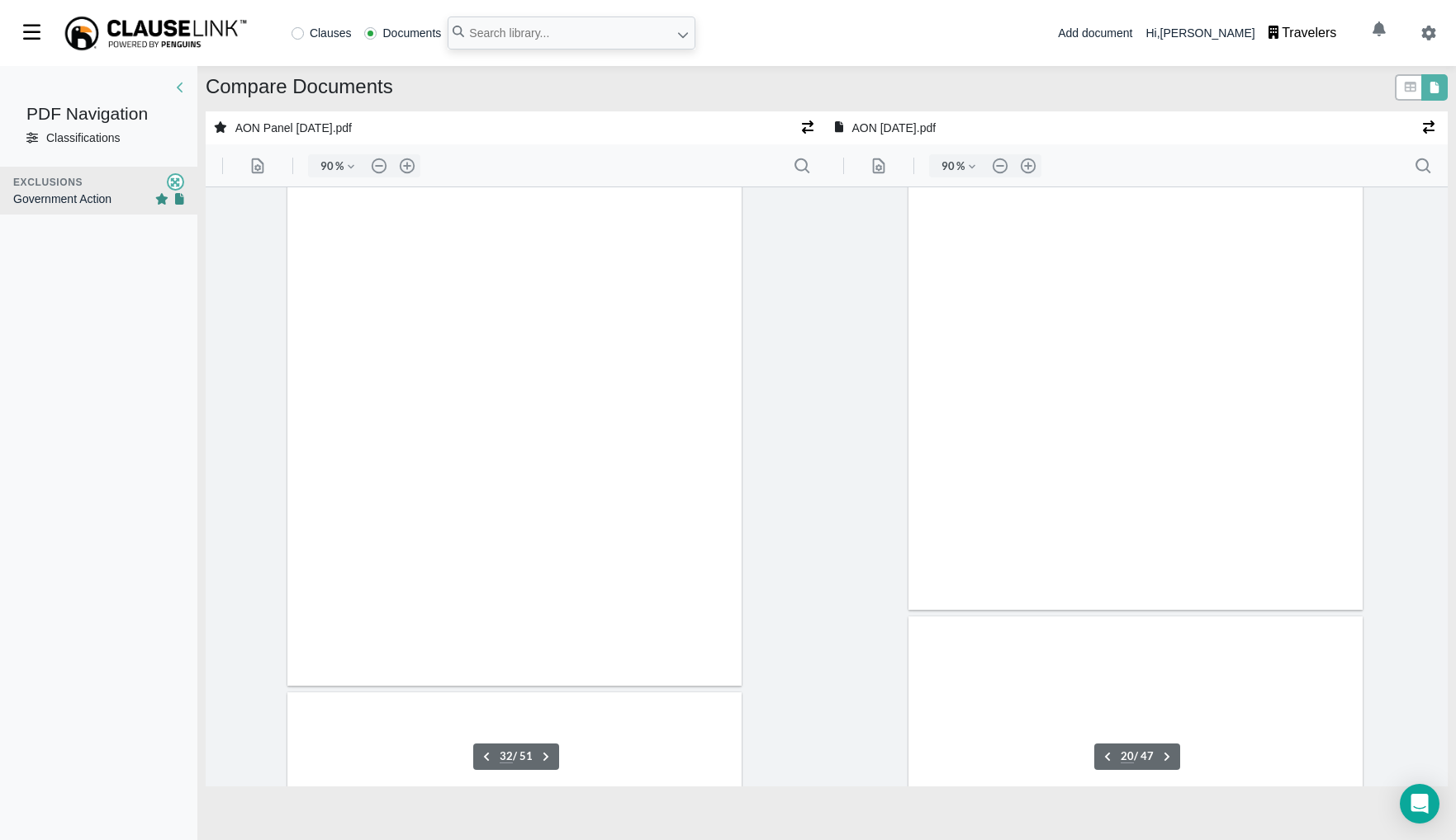
click at [87, 197] on div "Government Action" at bounding box center [62, 199] width 99 height 17
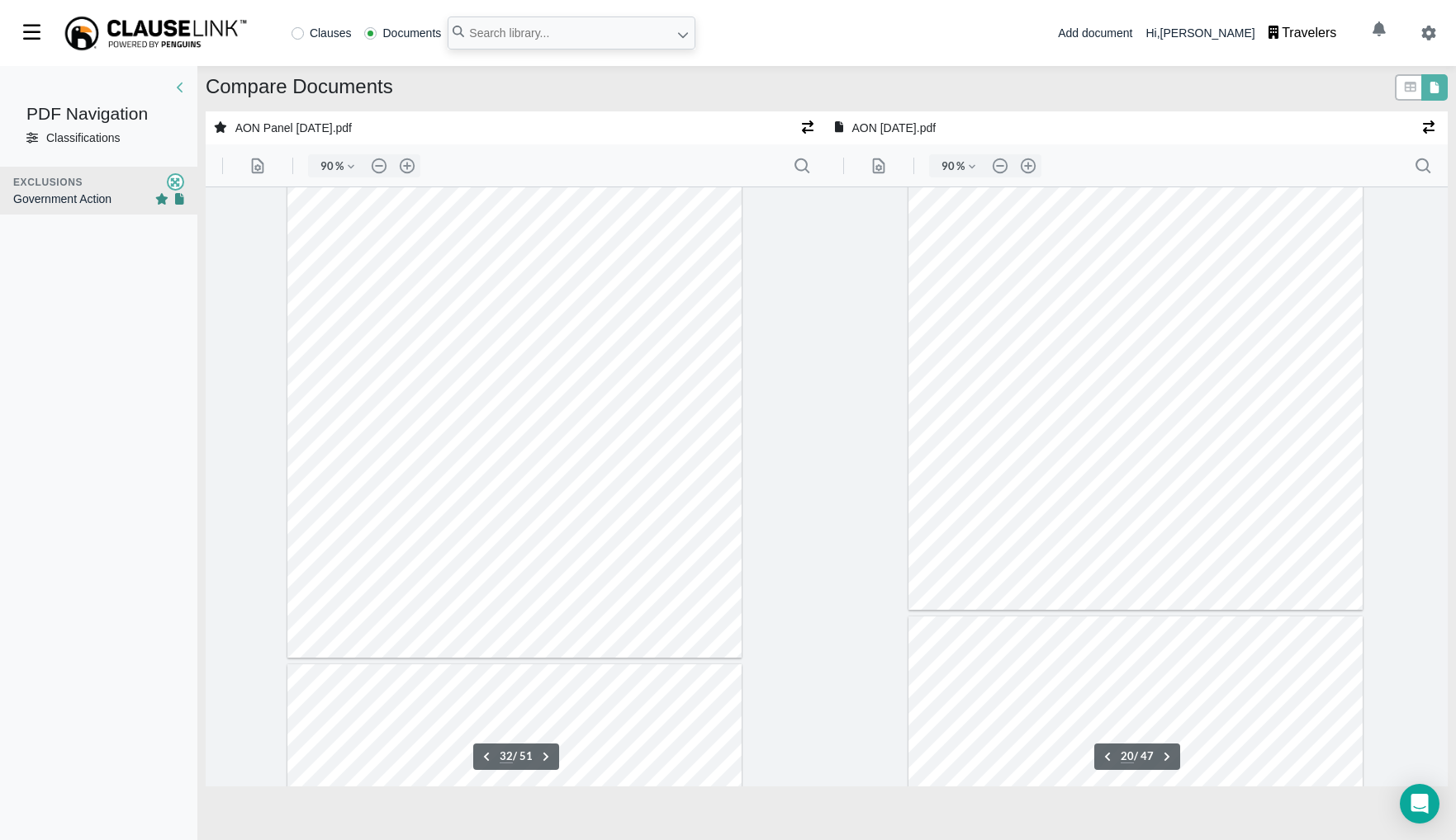
scroll to position [18519, 0]
type input "21"
type input "32"
type input "20"
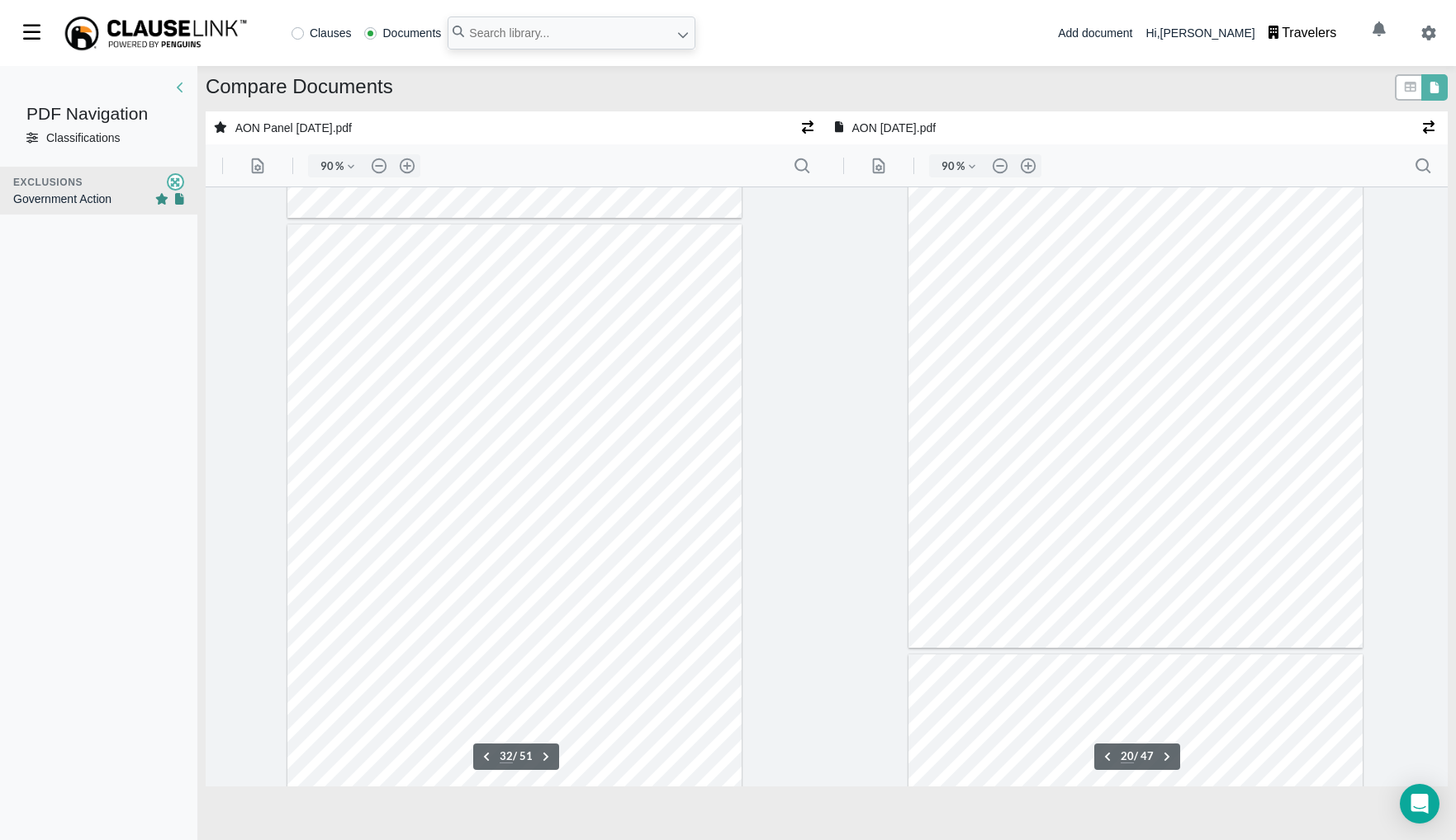
scroll to position [11445, 0]
click at [1421, 170] on button ".cls-1{fill:#abb0c4;} icon - header - search" at bounding box center [1421, 166] width 26 height 26
type input "69"
type input "21"
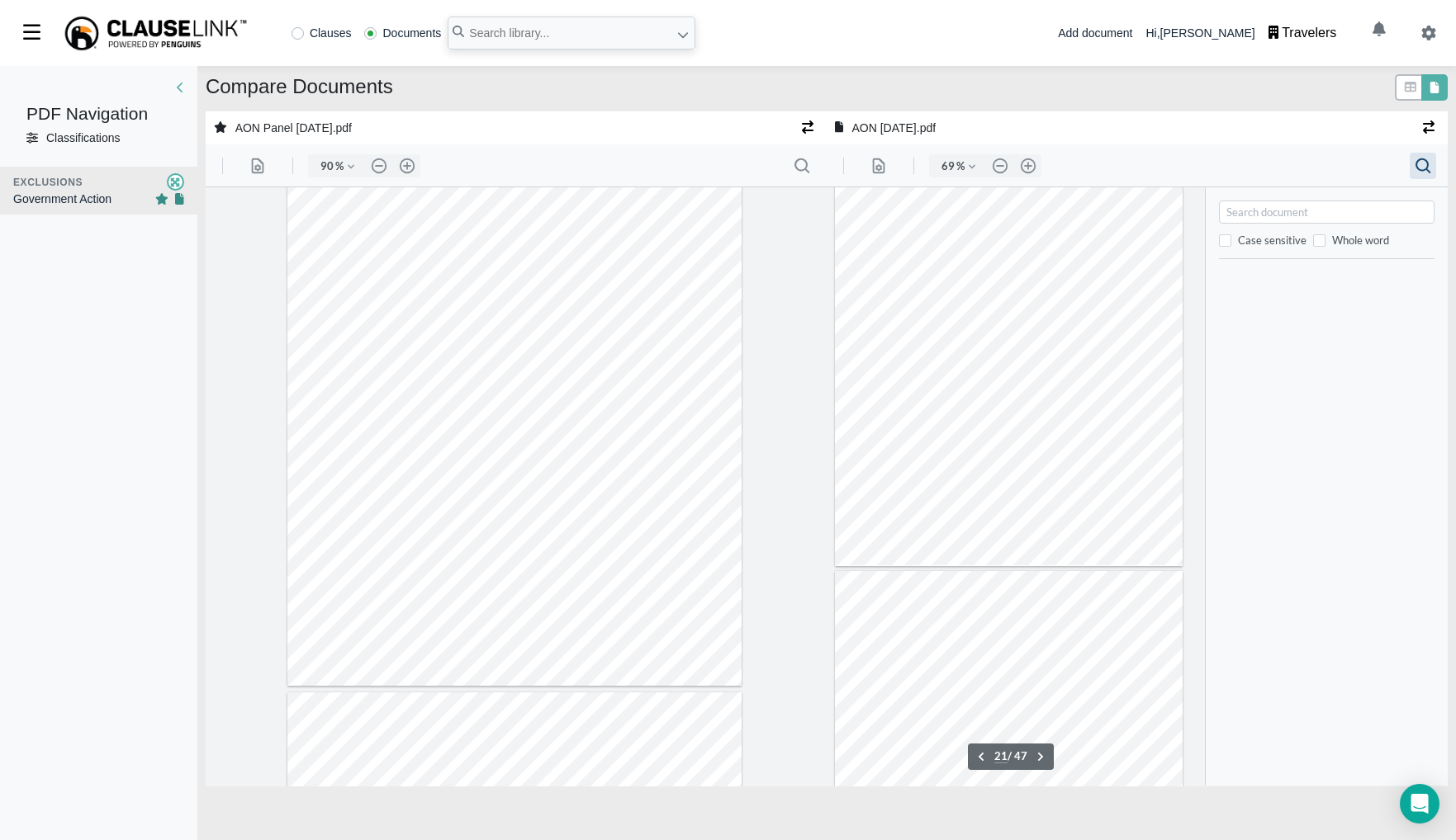
scroll to position [8808, 0]
type input "marine cy"
type input "3"
type input "marine cyber"
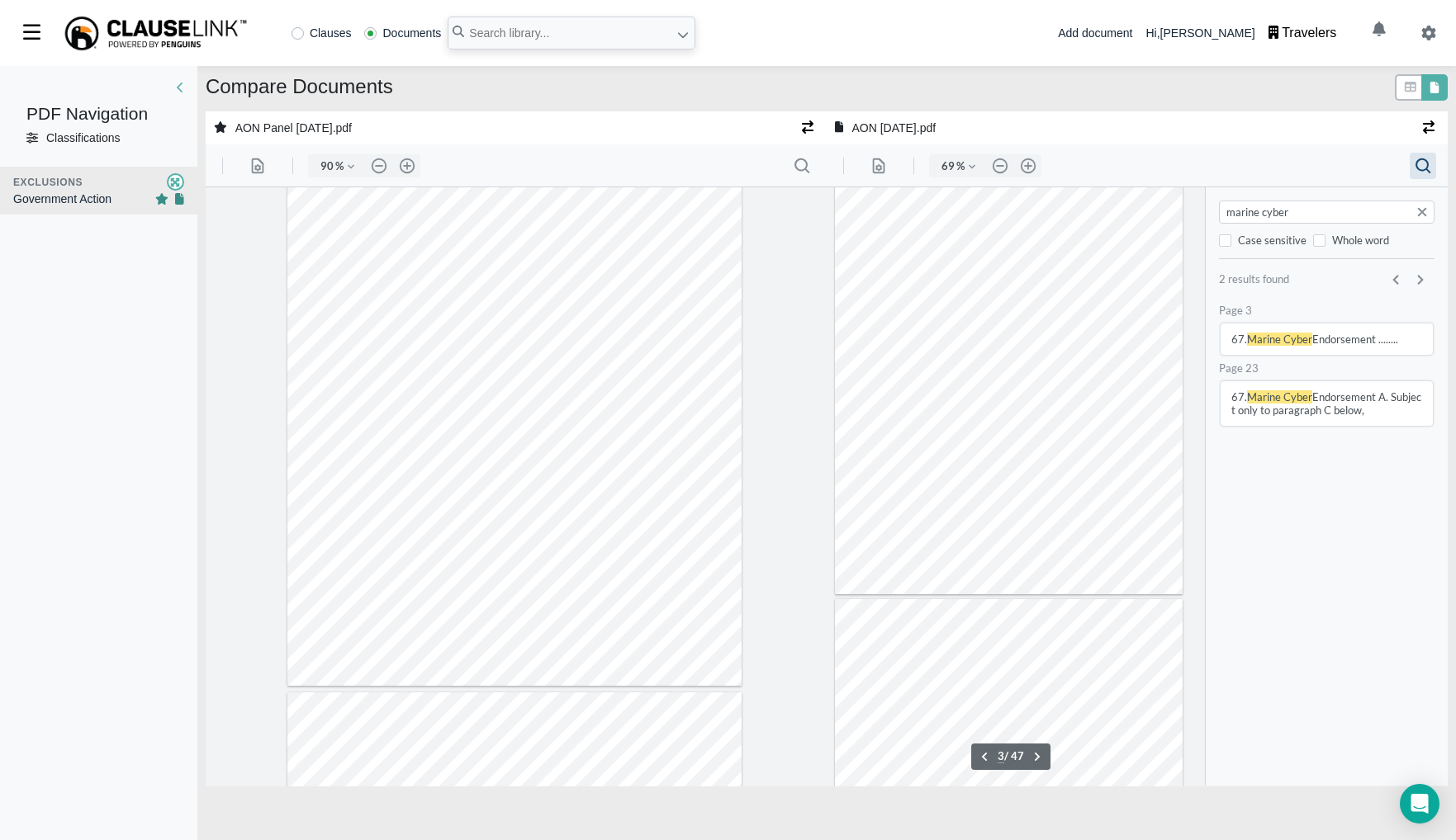
click at [1323, 374] on div "Page 23 67. Marine Cyber Endorsement A. Subject only to paragraph C below," at bounding box center [1326, 397] width 216 height 71
click at [1323, 341] on button "67. Marine Cyber Endorsement ........" at bounding box center [1326, 339] width 212 height 31
click at [1337, 407] on button "67. Marine Cyber Endorsement A. Subject only to paragraph C below," at bounding box center [1326, 403] width 212 height 44
type input "23"
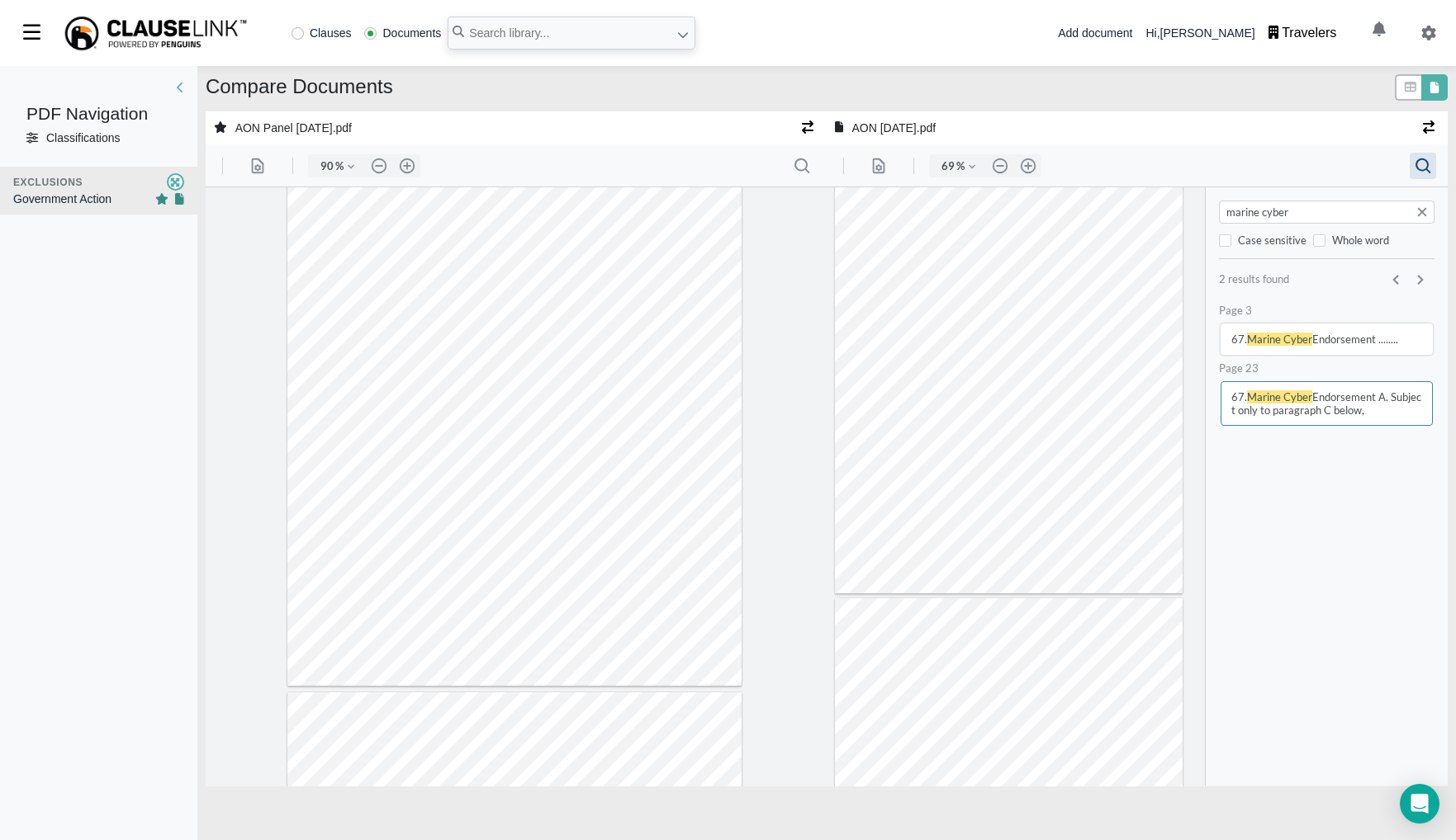
click at [1315, 207] on input "marine cyber" at bounding box center [1326, 212] width 207 height 17
type input "FOB"
type input "3"
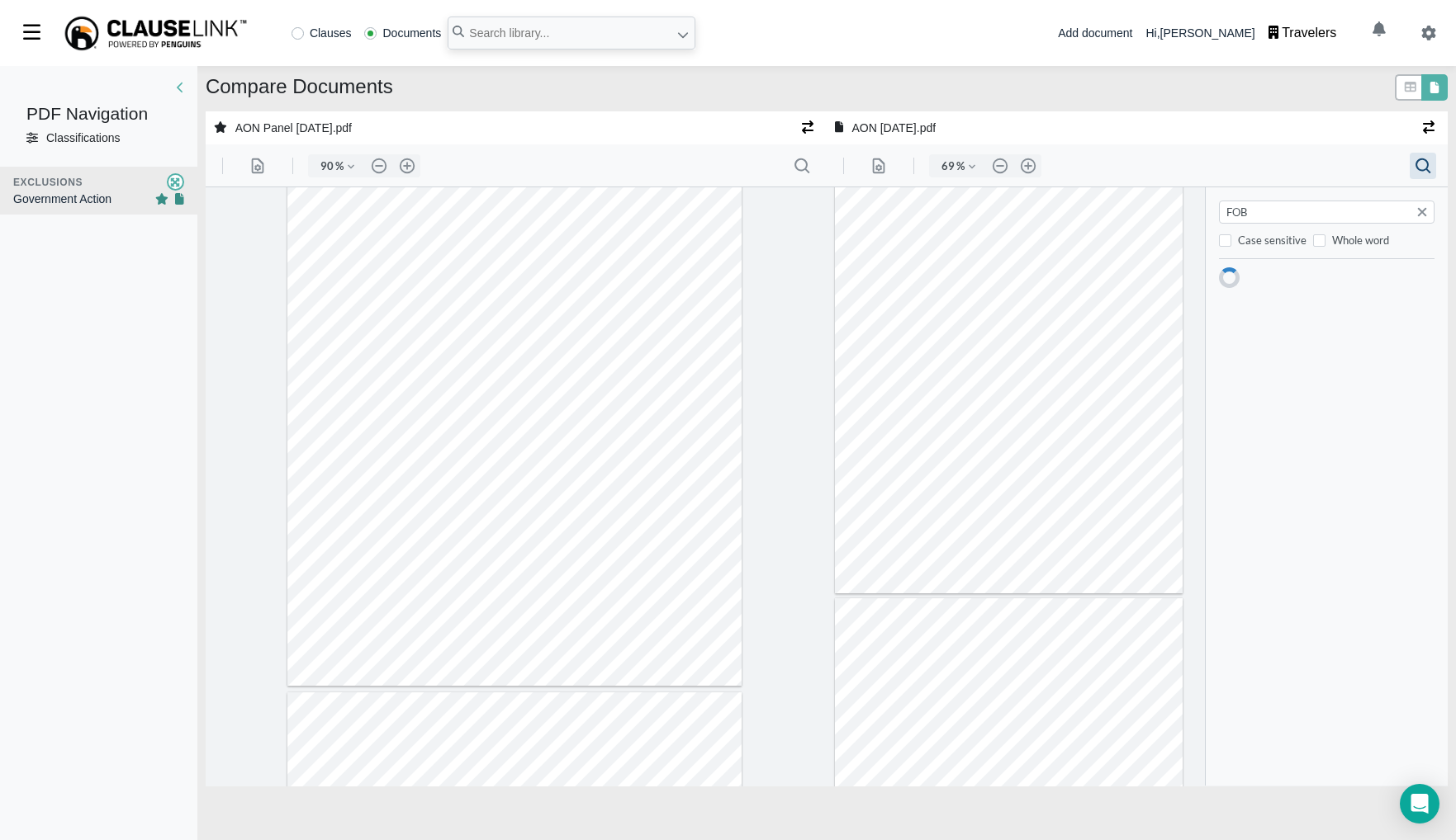
scroll to position [974, 0]
type input "FOB"
click at [1307, 343] on button "69. FOB /FAS ........" at bounding box center [1326, 339] width 212 height 31
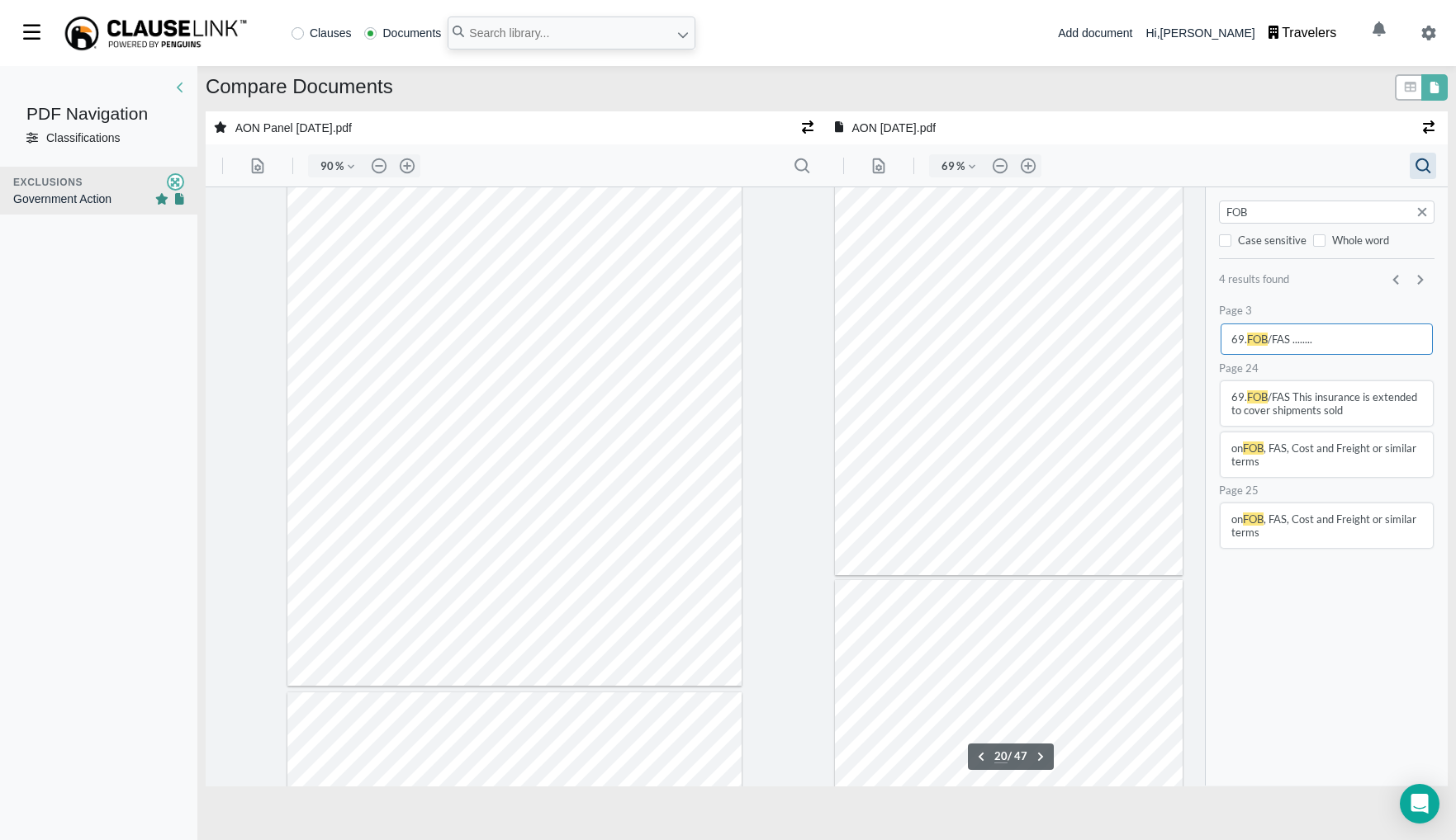
scroll to position [8701, 0]
click at [1272, 389] on button "69. FOB /FAS This insurance is extended to cover shipments sold" at bounding box center [1326, 403] width 212 height 44
type input "25"
drag, startPoint x: 797, startPoint y: 170, endPoint x: 759, endPoint y: 164, distance: 38.5
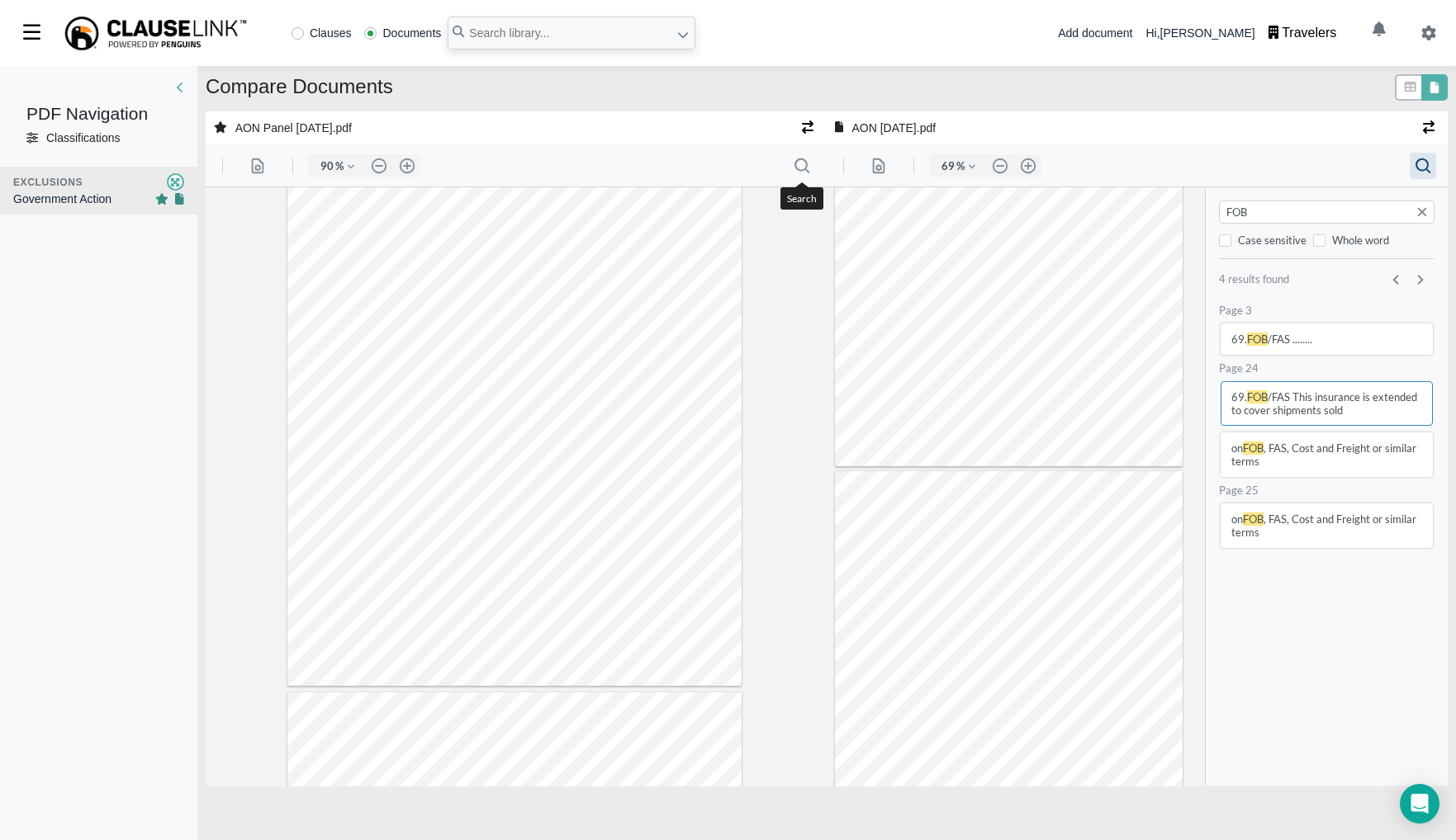
click at [797, 170] on button ".cls-1{fill:#abb0c4;} icon - header - search" at bounding box center [801, 166] width 26 height 26
type input "69"
type input "loss of market"
type input "4"
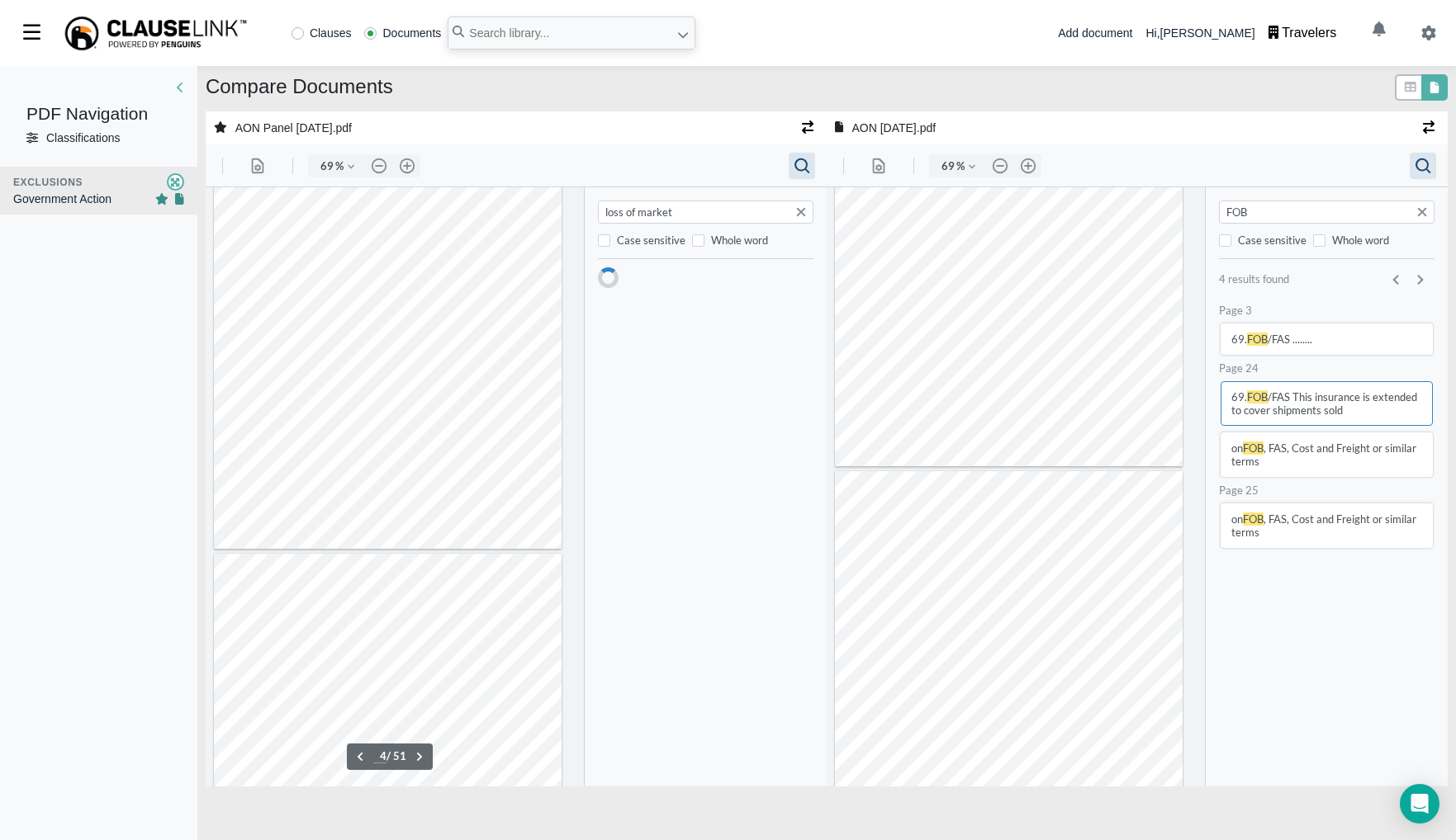
scroll to position [1443, 0]
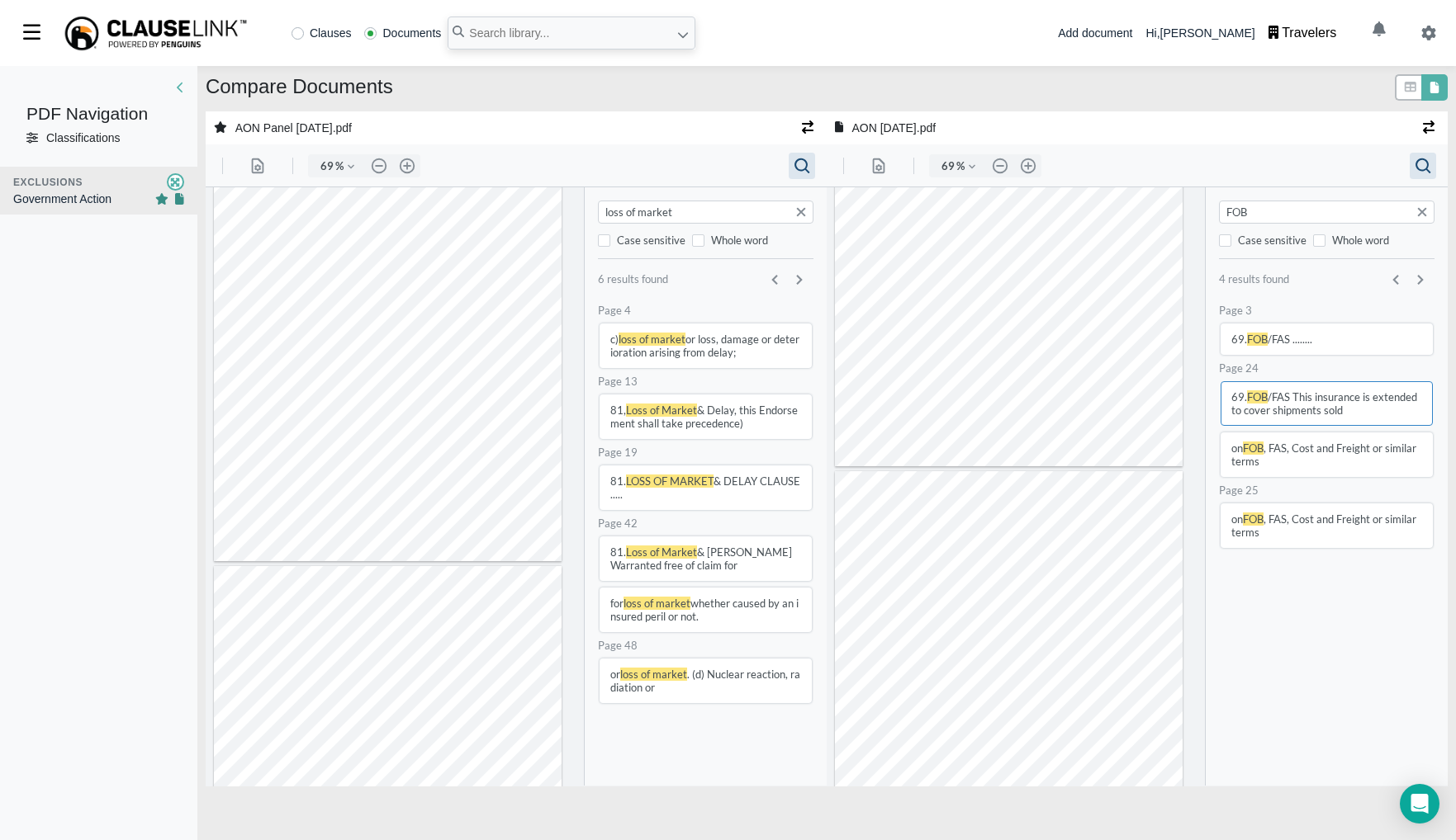
type input "loss of market"
click at [1311, 220] on input "FOB" at bounding box center [1326, 212] width 207 height 17
click at [1311, 221] on div "FOB" at bounding box center [1326, 212] width 216 height 23
click at [1346, 214] on input "FOB" at bounding box center [1326, 212] width 207 height 17
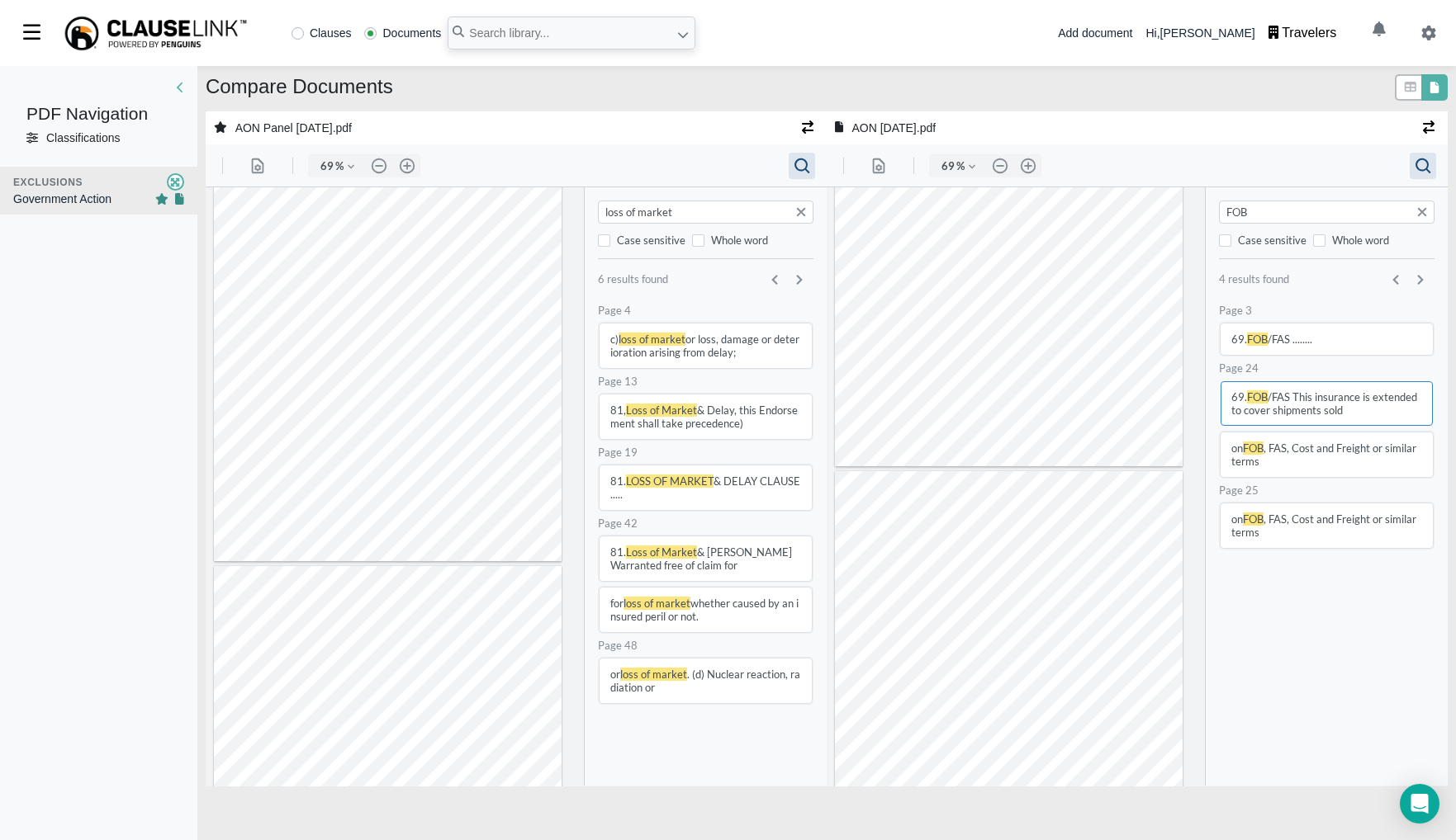
click at [1346, 214] on input "FOB" at bounding box center [1326, 212] width 207 height 17
type input "unpaid vendors"
type input "3"
type input "32"
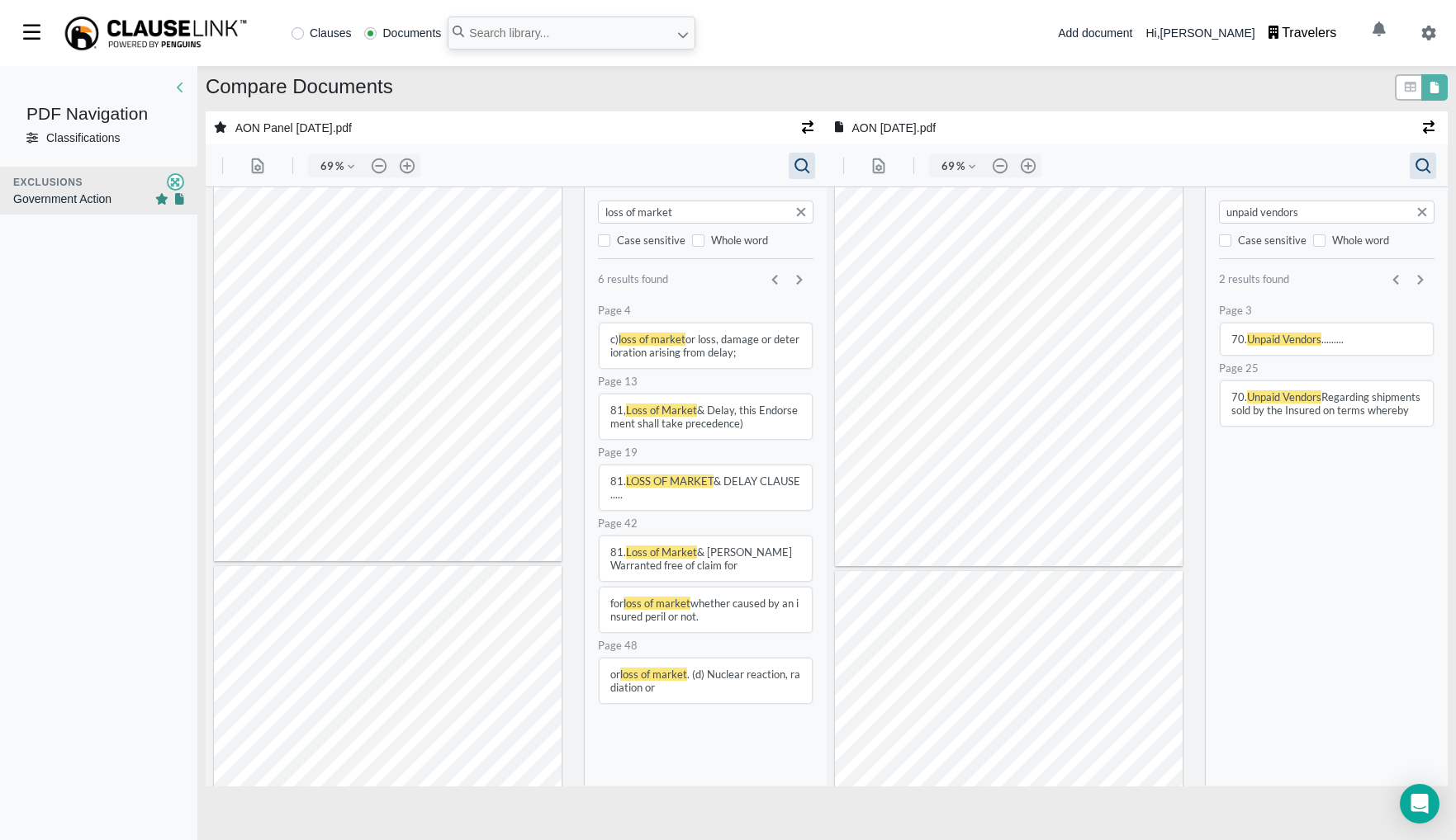
type input "20"
click at [756, 217] on input "loss of market" at bounding box center [706, 212] width 207 height 17
click at [755, 217] on input "loss of market" at bounding box center [706, 212] width 207 height 17
click at [753, 217] on input "loss of market" at bounding box center [706, 212] width 207 height 17
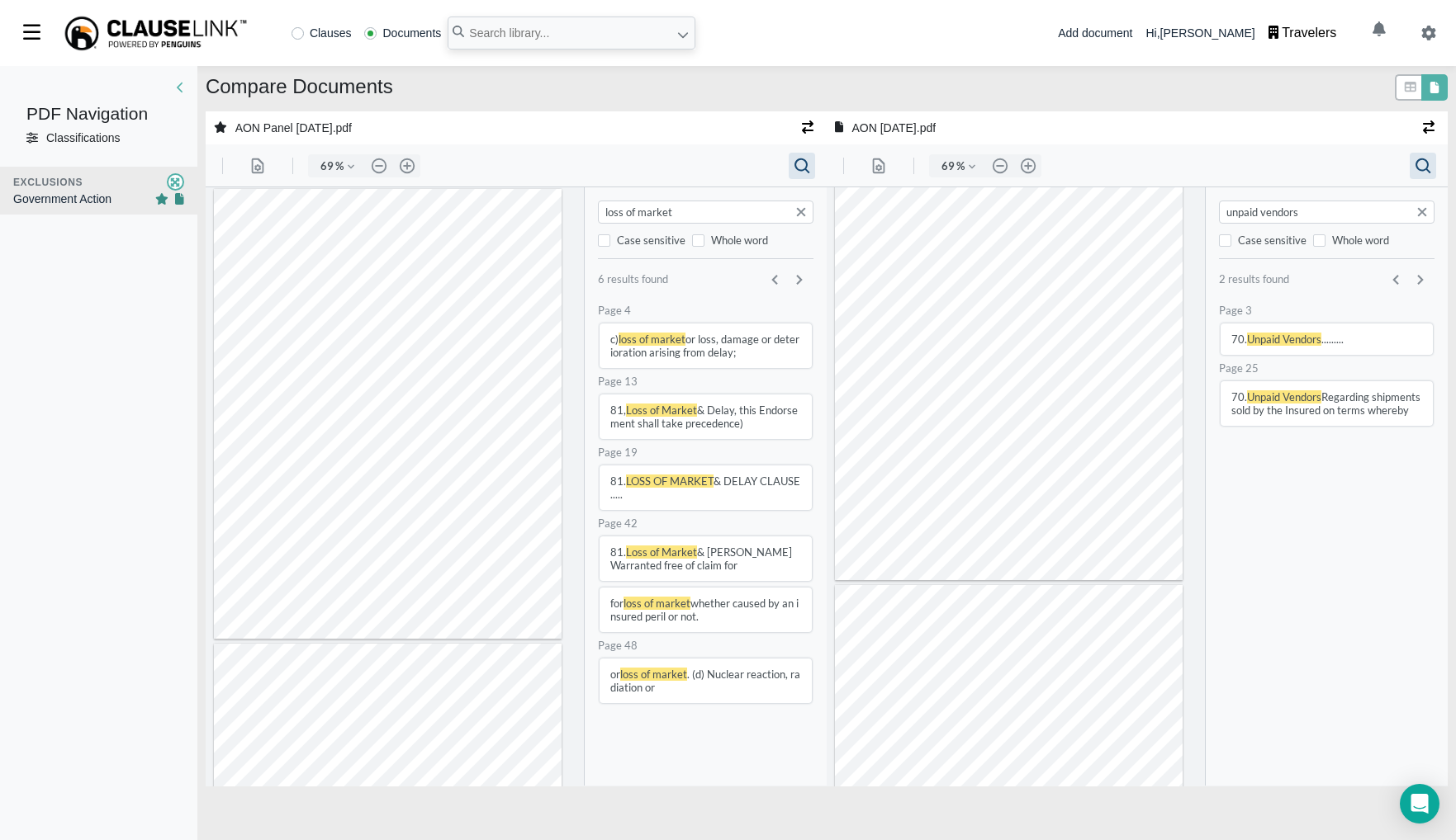
type input "loss of"
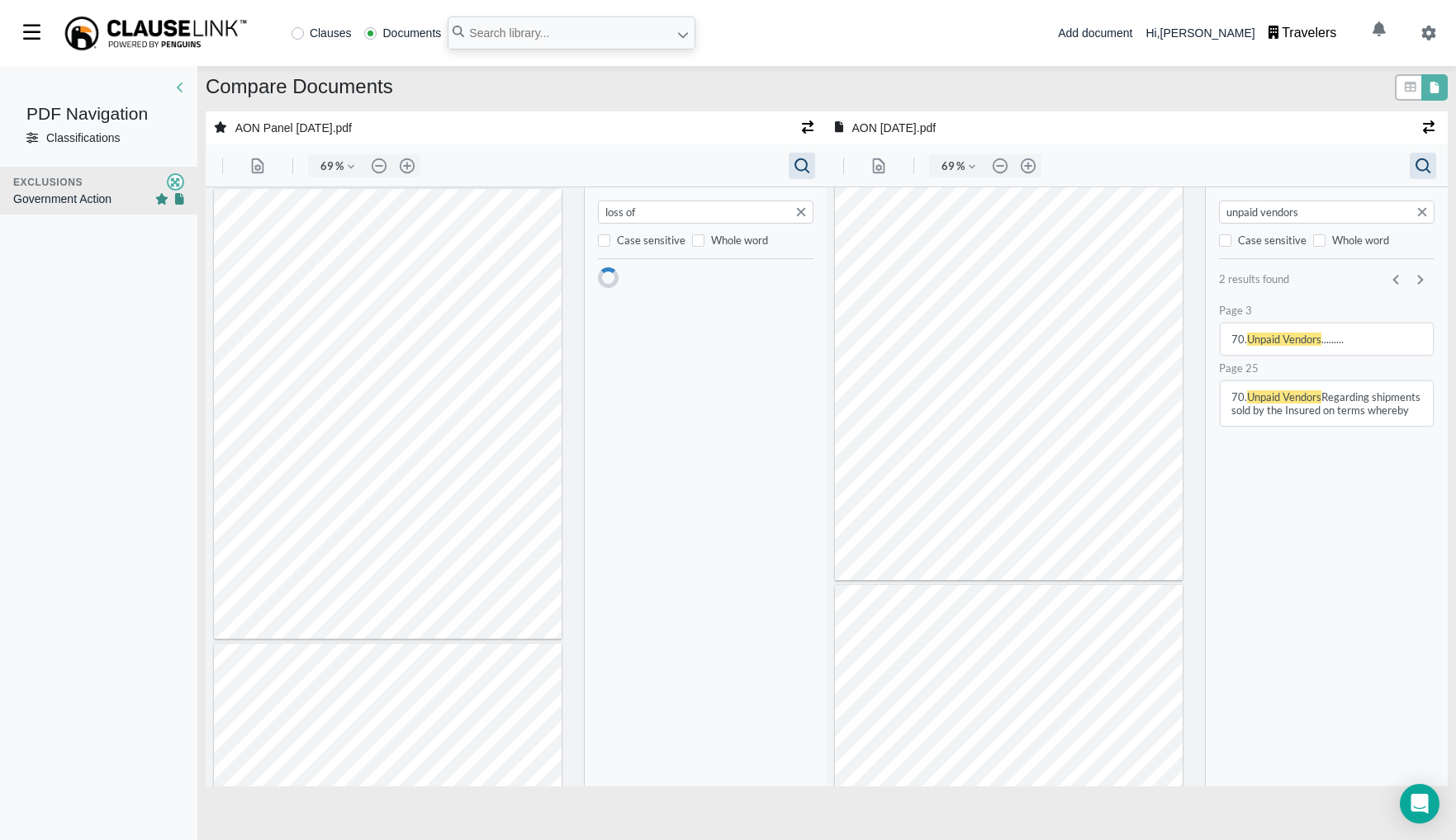
type input "4"
type input "south american"
click at [749, 353] on button "Day South American Clause and any other clauses relating to duration of" at bounding box center [705, 345] width 212 height 44
type input "32"
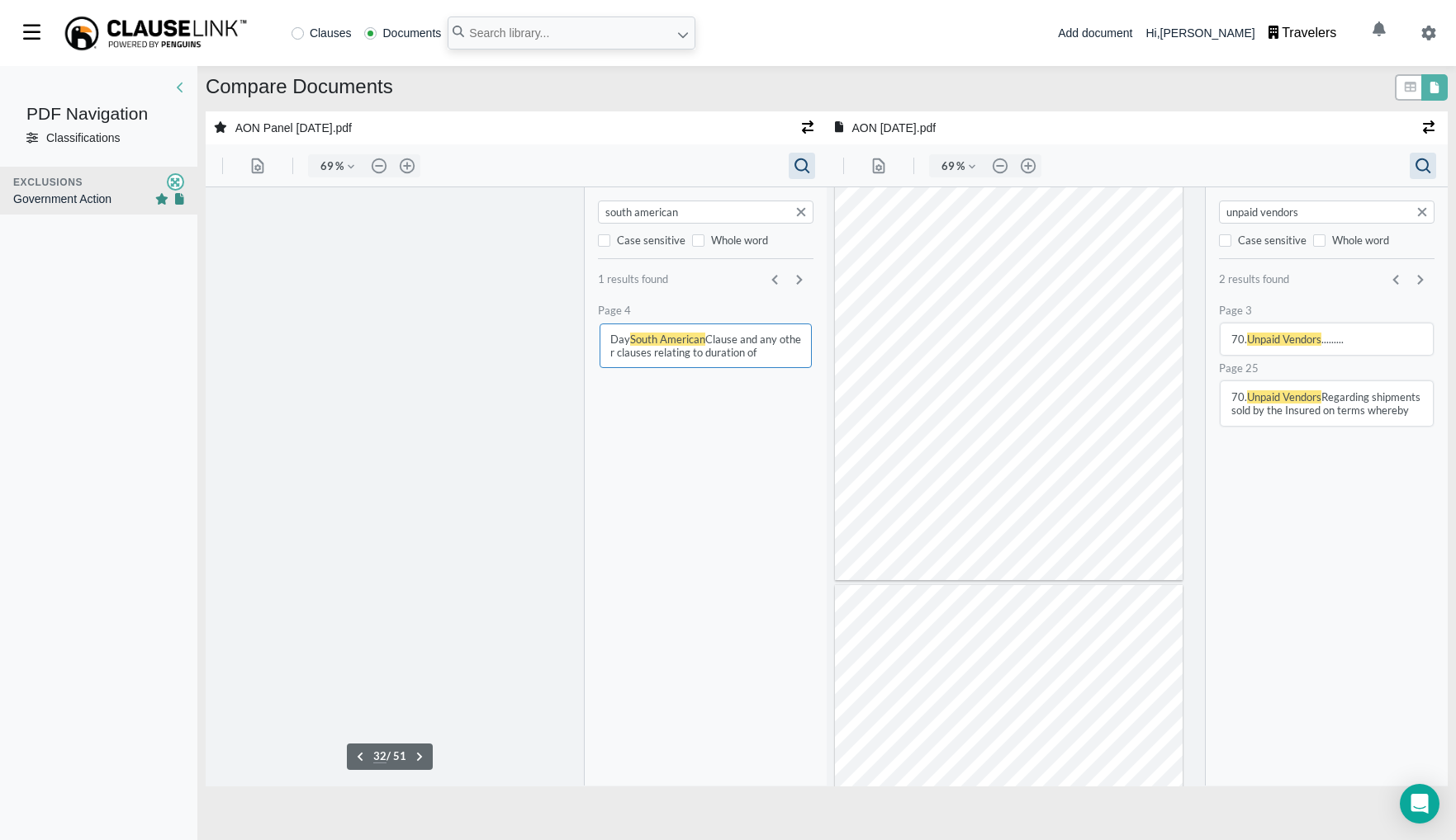
scroll to position [14101, 0]
click at [1300, 204] on input "unpaid vendors" at bounding box center [1326, 212] width 207 height 17
type input "duration"
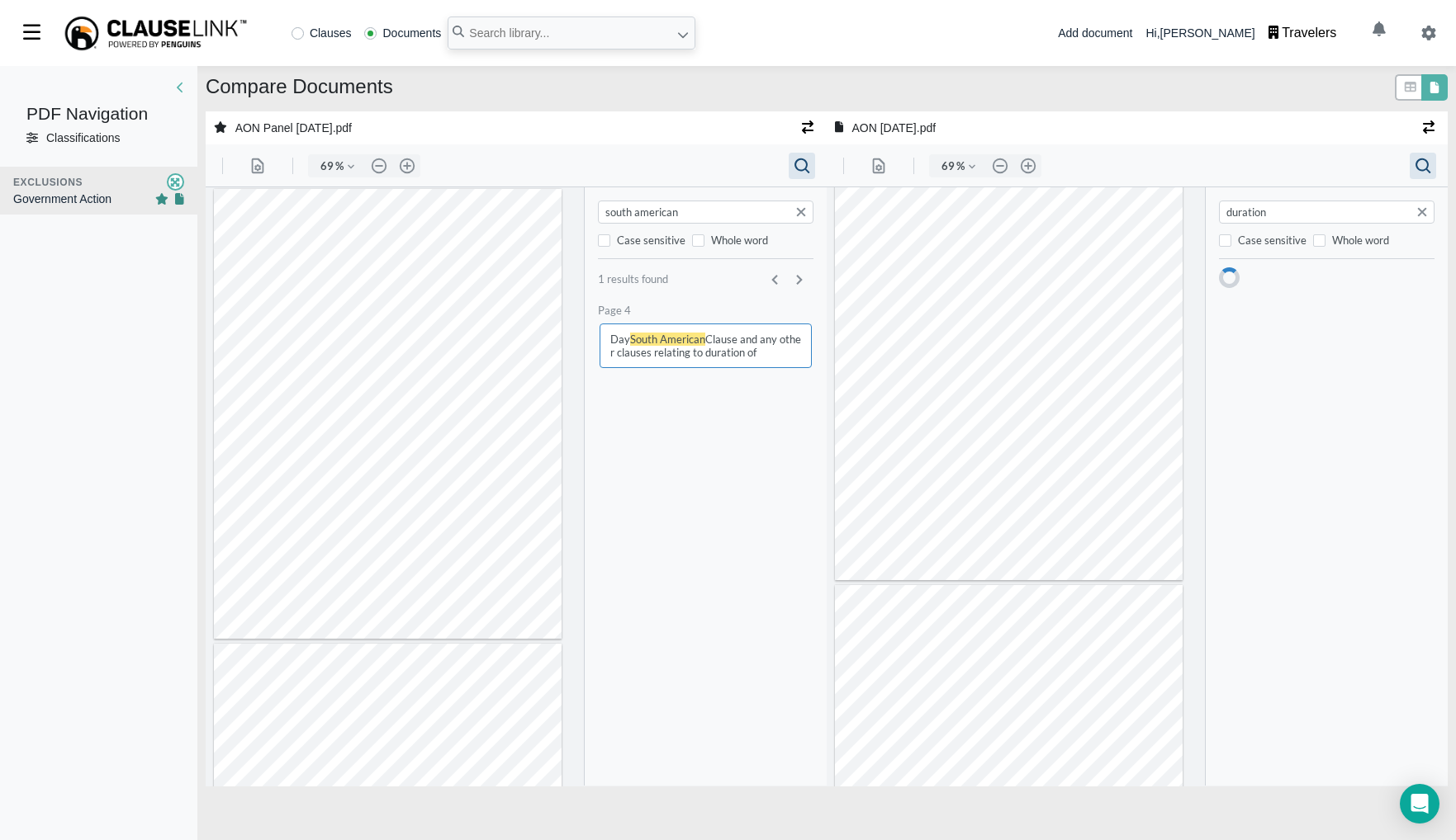
type input "4"
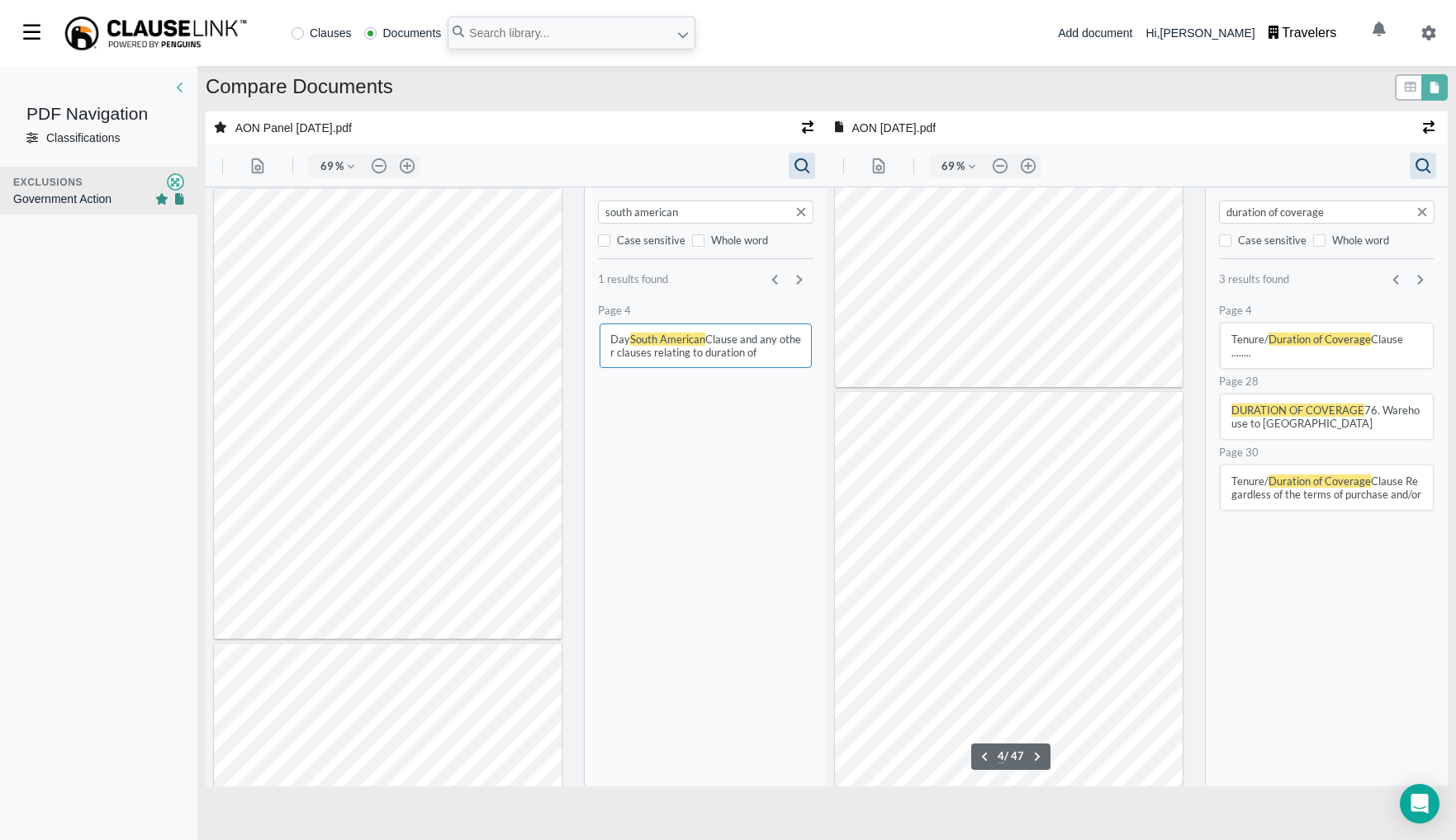
type input "duration of coverage"
click at [1310, 353] on button "Tenure/ Duration of Coverage Clause ........" at bounding box center [1326, 345] width 212 height 44
click at [1360, 420] on button "DURATION OF COVERAGE 76. Warehouse to [GEOGRAPHIC_DATA]" at bounding box center [1326, 416] width 212 height 44
click at [1283, 494] on button "Tenure/ Duration of Coverage Clause Regardless of the terms of purchase and/or" at bounding box center [1326, 487] width 212 height 44
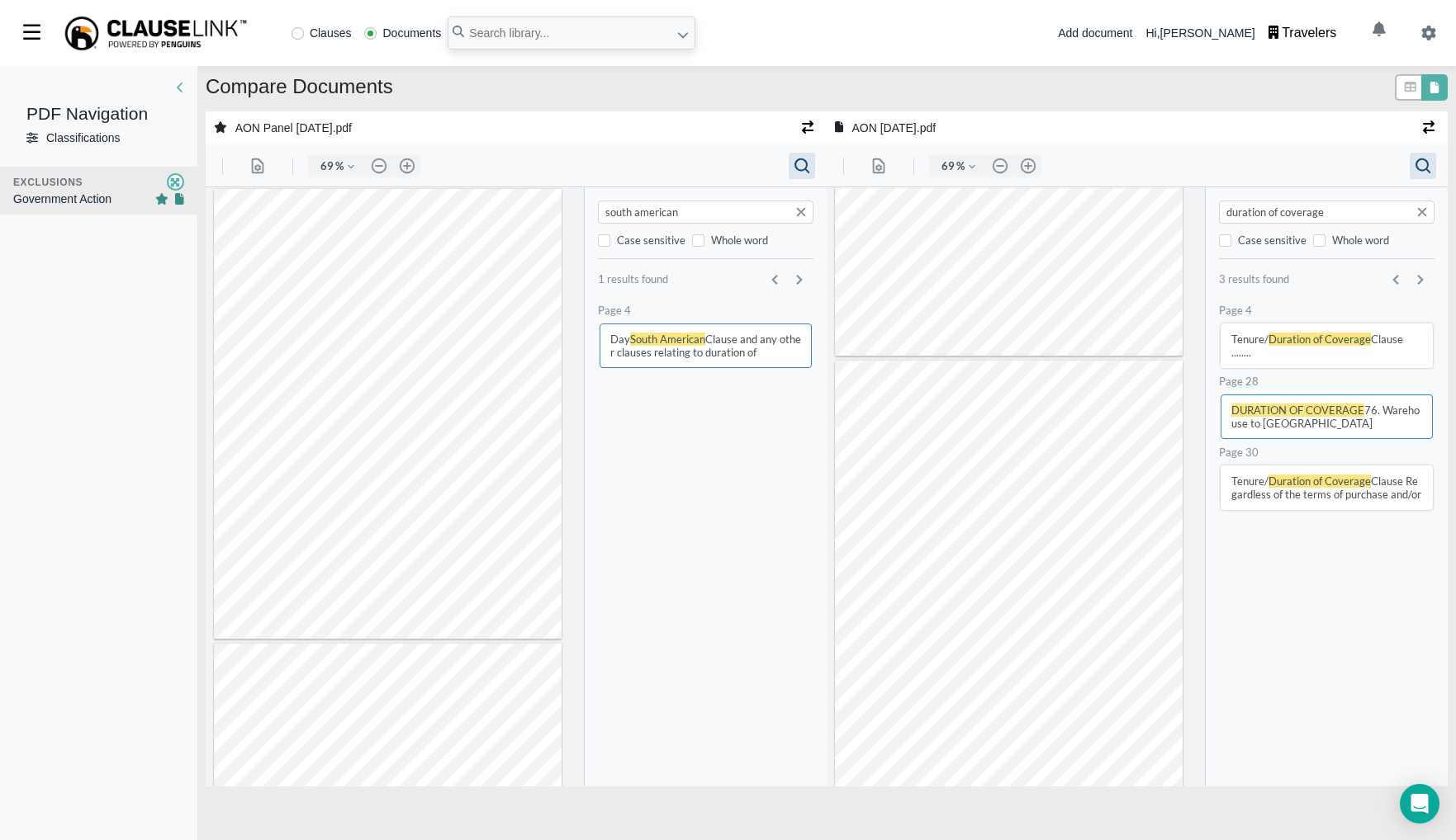
type input "30"
click at [703, 206] on input "south american" at bounding box center [706, 212] width 207 height 17
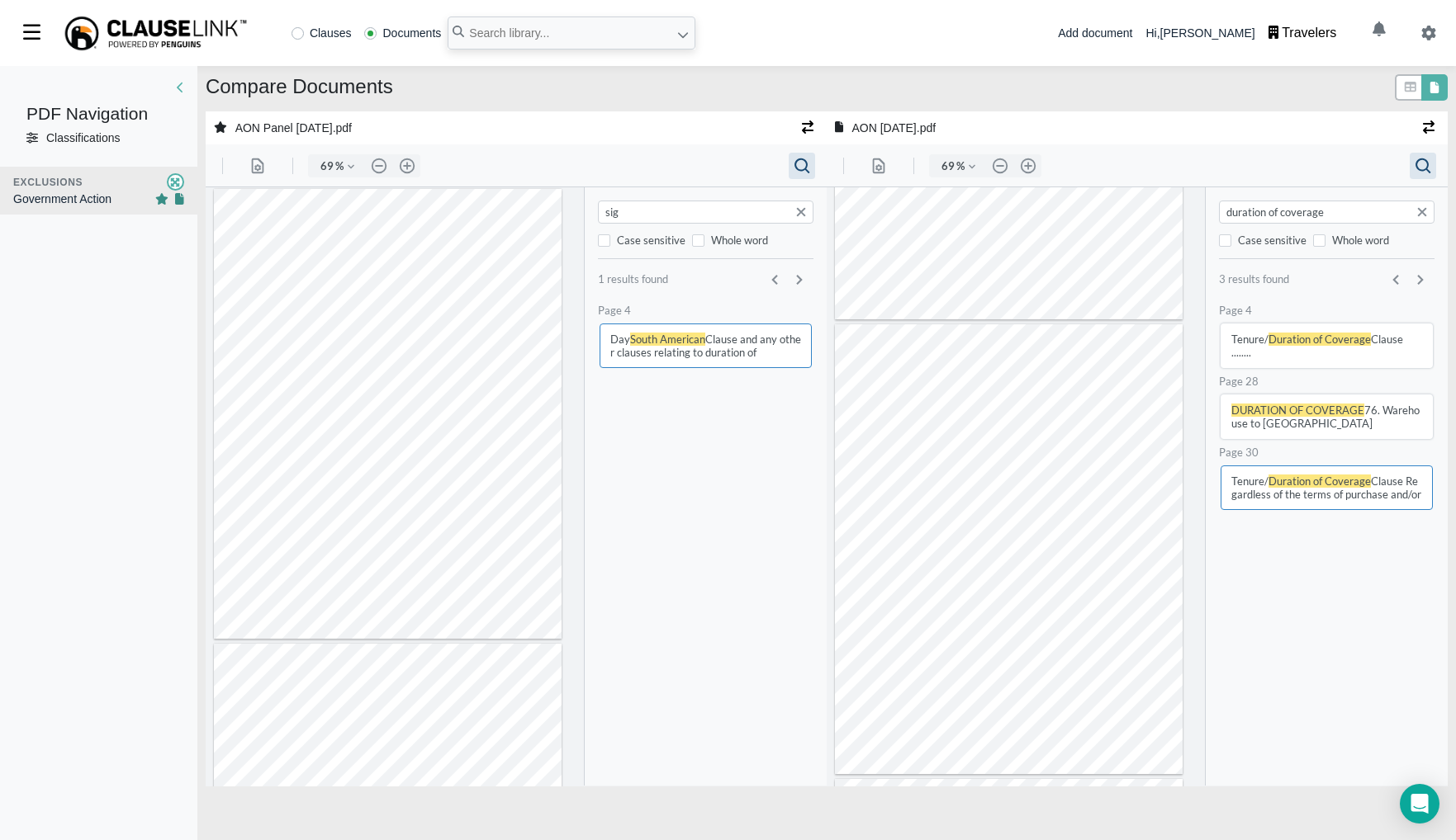
type input "sigh"
type input "19"
type input "sight draft"
click at [1286, 208] on input "duration of coverage" at bounding box center [1326, 212] width 207 height 17
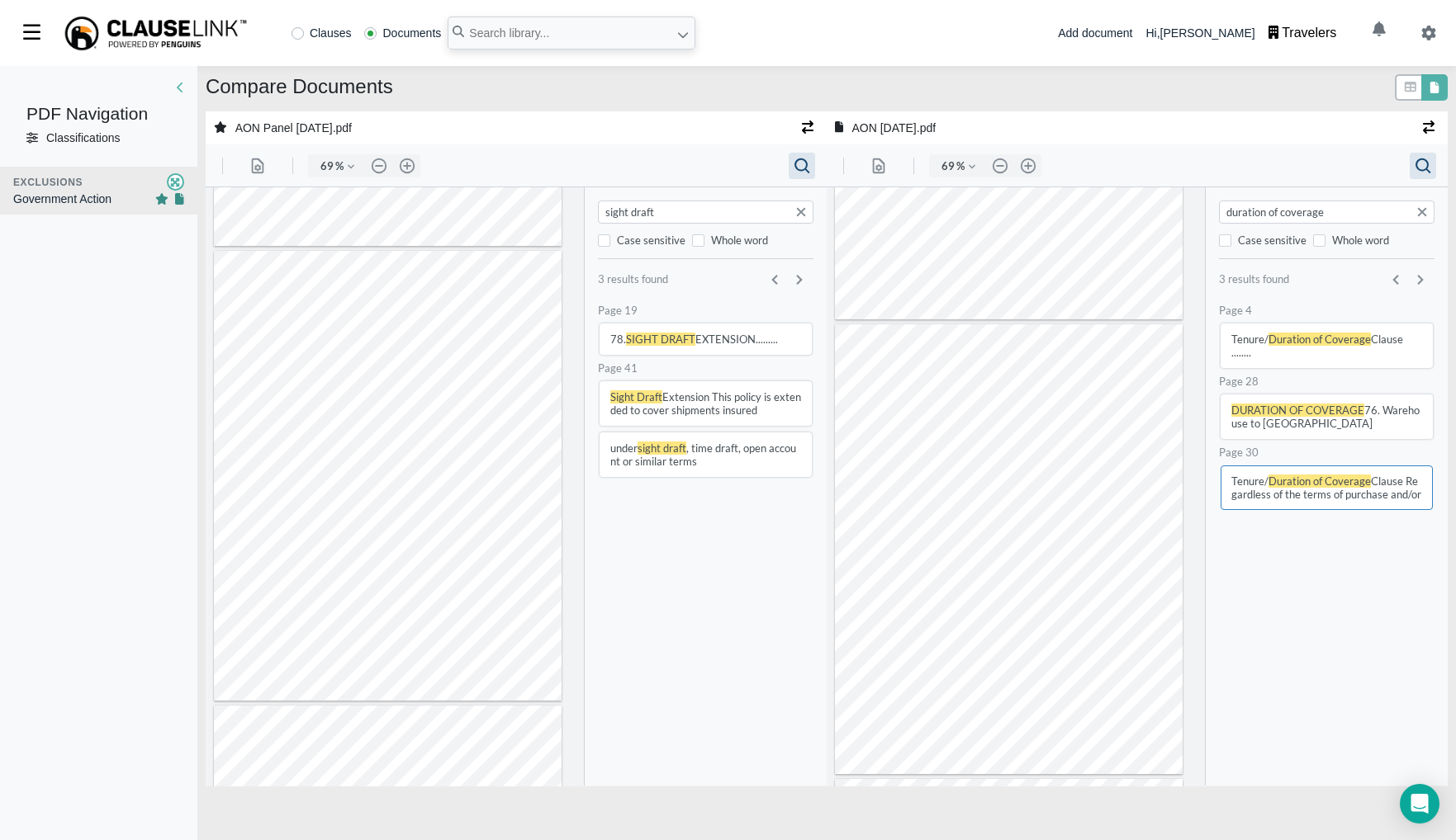
click at [1286, 208] on input "duration of coverage" at bounding box center [1326, 212] width 207 height 17
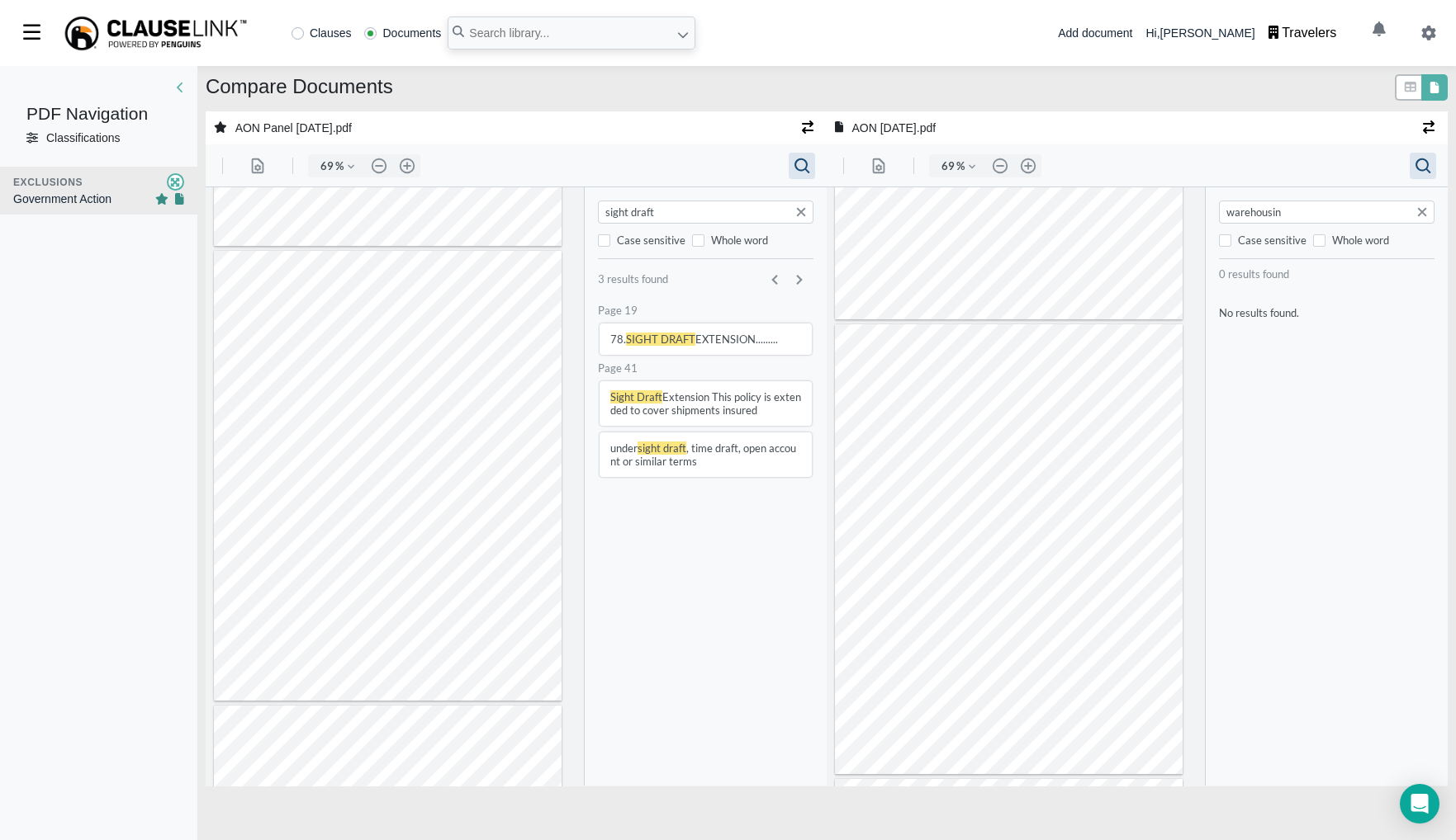
type input "warehousing"
type input "2"
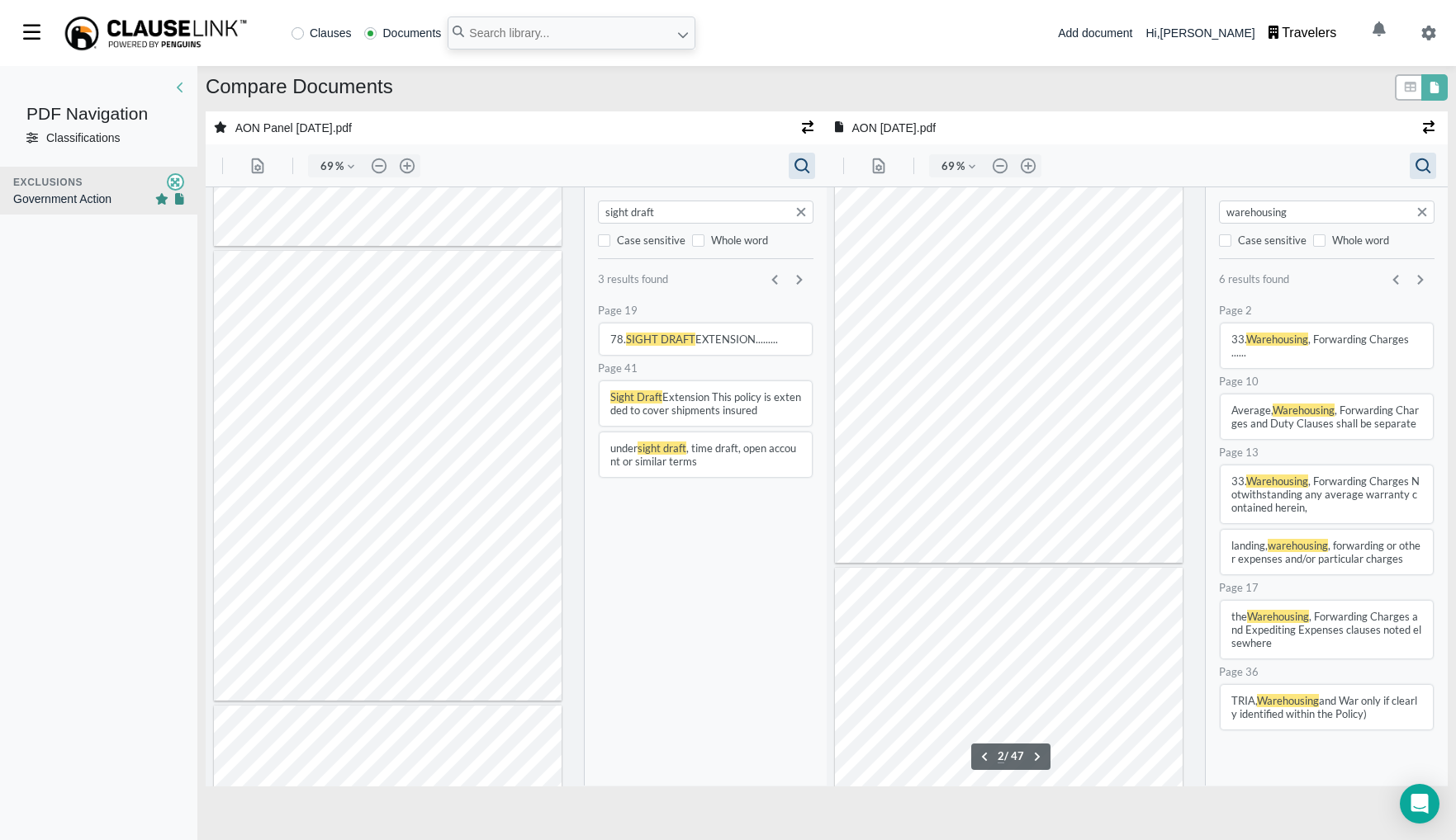
type input "warehousing"
type input "32"
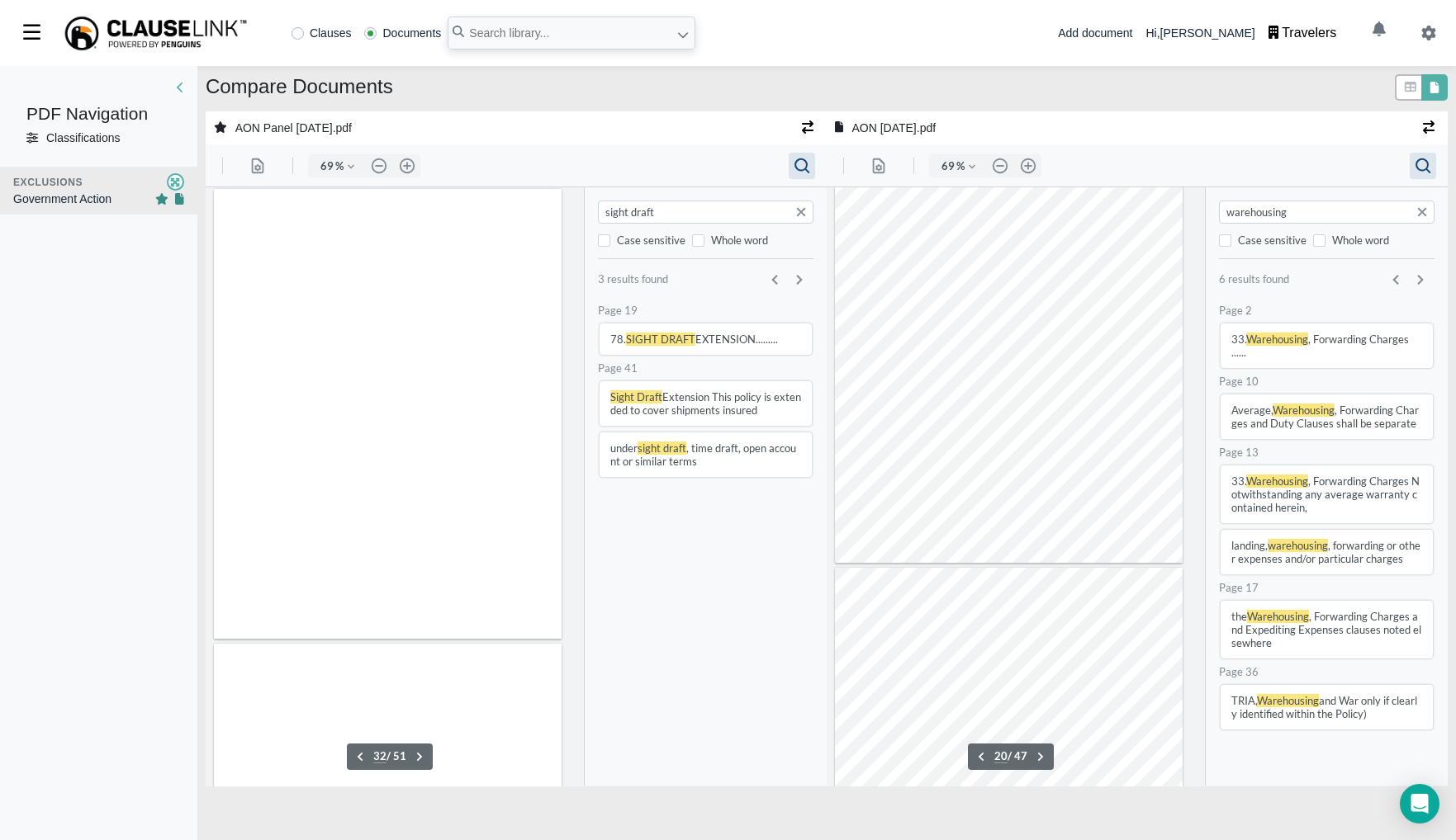
scroll to position [8701, 0]
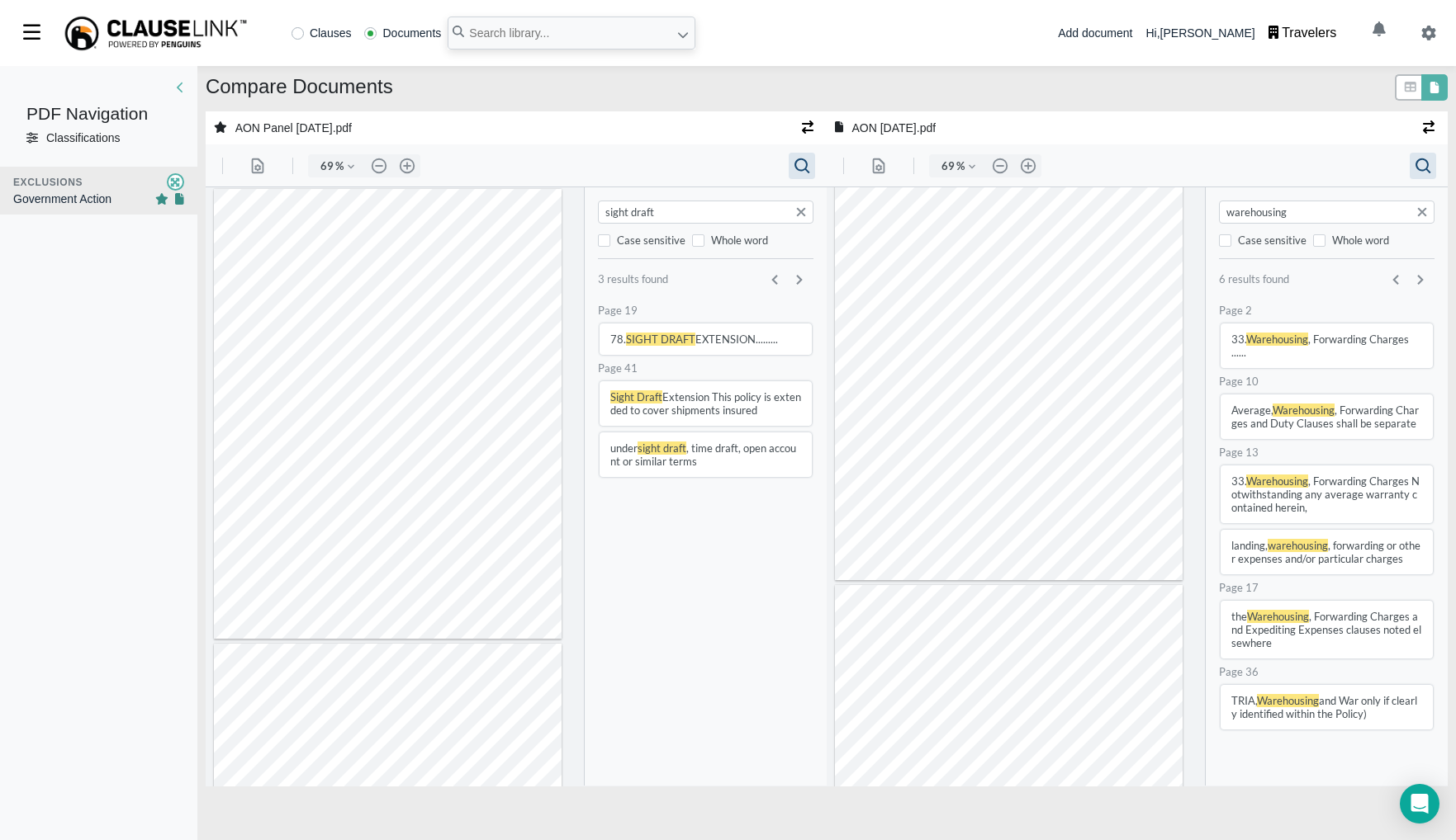
click at [1313, 351] on button "33. Warehousing , Forwarding Charges ......" at bounding box center [1326, 345] width 212 height 44
type input "2"
click at [707, 206] on input "sight draft" at bounding box center [706, 212] width 207 height 17
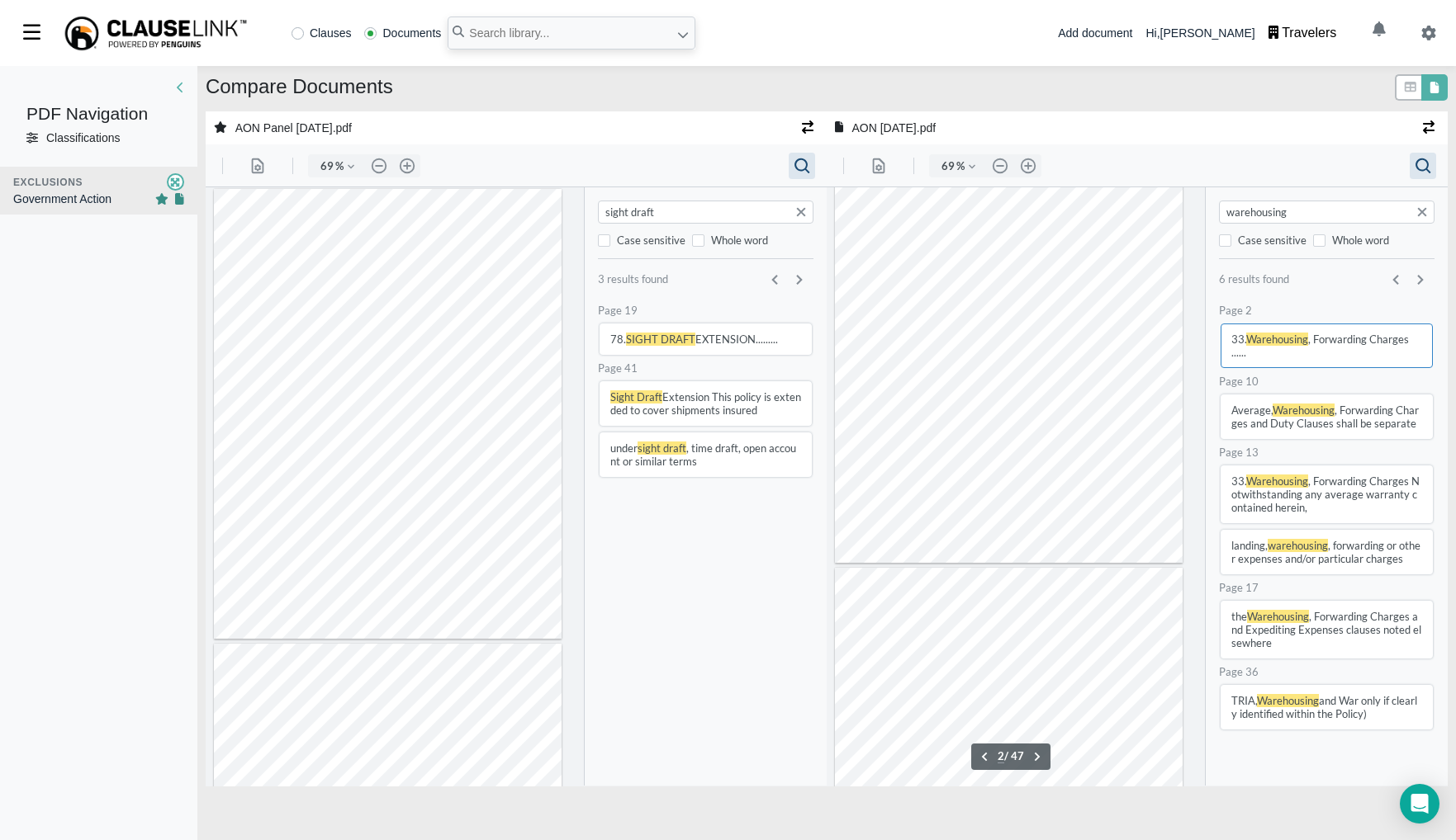
click at [708, 211] on input "sight draft" at bounding box center [706, 212] width 207 height 17
click at [675, 213] on input "sight draft" at bounding box center [706, 212] width 207 height 17
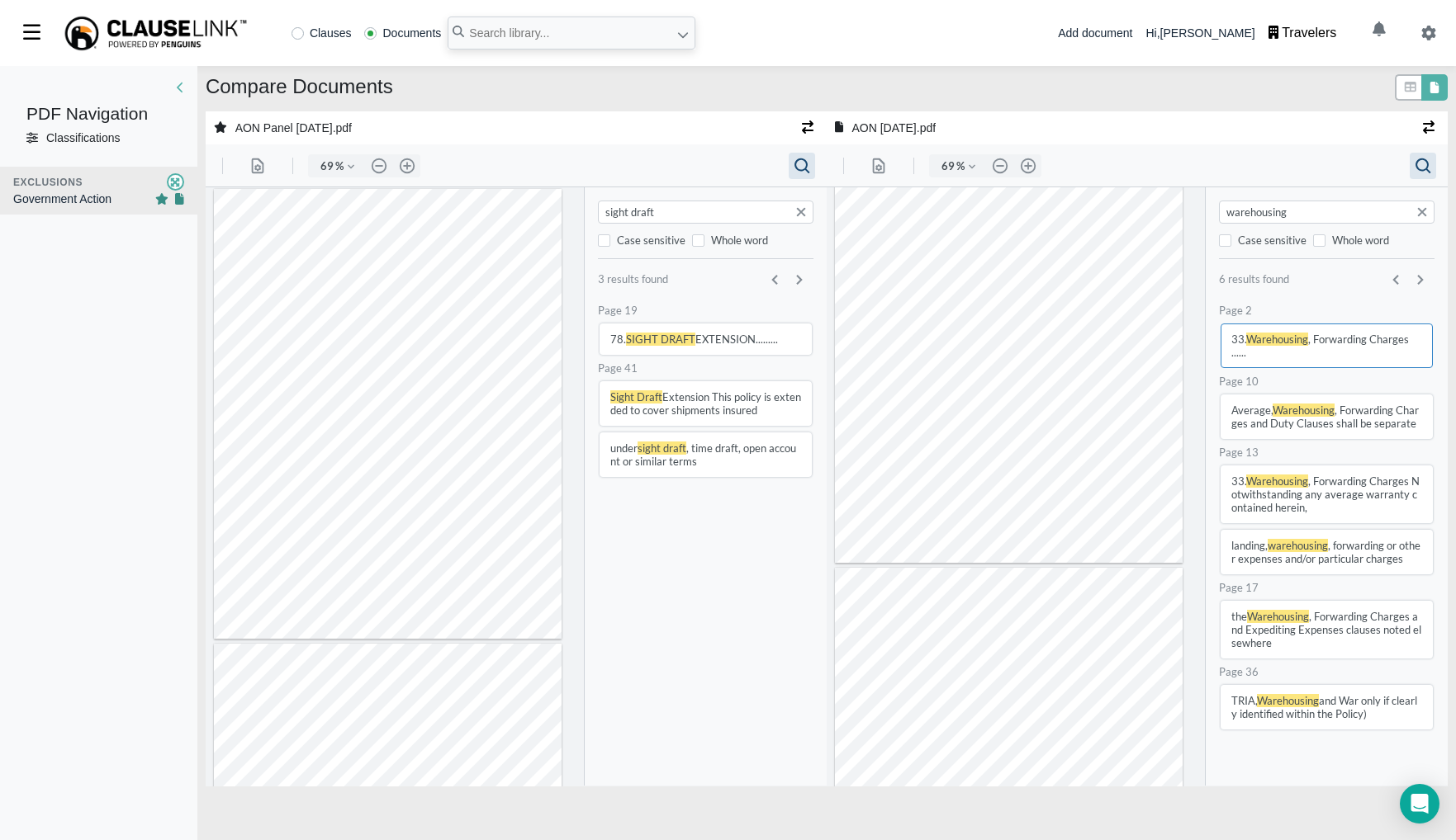
click at [675, 213] on input "sight draft" at bounding box center [706, 212] width 207 height 17
type input "warehousing and"
type input "3"
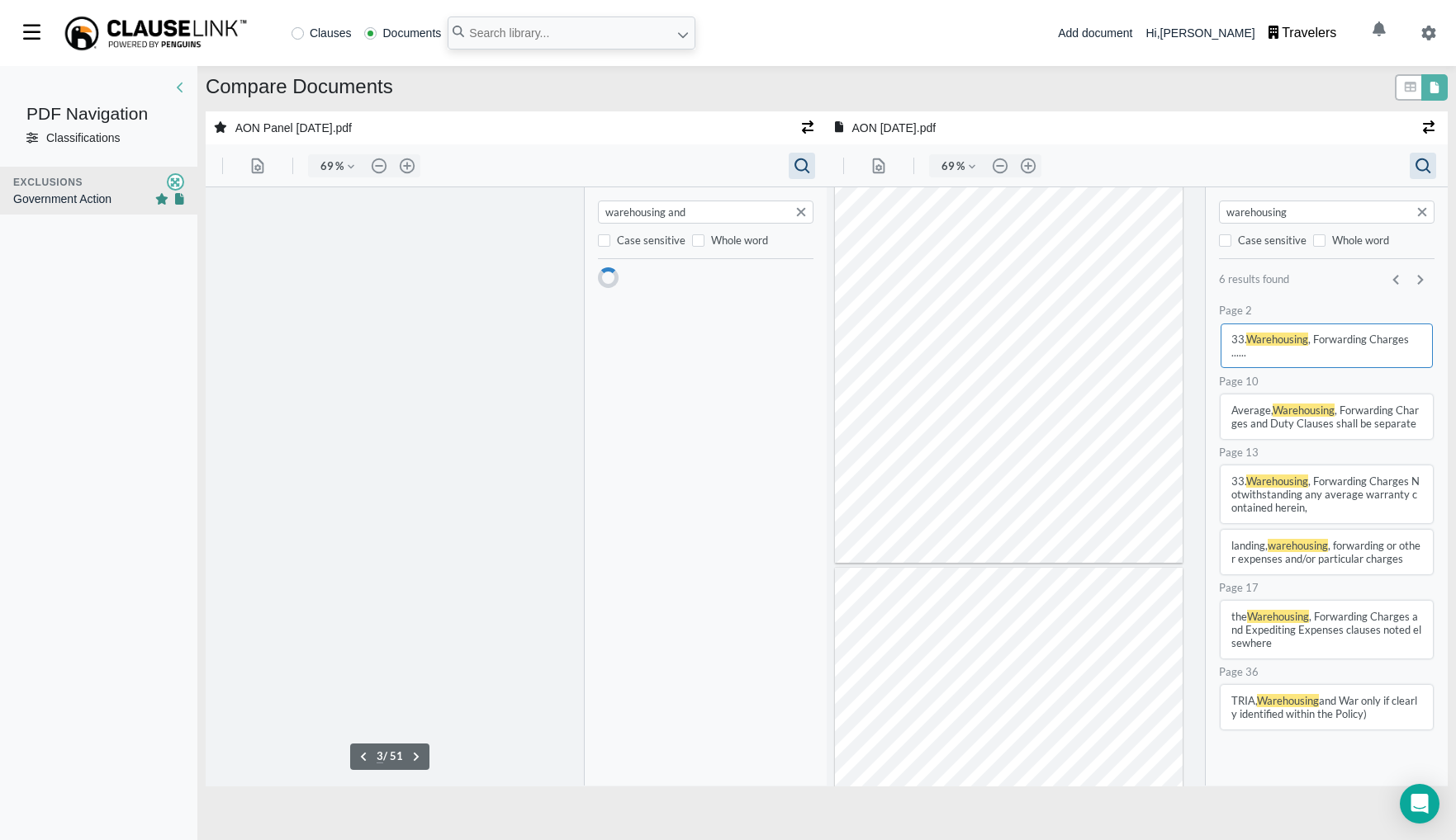
scroll to position [683, 0]
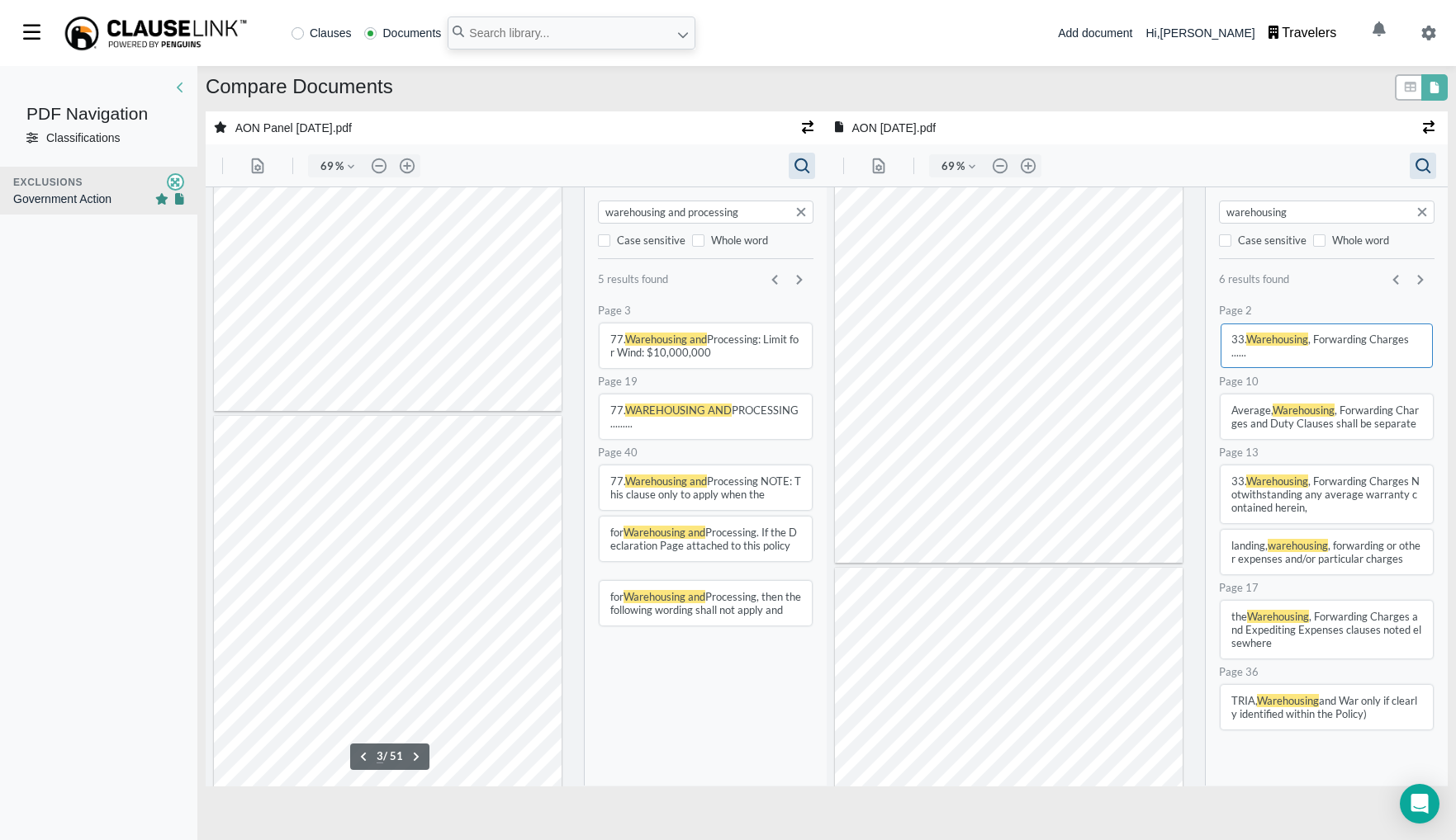
type input "warehousing and processing"
click at [712, 210] on input "warehousing and processing" at bounding box center [706, 212] width 207 height 17
click at [1295, 219] on input "warehousing" at bounding box center [1326, 212] width 207 height 17
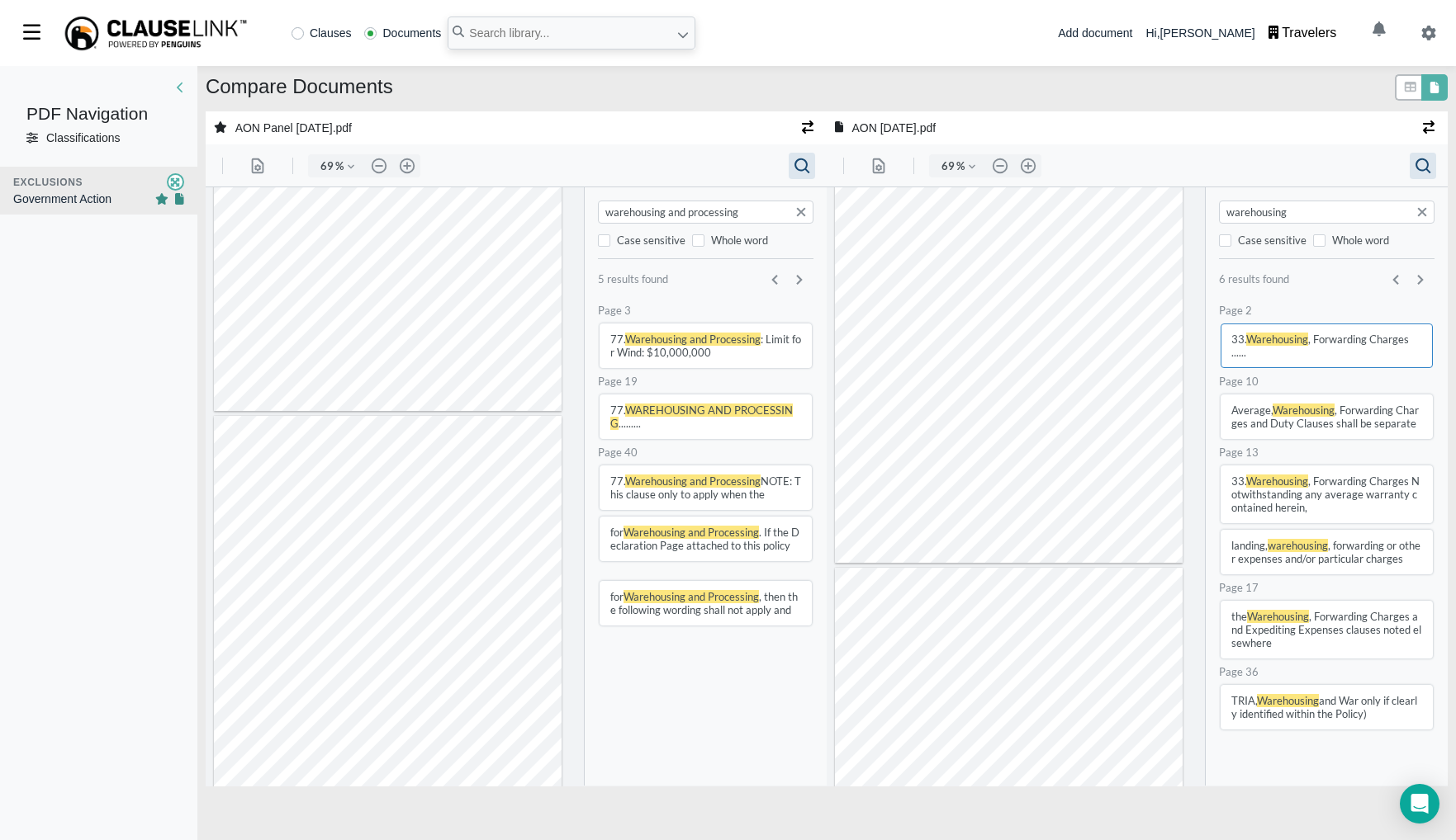
click at [1295, 219] on input "warehousing" at bounding box center [1326, 212] width 207 height 17
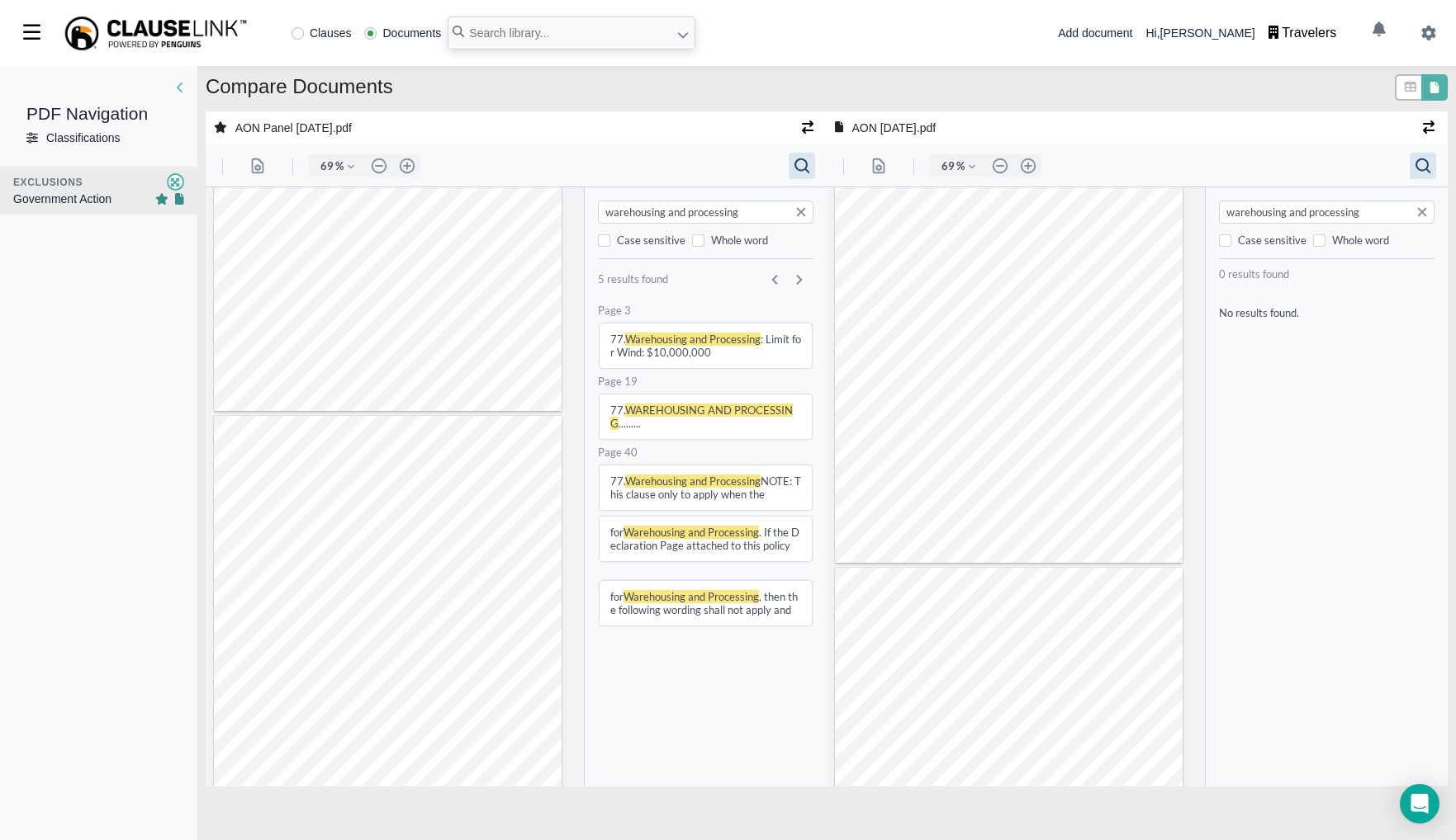
type input "warehousing and processing"
click at [699, 205] on input "warehousing and processing" at bounding box center [706, 212] width 207 height 17
click at [702, 207] on input "warehousing and processing" at bounding box center [706, 212] width 207 height 17
click at [723, 209] on input "warehousing and processing" at bounding box center [706, 212] width 207 height 17
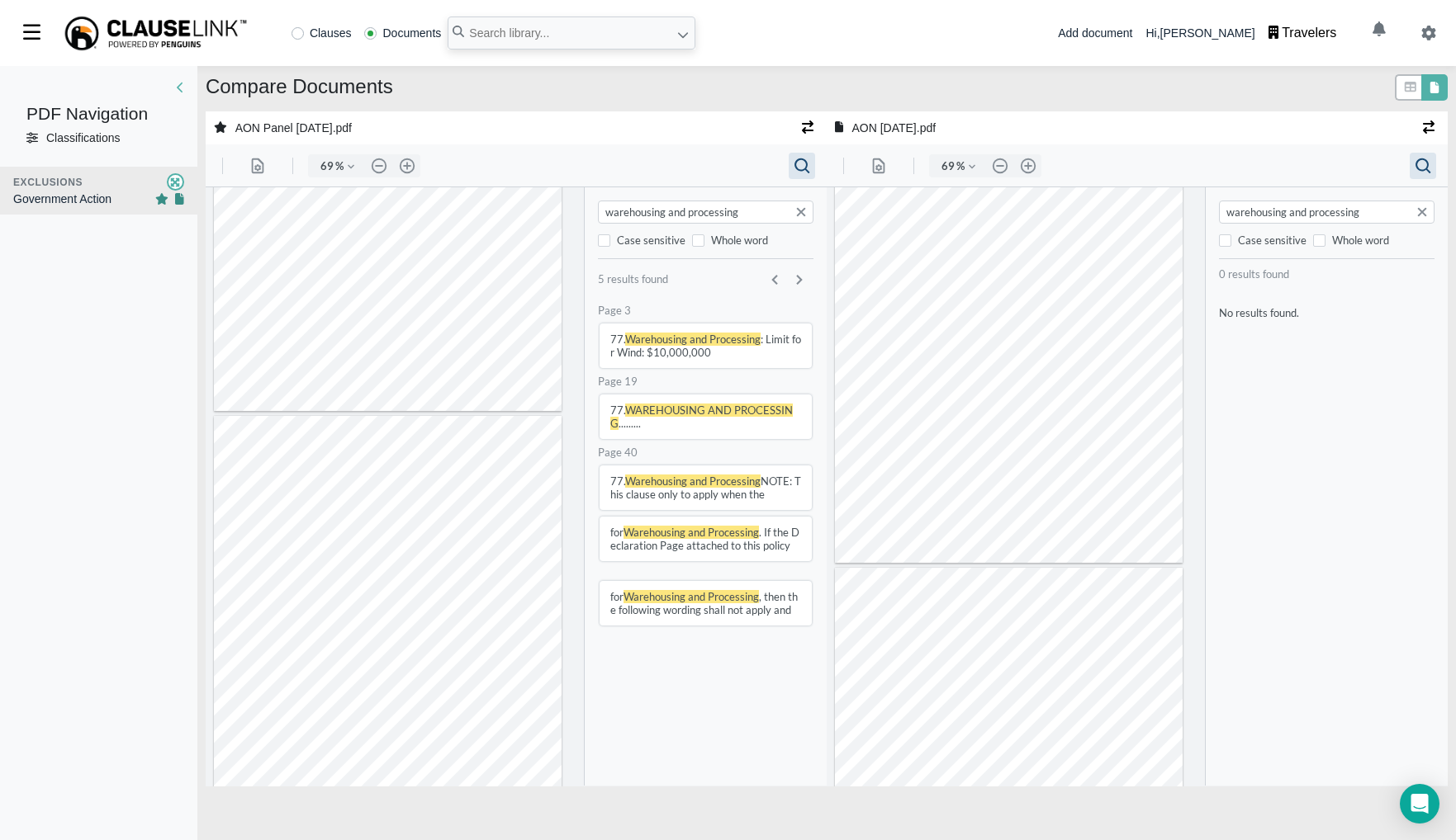
click at [664, 209] on input "warehousing and processing" at bounding box center [706, 212] width 207 height 17
click at [665, 210] on input "warehousing and processing" at bounding box center [706, 212] width 207 height 17
type input "F"
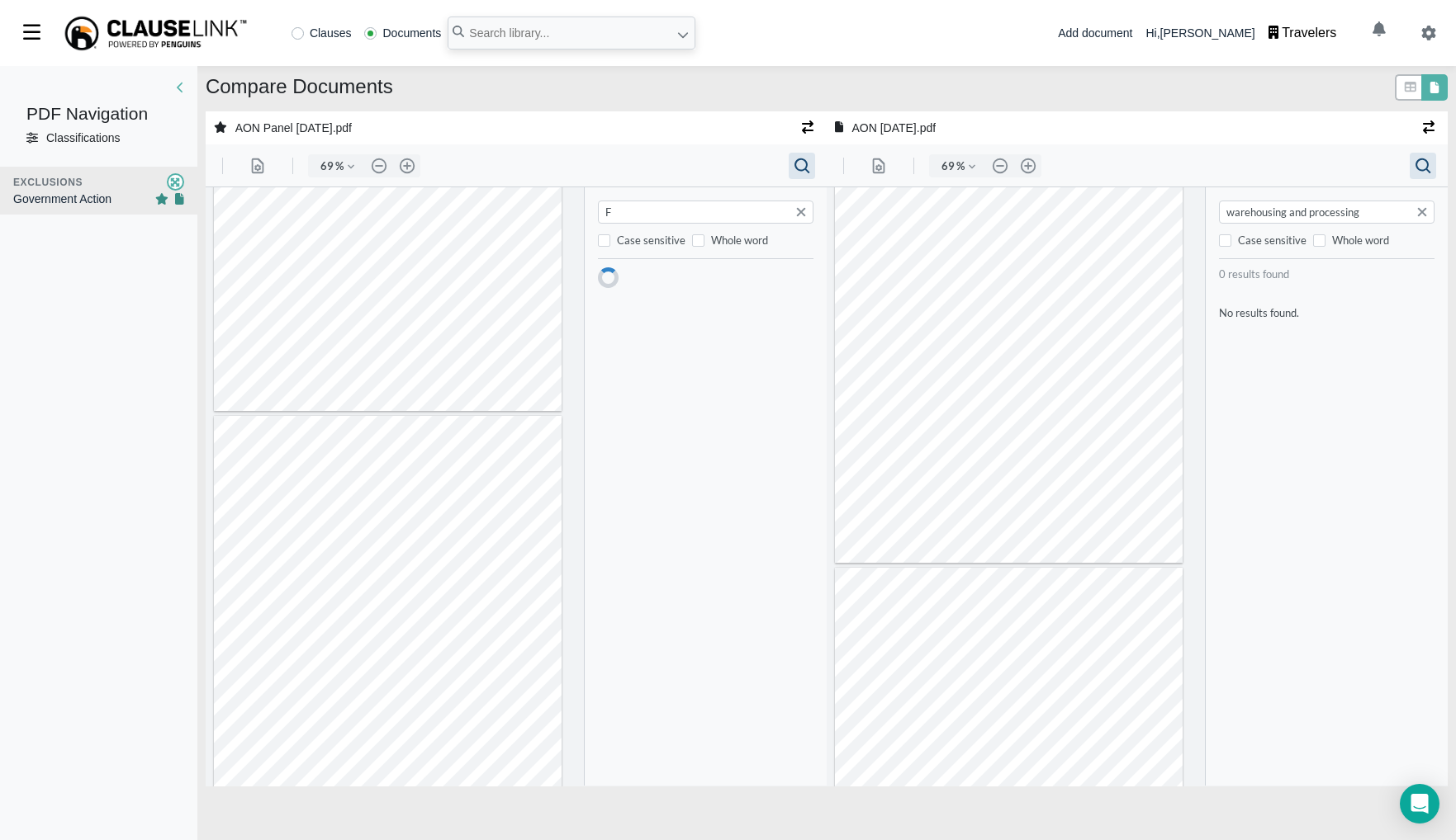
type input "1"
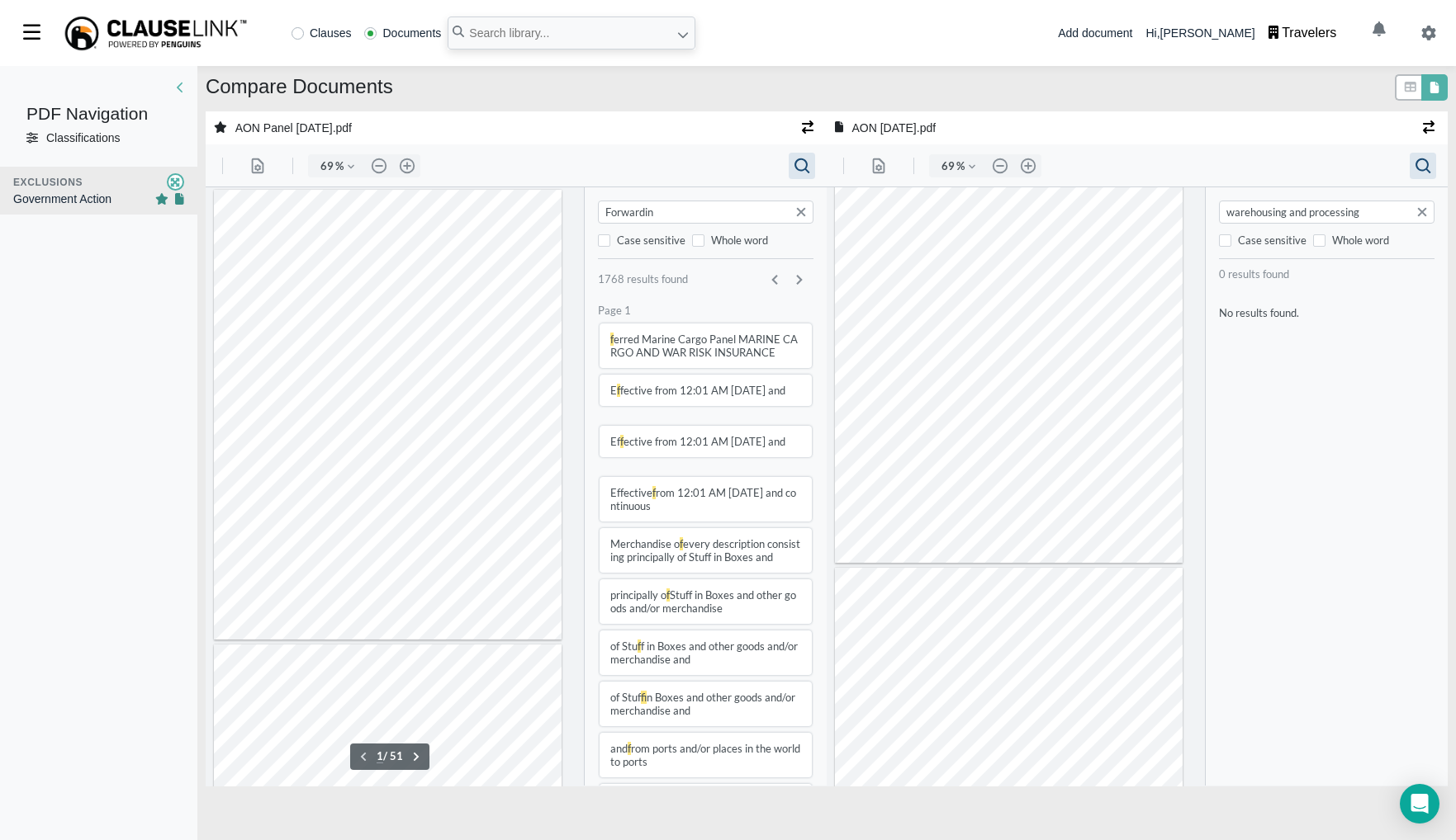
type input "Forwarding"
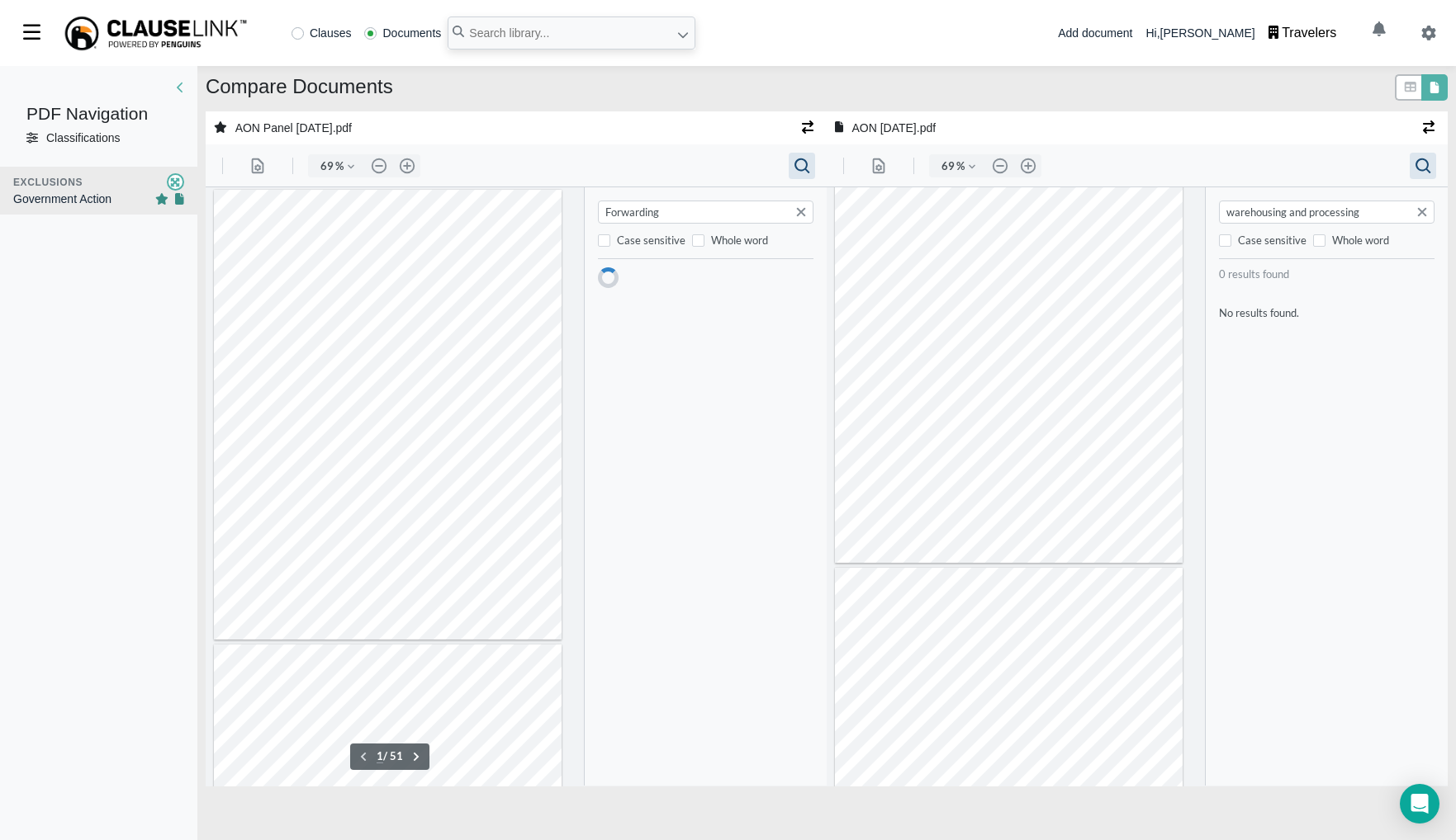
type input "18"
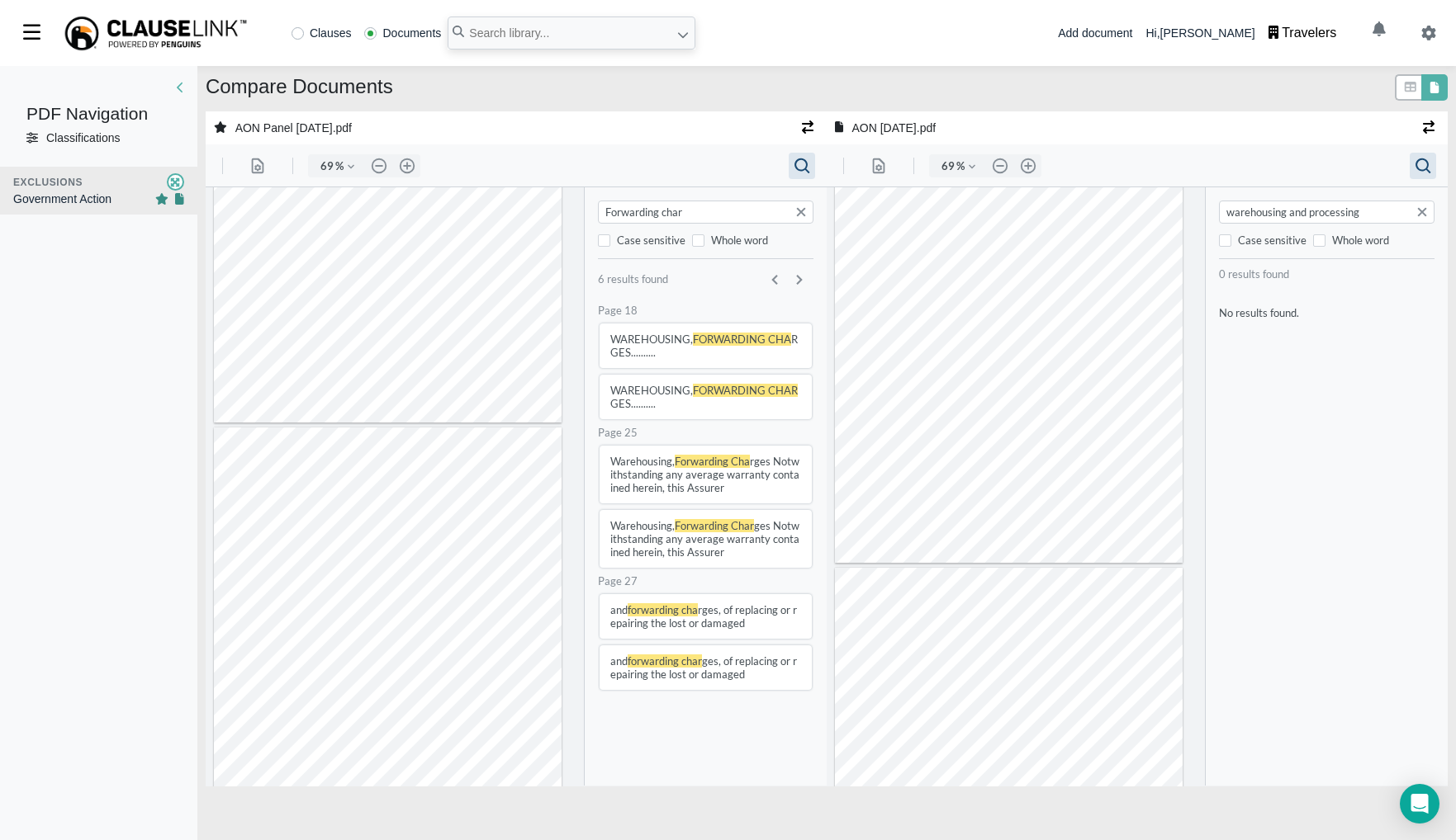
type input "Forwarding char"
click at [71, 140] on div "Classifications" at bounding box center [83, 138] width 73 height 17
click at [34, 136] on icon at bounding box center [32, 138] width 11 height 11
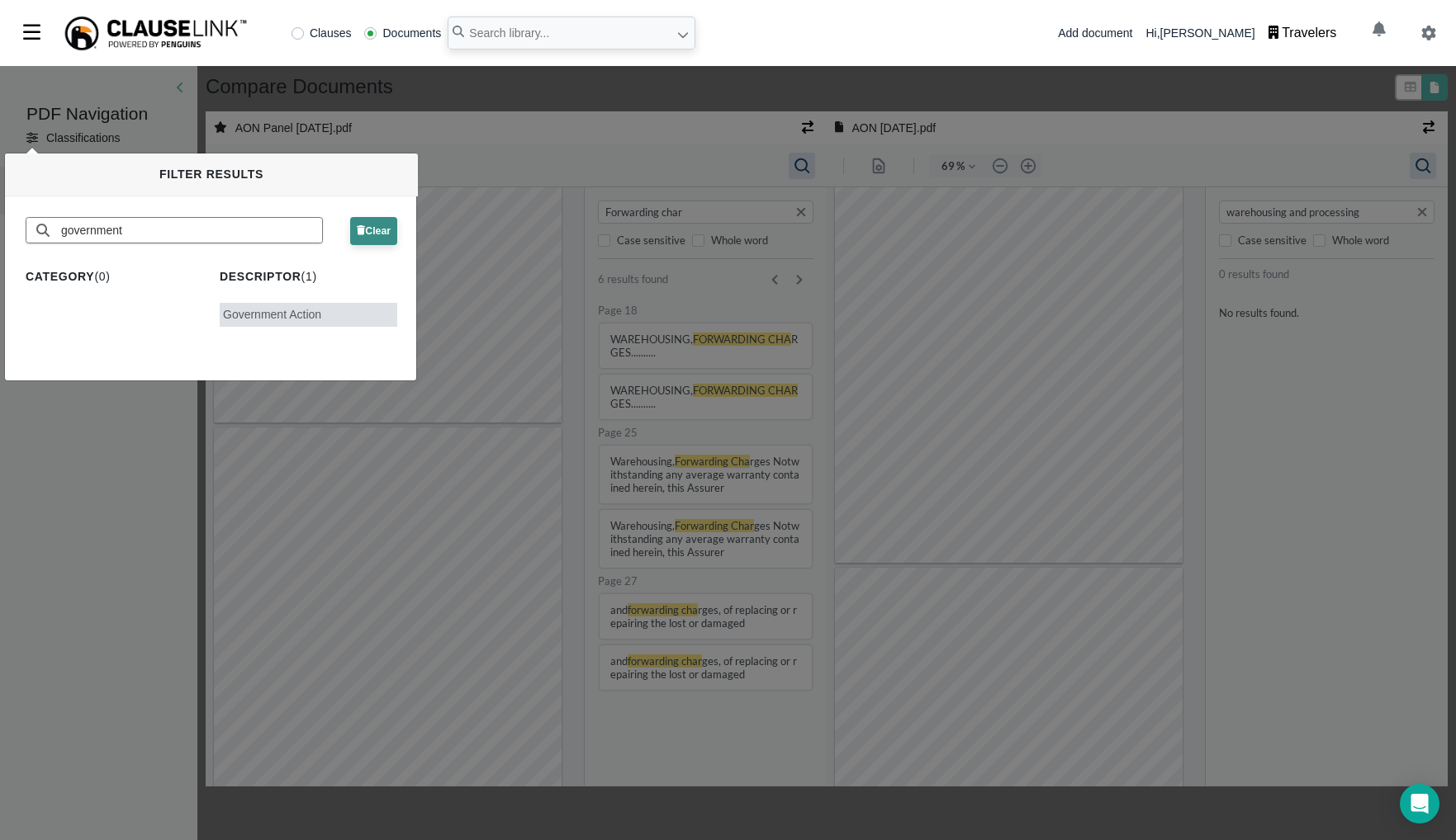
click at [360, 239] on button "Clear" at bounding box center [374, 231] width 47 height 28
click at [376, 227] on span "Clear" at bounding box center [374, 231] width 34 height 11
type input "66"
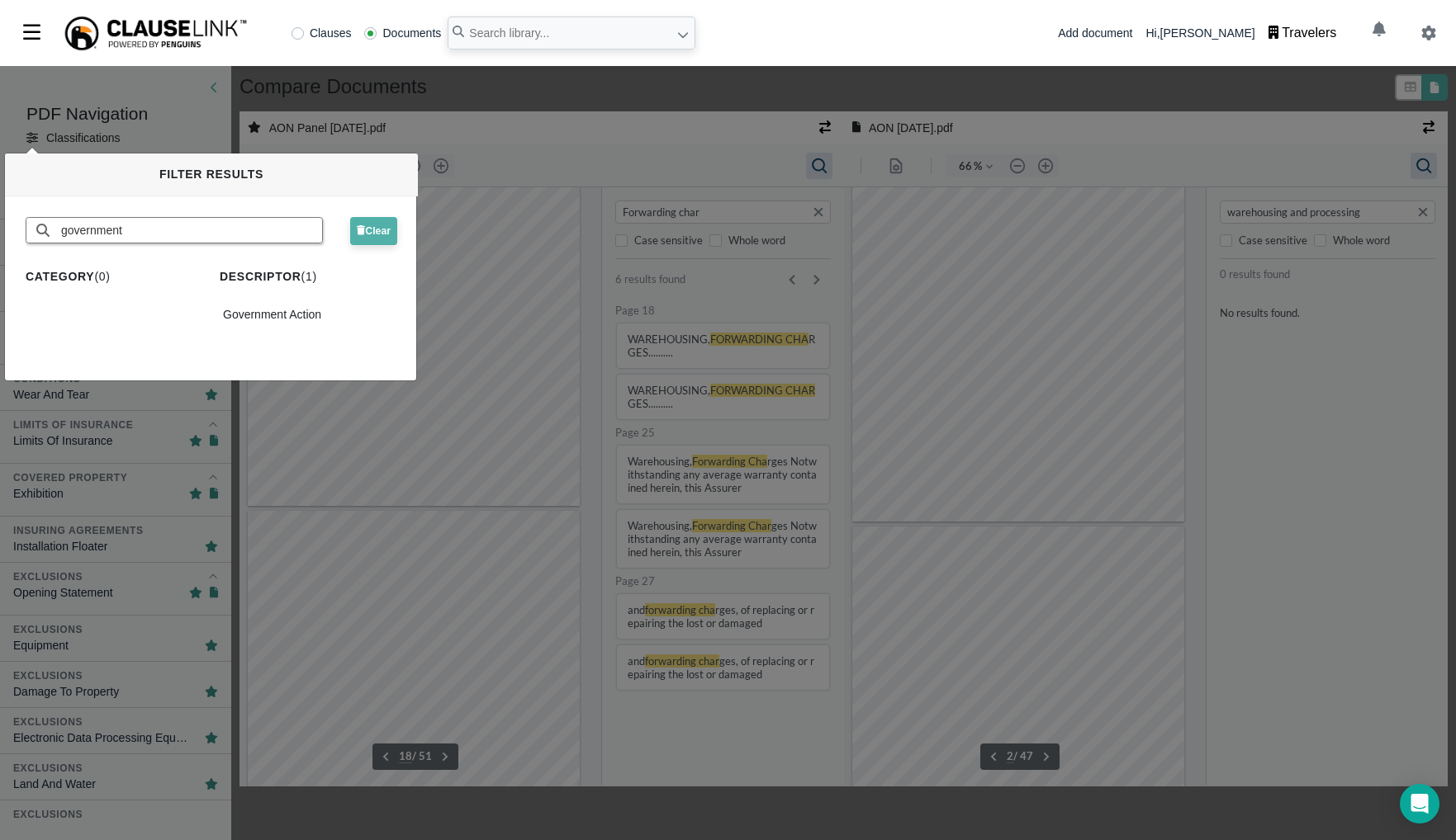
scroll to position [511, 0]
click at [105, 230] on input "government" at bounding box center [191, 230] width 263 height 24
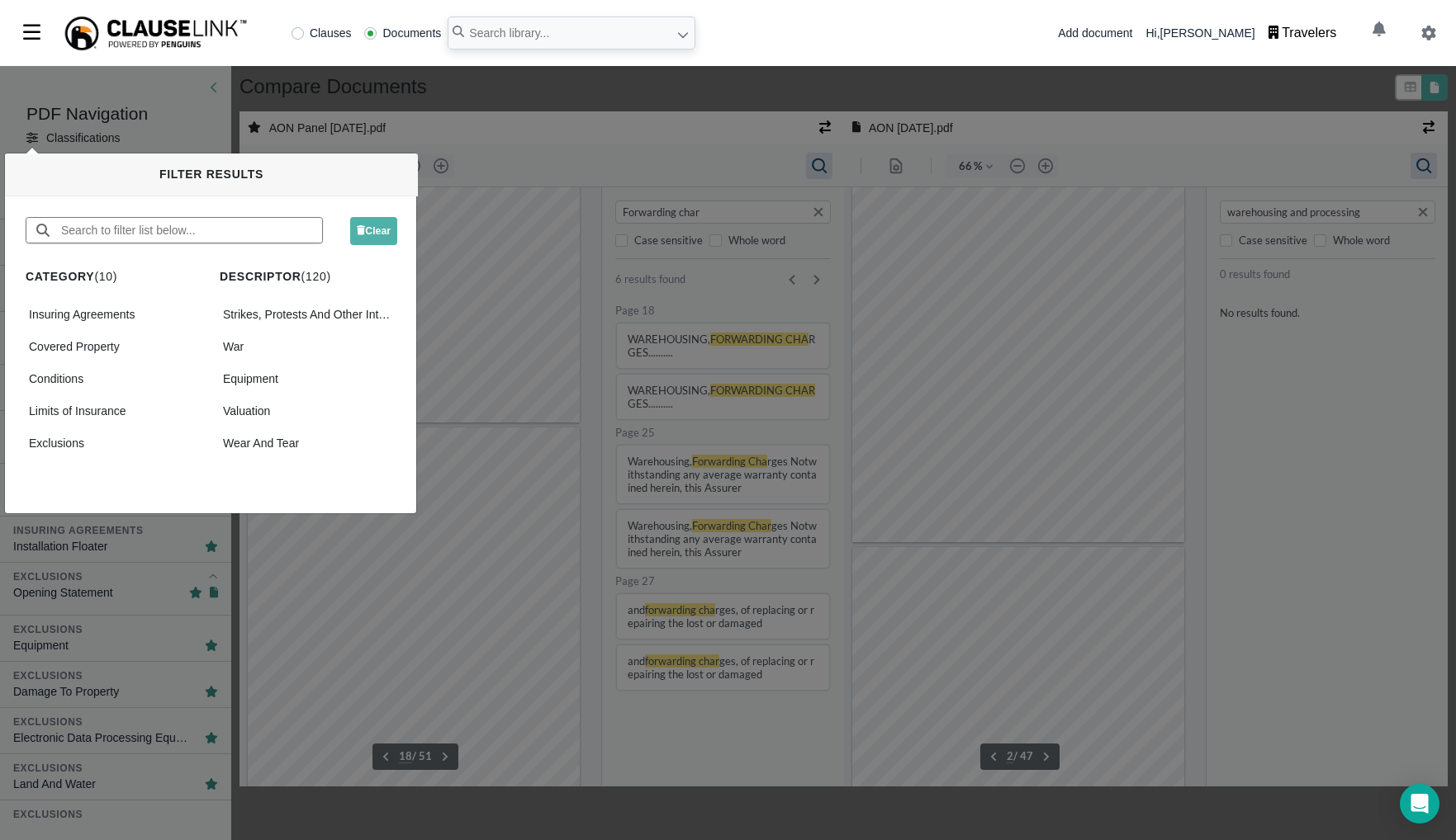
click at [544, 93] on div "PDF Navigation Classifications Classifications Insuring Agreements Strikes, Pro…" at bounding box center [728, 452] width 1456 height 774
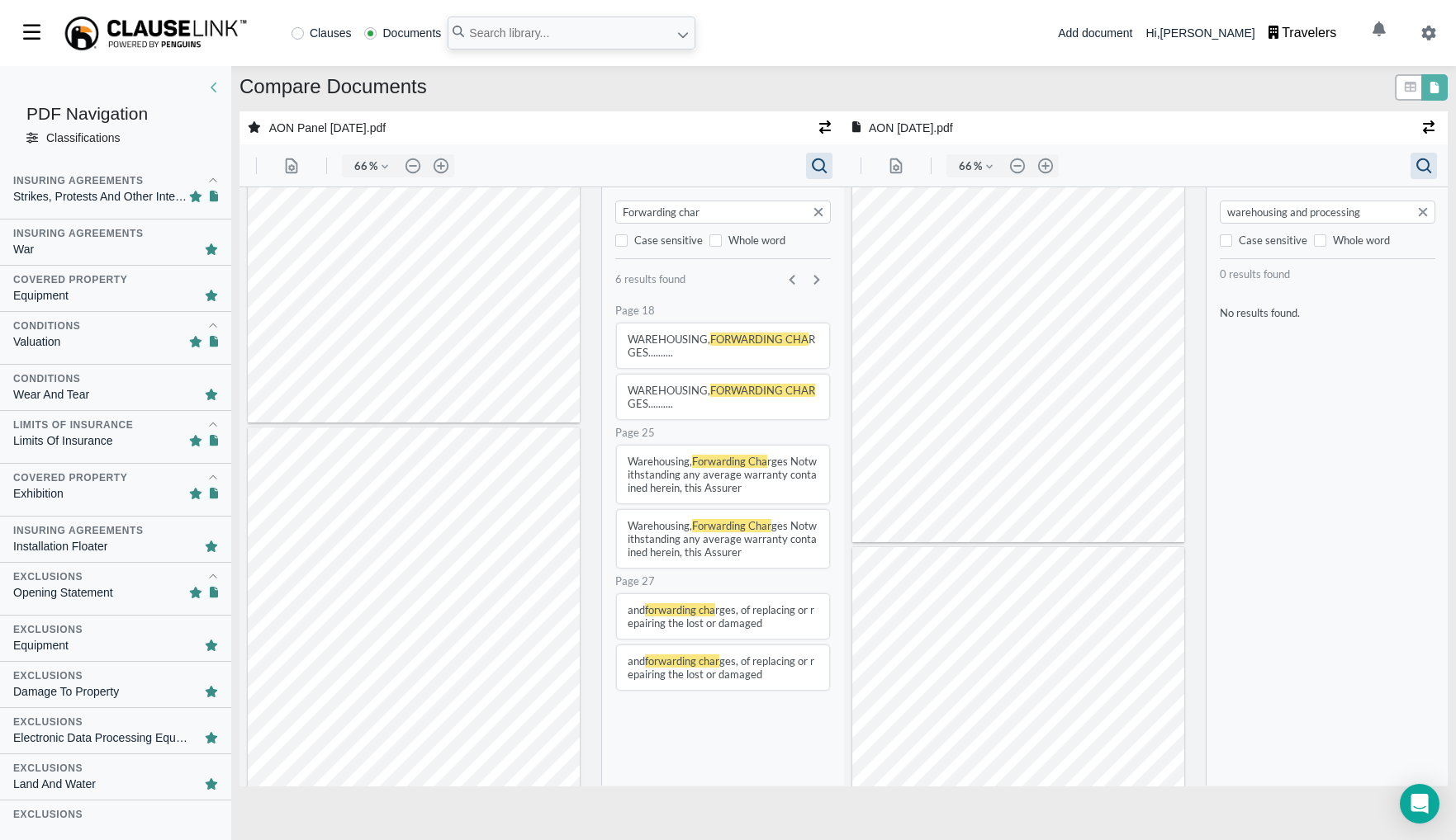
drag, startPoint x: 1285, startPoint y: 216, endPoint x: 1376, endPoint y: 217, distance: 91.0
click at [1375, 217] on input "warehousing and processing" at bounding box center [1327, 212] width 207 height 17
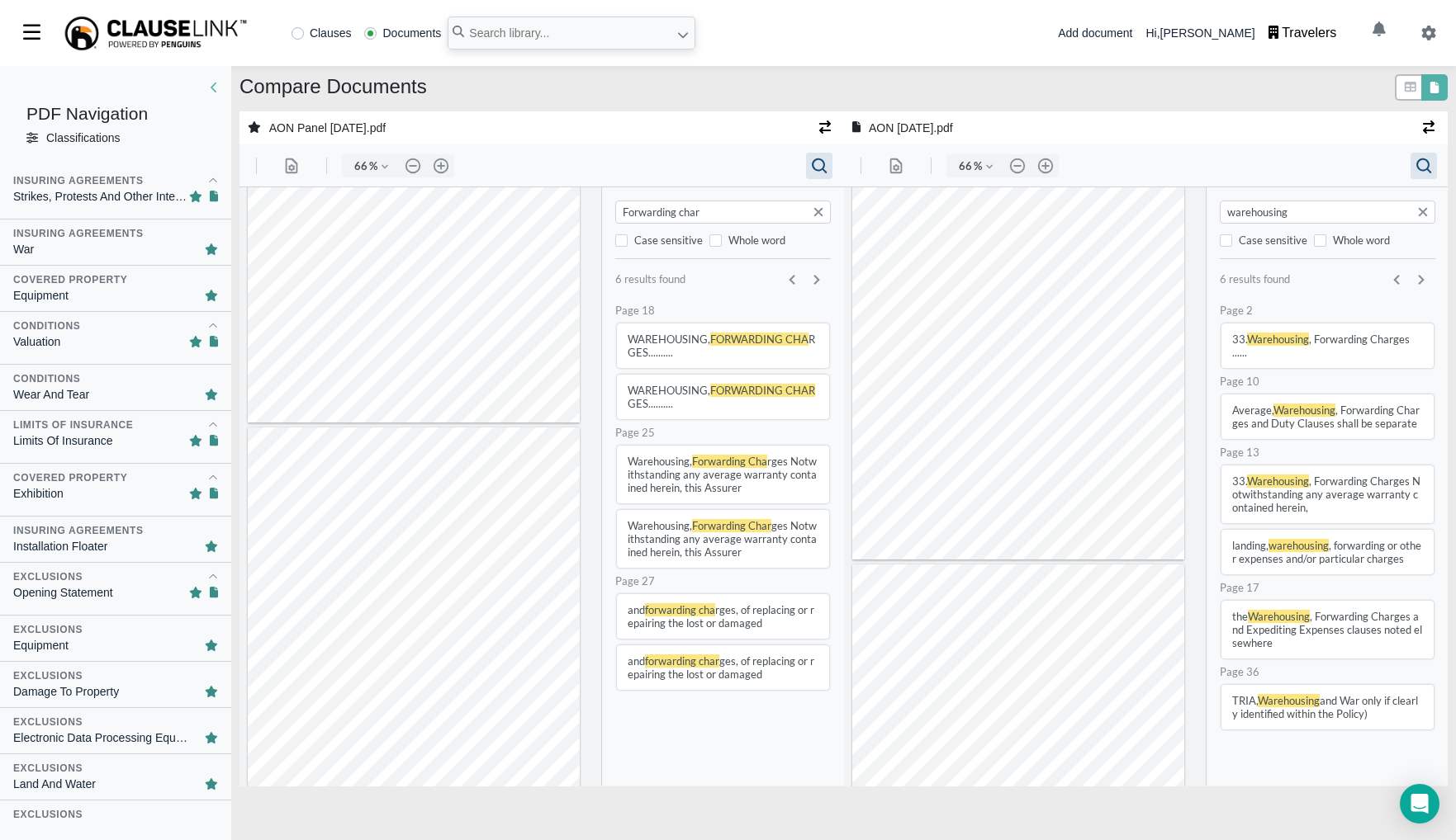
type input "warehousing"
click at [1294, 503] on button "33. Warehousing , Forwarding Charges Notwithstanding any average warranty conta…" at bounding box center [1326, 495] width 212 height 58
click at [1321, 396] on button "Average, Warehousing , Forwarding Charges and Duty Clauses shall be separate" at bounding box center [1326, 416] width 212 height 44
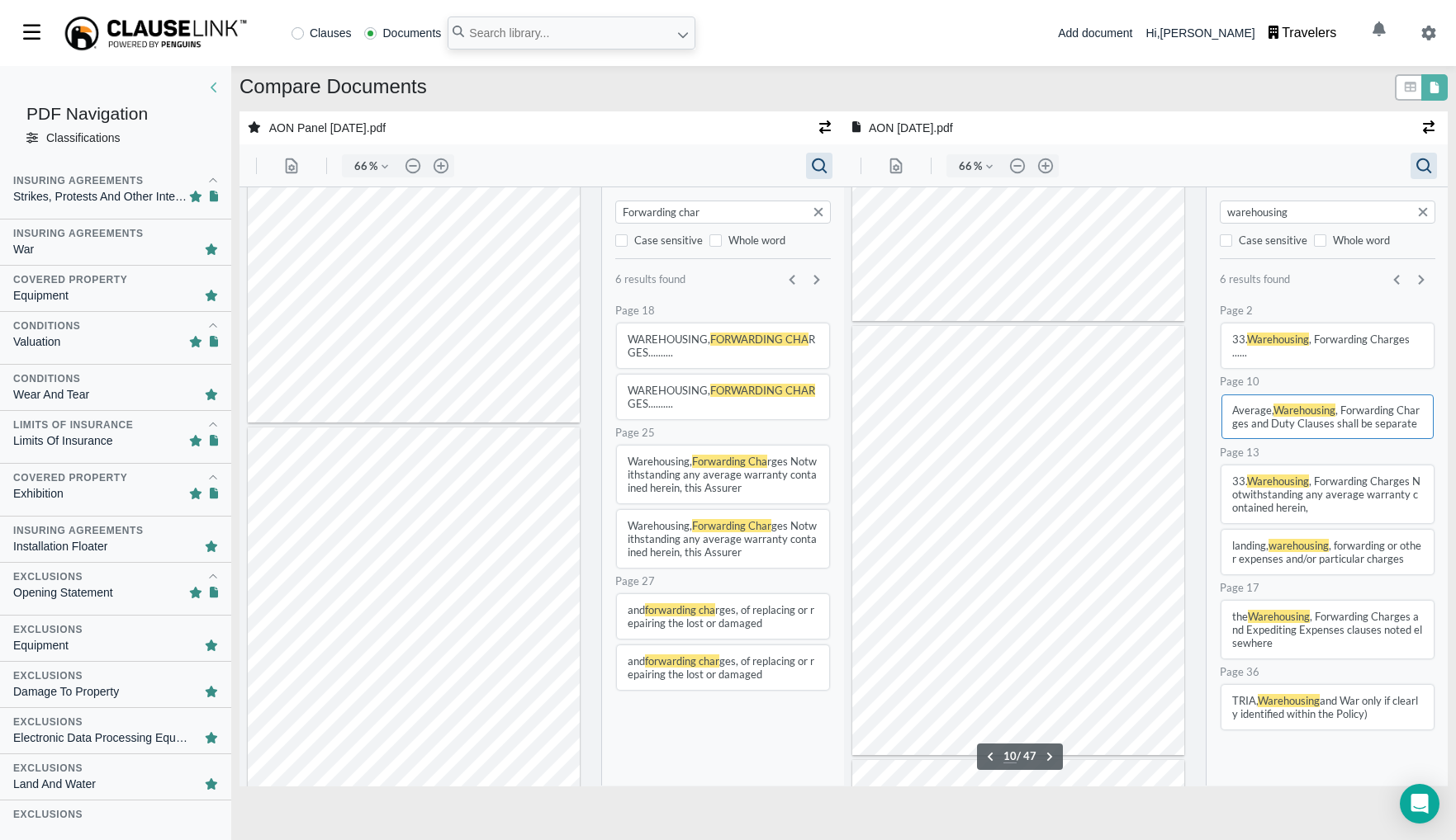
click at [1325, 367] on button "33. Warehousing , Forwarding Charges ......" at bounding box center [1326, 345] width 212 height 44
click at [1303, 467] on button "33. Warehousing , Forwarding Charges Notwithstanding any average warranty conta…" at bounding box center [1326, 495] width 212 height 58
type input "13"
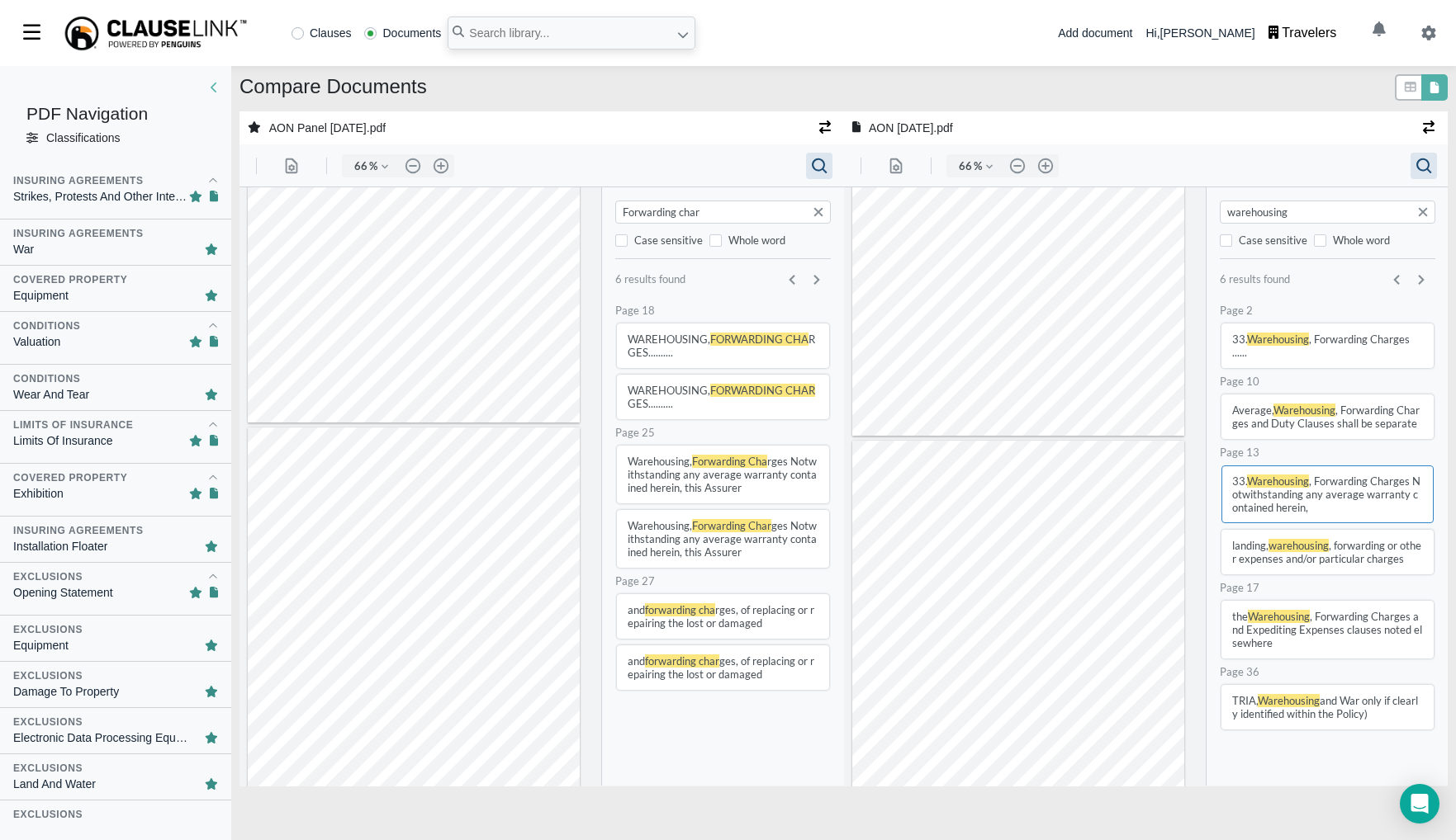
type input "32"
type input "20"
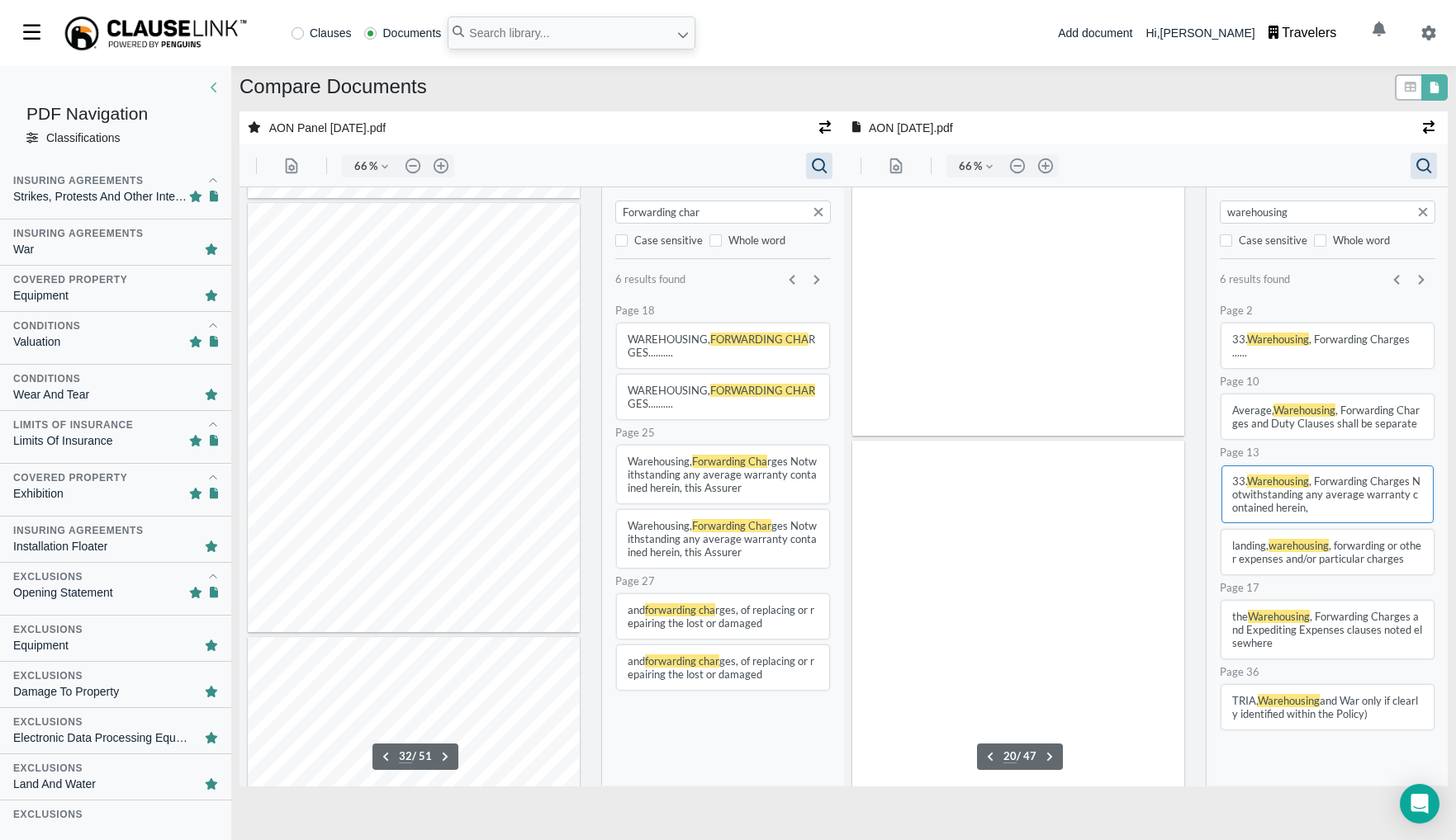
scroll to position [8293, 0]
